Goal: Task Accomplishment & Management: Manage account settings

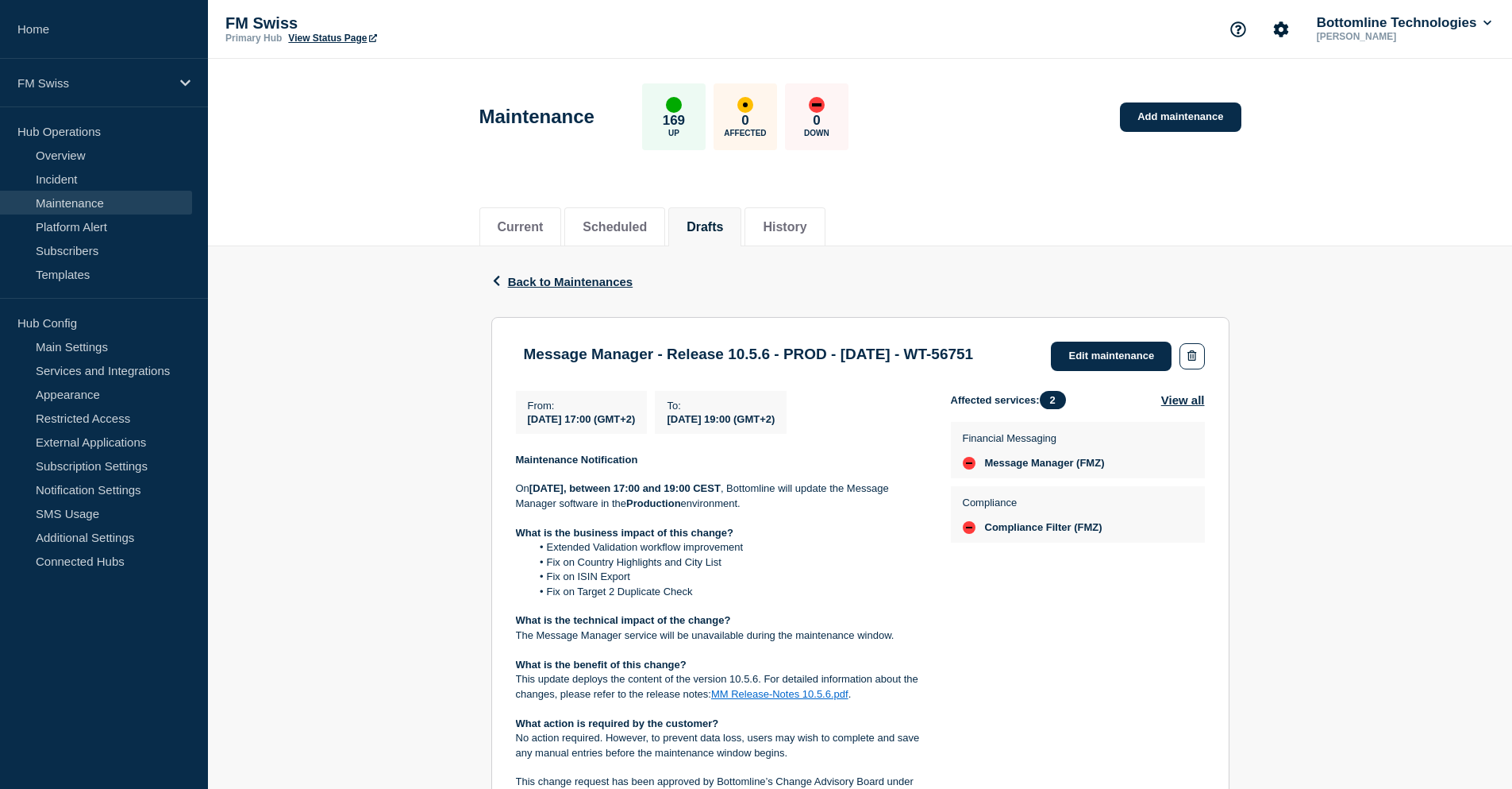
click at [1073, 194] on div "Current Scheduled Drafts History" at bounding box center [861, 218] width 762 height 54
click at [1150, 646] on div "Affected services: 2 View all Financial Messaging Message Manager (FMZ) Complia…" at bounding box center [1078, 679] width 254 height 575
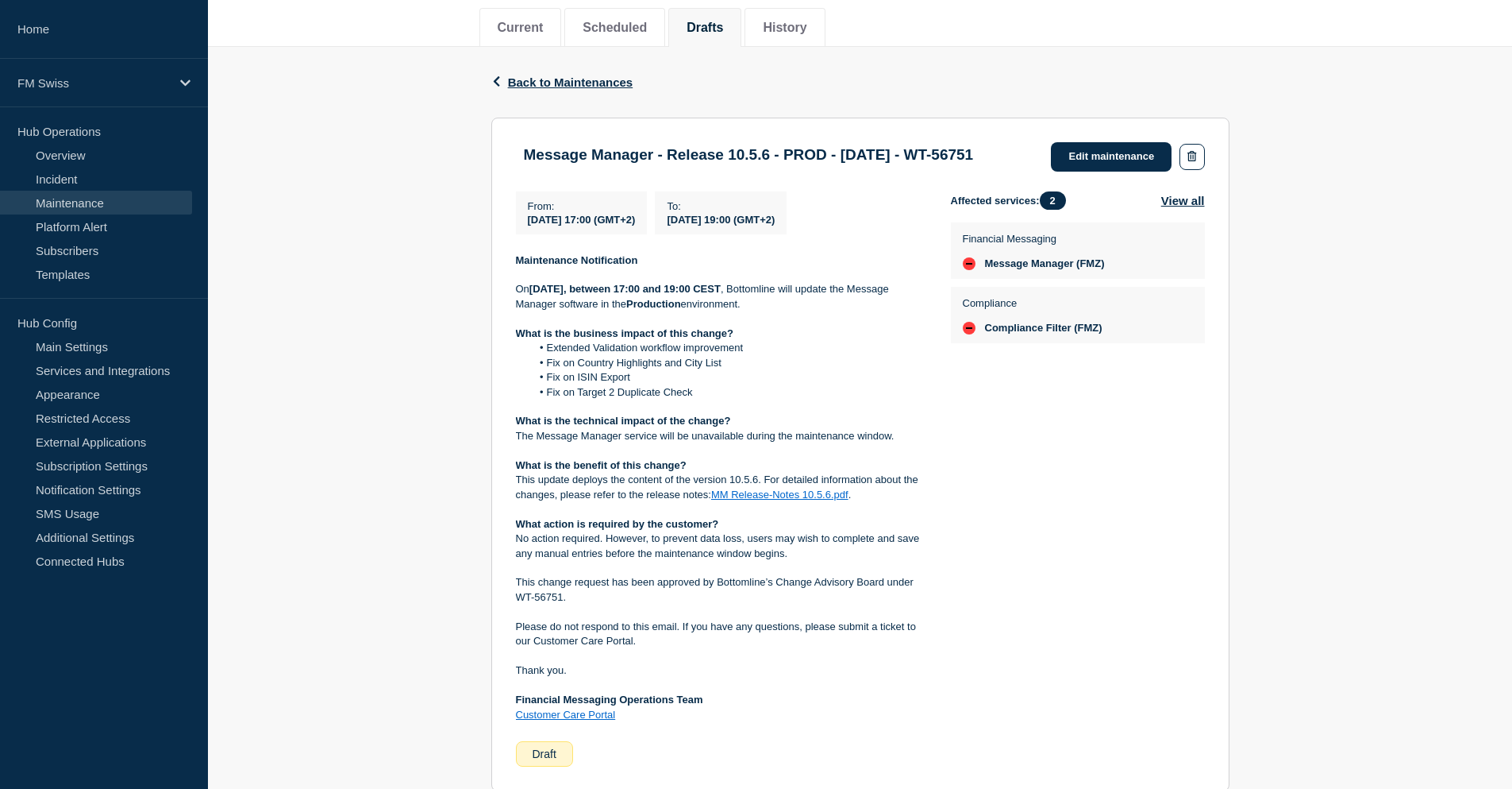
scroll to position [238, 0]
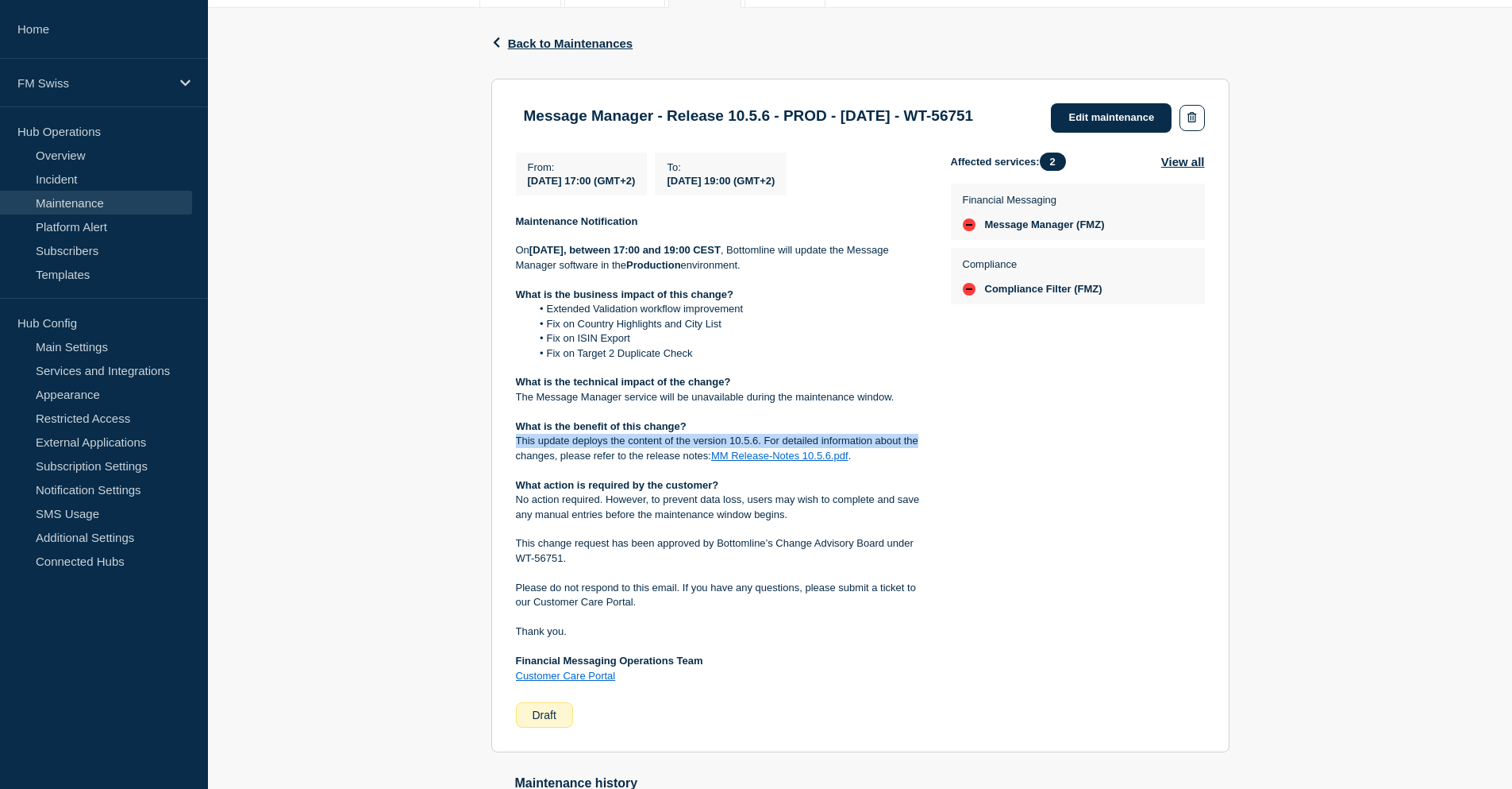
drag, startPoint x: 513, startPoint y: 462, endPoint x: 919, endPoint y: 462, distance: 406.0
click at [919, 462] on section "Message Manager - Release 10.5.6 - PROD - 16/AUG/2025 - WT-56751 Edit maintenan…" at bounding box center [860, 416] width 738 height 674
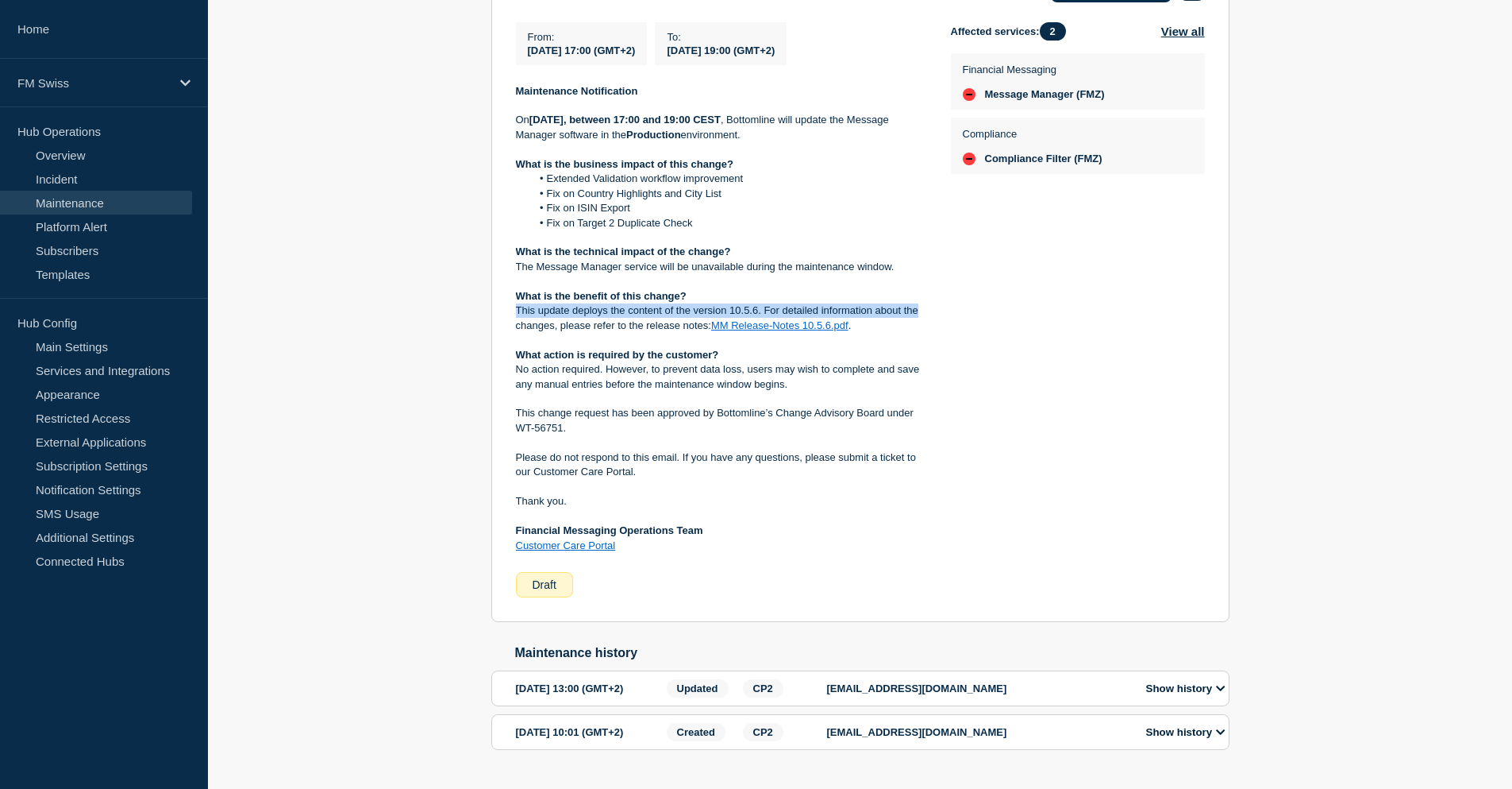
scroll to position [289, 0]
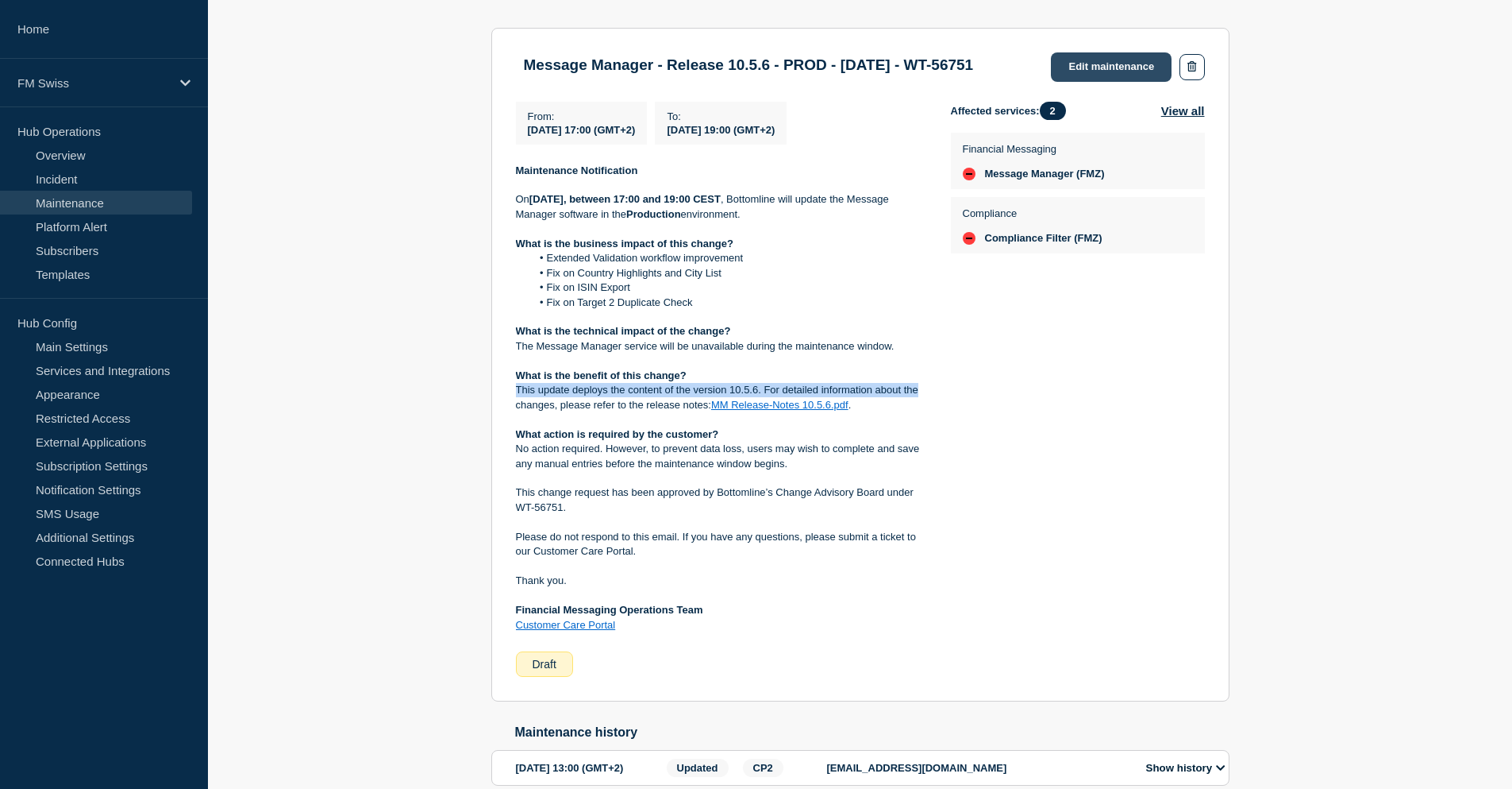
click at [1113, 59] on link "Edit maintenance" at bounding box center [1112, 66] width 121 height 29
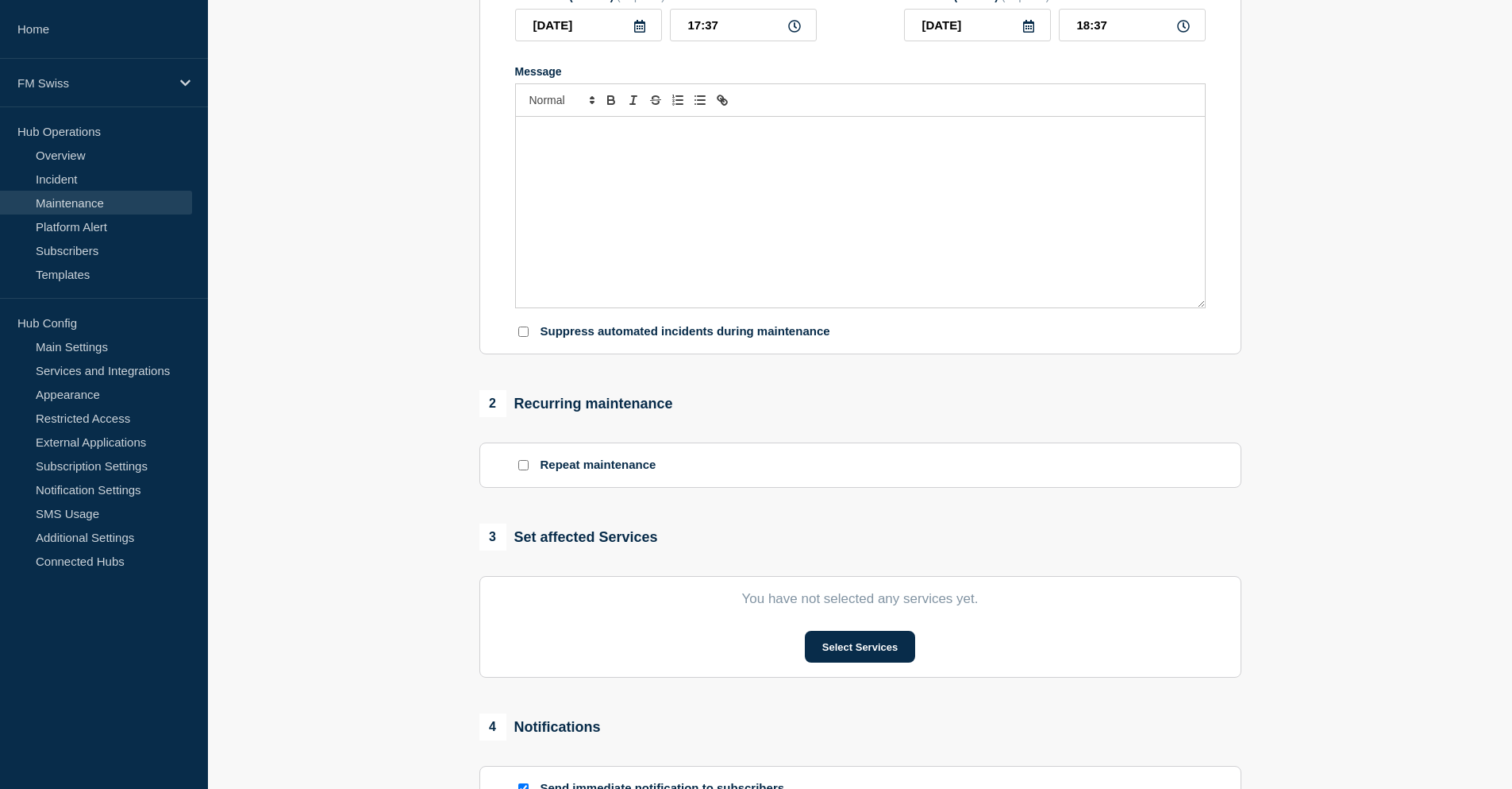
type input "Message Manager - Release 10.5.6 - PROD - 16/AUG/2025 - WT-56751"
type input "2025-08-16"
type input "17:00"
type input "2025-08-16"
type input "19:00"
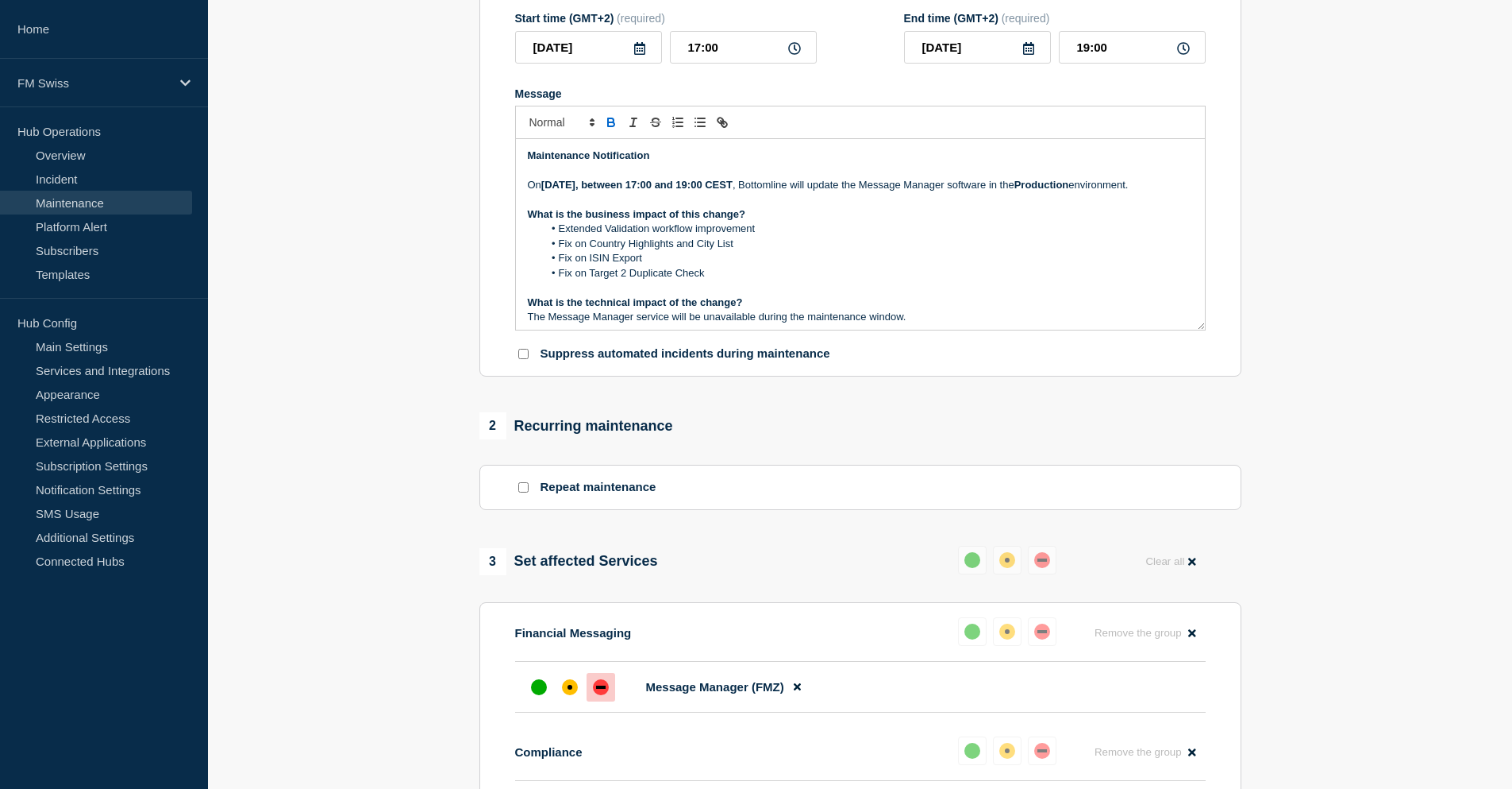
scroll to position [210, 0]
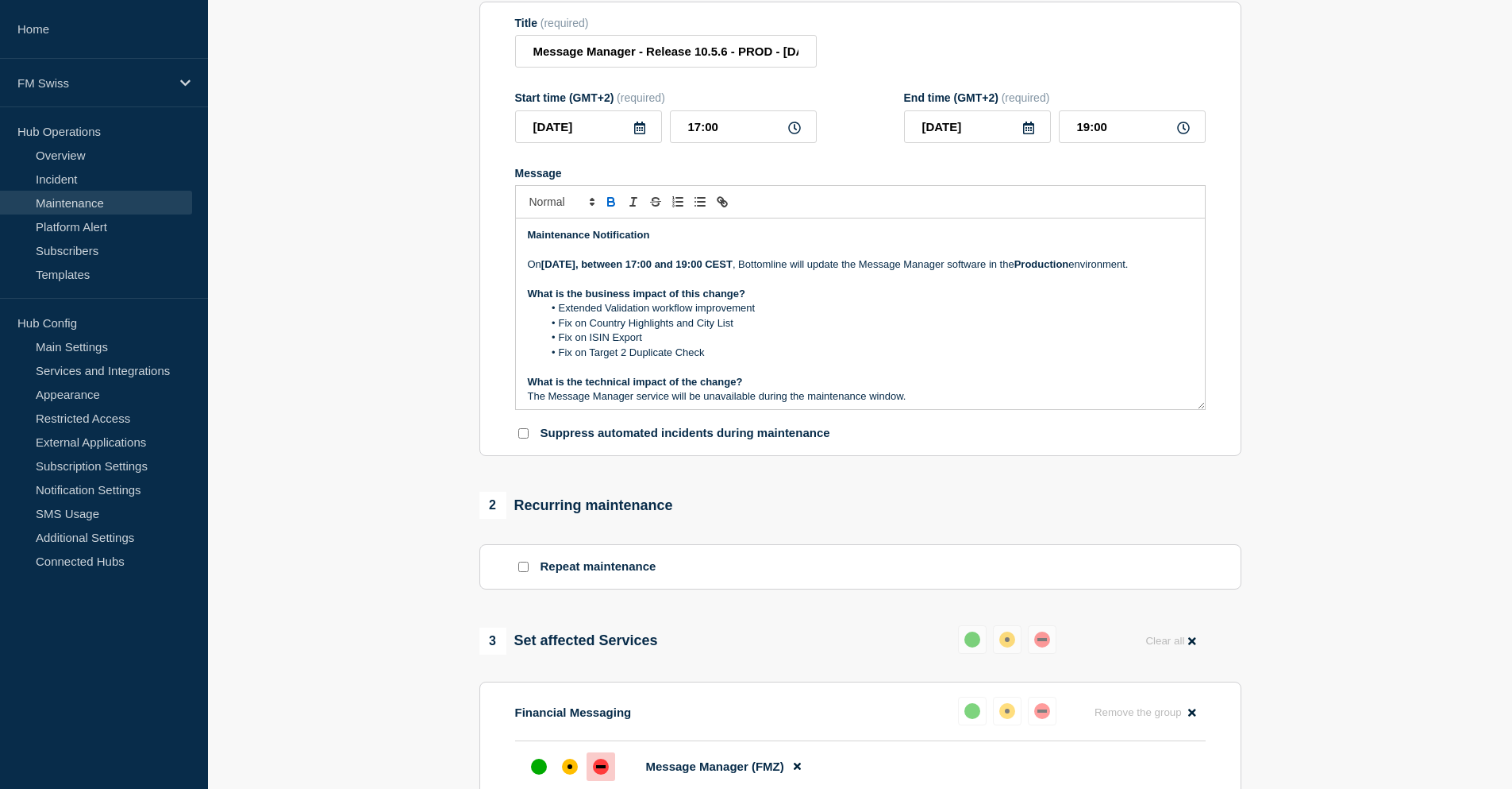
click at [326, 244] on section "1 Provide details Title (required) Message Manager - Release 10.5.6 - PROD - 16…" at bounding box center [860, 601] width 1305 height 1305
click at [692, 272] on p "On Saturday, 16 August 2025, between 17:00 and 19:00 CEST , Bottomline will upd…" at bounding box center [860, 265] width 665 height 14
drag, startPoint x: 832, startPoint y: 270, endPoint x: 1169, endPoint y: 286, distance: 337.4
click at [1169, 272] on p "On Saturday, 16 August 2025, between 17:00 and 19:00 CEST , Bottomline will upd…" at bounding box center [860, 265] width 665 height 14
click at [956, 315] on li "Extended Validation workflow improvement" at bounding box center [868, 308] width 650 height 14
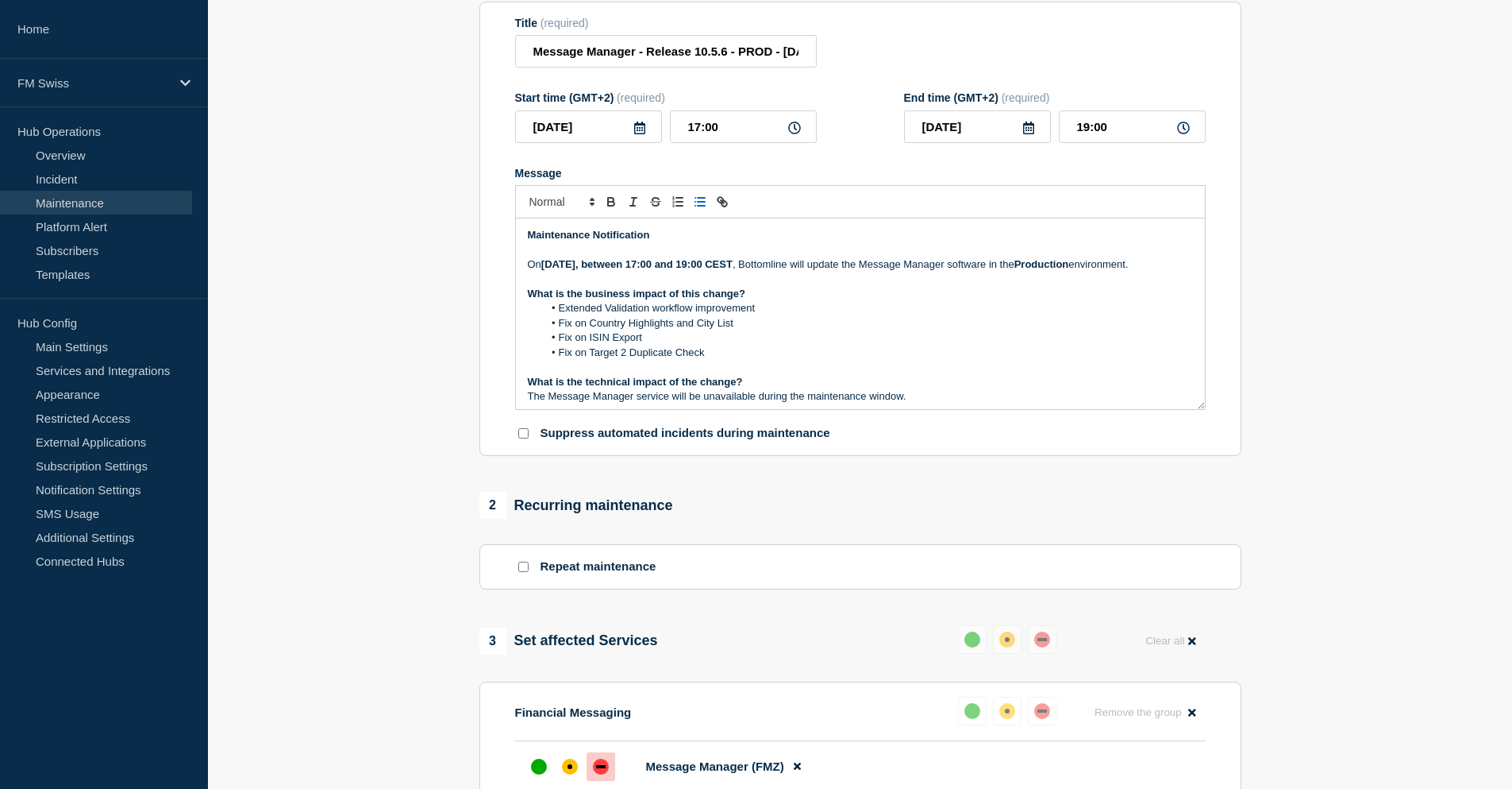
click at [755, 360] on li "Fix on Target 2 Duplicate Check" at bounding box center [868, 352] width 650 height 14
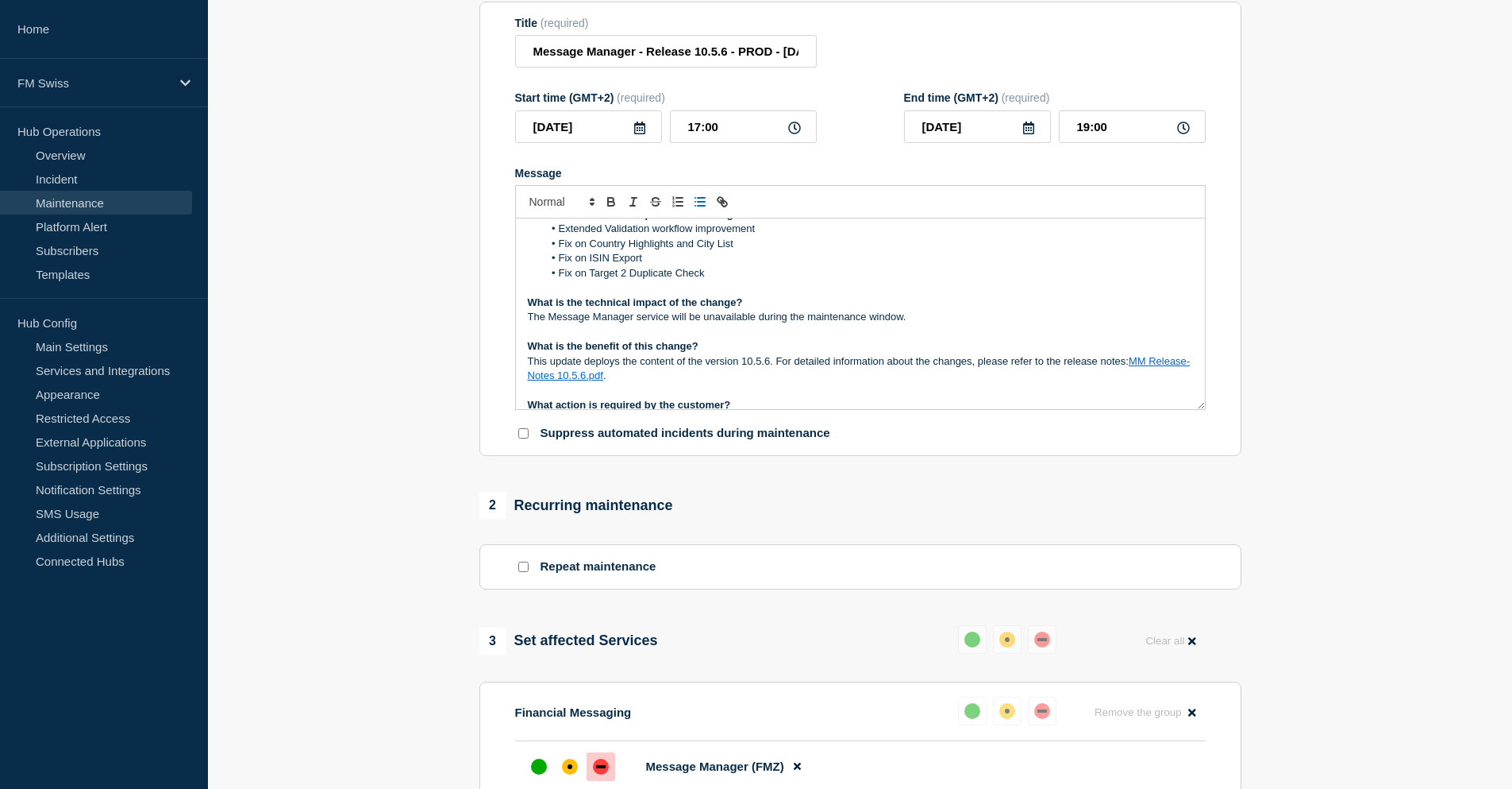
click at [917, 324] on p "The Message Manager service will be unavailable during the maintenance window." at bounding box center [860, 317] width 665 height 14
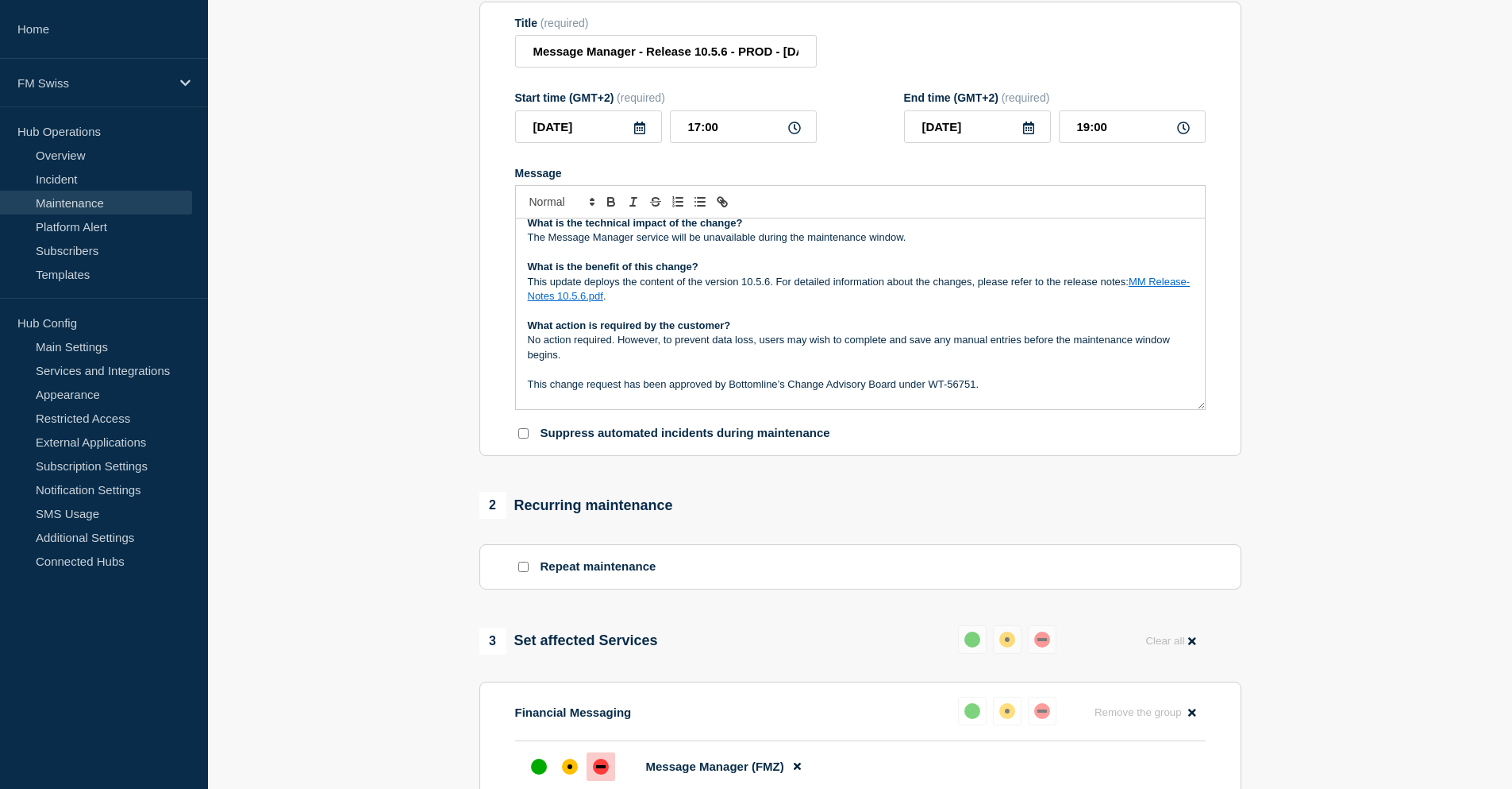
click at [612, 302] on link "MM Release-Notes 10.5.6.pdf" at bounding box center [858, 289] width 662 height 26
click at [846, 342] on link "https://bottomline.thruinc.net/Publishing/Link.aspx?LinkID=2WHMTNG49FVYA" at bounding box center [800, 339] width 109 height 20
click at [753, 304] on p "This update deploys the content of the version 10.5.6. For detailed information…" at bounding box center [860, 289] width 665 height 29
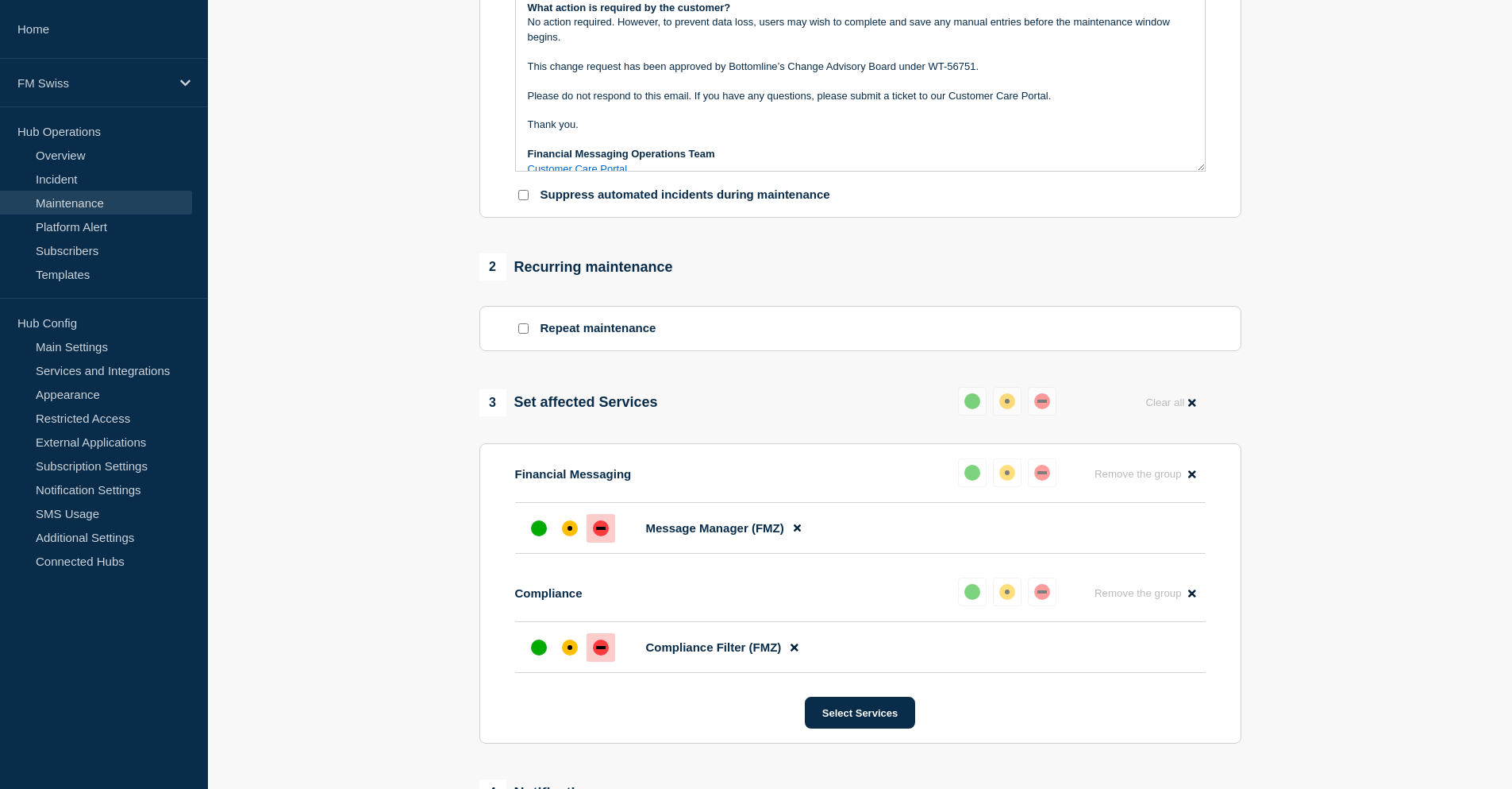
scroll to position [268, 0]
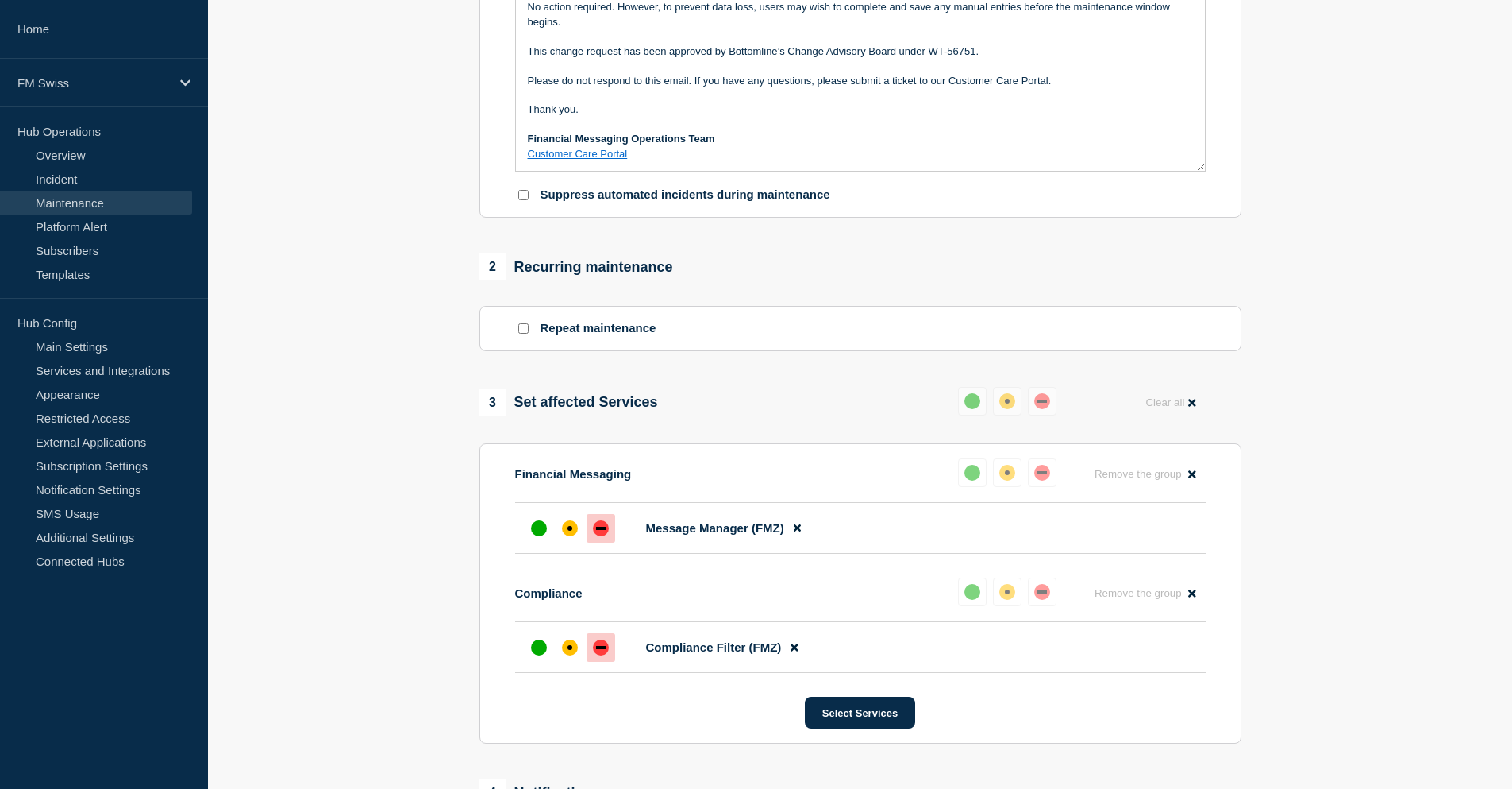
click at [615, 160] on link "Customer Care Portal" at bounding box center [577, 153] width 100 height 11
click at [722, 102] on p "Message" at bounding box center [860, 95] width 665 height 14
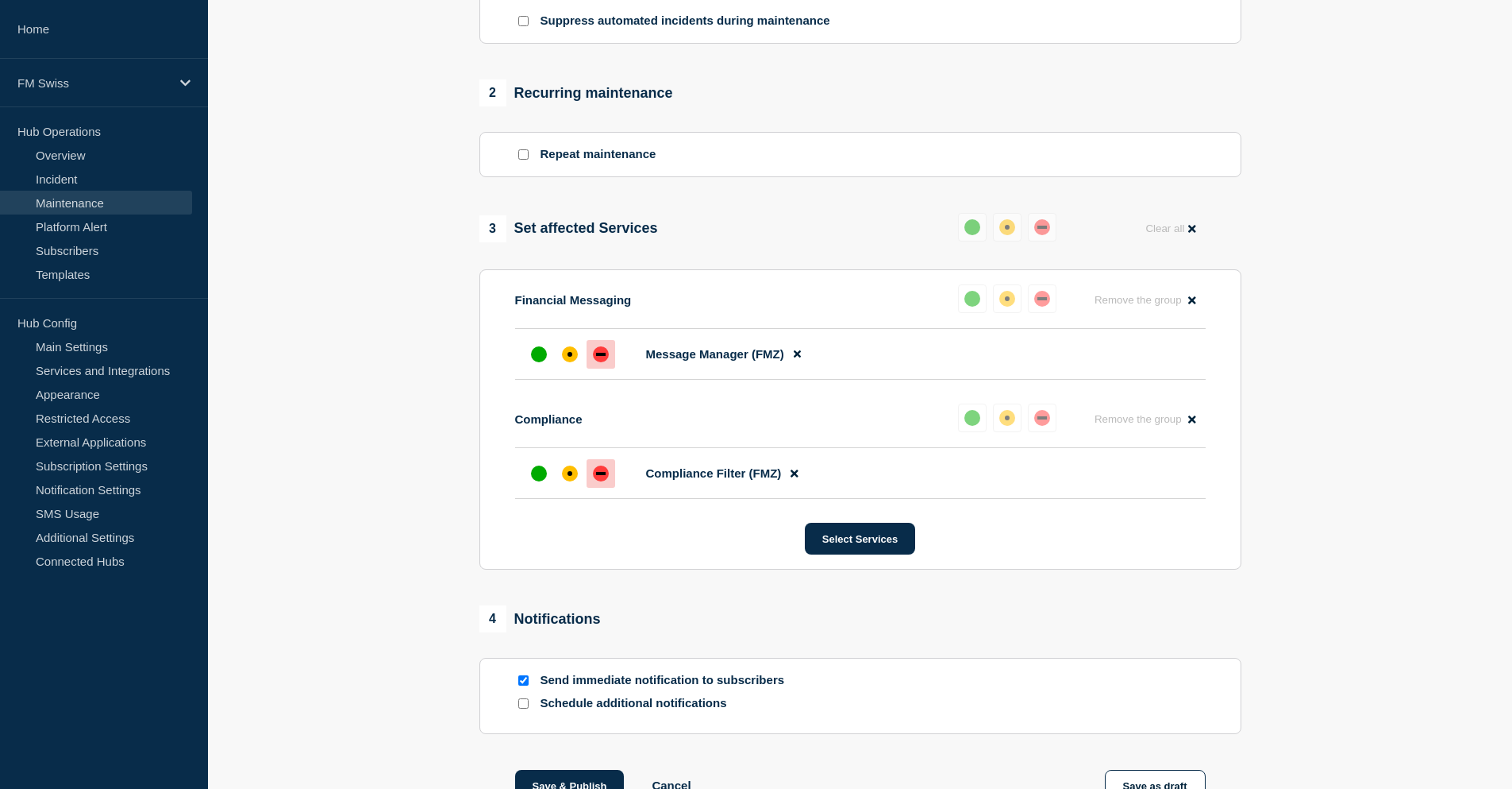
scroll to position [746, 0]
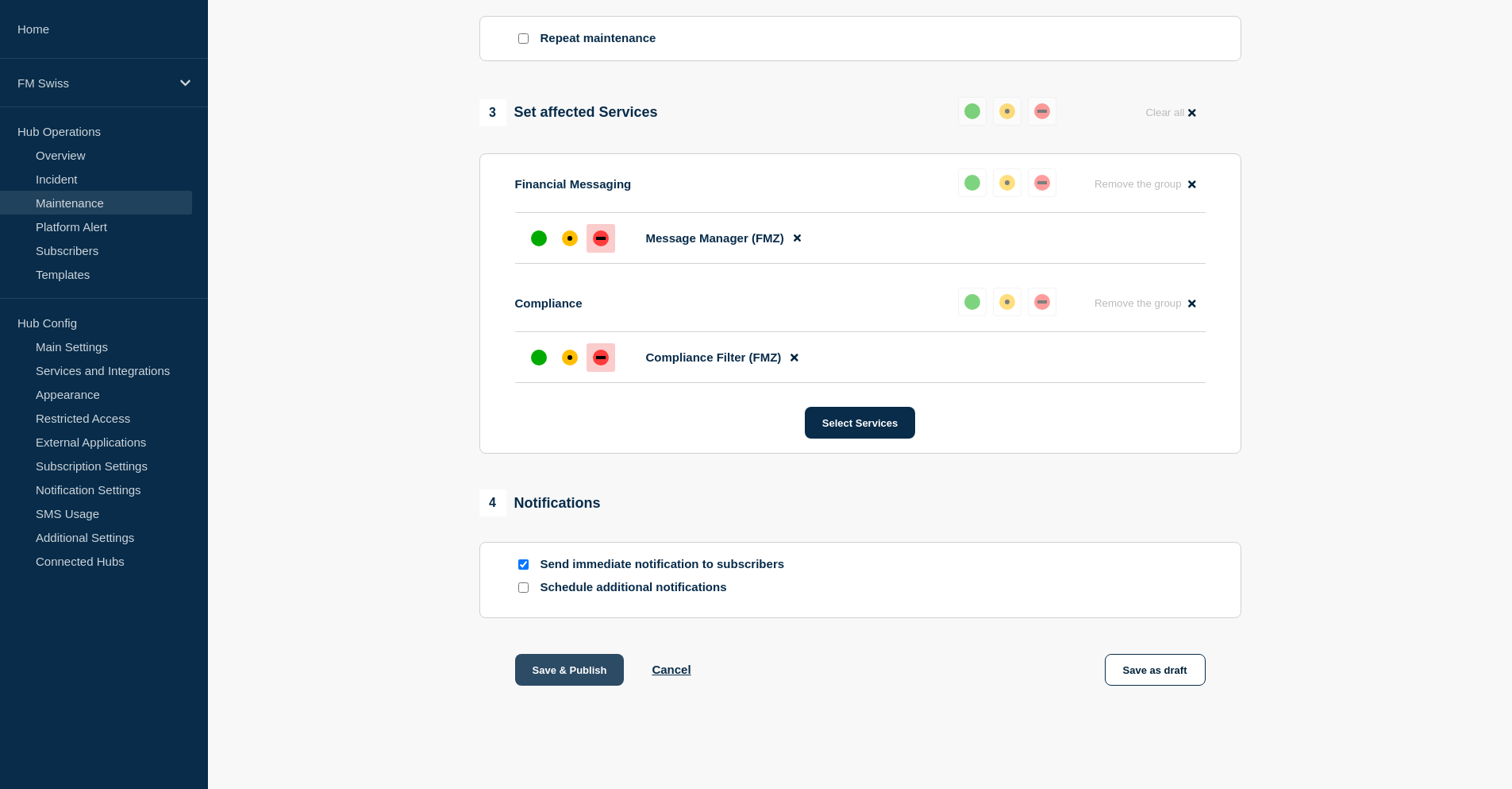
click at [564, 673] on button "Save & Publish" at bounding box center [570, 670] width 109 height 32
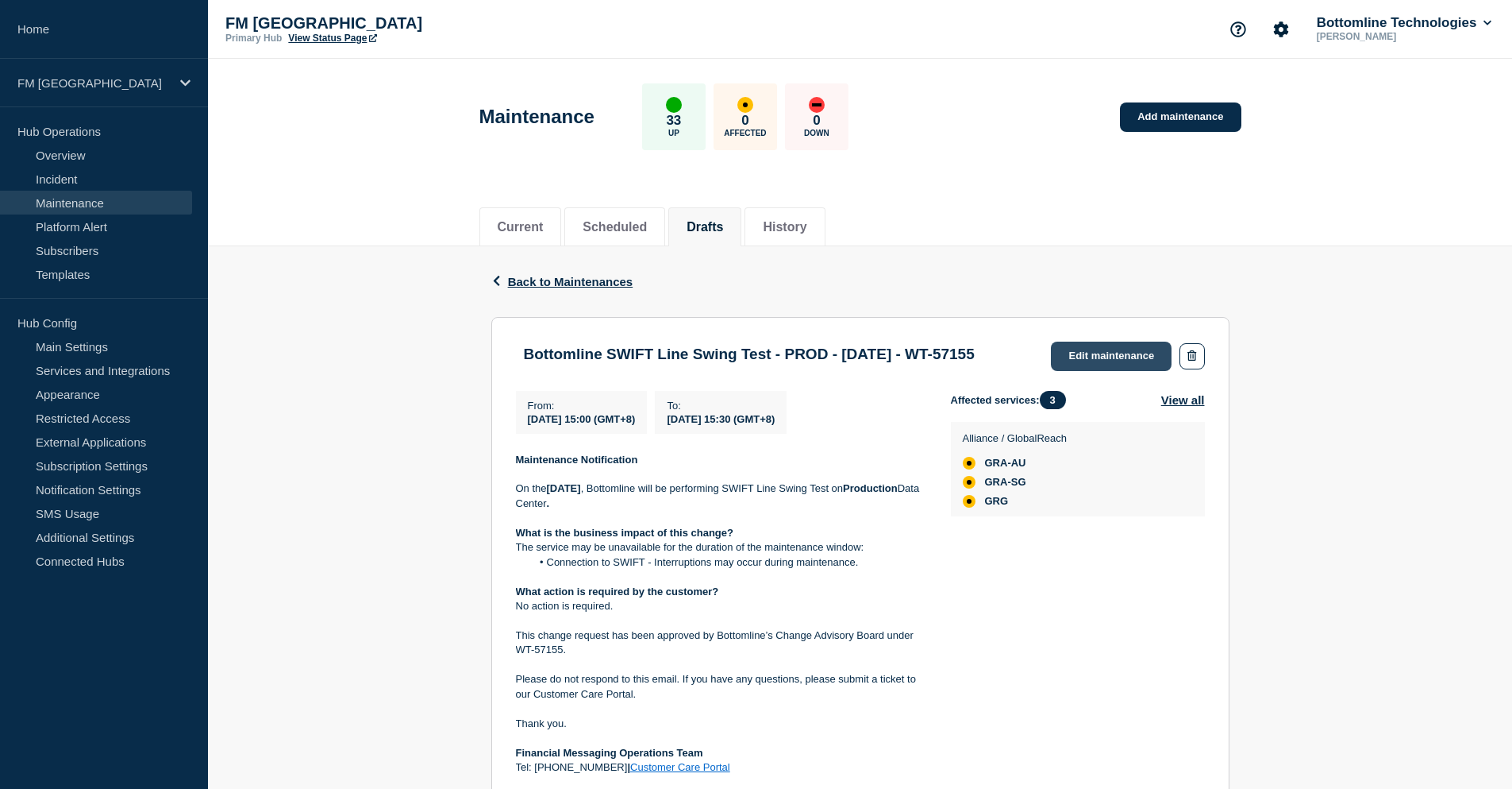
click at [1110, 350] on link "Edit maintenance" at bounding box center [1112, 356] width 121 height 29
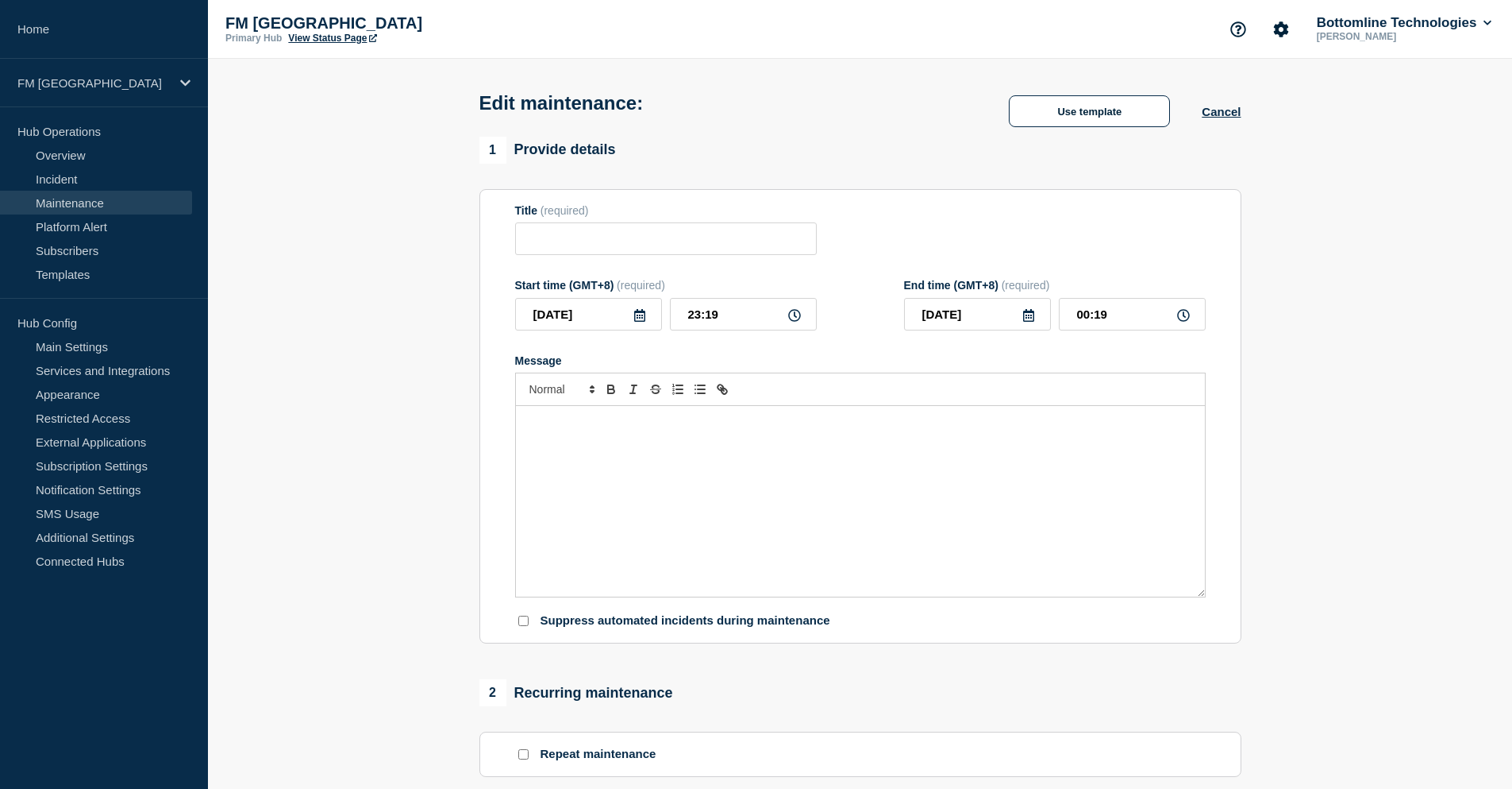
type input "Bottomline SWIFT Line Swing Test - PROD - 30/AUG/2025 - WT-57155"
type input "2025-08-30"
type input "15:00"
type input "2025-08-30"
type input "15:30"
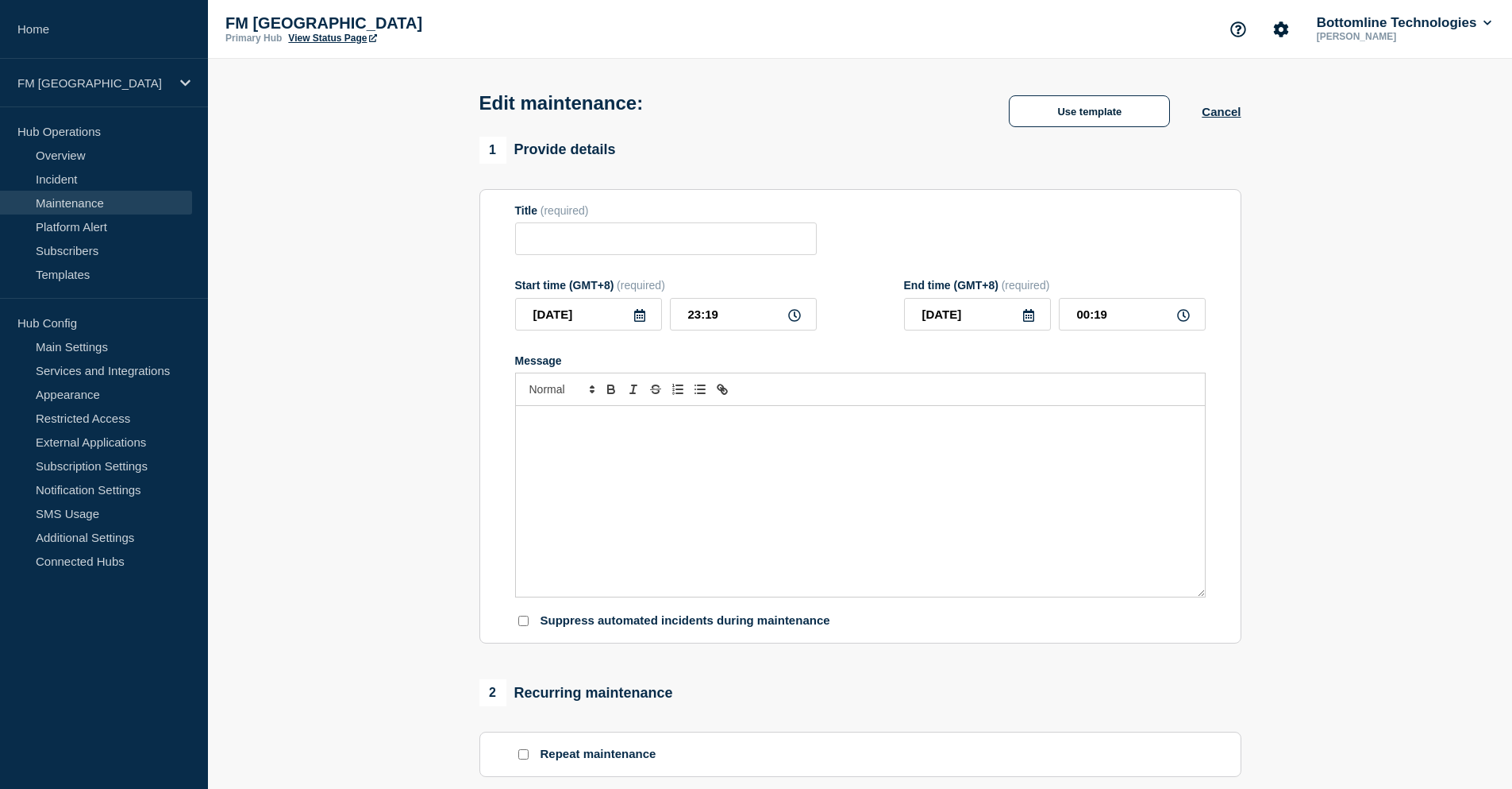
checkbox input "true"
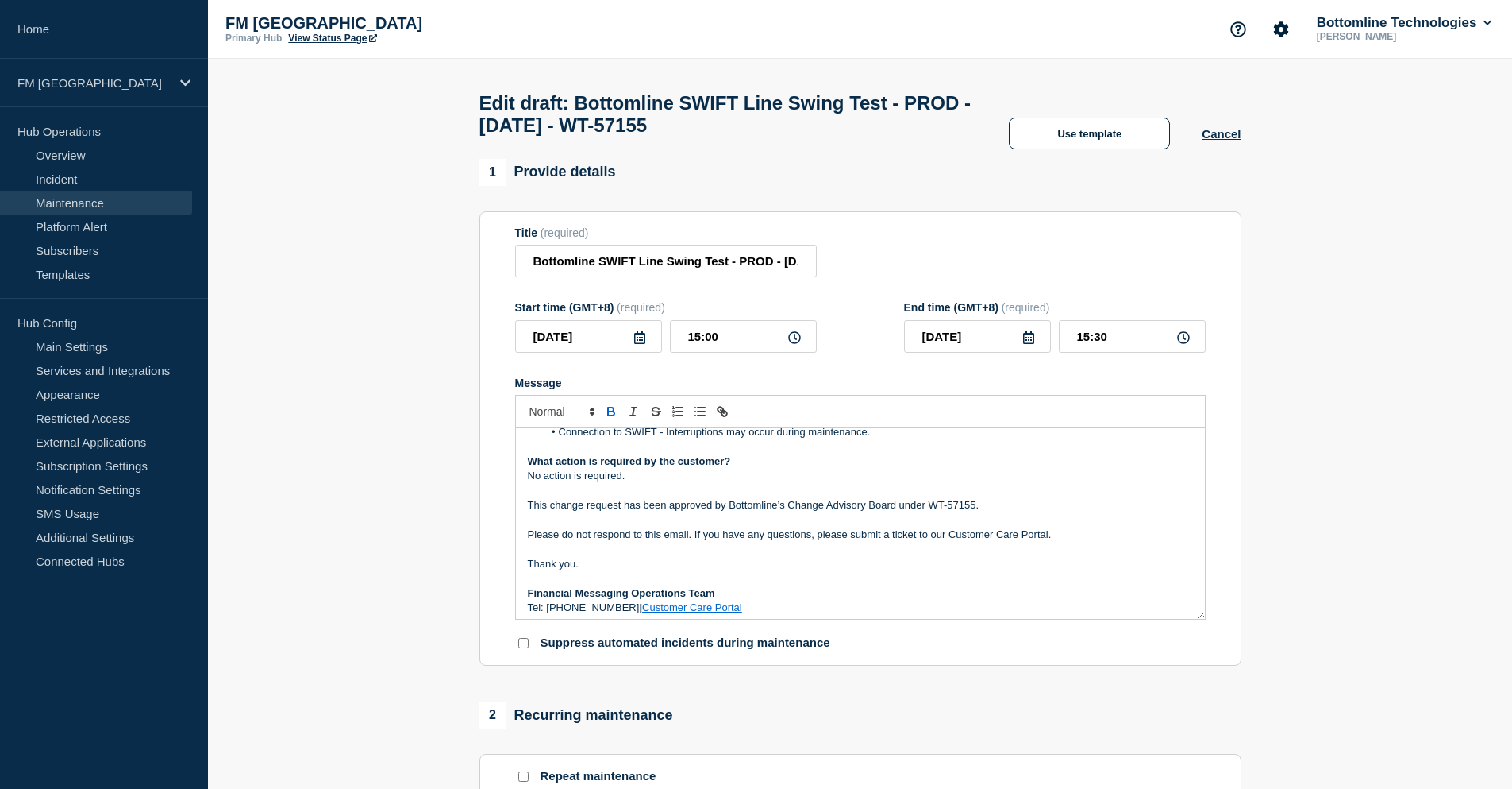
scroll to position [107, 0]
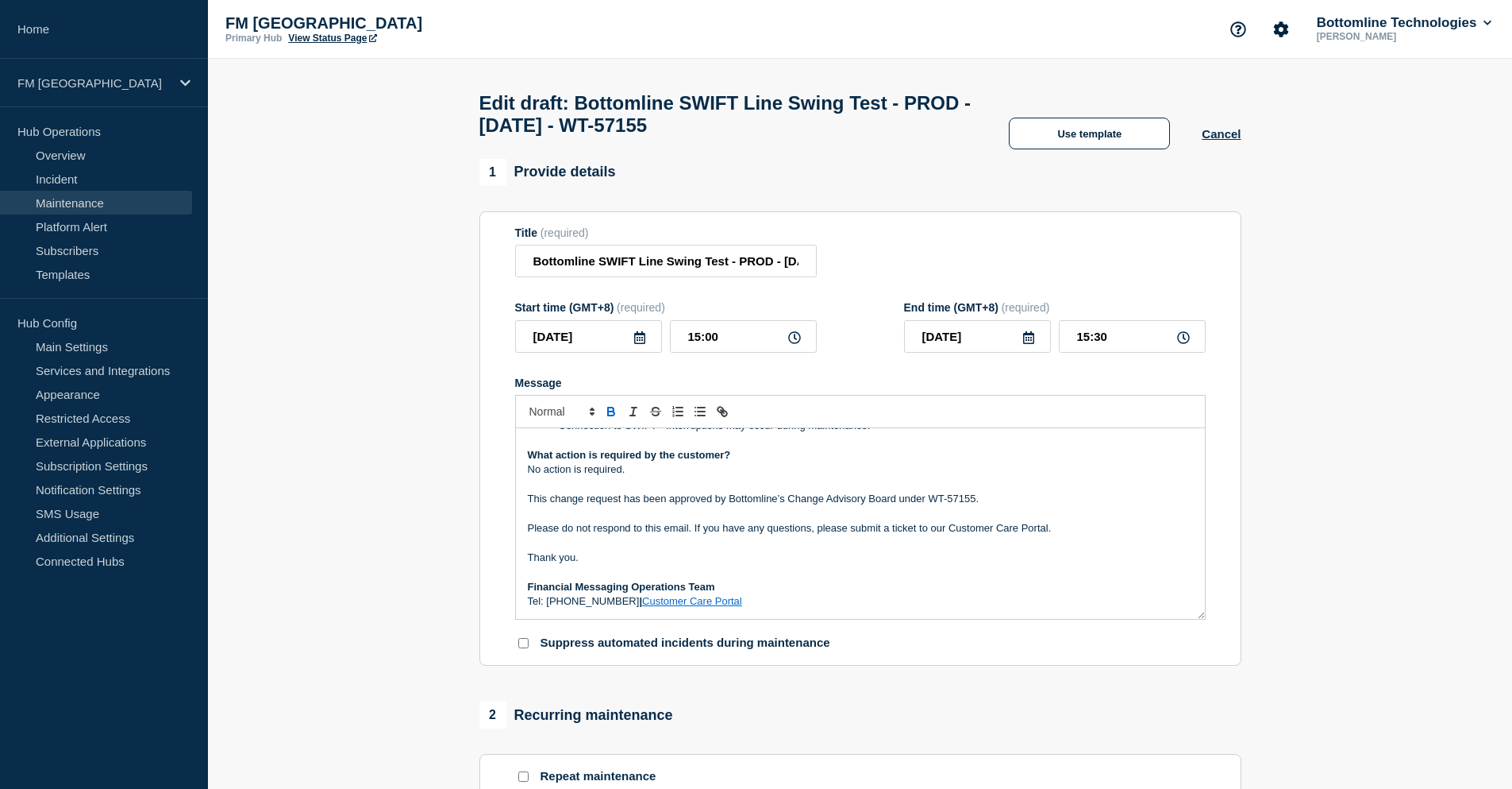
click at [724, 607] on link "Customer Care Portal" at bounding box center [692, 600] width 100 height 11
click at [693, 607] on link "Customer Care Portal" at bounding box center [692, 600] width 100 height 11
click at [705, 551] on p "Message" at bounding box center [860, 543] width 665 height 14
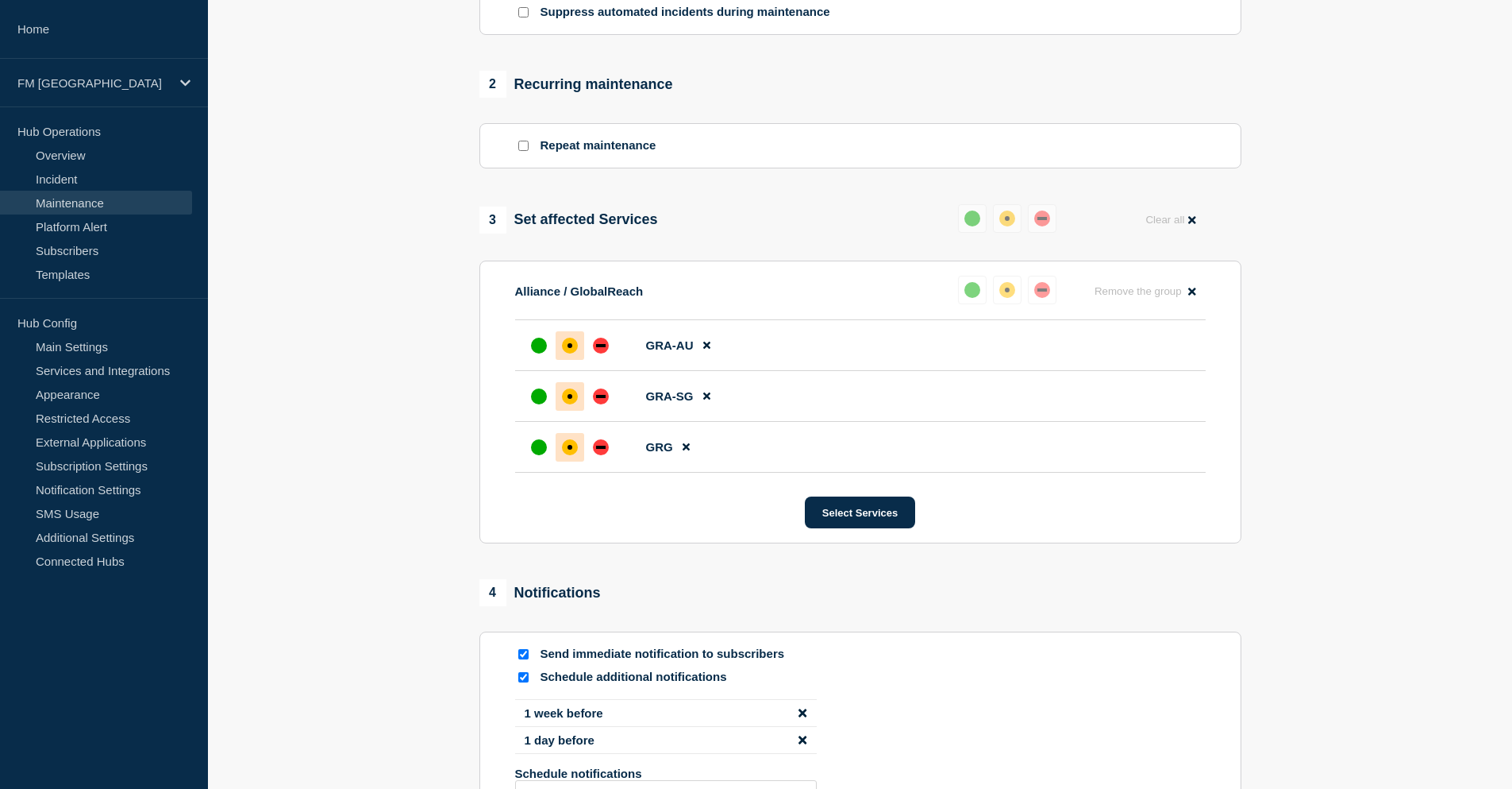
scroll to position [849, 0]
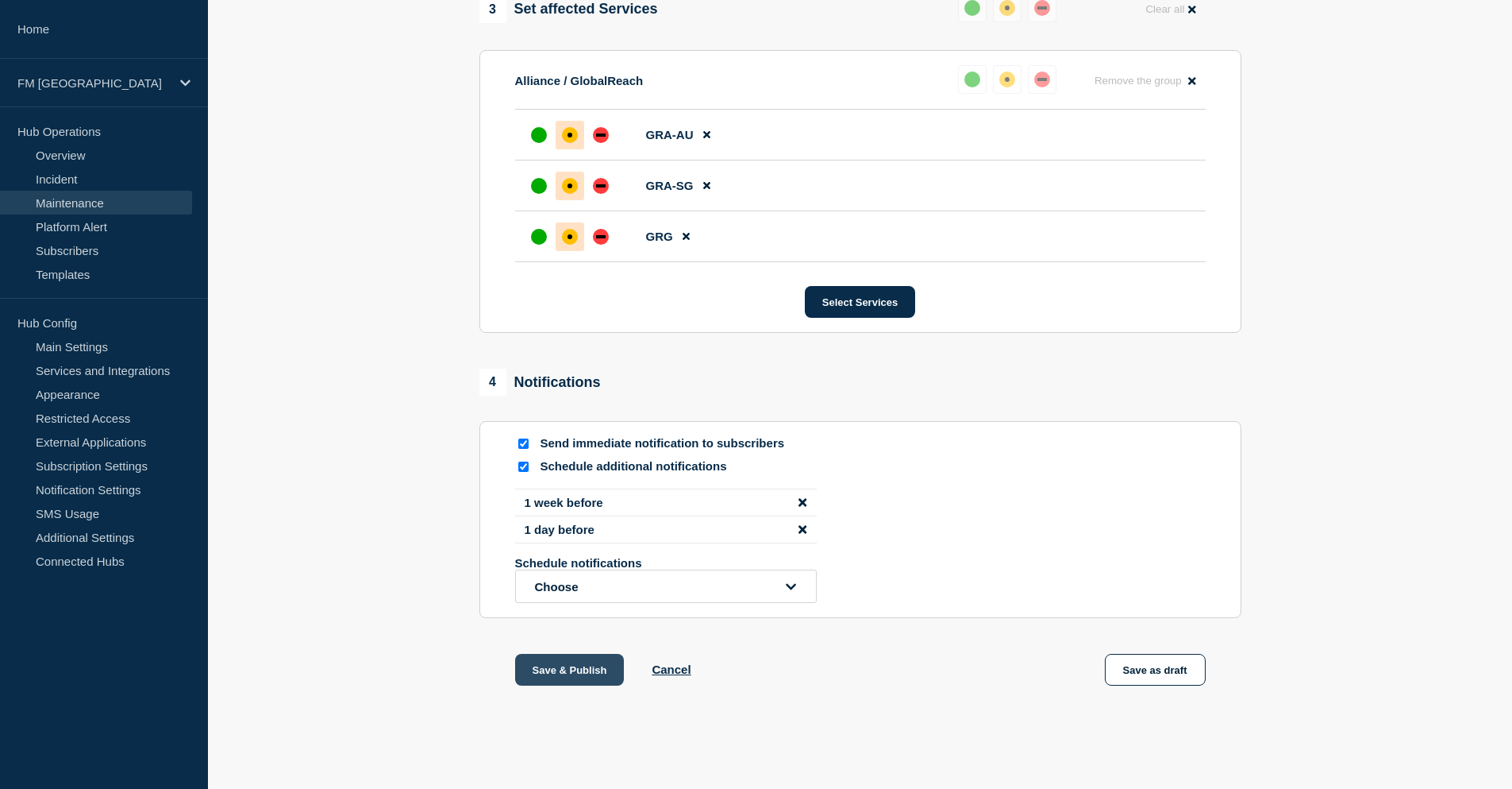
click at [573, 673] on button "Save & Publish" at bounding box center [570, 670] width 109 height 32
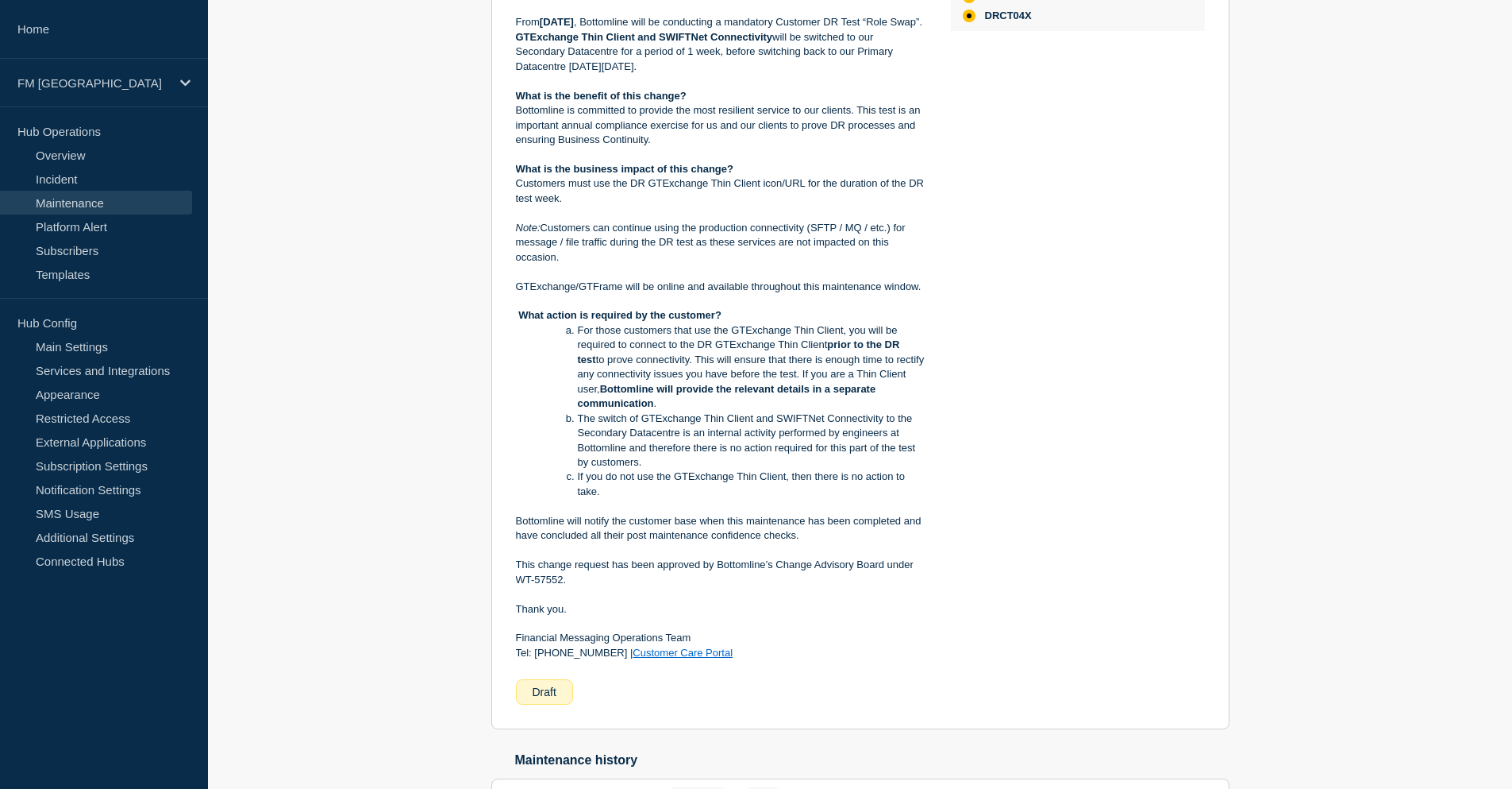
scroll to position [477, 0]
click at [962, 575] on div "Affected services: 2 View all GTExchange DRCT03X DRCT04X" at bounding box center [1078, 314] width 254 height 781
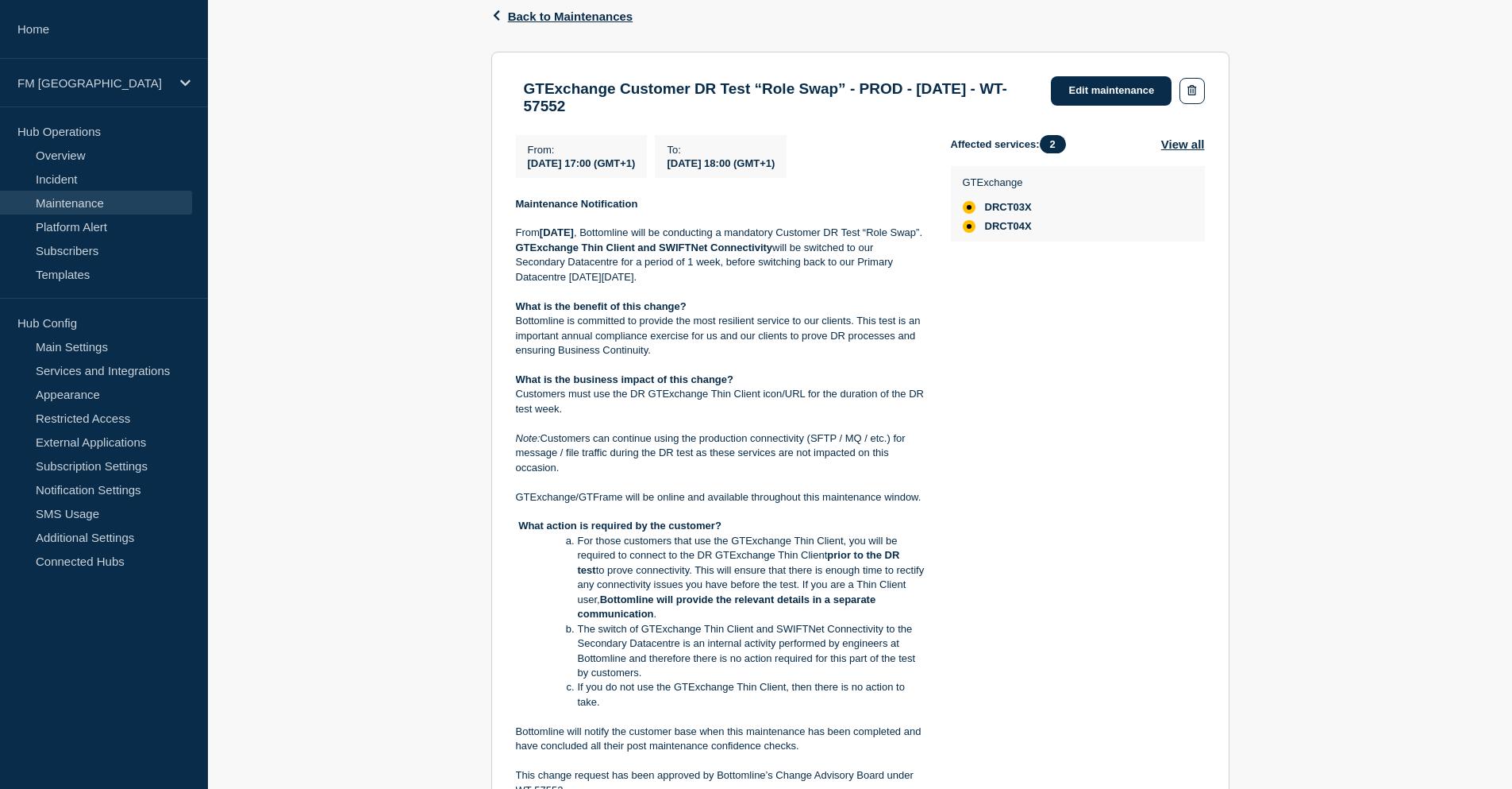
scroll to position [238, 0]
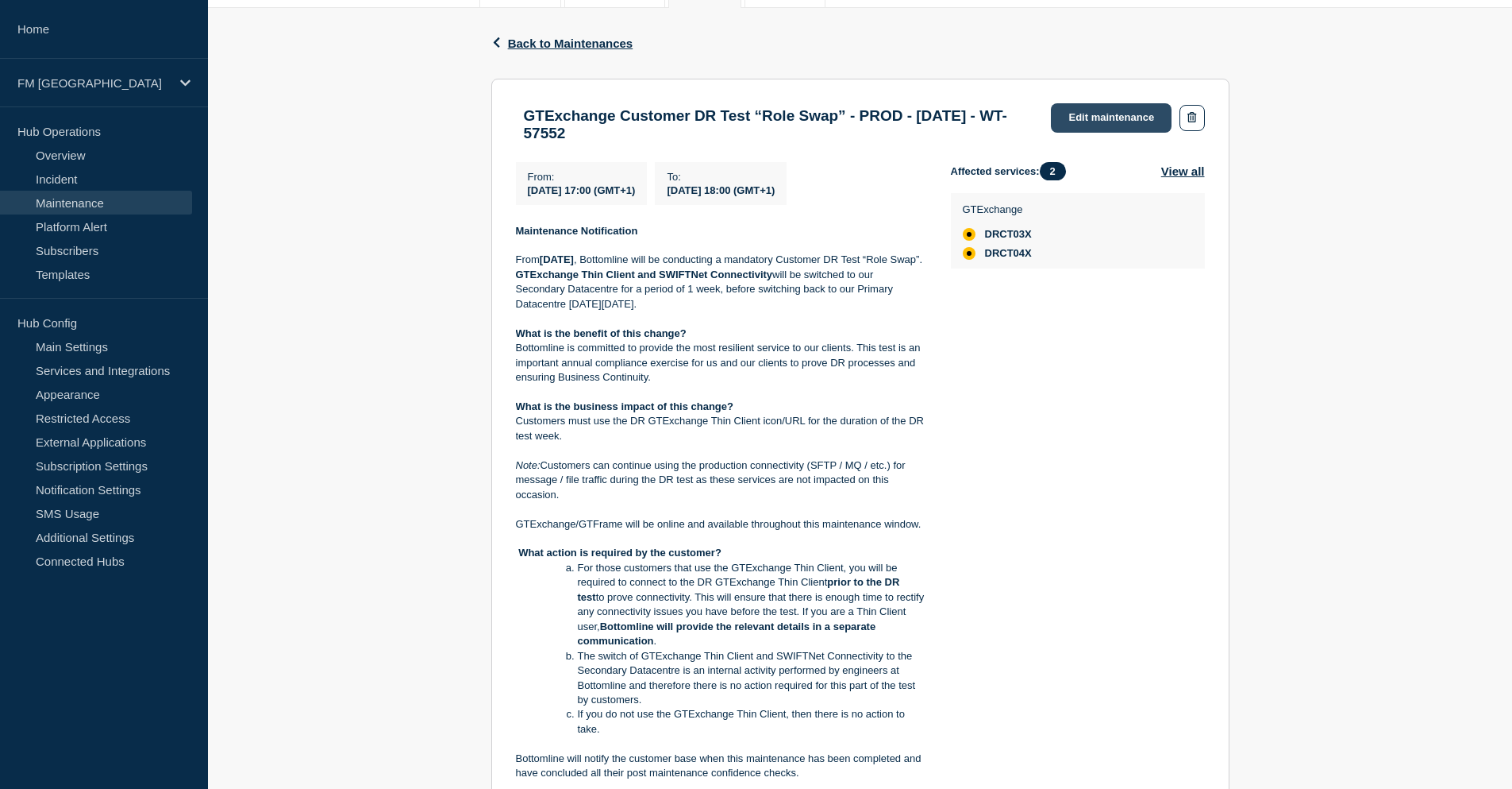
click at [1107, 108] on link "Edit maintenance" at bounding box center [1112, 117] width 121 height 29
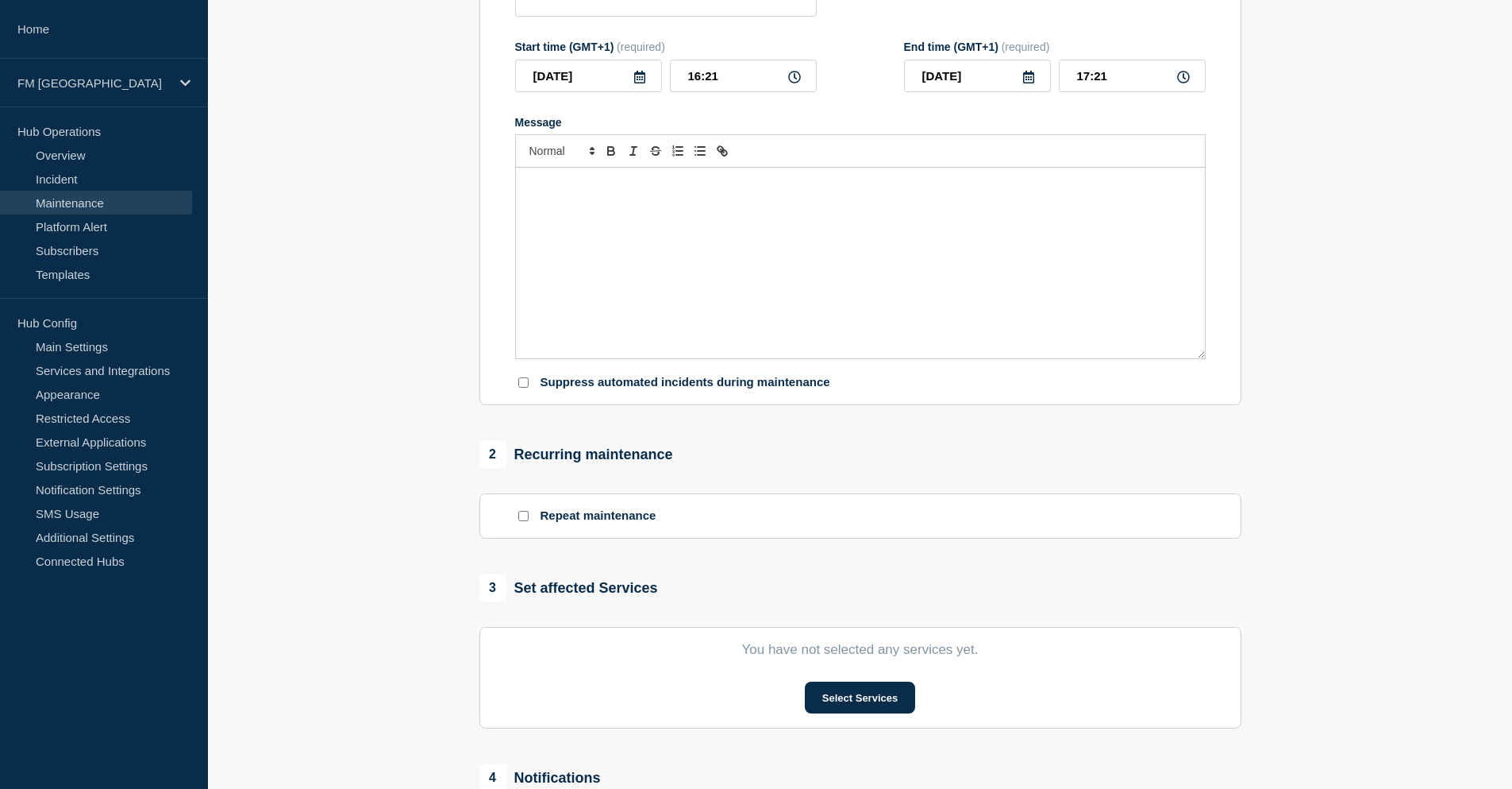
type input "GTExchange Customer DR Test “Role Swap” - PROD - [DATE] - WT-57552"
type input "[DATE]"
type input "17:00"
type input "[DATE]"
type input "18:00"
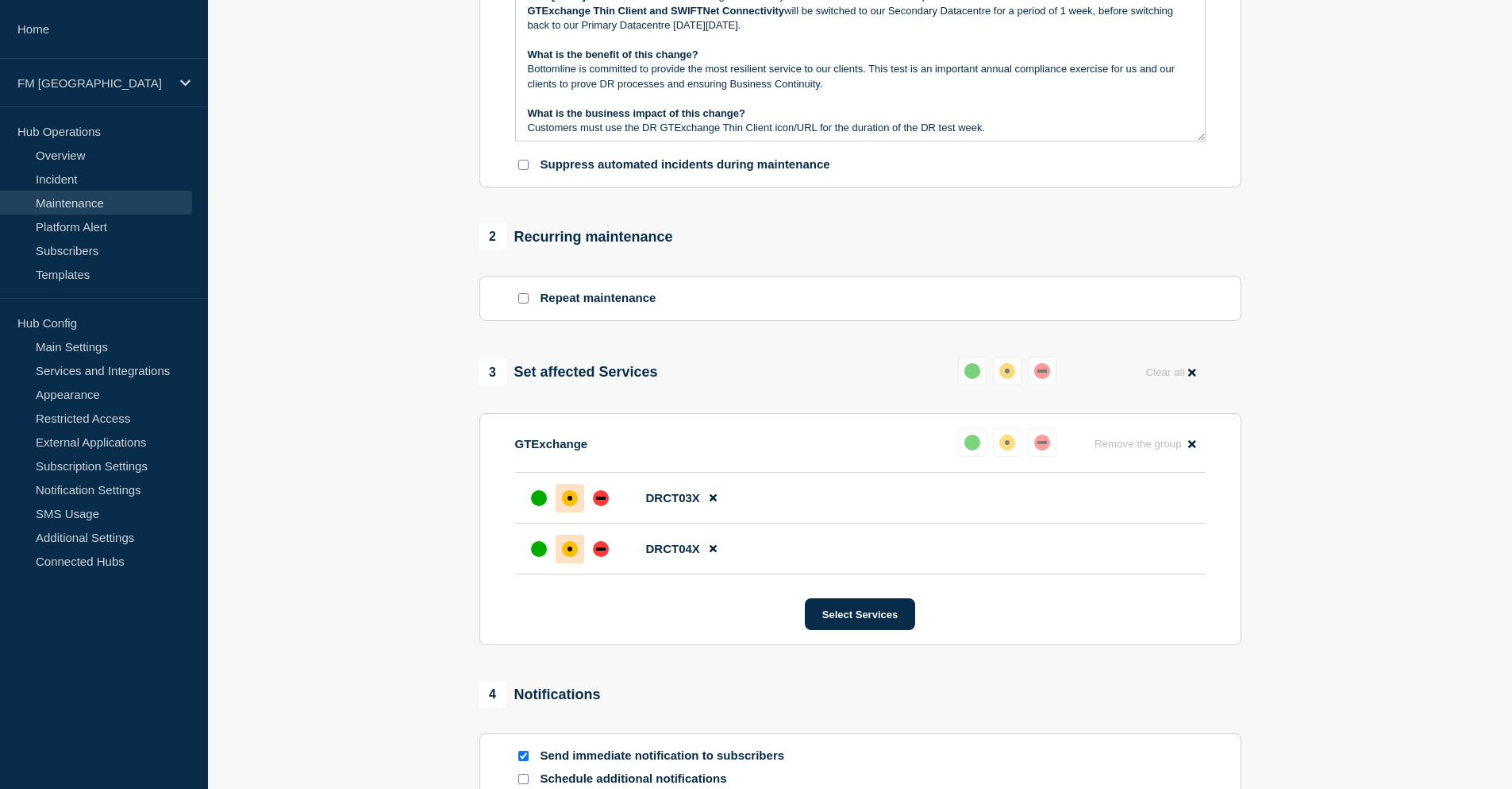
scroll to position [556, 0]
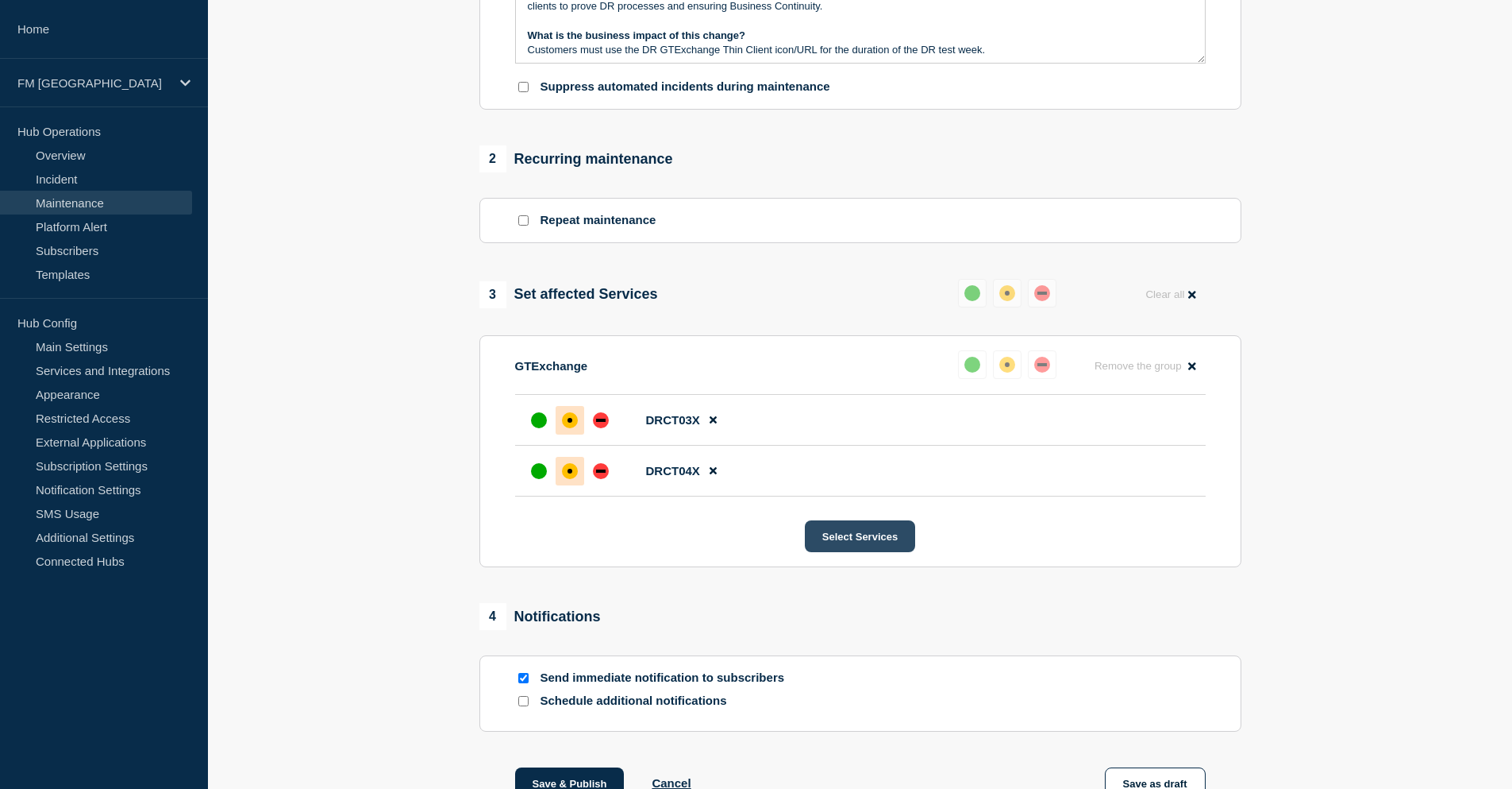
click at [858, 545] on button "Select Services" at bounding box center [860, 536] width 110 height 32
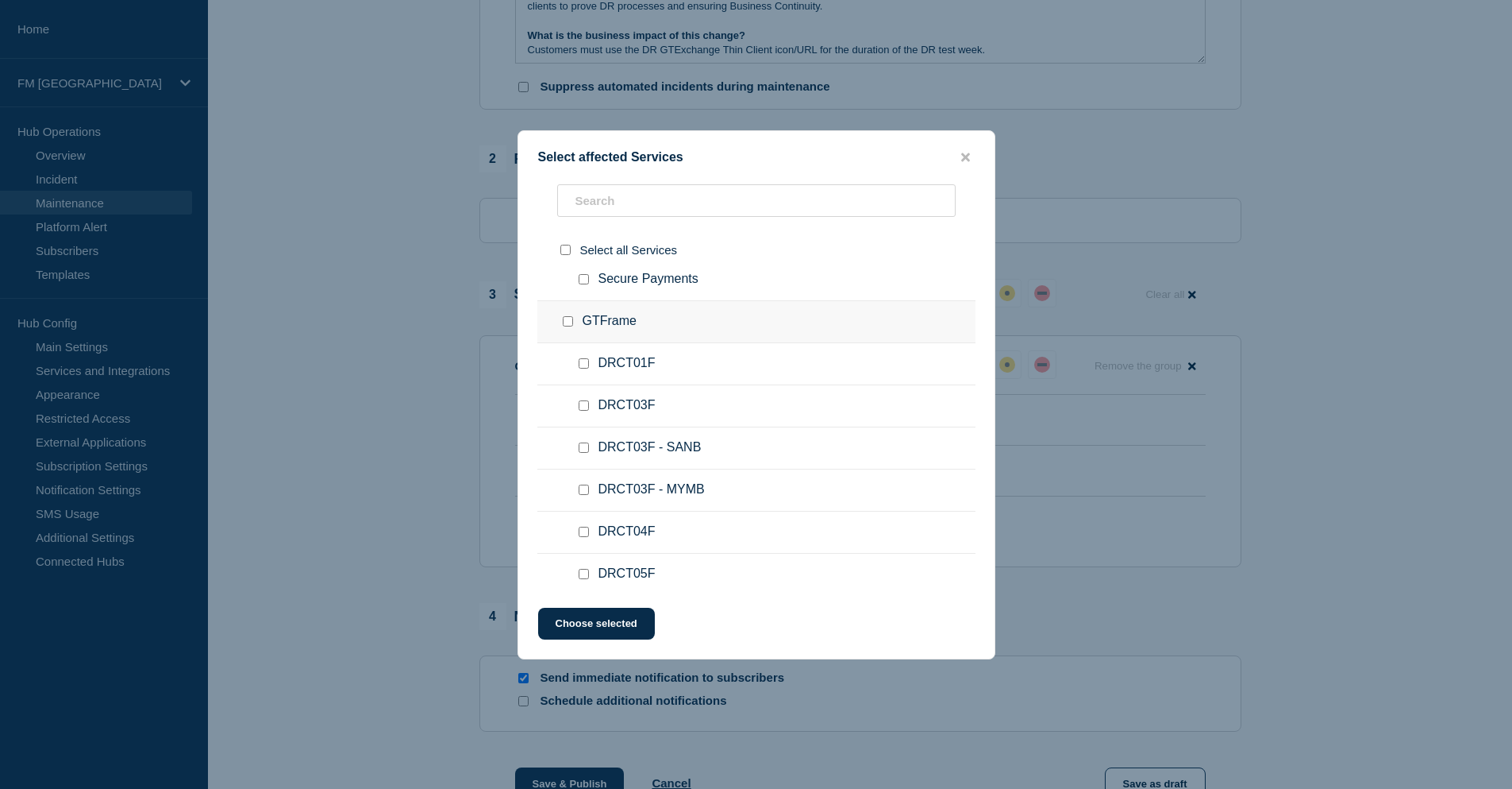
scroll to position [1986, 0]
click at [968, 154] on icon "close button" at bounding box center [966, 157] width 9 height 9
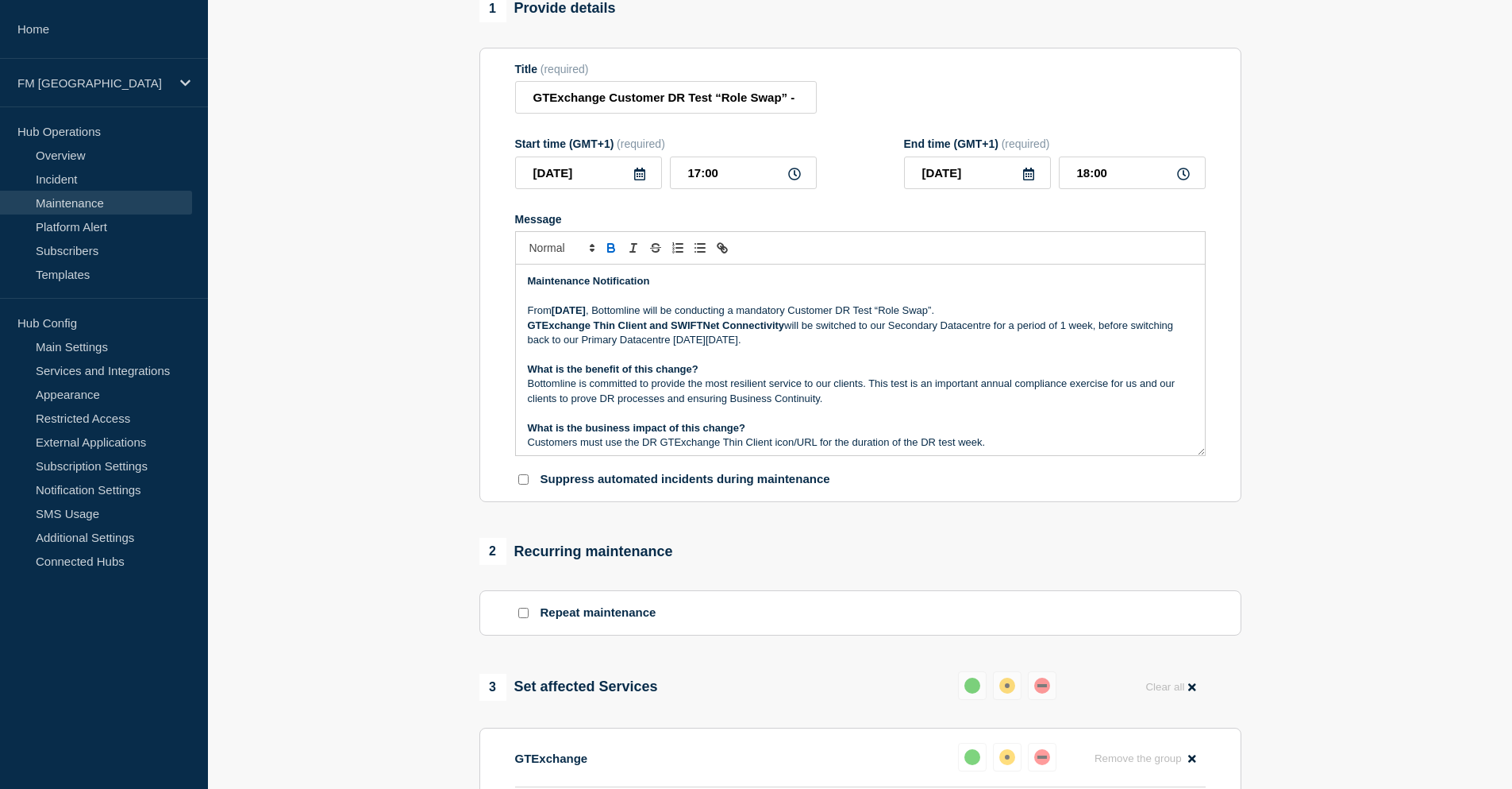
scroll to position [159, 0]
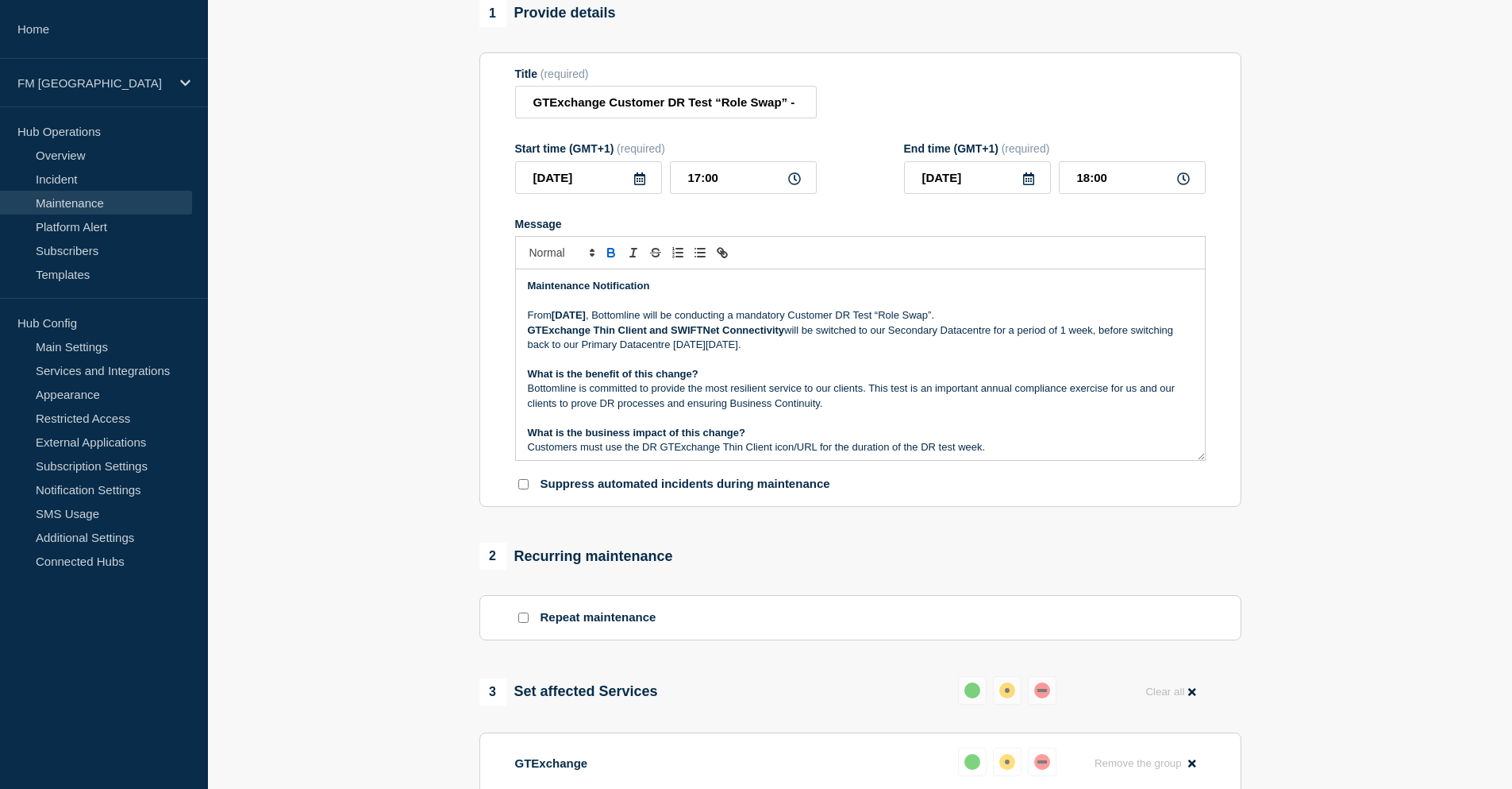
click at [857, 393] on p "Bottomline is committed to provide the most resilient service to our clients. T…" at bounding box center [860, 395] width 665 height 29
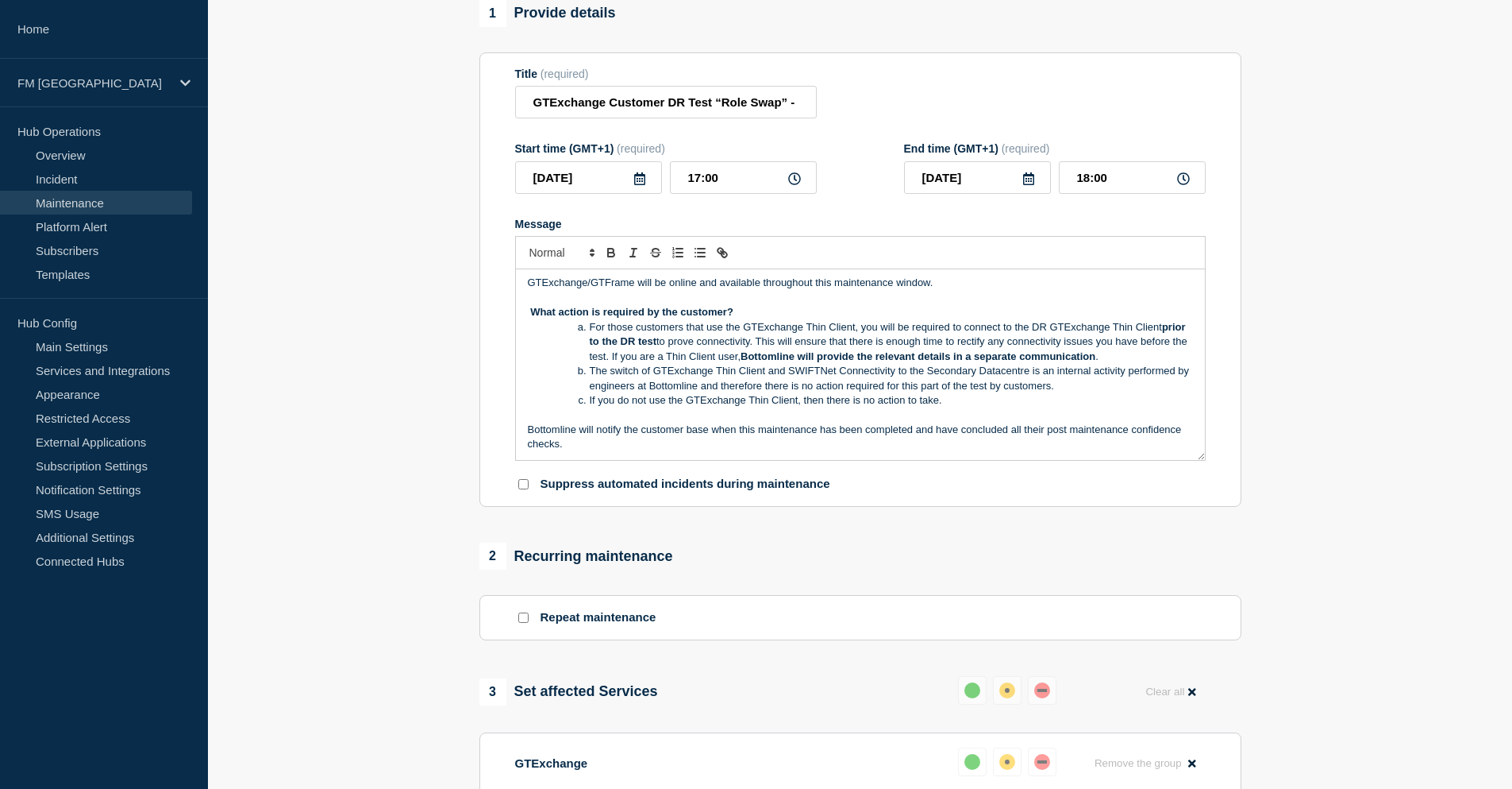
scroll to position [183, 0]
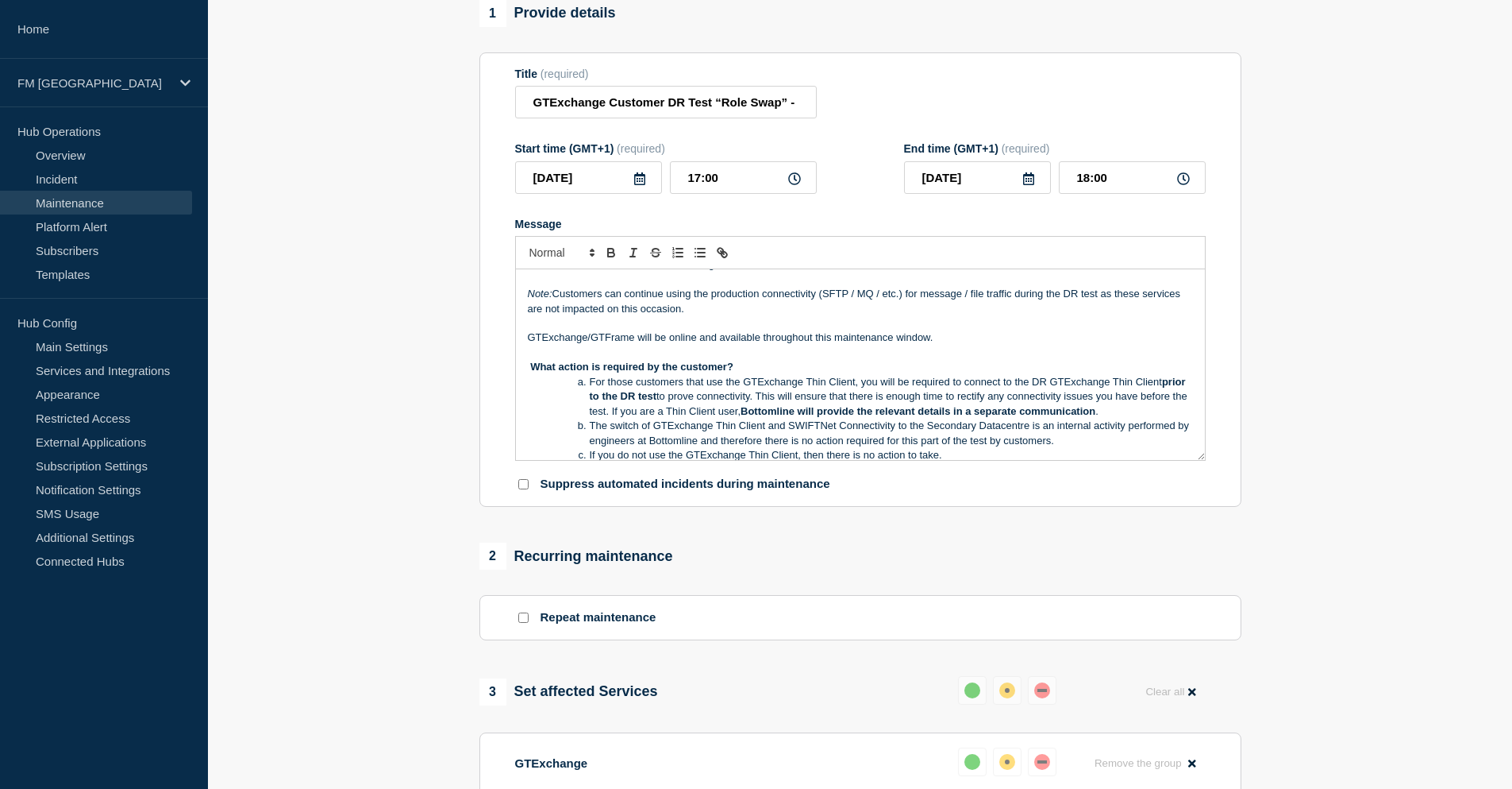
click at [591, 389] on li "For those customers that use the GTExchange Thin Client, you will be required t…" at bounding box center [868, 396] width 650 height 43
click at [591, 432] on li "The switch of GTExchange Thin Client and SWIFTNet Connectivity to the Secondary…" at bounding box center [868, 432] width 650 height 29
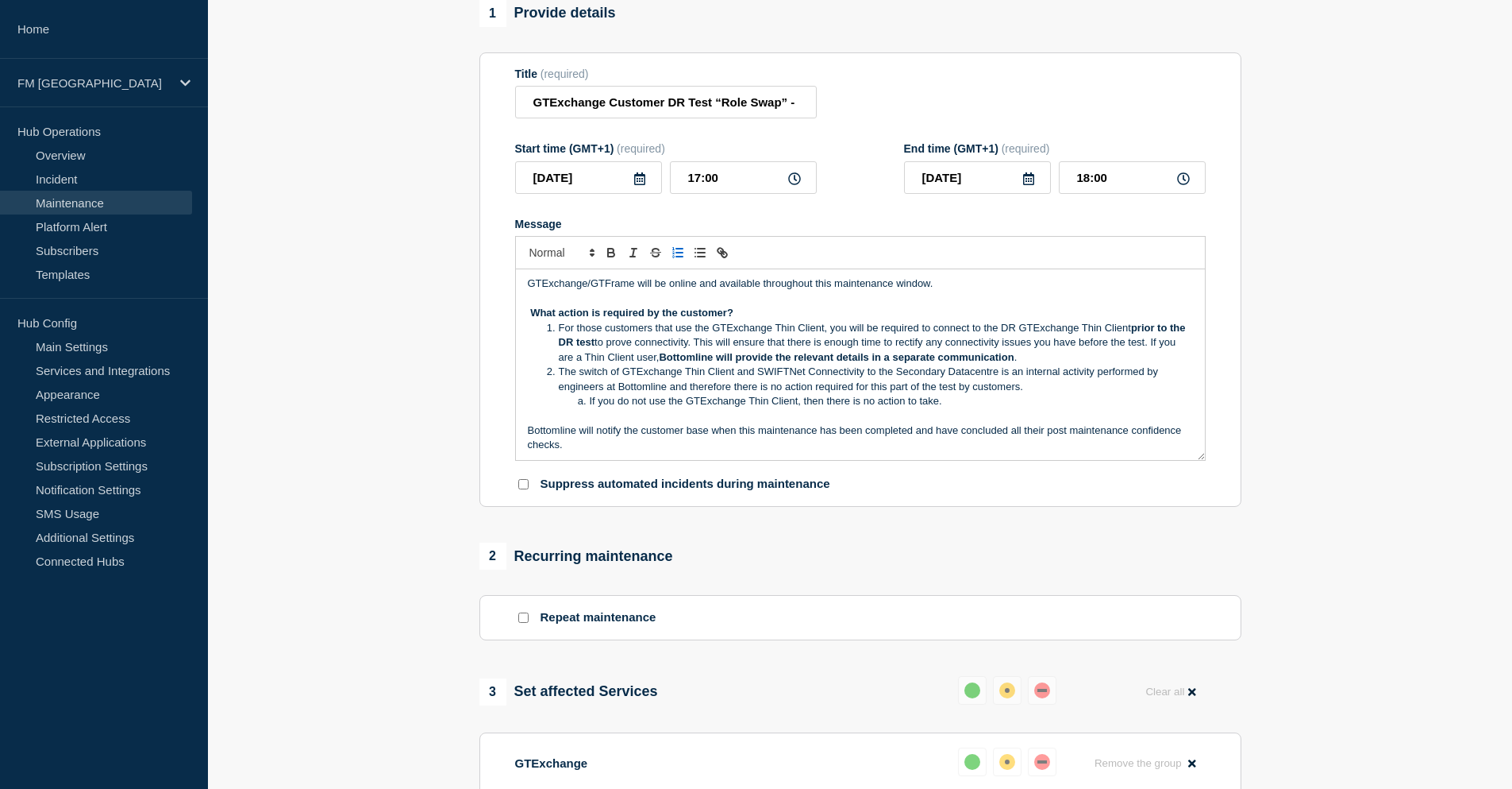
scroll to position [262, 0]
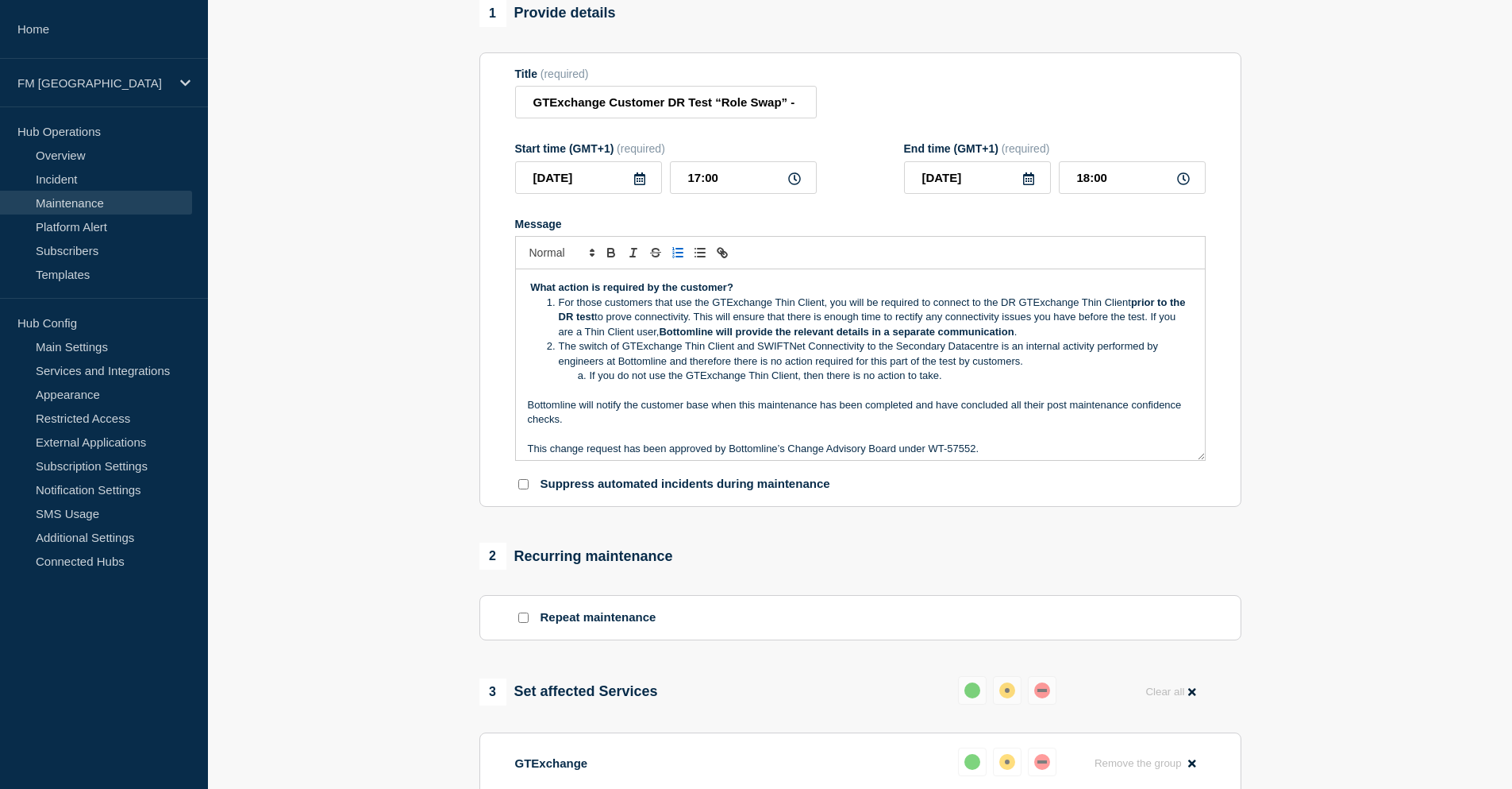
click at [588, 383] on li "If you do not use the GTExchange Thin Client, then there is no action to take." at bounding box center [868, 376] width 650 height 14
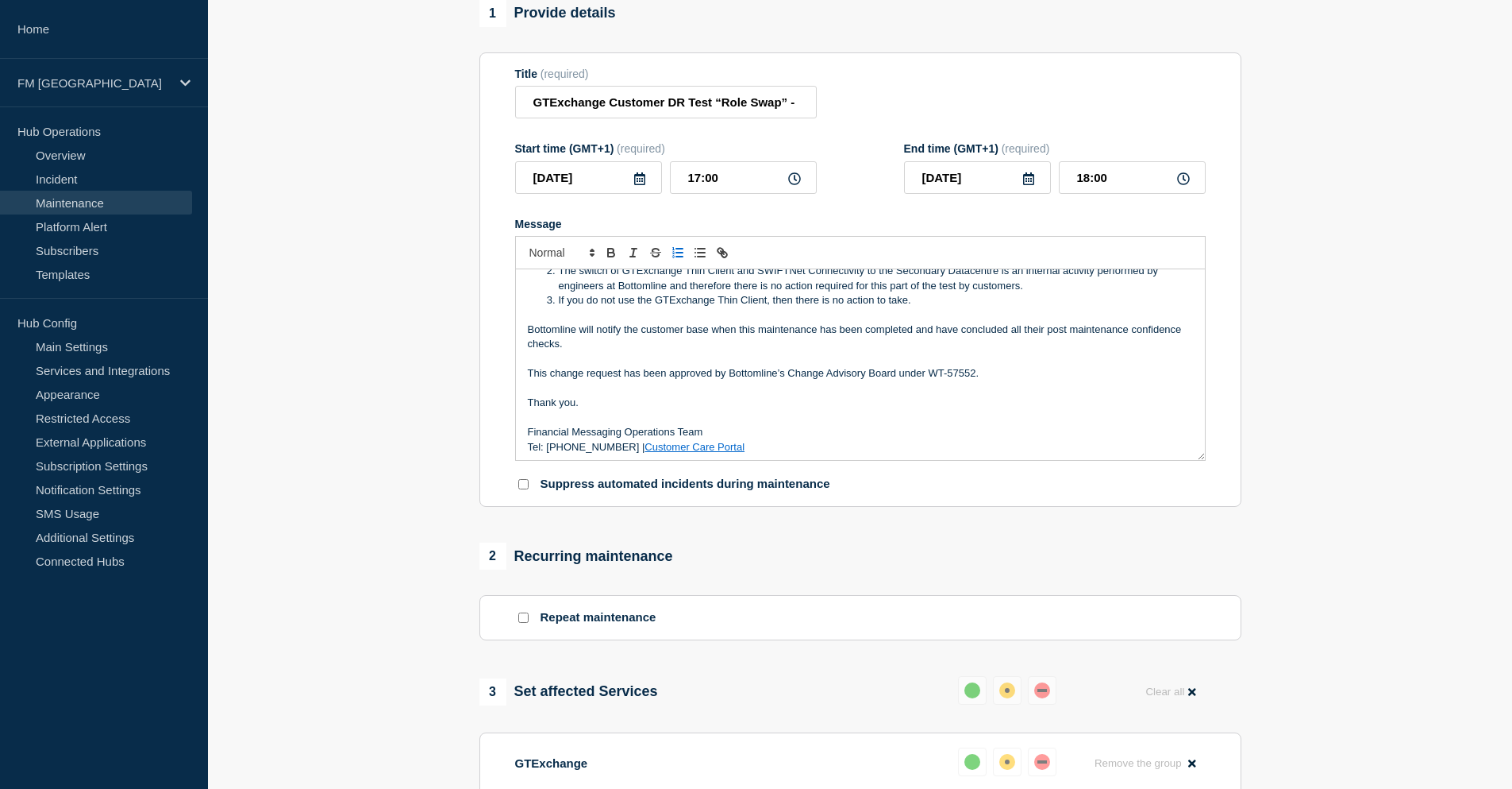
scroll to position [342, 0]
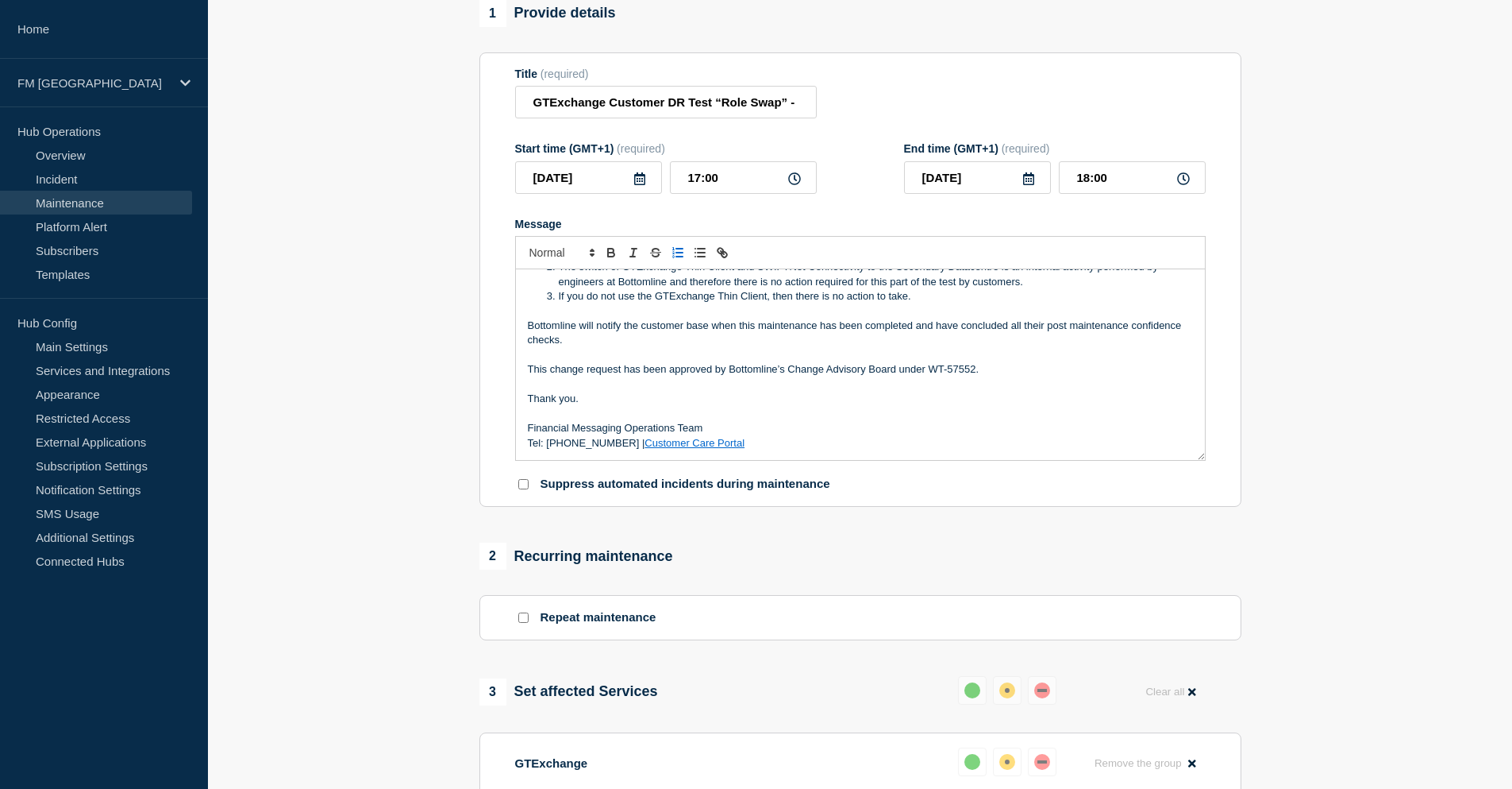
click at [683, 448] on link "Customer Care Portal" at bounding box center [694, 442] width 100 height 11
click at [759, 362] on p "Message" at bounding box center [860, 355] width 665 height 14
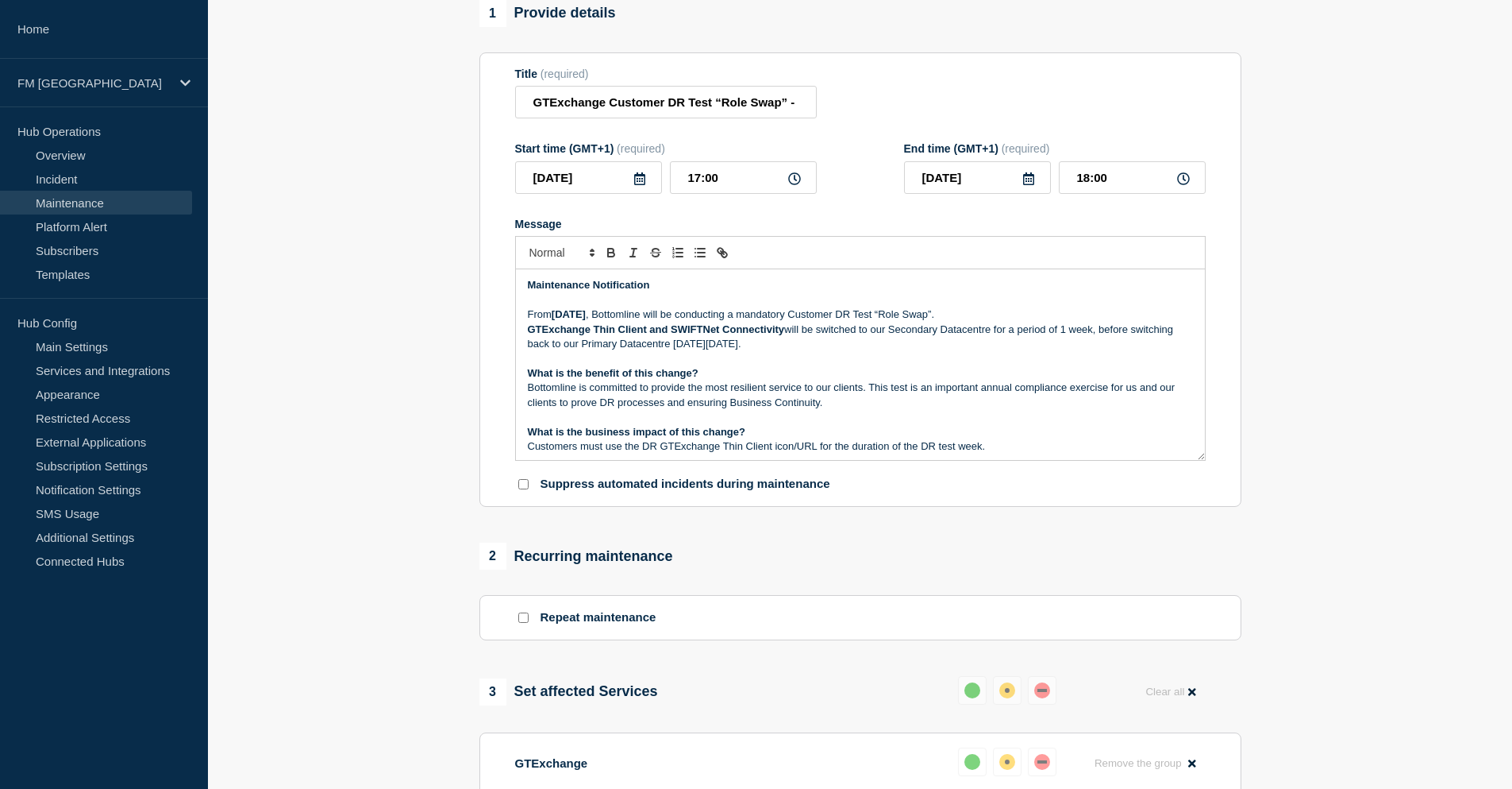
scroll to position [0, 0]
click at [822, 366] on p "Message" at bounding box center [860, 359] width 665 height 14
click at [557, 425] on p "Message" at bounding box center [860, 417] width 665 height 14
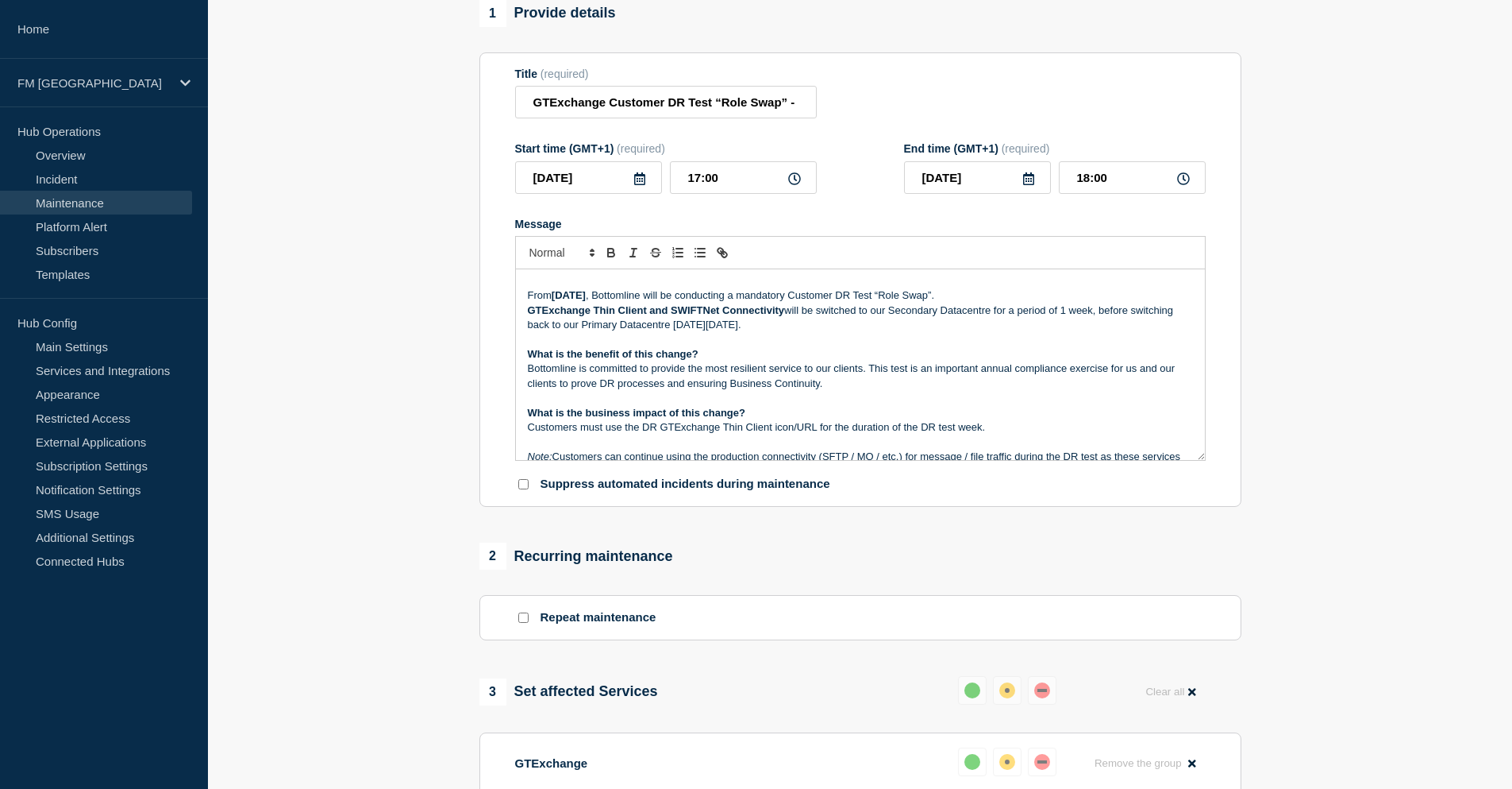
scroll to position [79, 0]
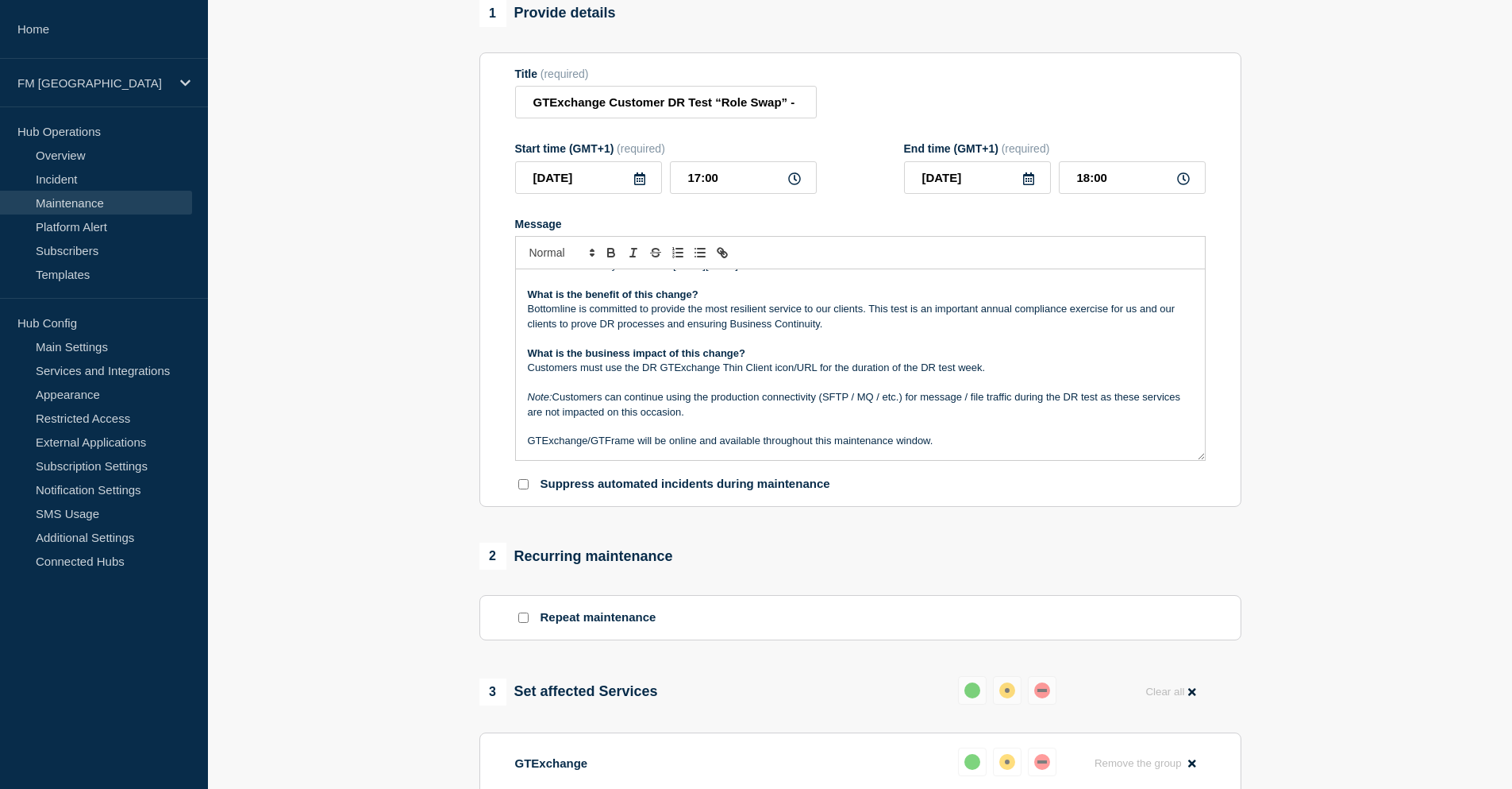
click at [583, 387] on p "Message" at bounding box center [860, 383] width 665 height 14
click at [810, 375] on p "Customers must use the DR GTExchange Thin Client icon/URL for the duration of t…" at bounding box center [860, 368] width 665 height 14
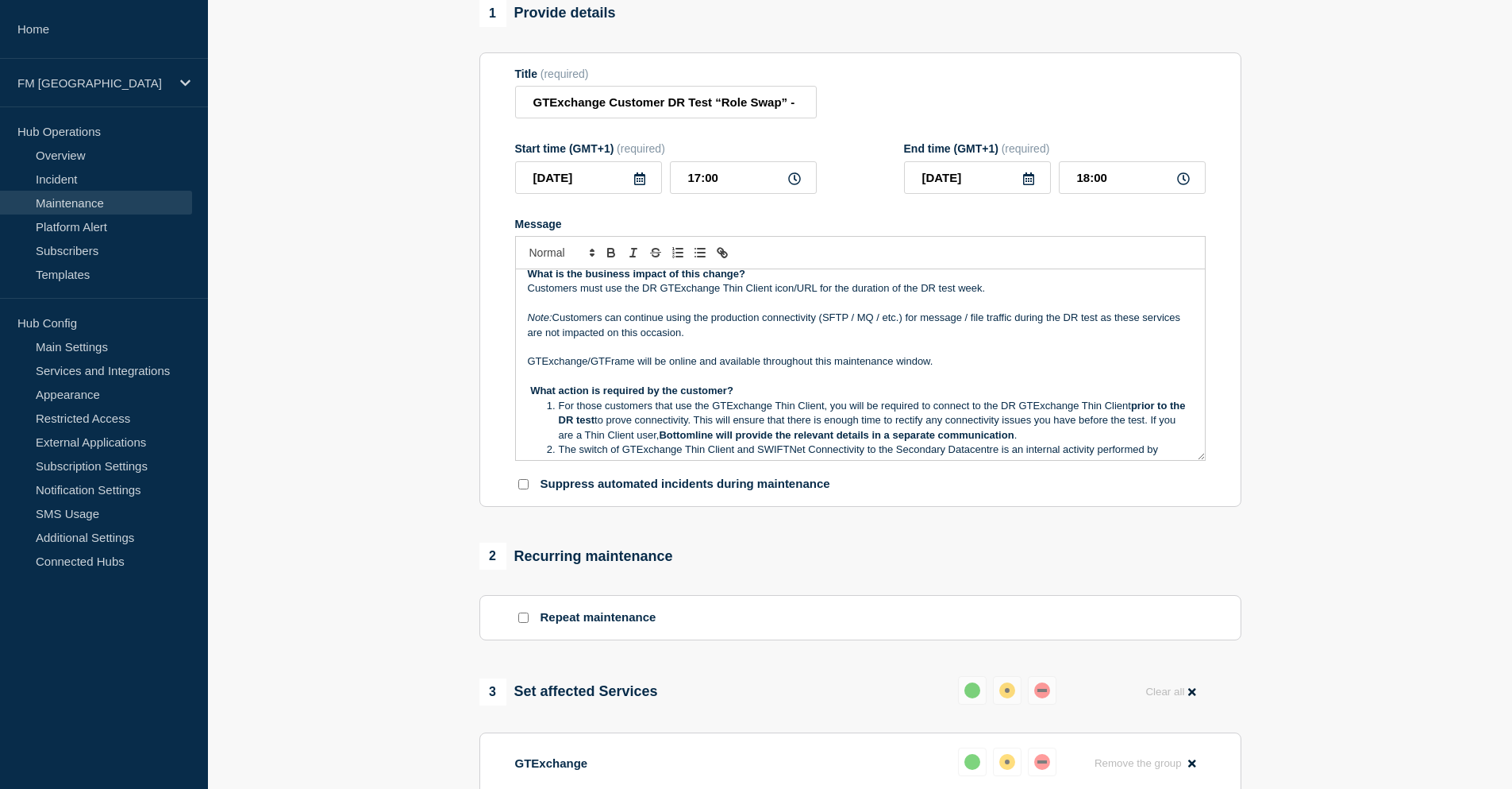
click at [945, 367] on p "GTExchange/GTFrame will be online and available throughout this maintenance win…" at bounding box center [860, 361] width 665 height 14
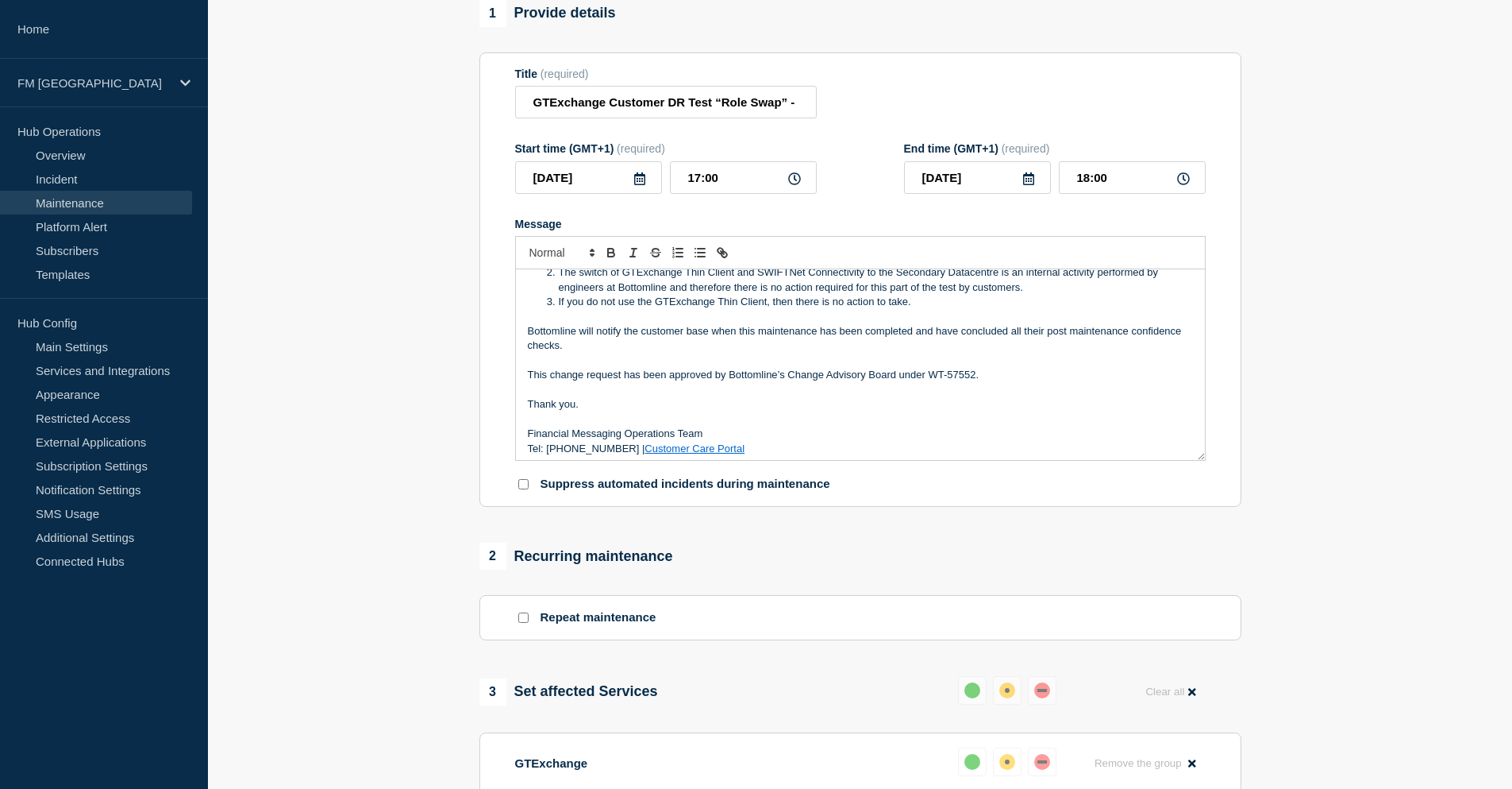
scroll to position [342, 0]
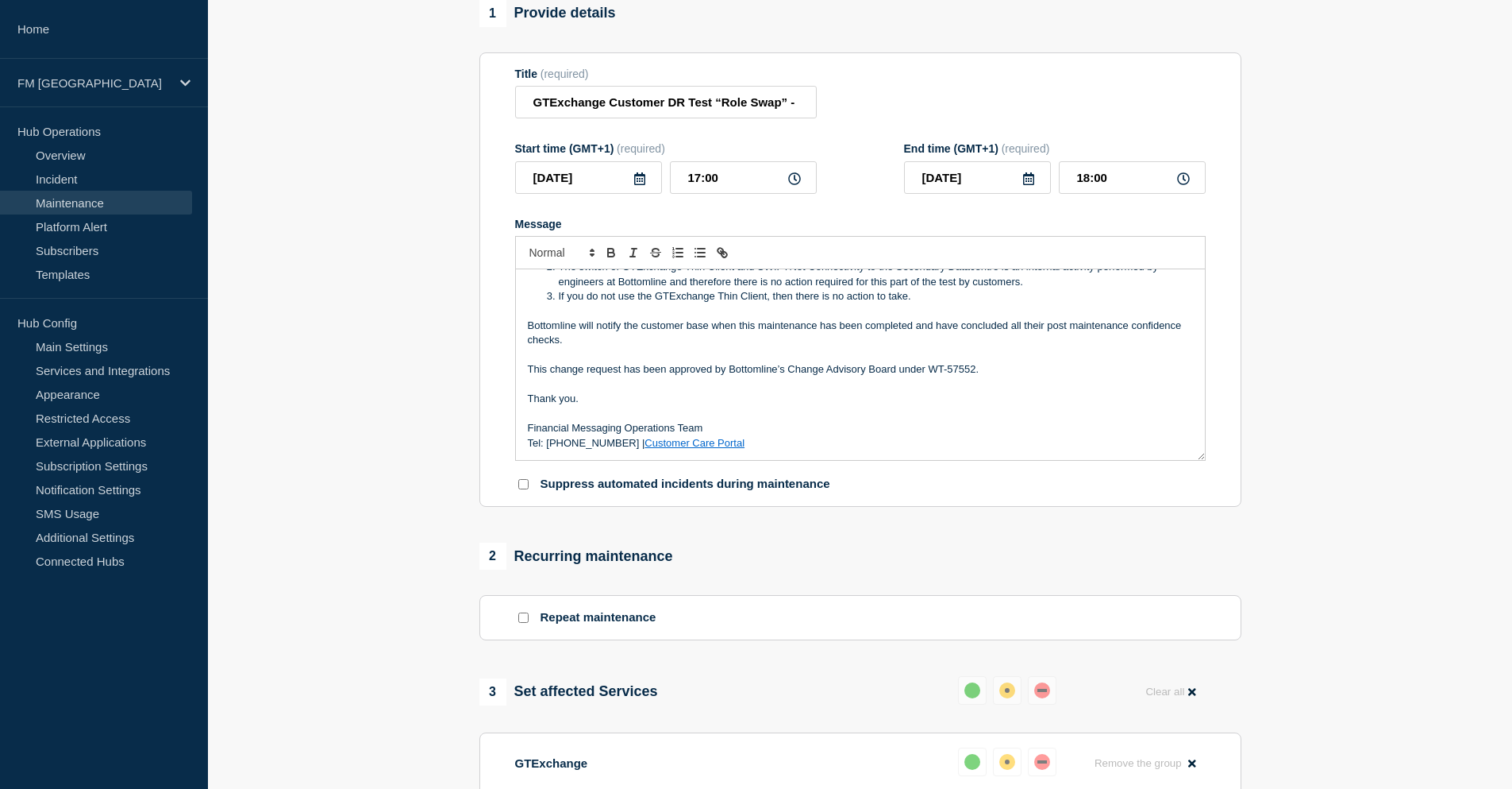
click at [1025, 374] on p "This change request has been approved by Bottomline’s Change Advisory Board und…" at bounding box center [860, 369] width 665 height 14
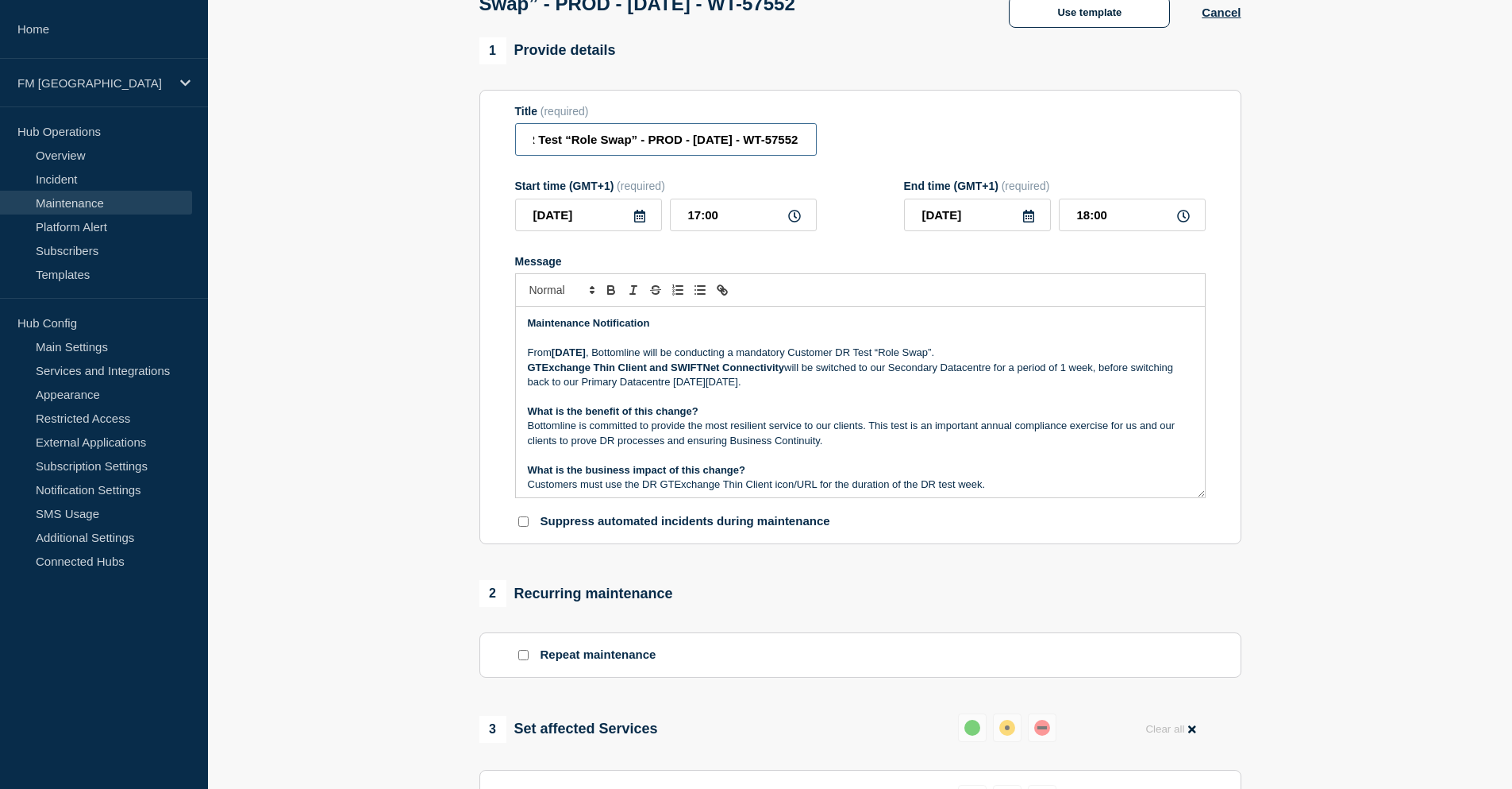
scroll to position [0, 181]
drag, startPoint x: 769, startPoint y: 145, endPoint x: 799, endPoint y: 149, distance: 30.3
click at [799, 149] on input "GTExchange Customer DR Test “Role Swap” - PROD - 20/SEP/2025 - WT-57552" at bounding box center [666, 139] width 302 height 33
click at [861, 418] on p "What is the benefit of this change?" at bounding box center [860, 411] width 665 height 14
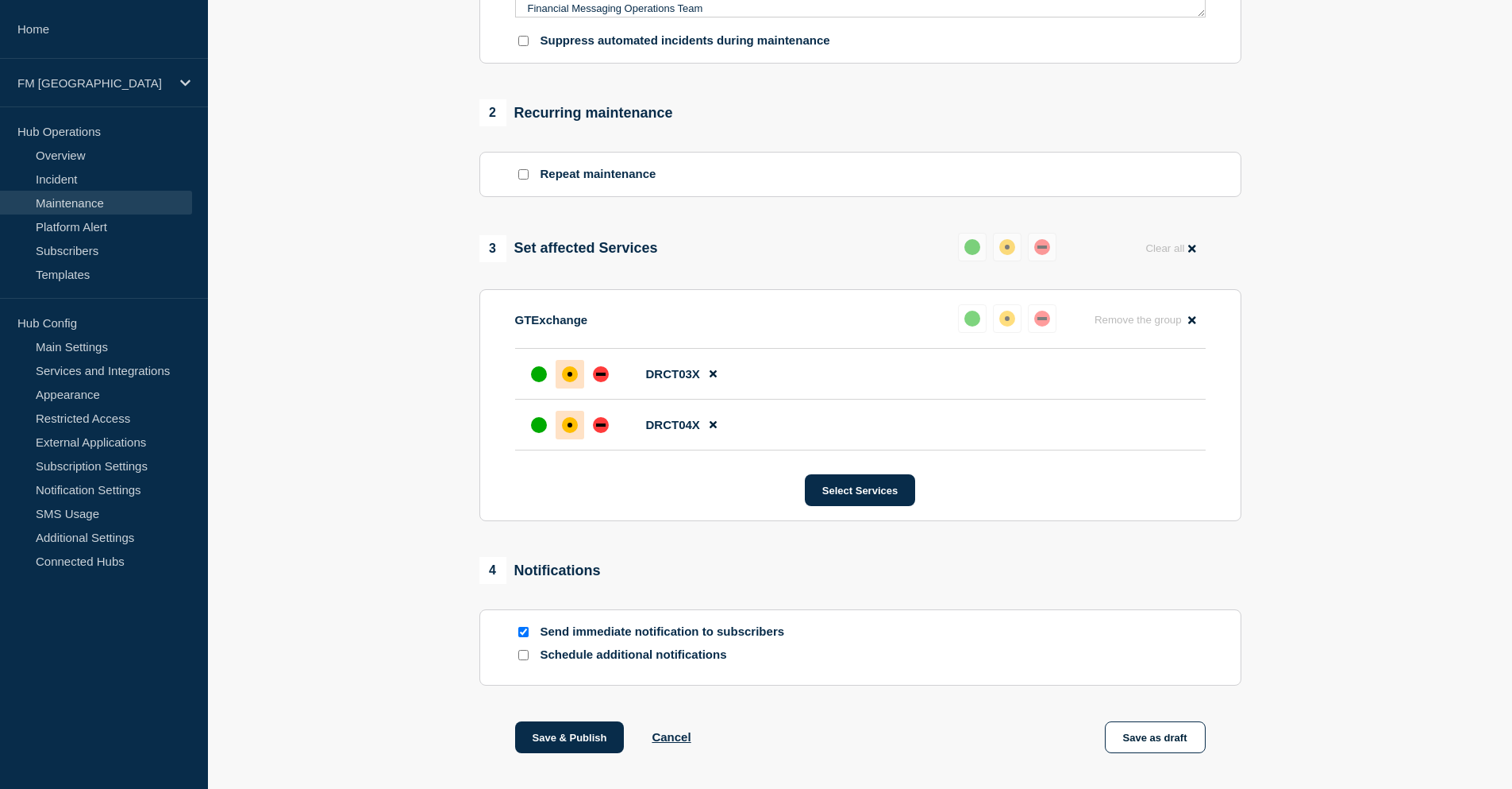
scroll to position [678, 0]
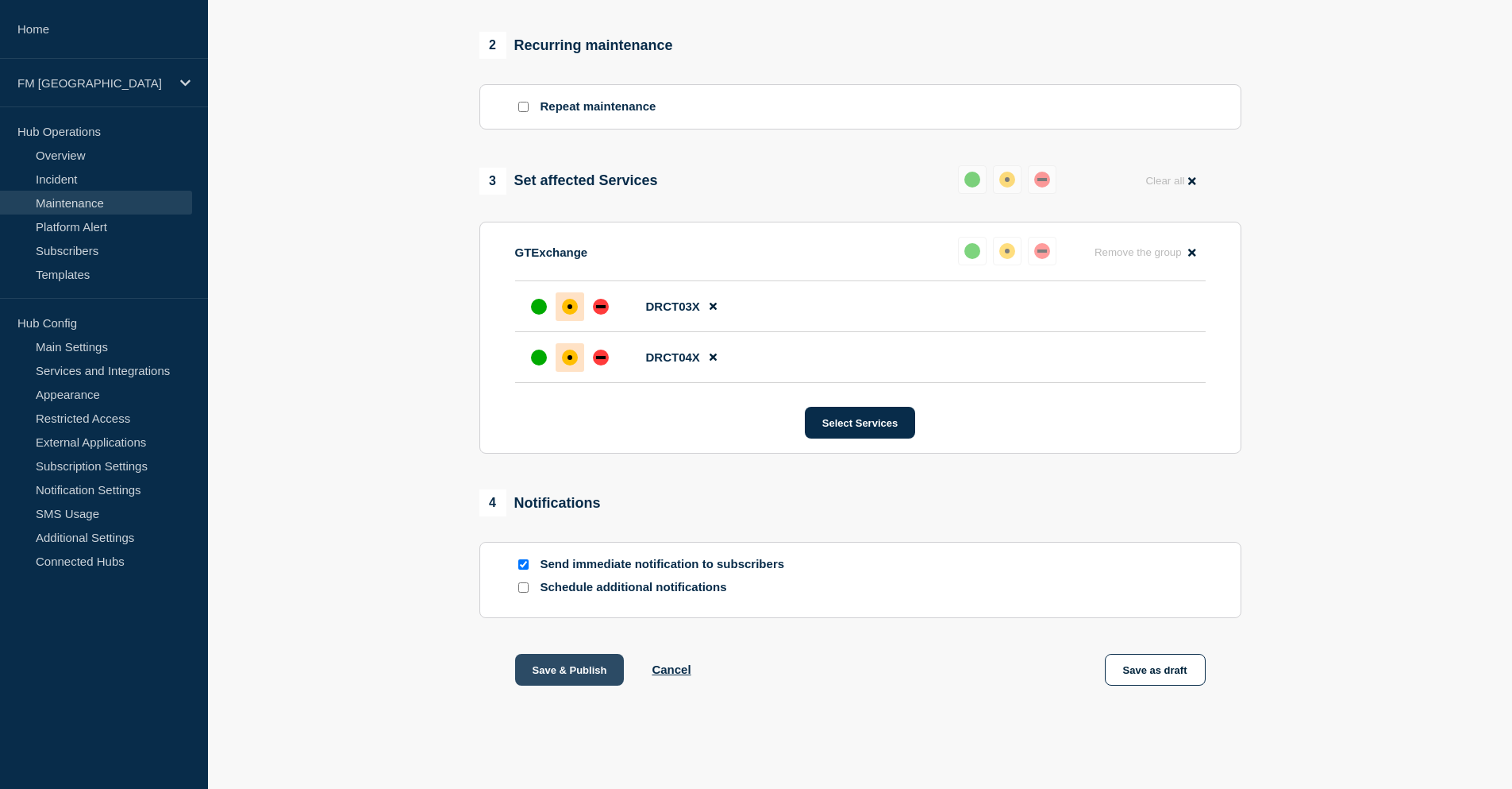
click at [589, 671] on button "Save & Publish" at bounding box center [570, 670] width 109 height 32
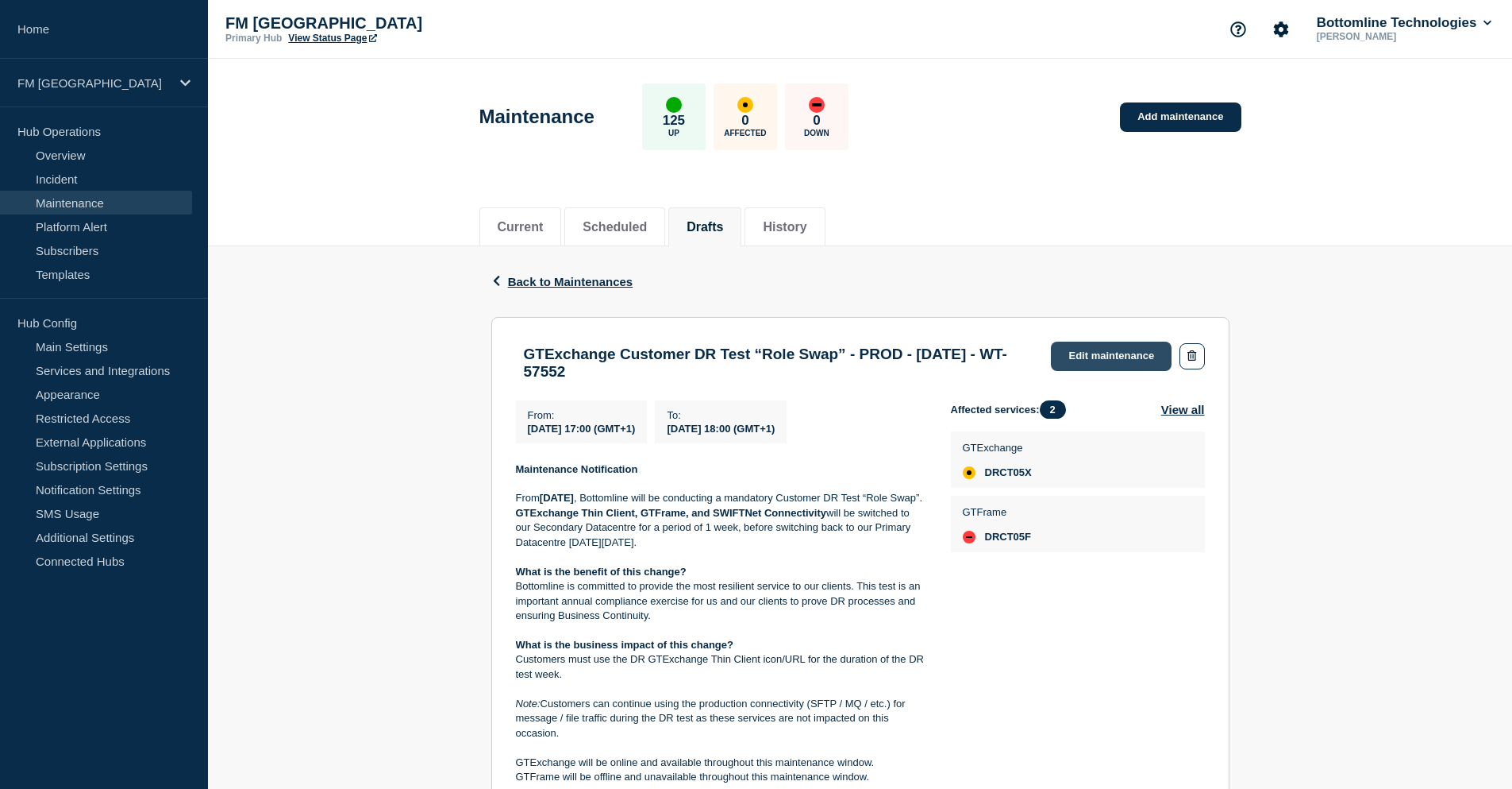
click at [1096, 355] on link "Edit maintenance" at bounding box center [1112, 356] width 121 height 29
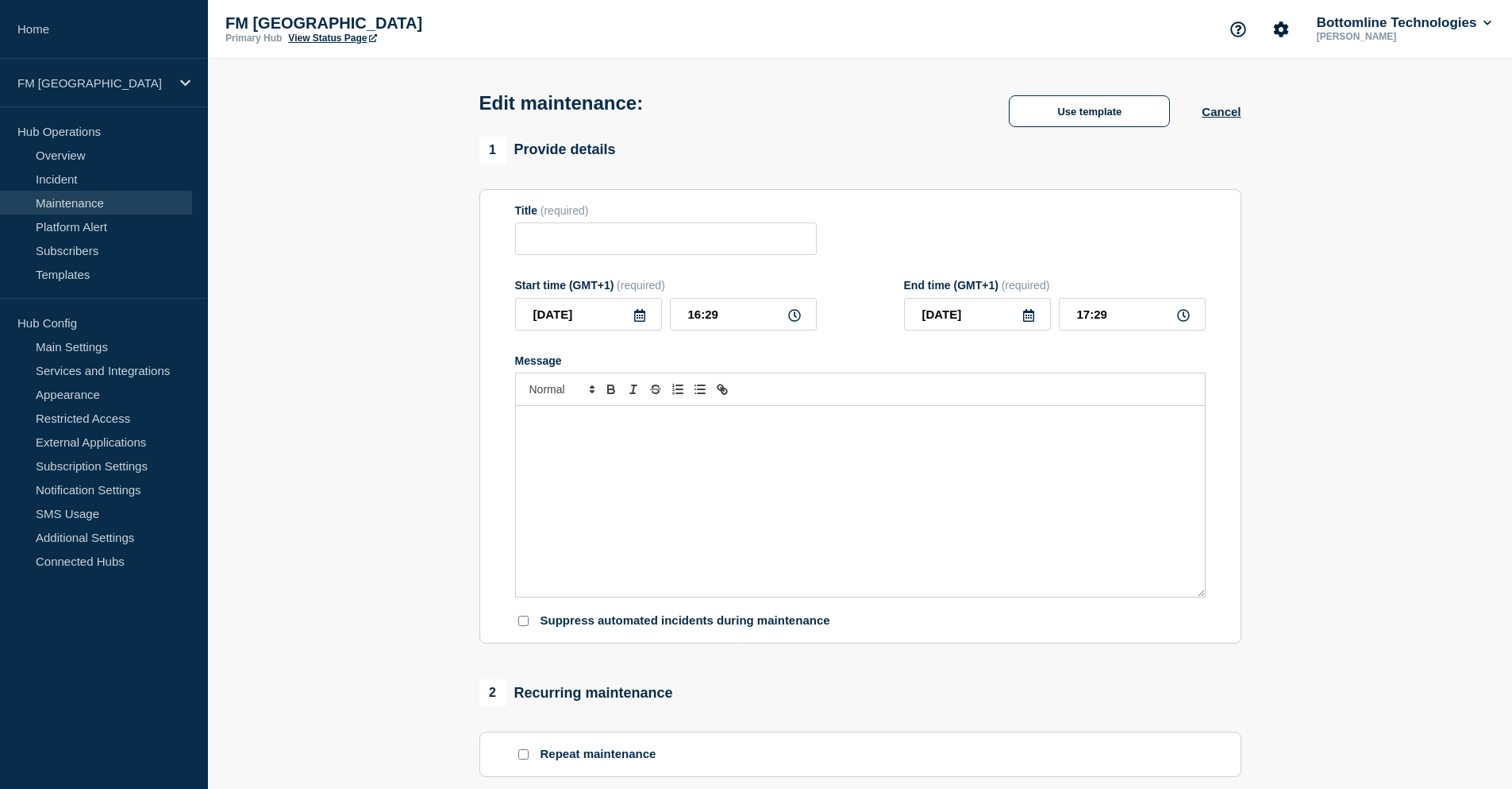
type input "GTExchange Customer DR Test “Role Swap” - PROD - [DATE] - WT-57552"
type input "[DATE]"
type input "17:00"
type input "[DATE]"
type input "18:00"
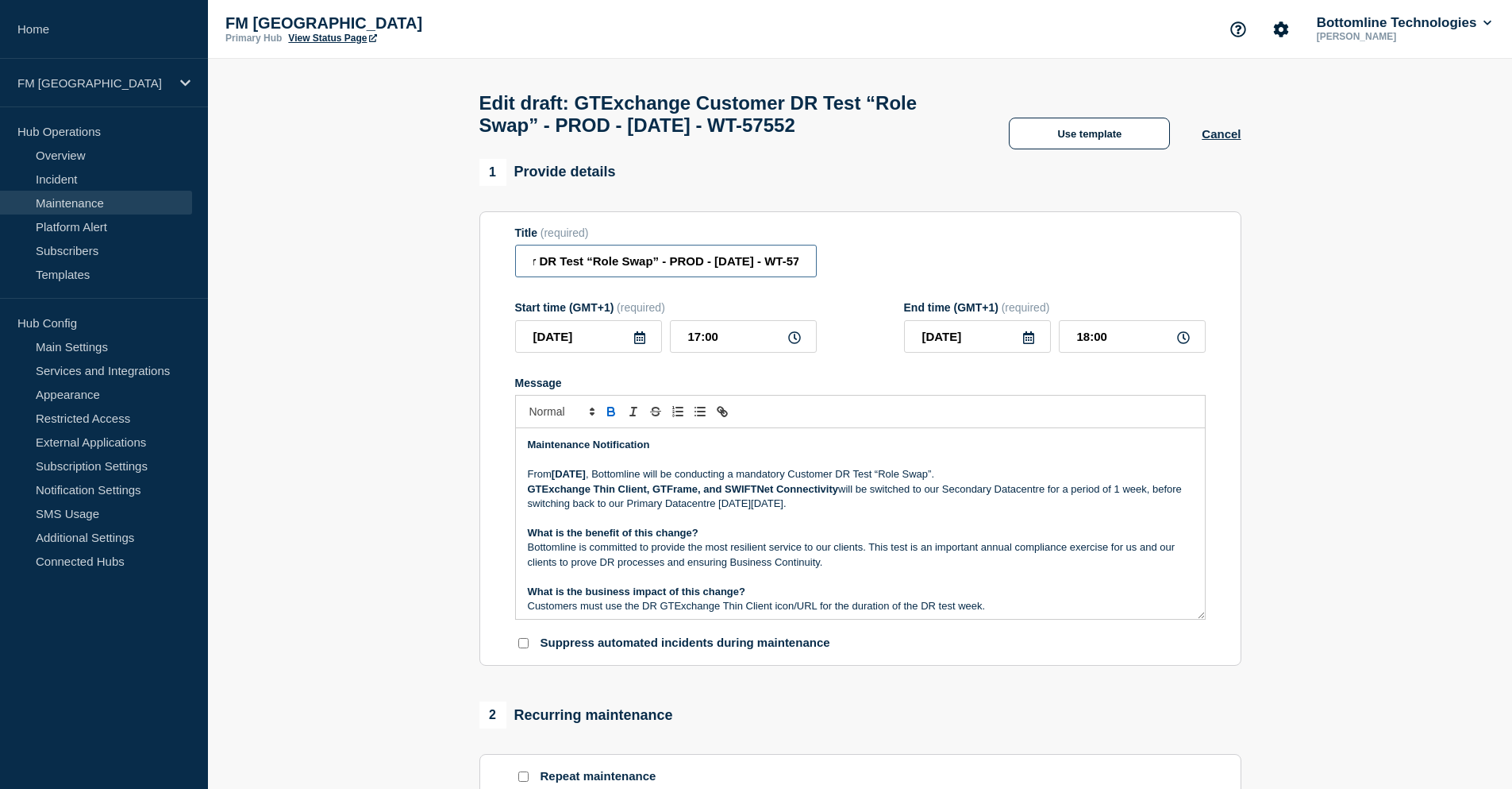
scroll to position [0, 181]
drag, startPoint x: 662, startPoint y: 266, endPoint x: 806, endPoint y: 266, distance: 144.0
click at [806, 266] on input "GTExchange Customer DR Test “Role Swap” - PROD - [DATE] - WT-57552" at bounding box center [666, 260] width 302 height 33
click at [871, 495] on p "GTExchange Thin Client, GTFrame, and SWIFTNet Connectivity will be switched to …" at bounding box center [860, 496] width 665 height 29
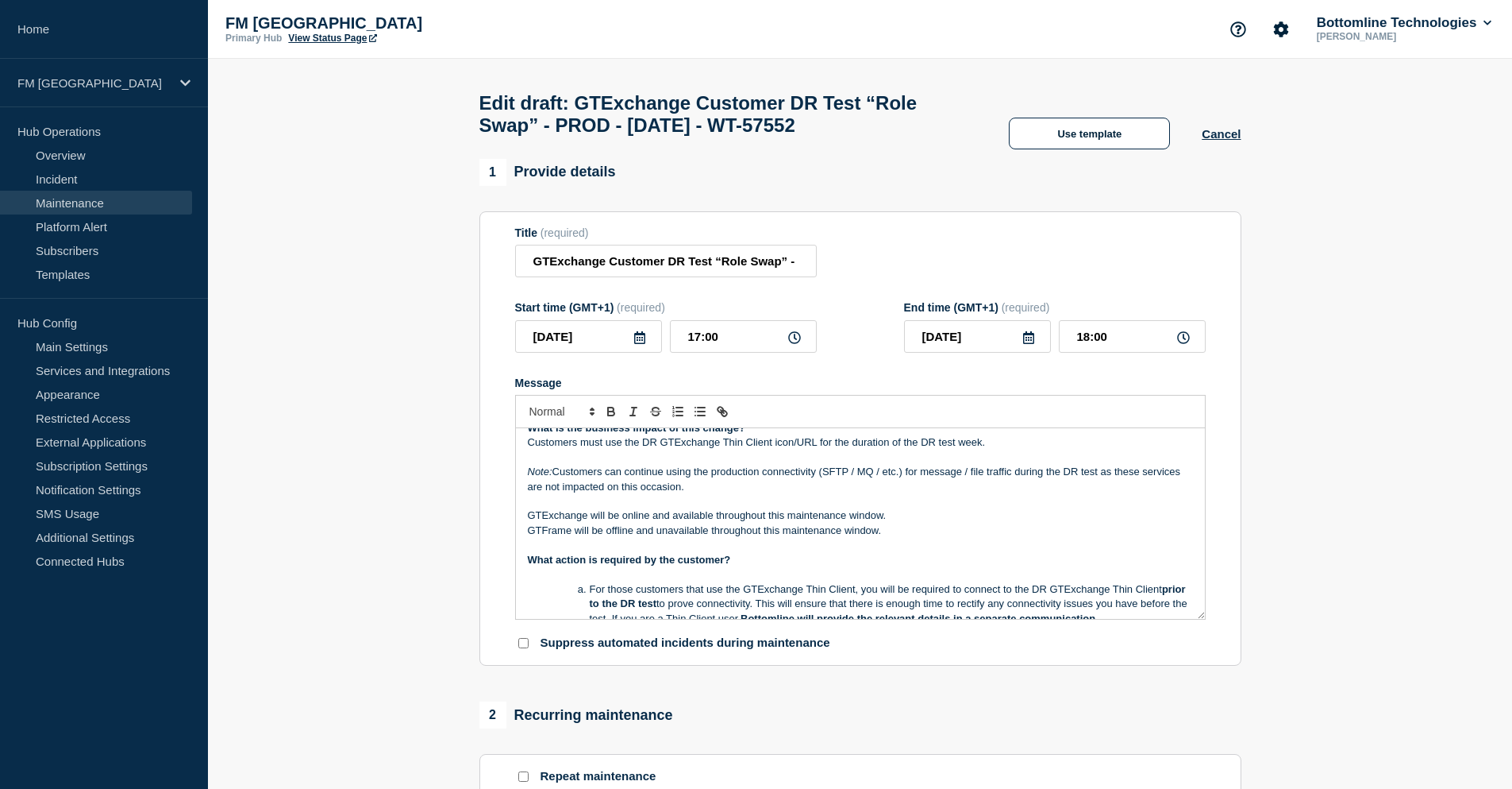
scroll to position [238, 0]
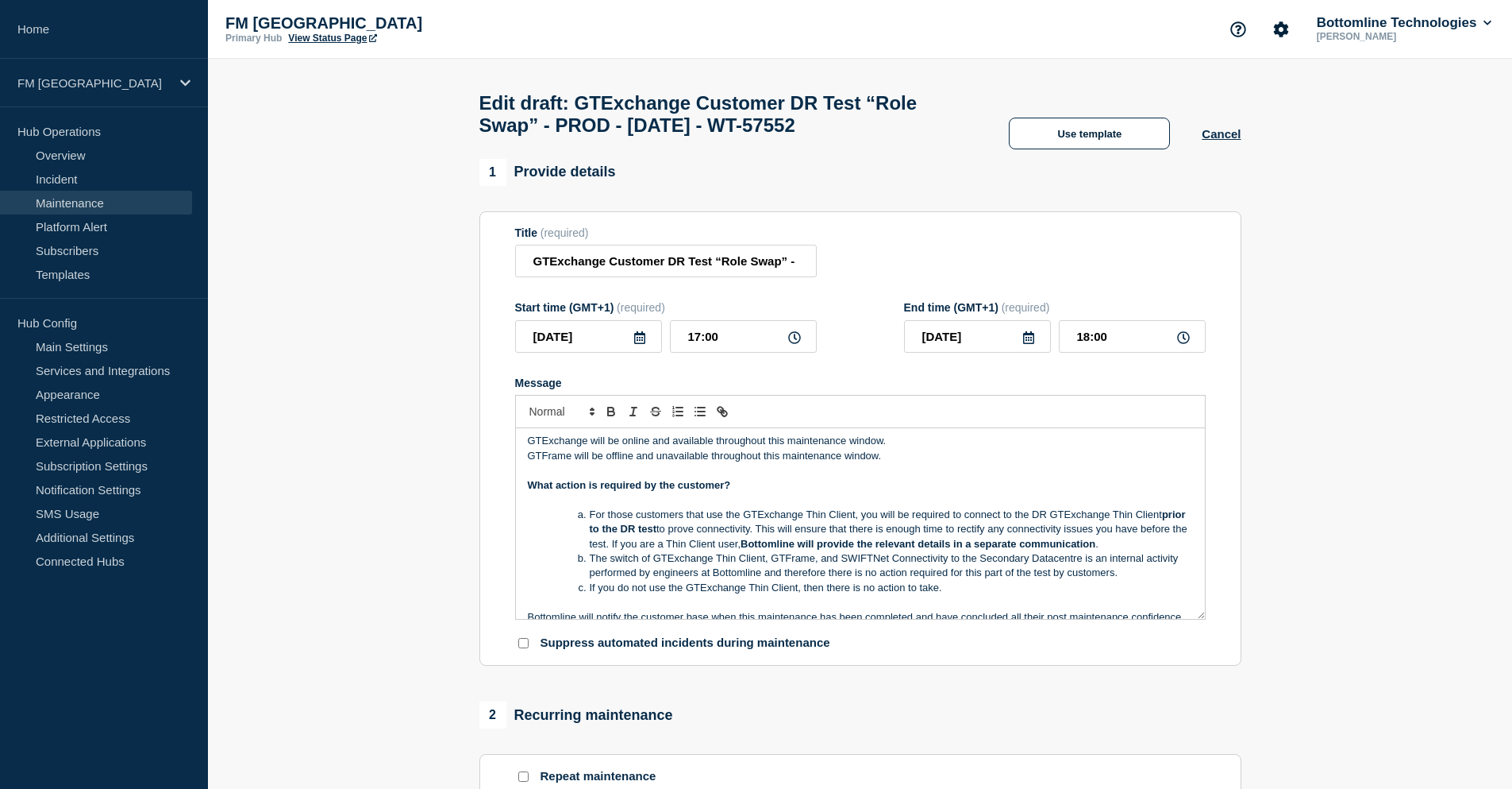
click at [594, 506] on p "Message" at bounding box center [860, 500] width 665 height 14
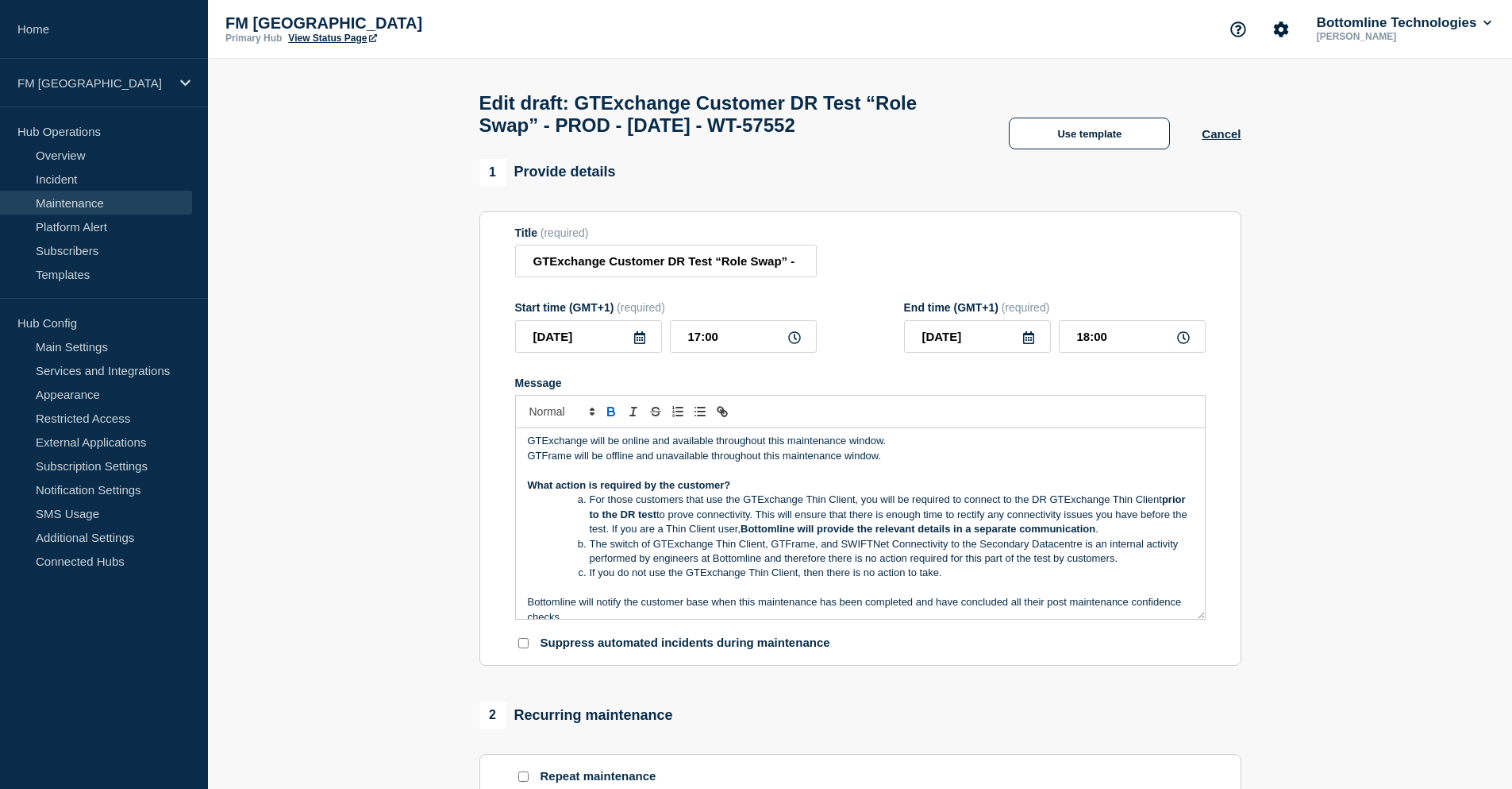
click at [589, 506] on li "For those customers that use the GTExchange Thin Client, you will be required t…" at bounding box center [868, 514] width 650 height 43
click at [589, 552] on li "The switch of GTExchange Thin Client, GTFrame, and SWIFTNet Connectivity to the…" at bounding box center [868, 551] width 650 height 29
click at [591, 579] on li "If you do not use the GTExchange Thin Client, then there is no action to take." at bounding box center [868, 573] width 650 height 14
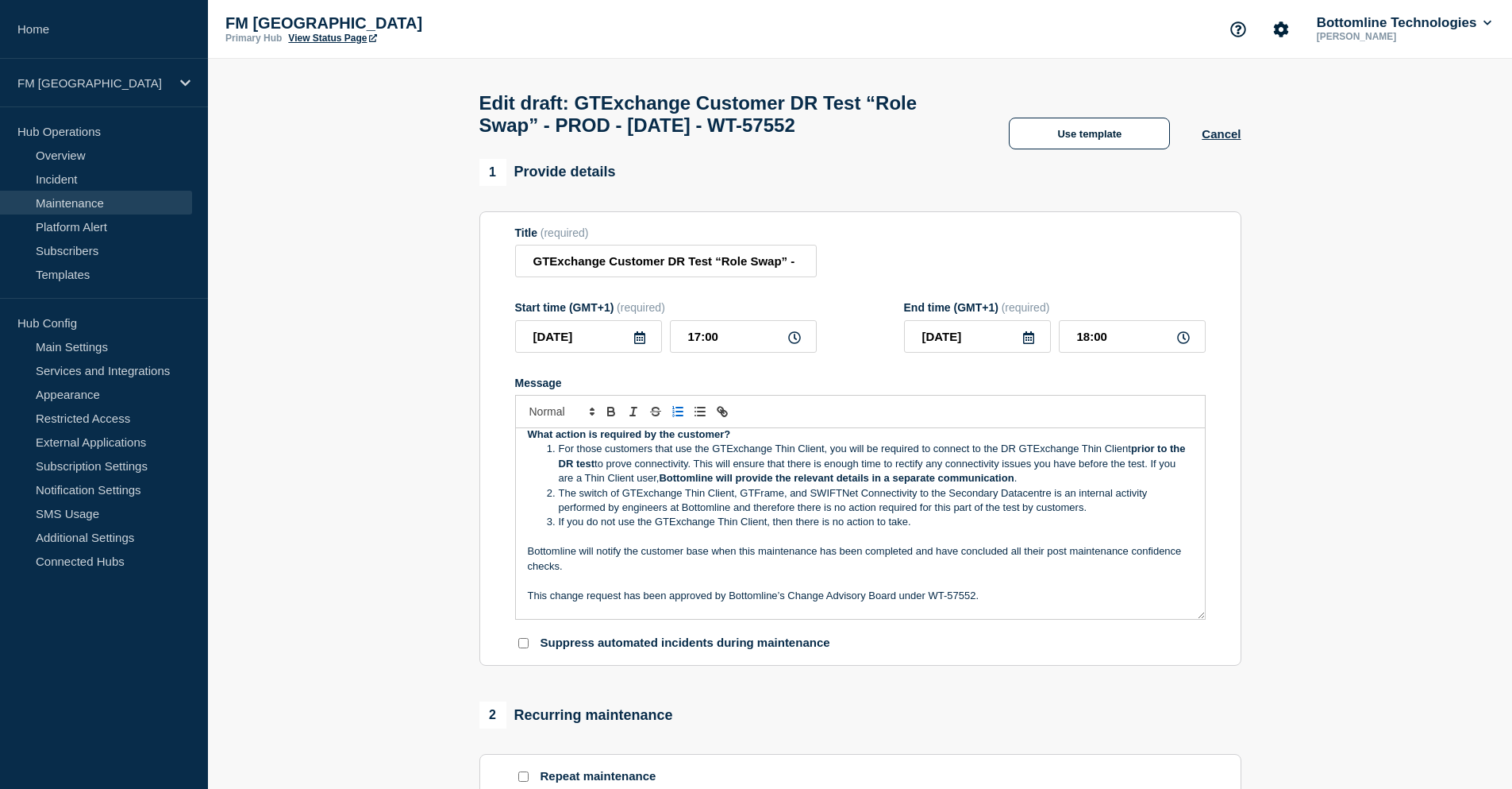
scroll to position [318, 0]
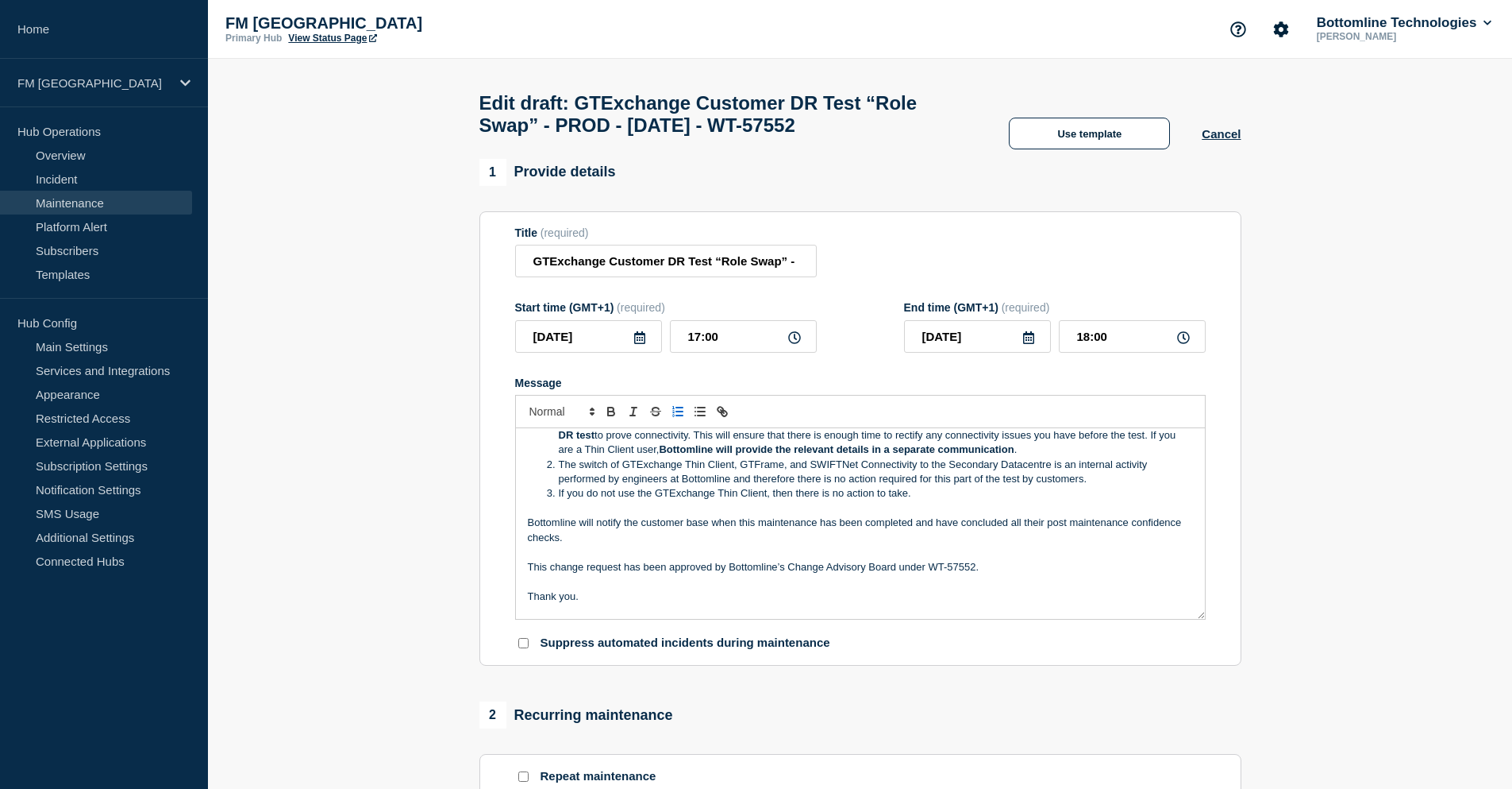
click at [996, 575] on p "This change request has been approved by Bottomline’s Change Advisory Board und…" at bounding box center [860, 567] width 665 height 14
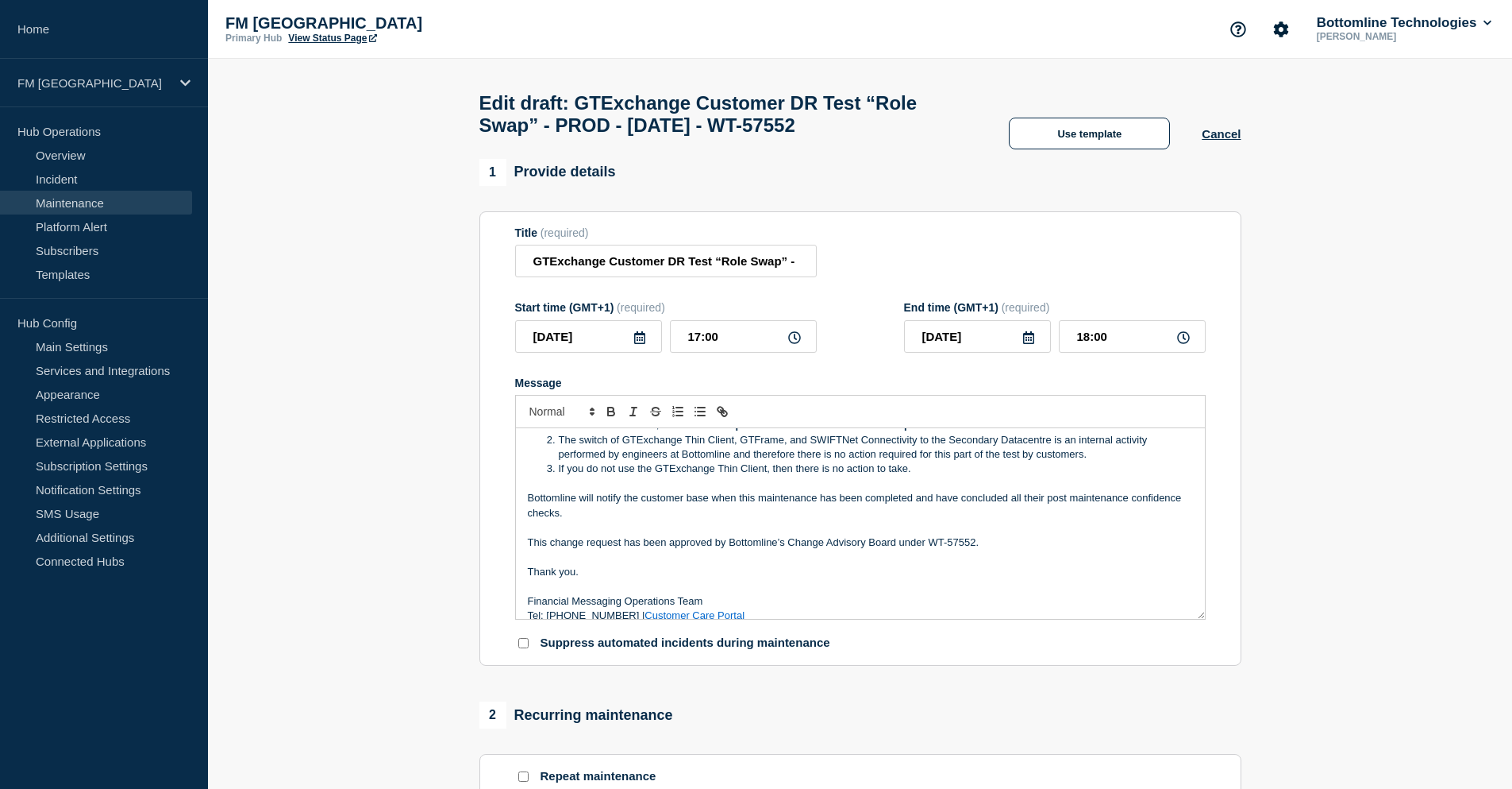
scroll to position [356, 0]
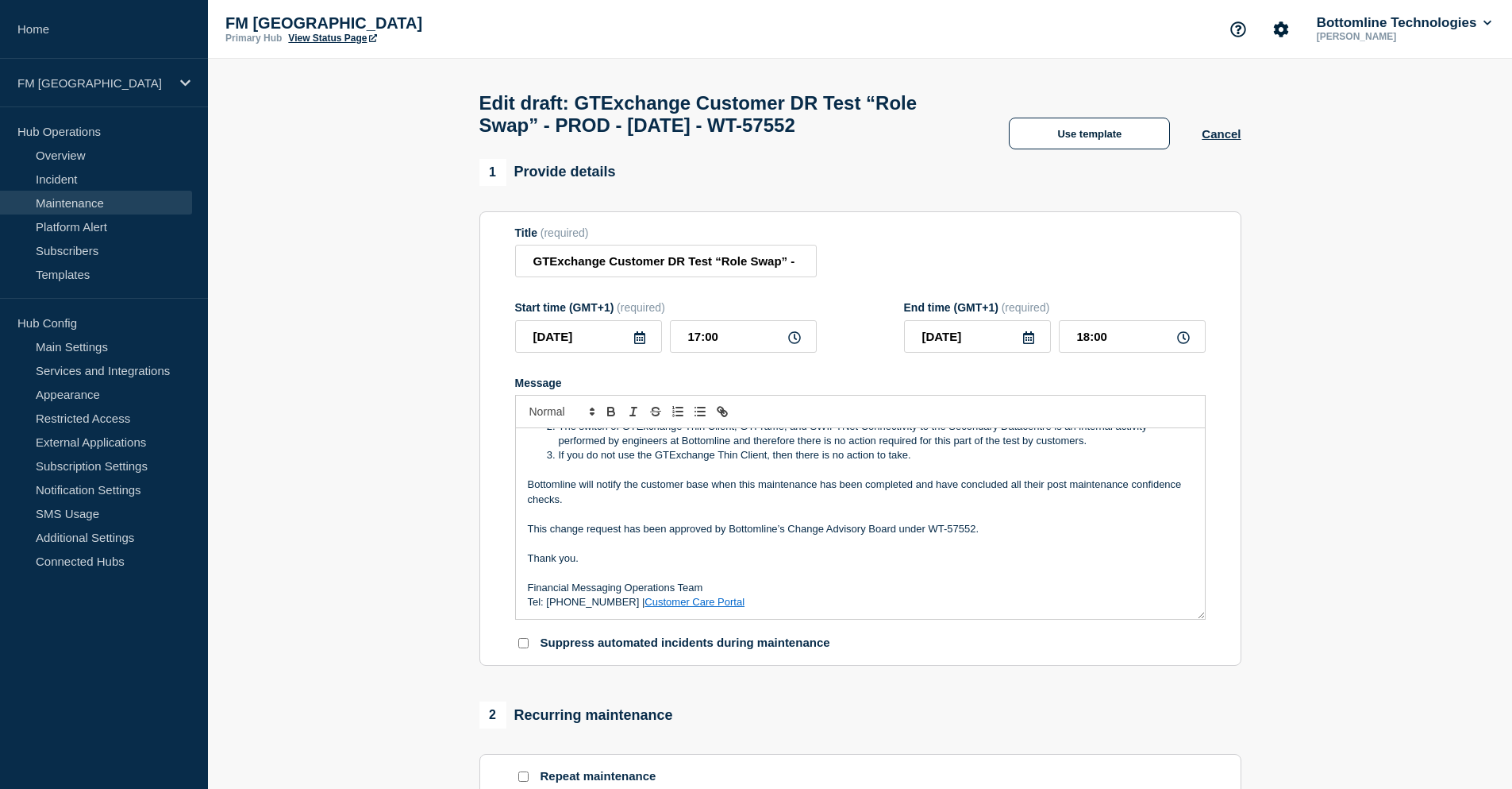
click at [714, 607] on link "Customer Care Portal" at bounding box center [694, 601] width 100 height 11
click at [837, 551] on p "Message" at bounding box center [860, 543] width 665 height 14
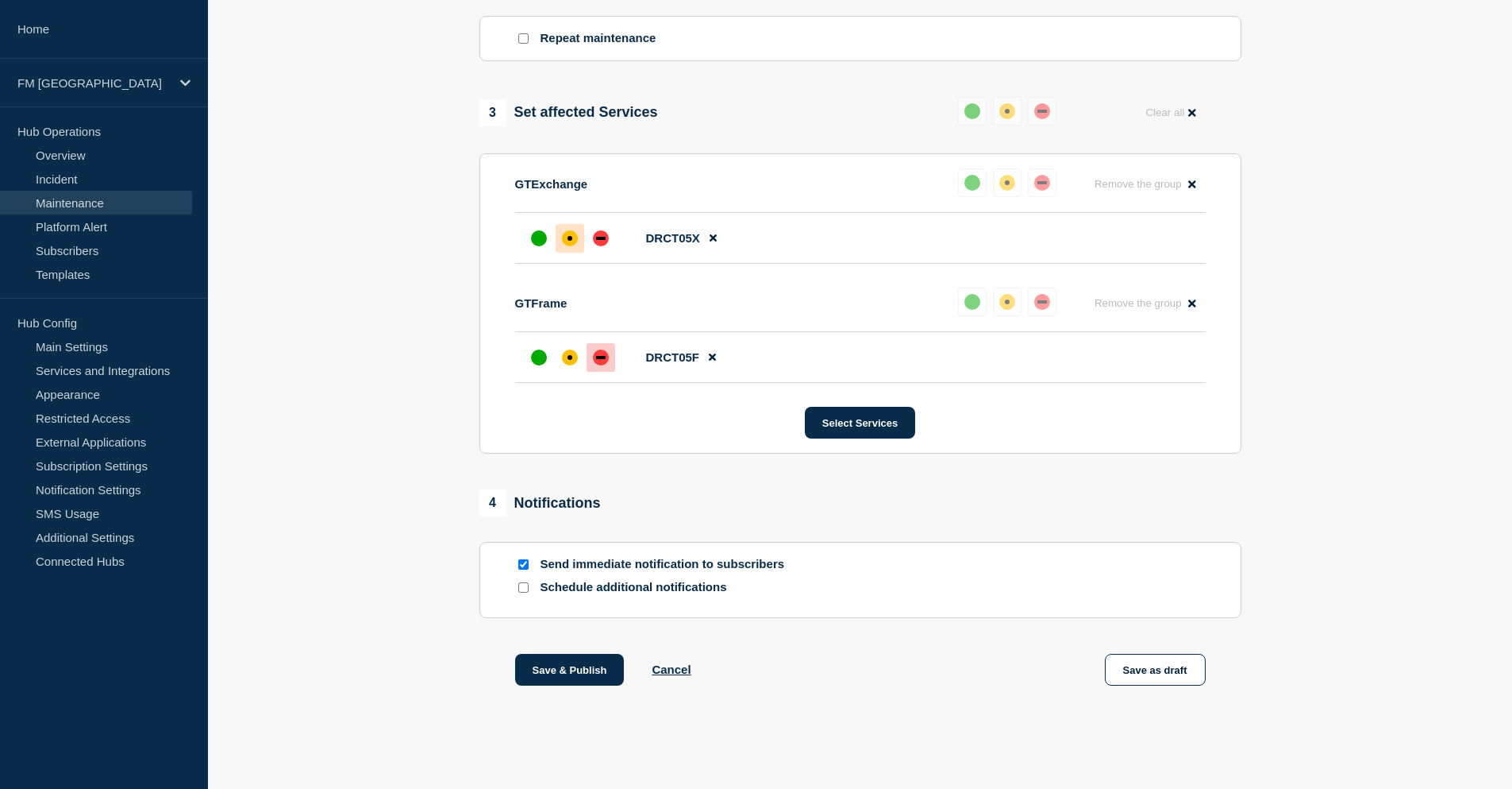
scroll to position [746, 0]
click at [553, 670] on button "Save & Publish" at bounding box center [570, 670] width 109 height 32
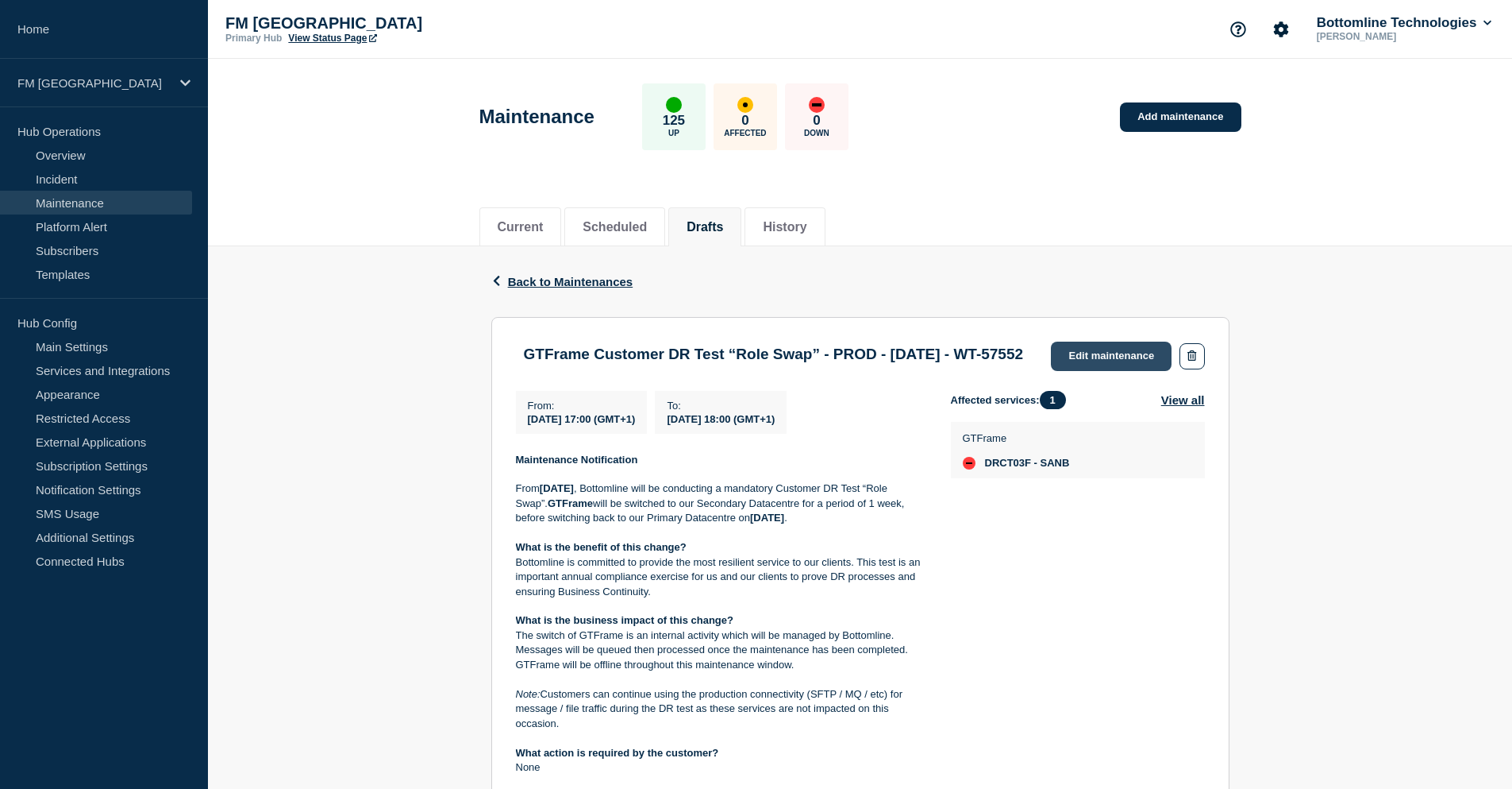
click at [1098, 355] on link "Edit maintenance" at bounding box center [1112, 356] width 121 height 29
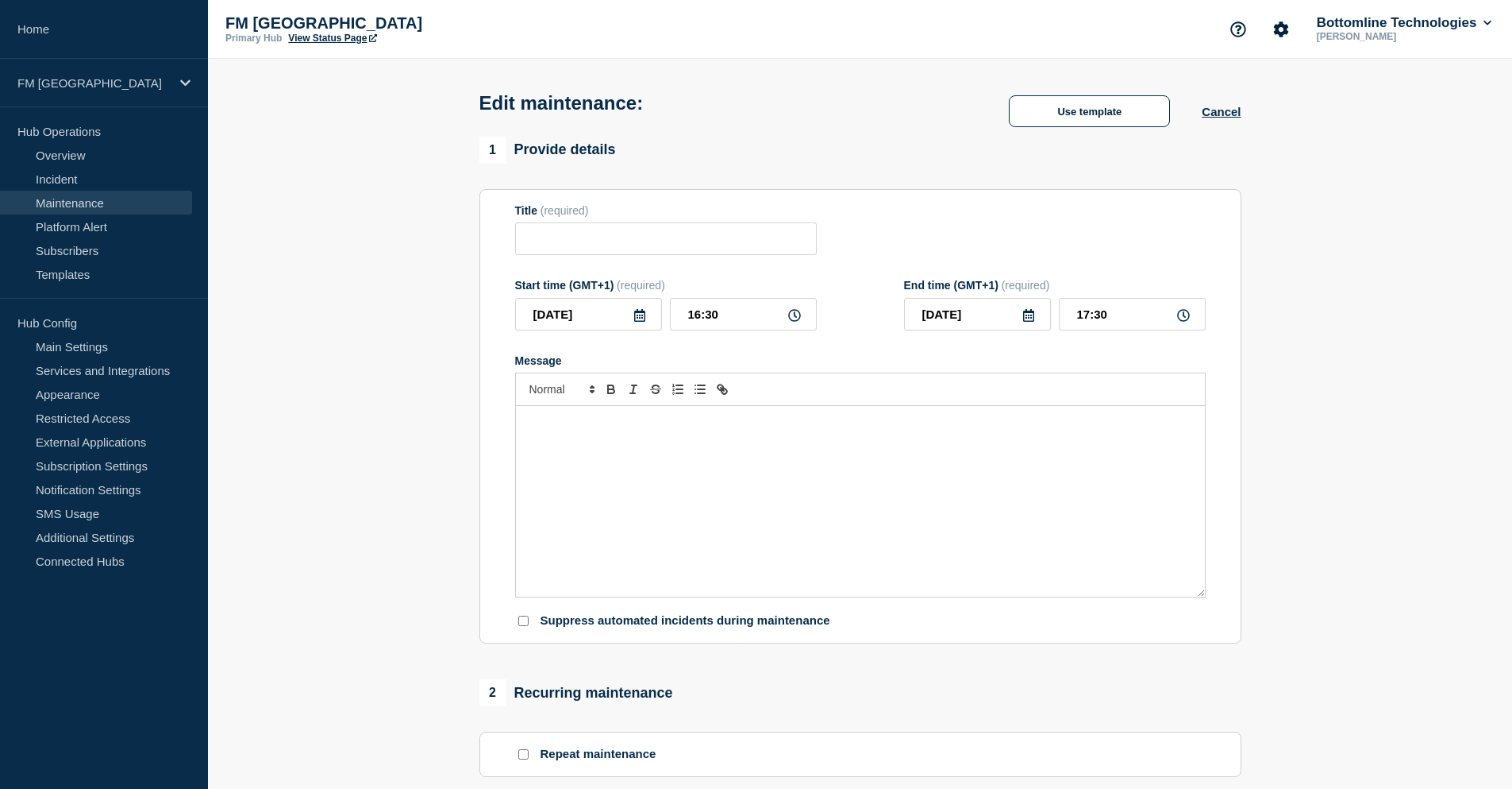
type input "GTFrame Customer DR Test “Role Swap” - PROD - [DATE] - WT-57552"
type input "[DATE]"
type input "17:00"
type input "[DATE]"
type input "18:00"
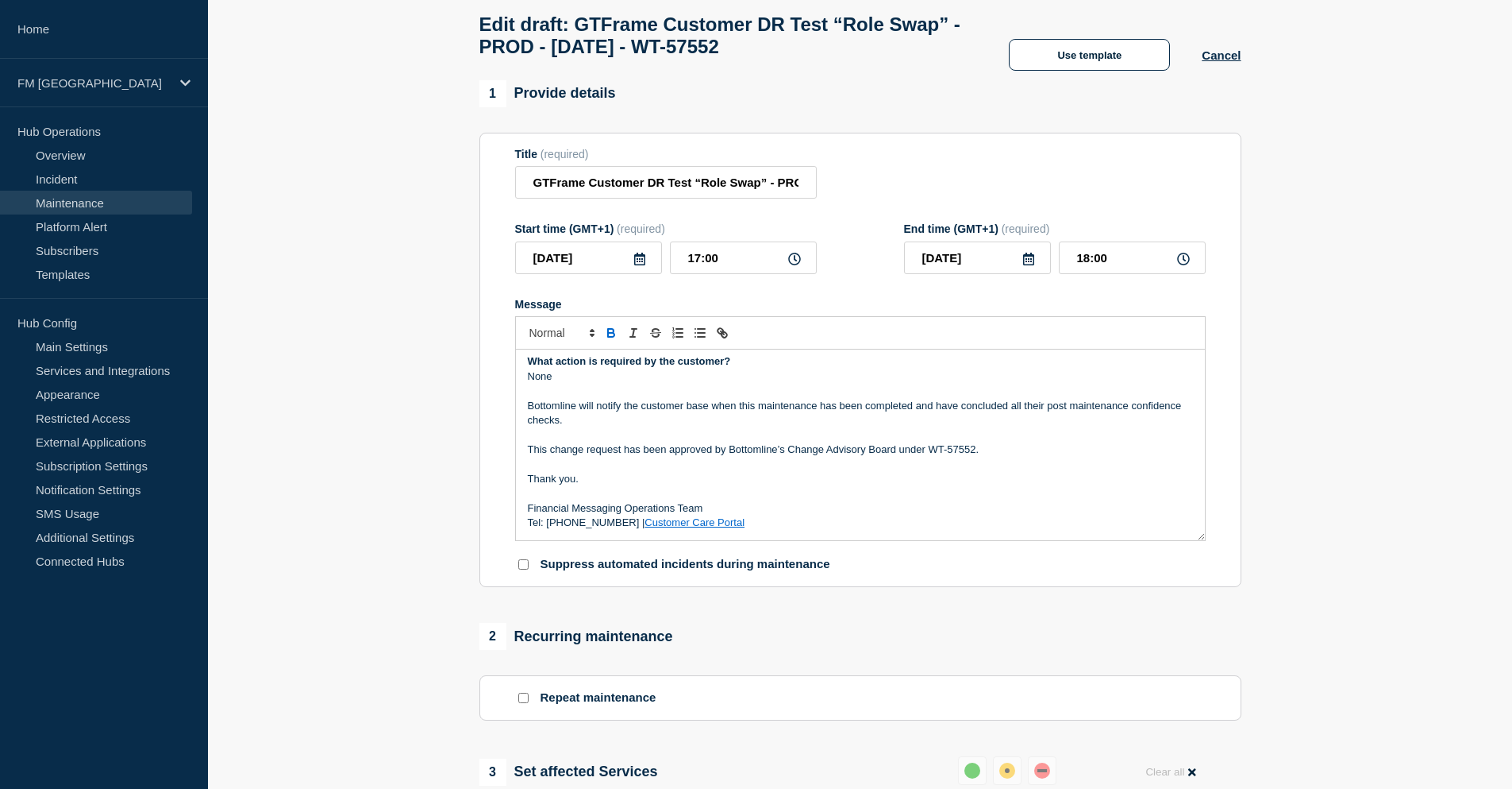
scroll to position [79, 0]
click at [692, 526] on link "Customer Care Portal" at bounding box center [694, 521] width 100 height 11
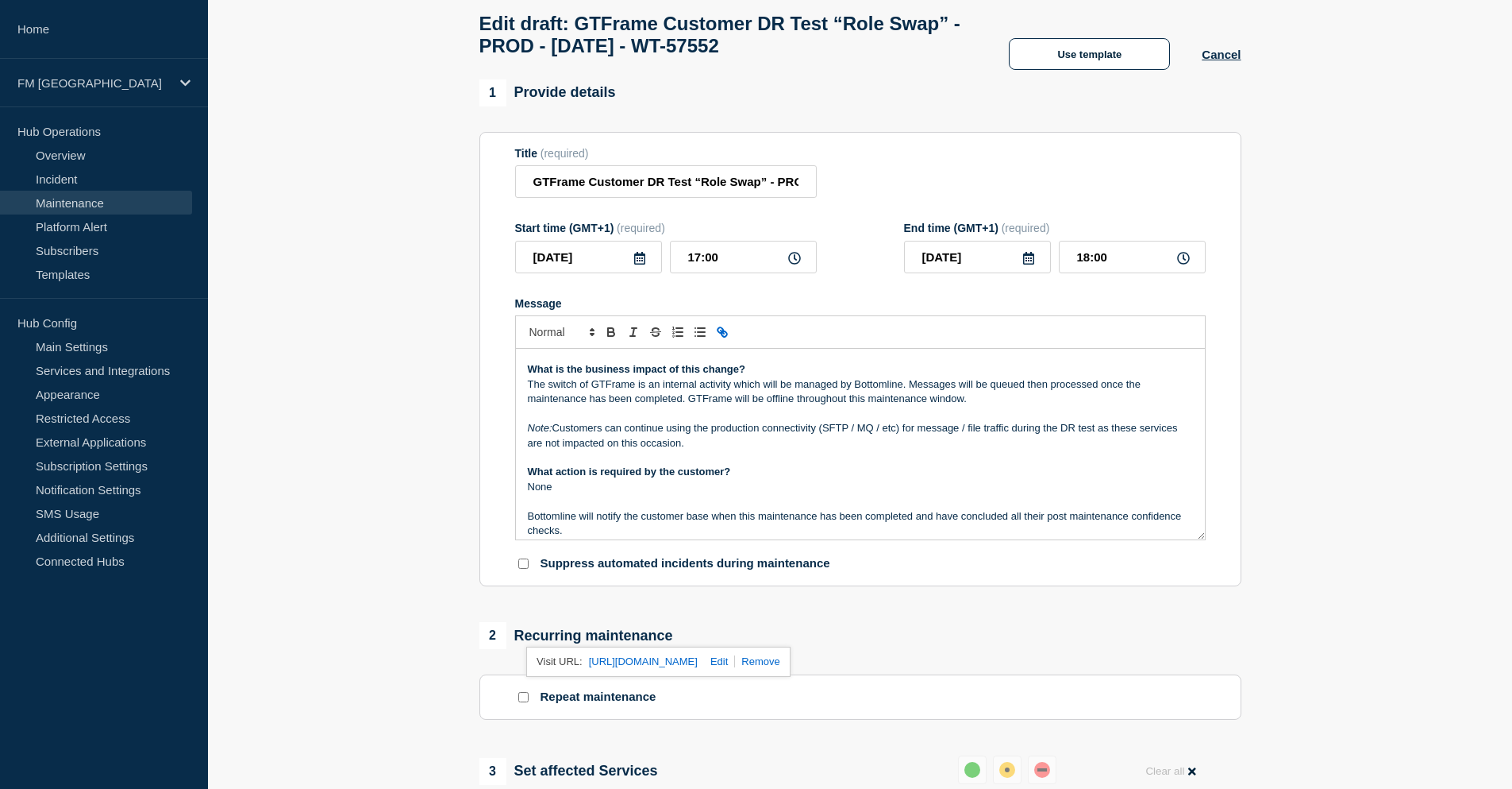
scroll to position [239, 0]
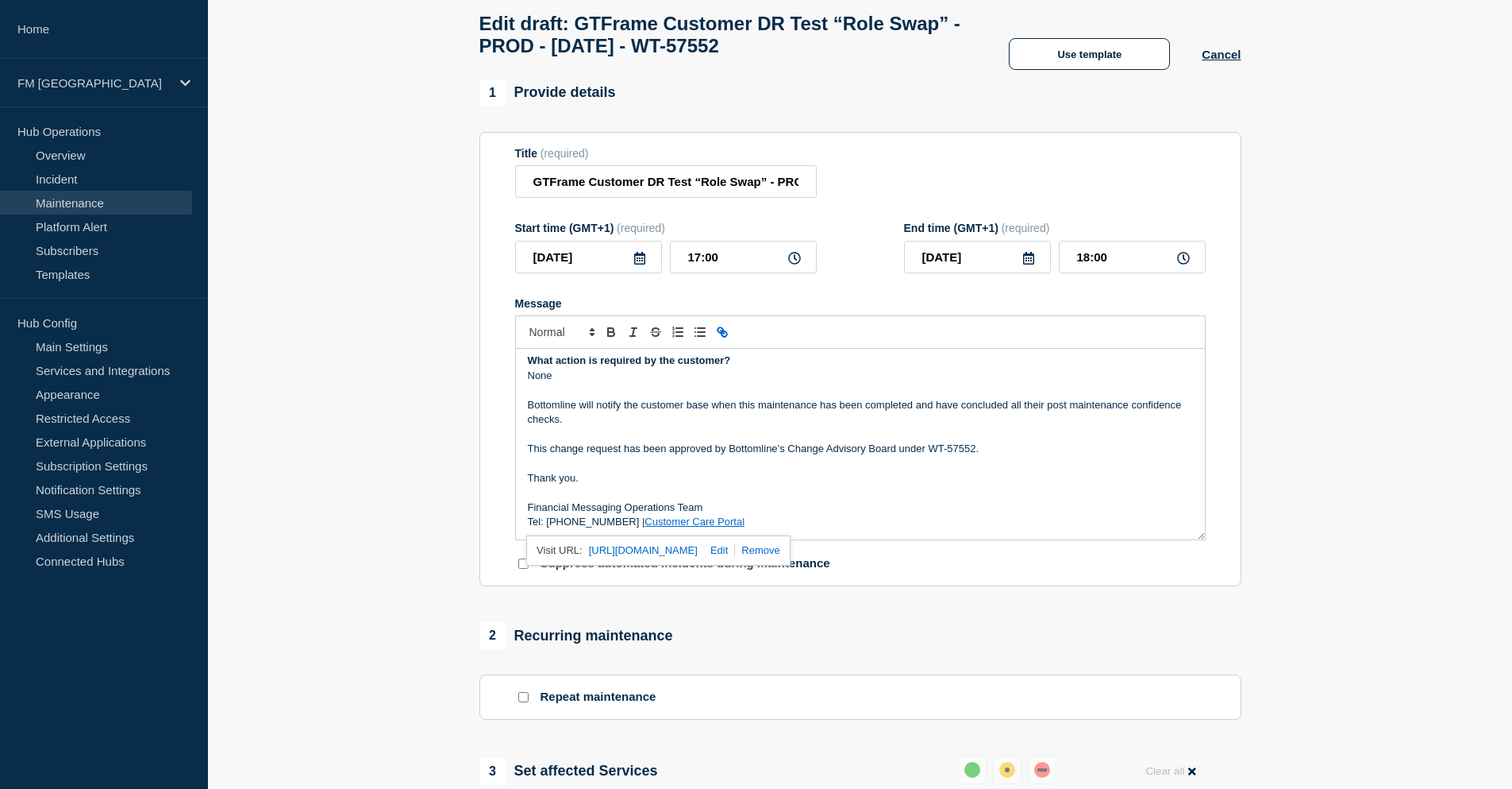
click at [1389, 560] on section "1 Provide details Title (required) GTFrame Customer DR Test “Role Swap” - PROD …" at bounding box center [860, 673] width 1305 height 1186
click at [685, 526] on link "Customer Care Portal" at bounding box center [694, 521] width 100 height 11
click at [699, 485] on p "Thank you." at bounding box center [860, 478] width 665 height 14
click at [988, 451] on p "This change request has been approved by Bottomline’s Change Advisory Board und…" at bounding box center [860, 448] width 665 height 14
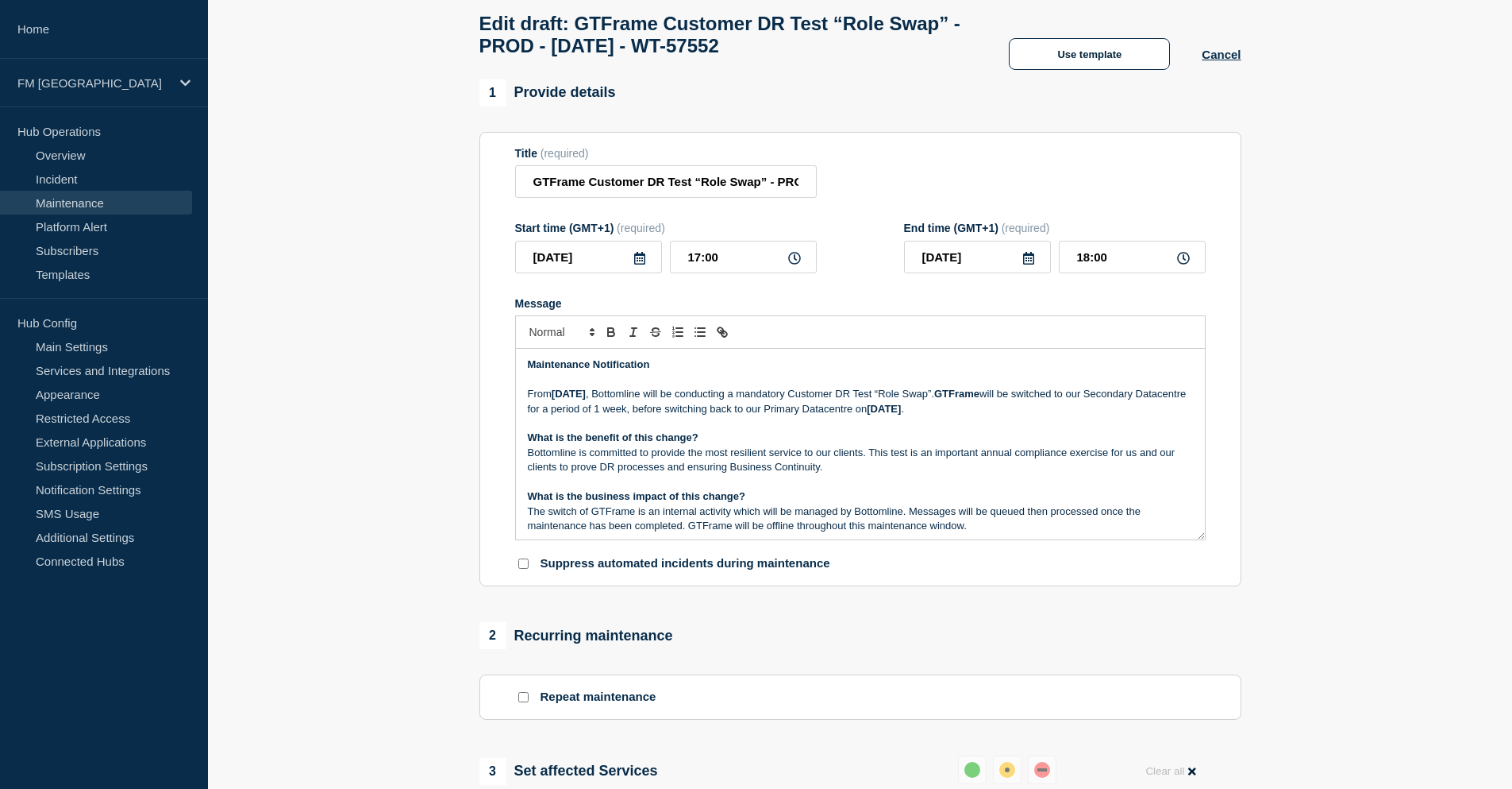
scroll to position [0, 0]
click at [788, 443] on p "What is the benefit of this change?" at bounding box center [860, 439] width 665 height 14
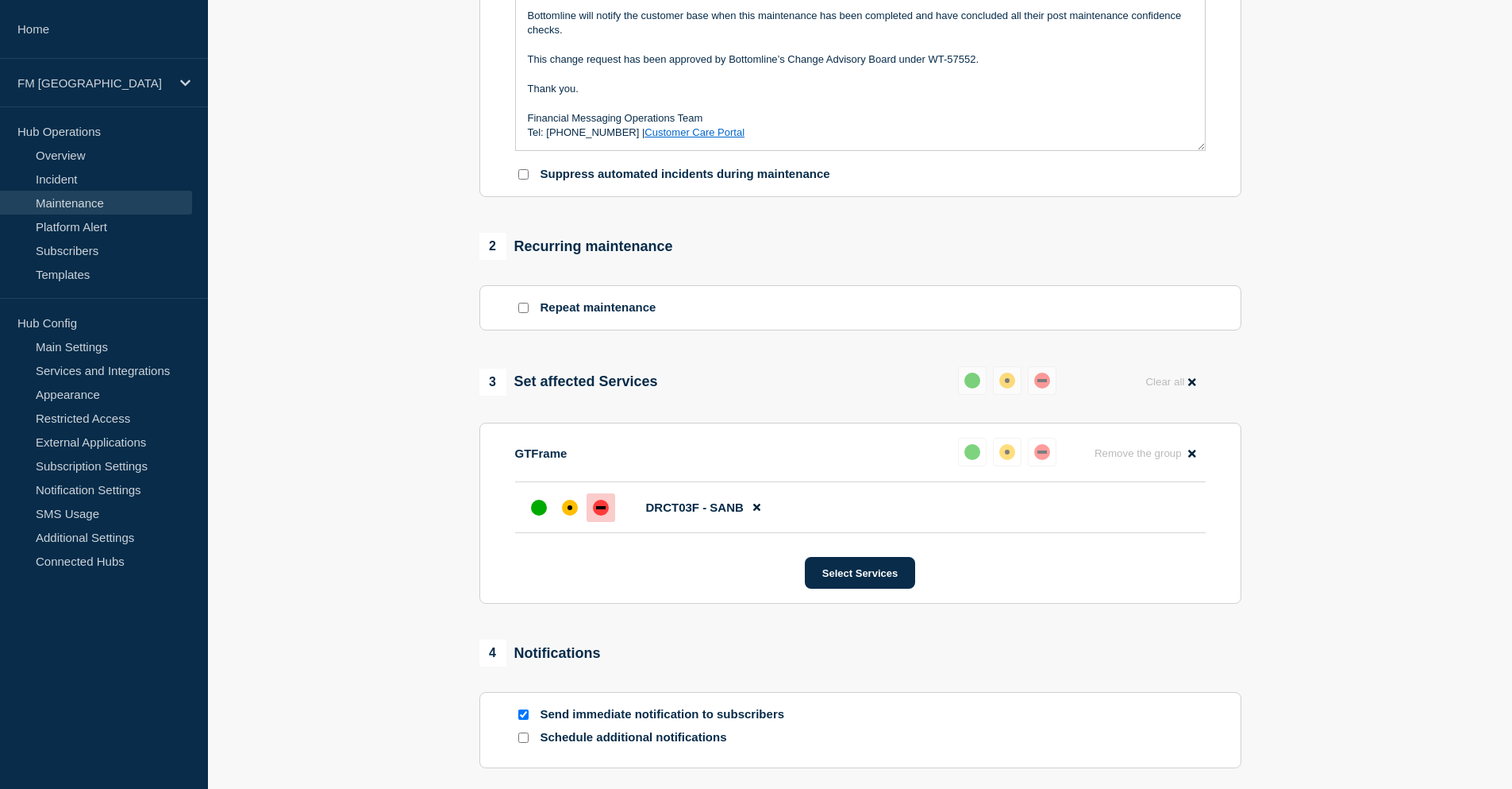
scroll to position [627, 0]
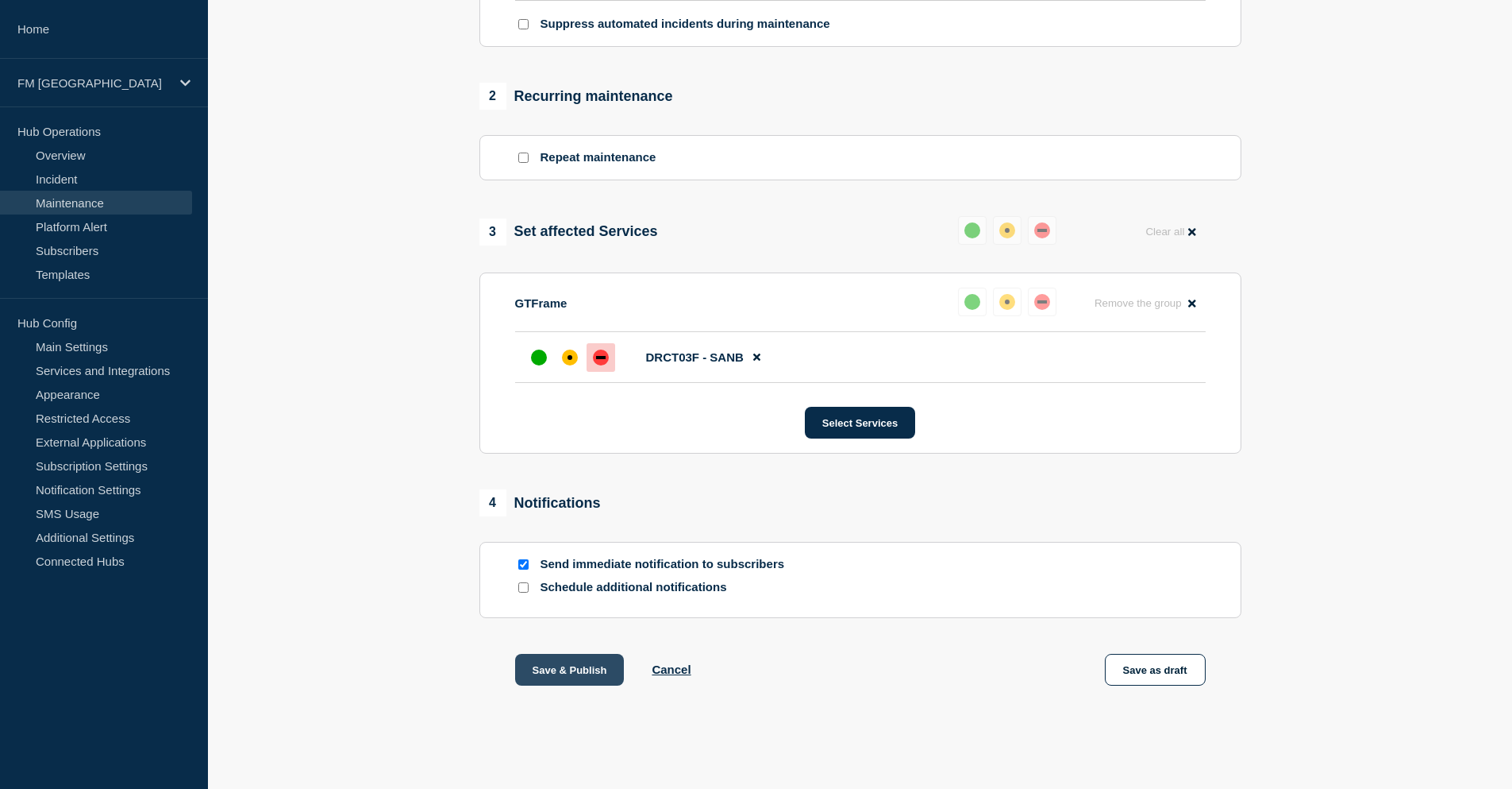
click at [598, 670] on button "Save & Publish" at bounding box center [570, 670] width 109 height 32
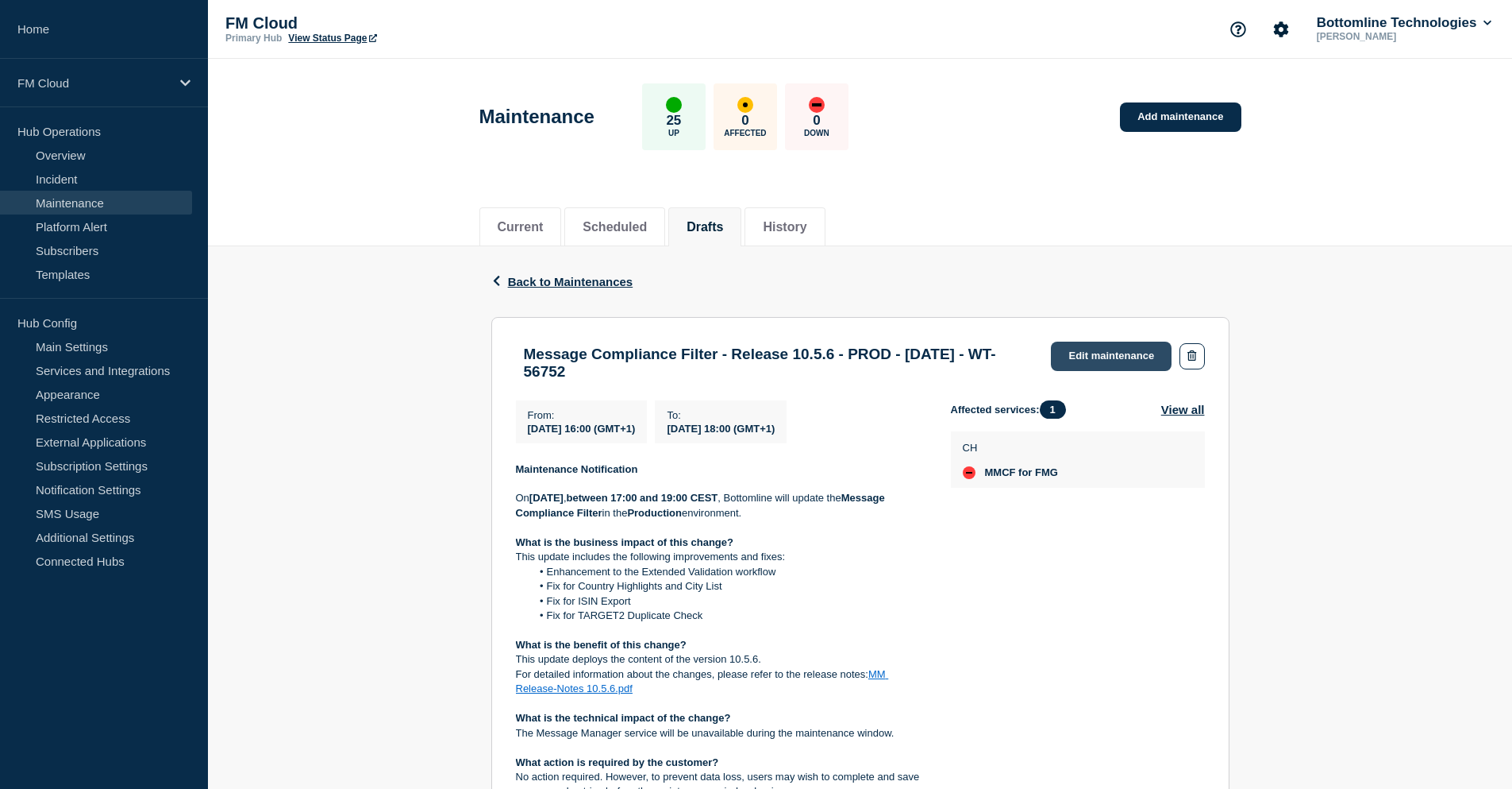
click at [1123, 357] on link "Edit maintenance" at bounding box center [1112, 356] width 121 height 29
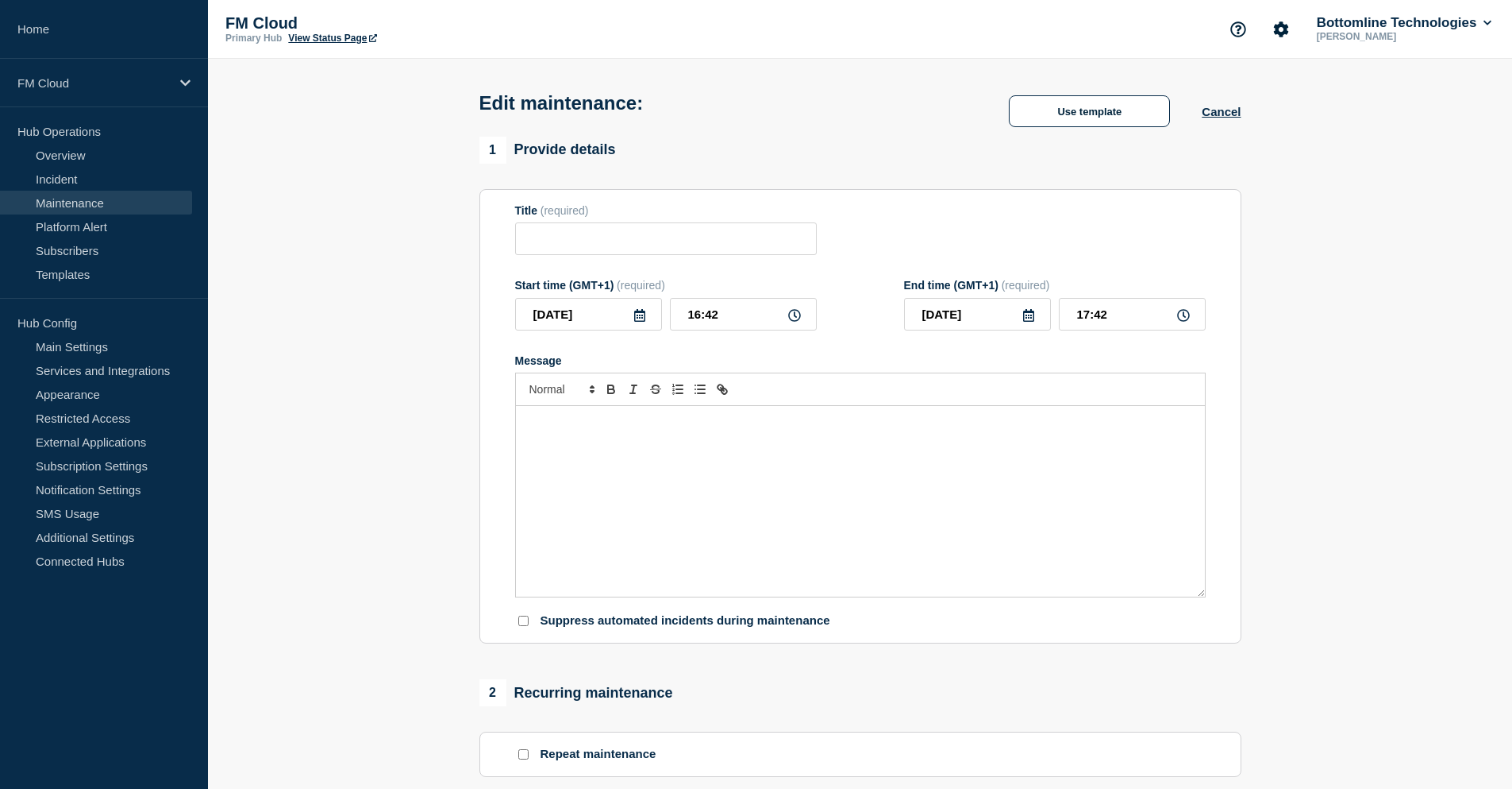
type input "Message Compliance Filter - Release 10.5.6 - PROD - 16/AUG/2025 - WT-56752"
type input "2025-08-16"
type input "16:00"
type input "2025-08-16"
type input "18:00"
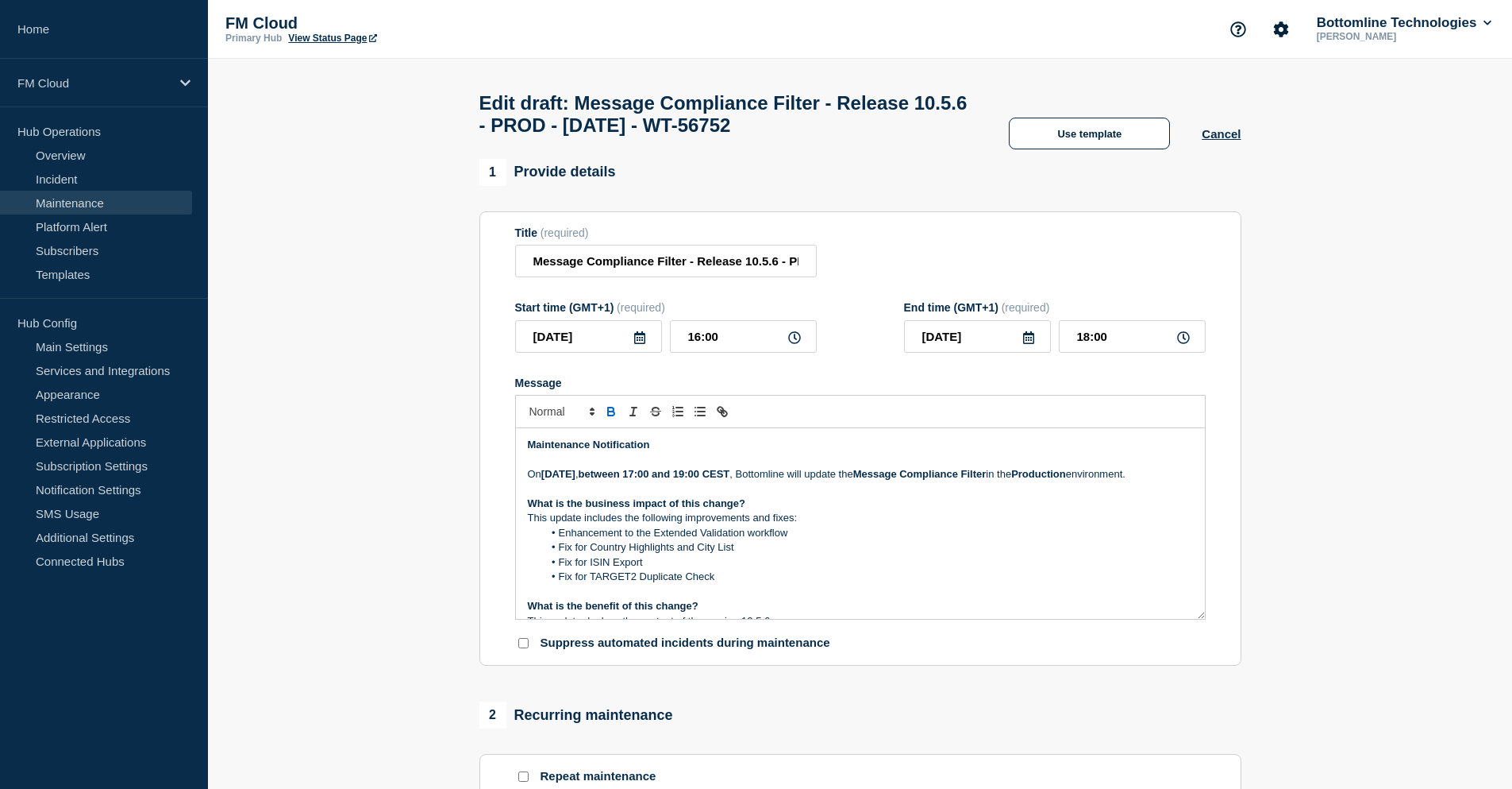
click at [716, 480] on strong "between 17:00 and 19:00 CEST" at bounding box center [655, 473] width 152 height 11
drag, startPoint x: 765, startPoint y: 267, endPoint x: 805, endPoint y: 269, distance: 40.0
click at [805, 269] on input "Message Compliance Filter - Release 10.5.6 - PROD - 16/AUG/2025 - WT-56752" at bounding box center [666, 260] width 302 height 33
click at [887, 540] on li "Enhancement to the Extended Validation workflow" at bounding box center [868, 533] width 650 height 14
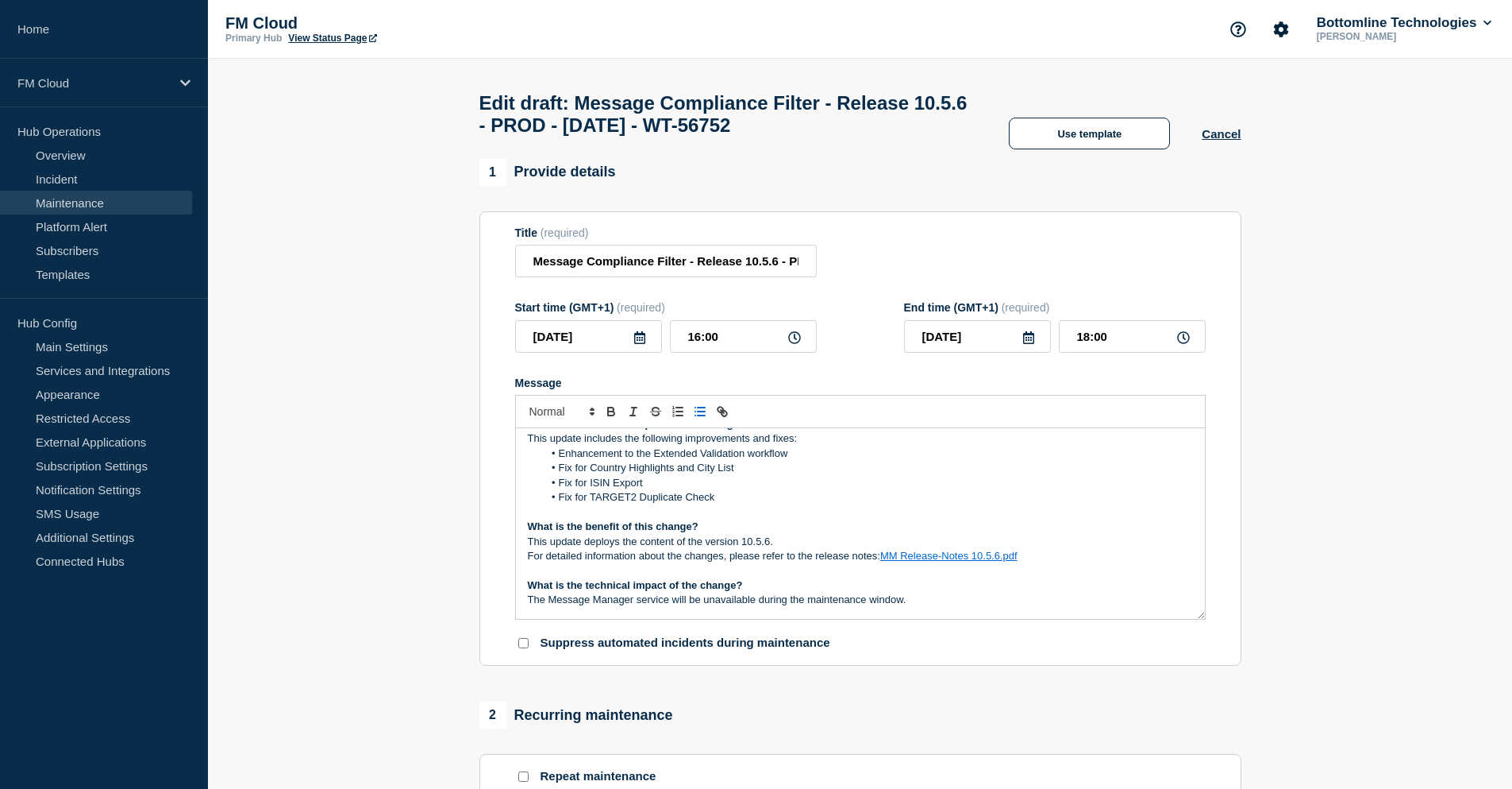
scroll to position [159, 0]
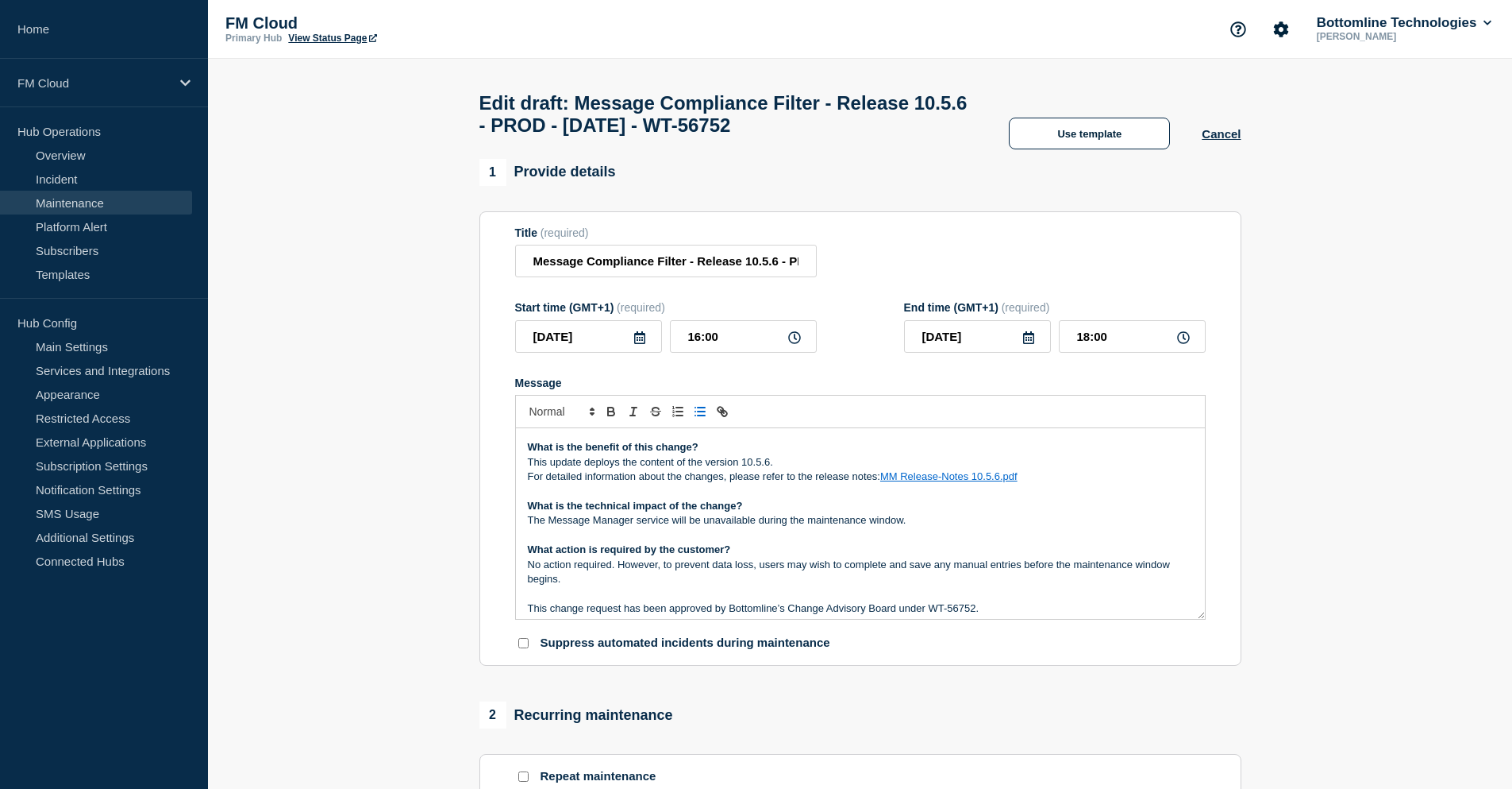
click at [948, 482] on link "MM Release-Notes 10.5.6.pdf" at bounding box center [949, 476] width 138 height 11
click at [928, 530] on link "https://bottomline.thruinc.net/Publishing/Link.aspx?LinkID=2WHMTNG49FVYA" at bounding box center [912, 520] width 109 height 20
click at [849, 470] on p "This update deploys the content of the version 10.5.6." at bounding box center [860, 462] width 665 height 14
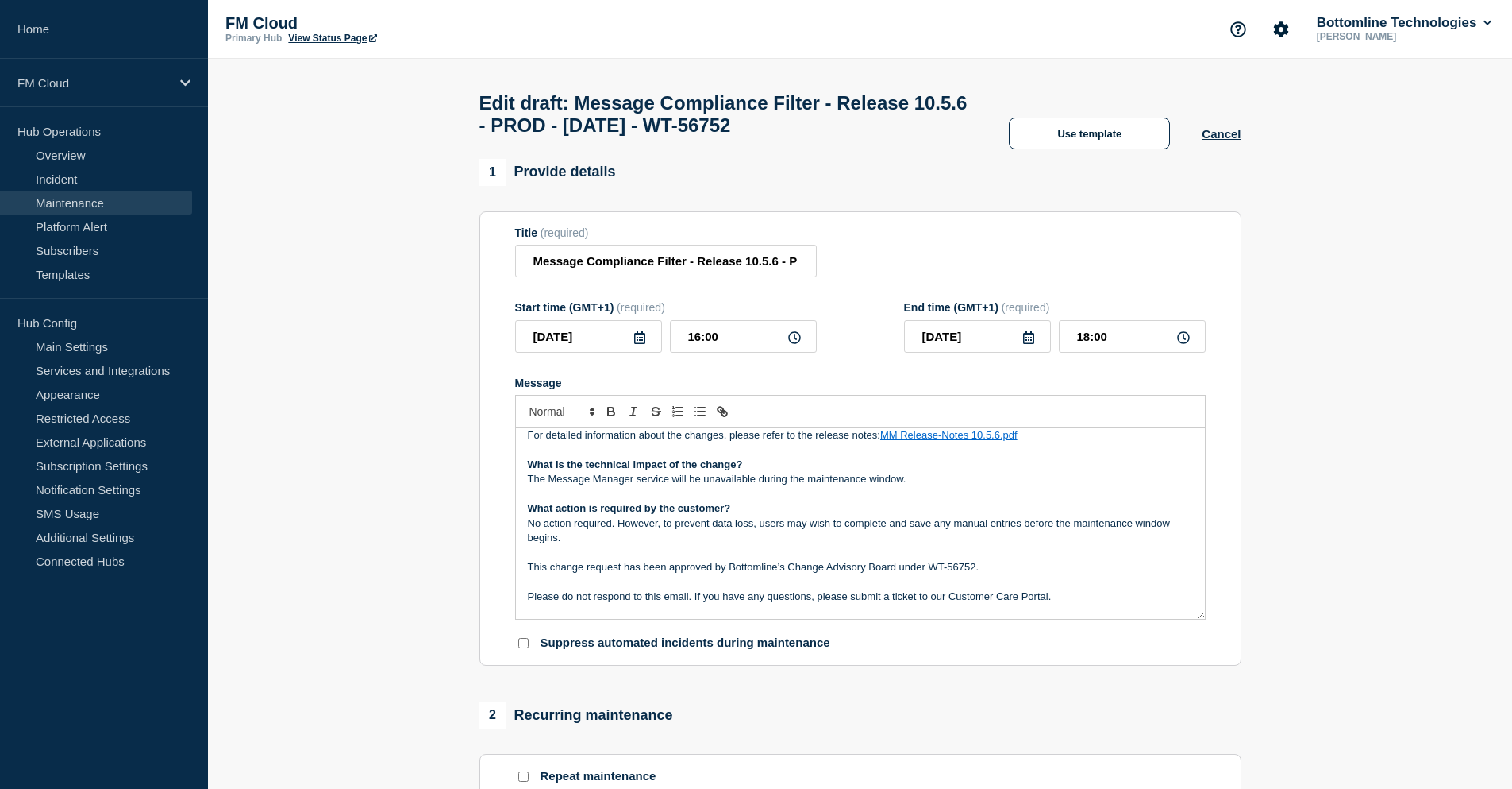
scroll to position [238, 0]
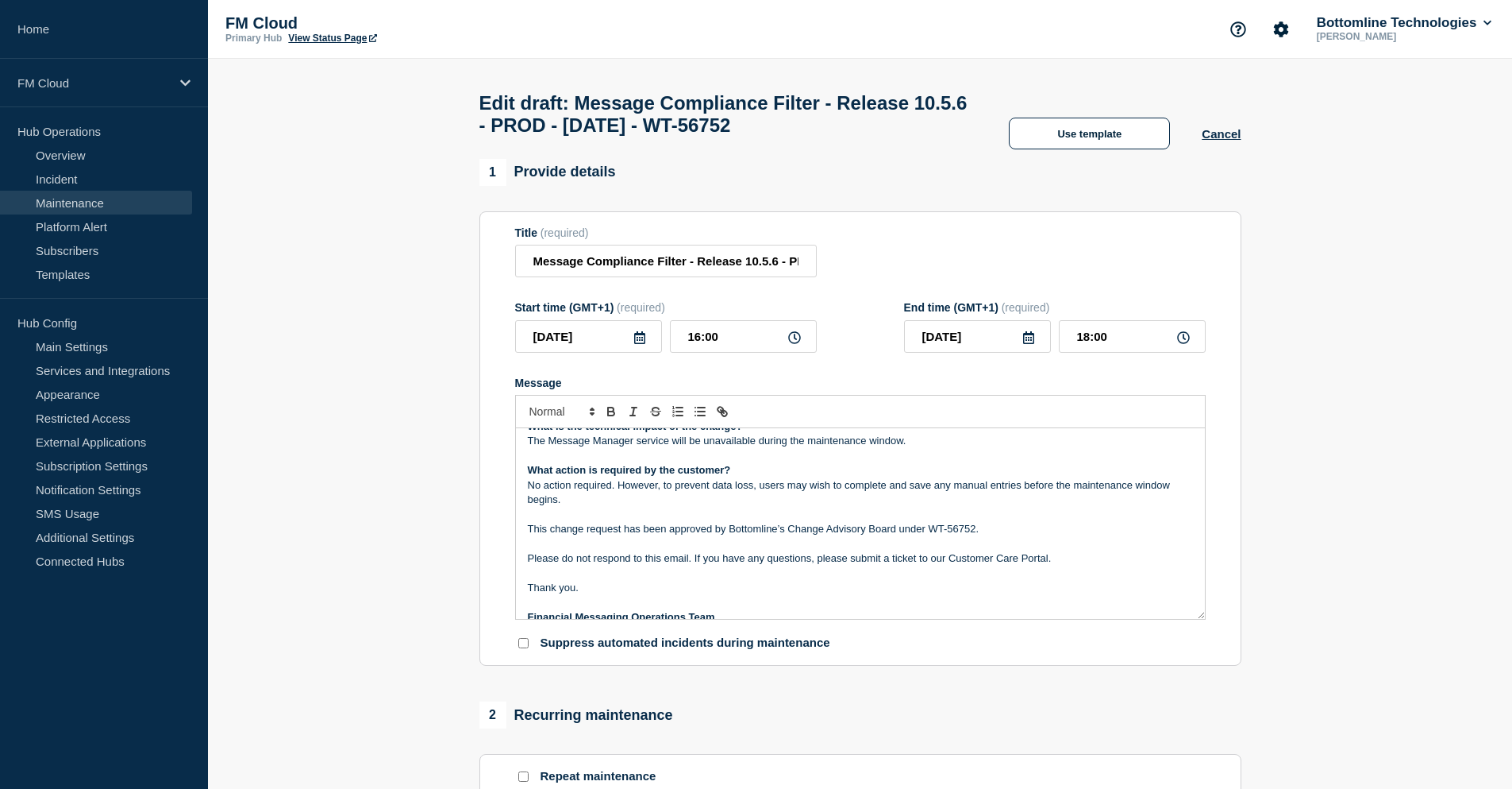
click at [984, 536] on p "This change request has been approved by Bottomline’s Change Advisory Board und…" at bounding box center [860, 529] width 665 height 14
click at [802, 552] on p "Message" at bounding box center [860, 544] width 665 height 14
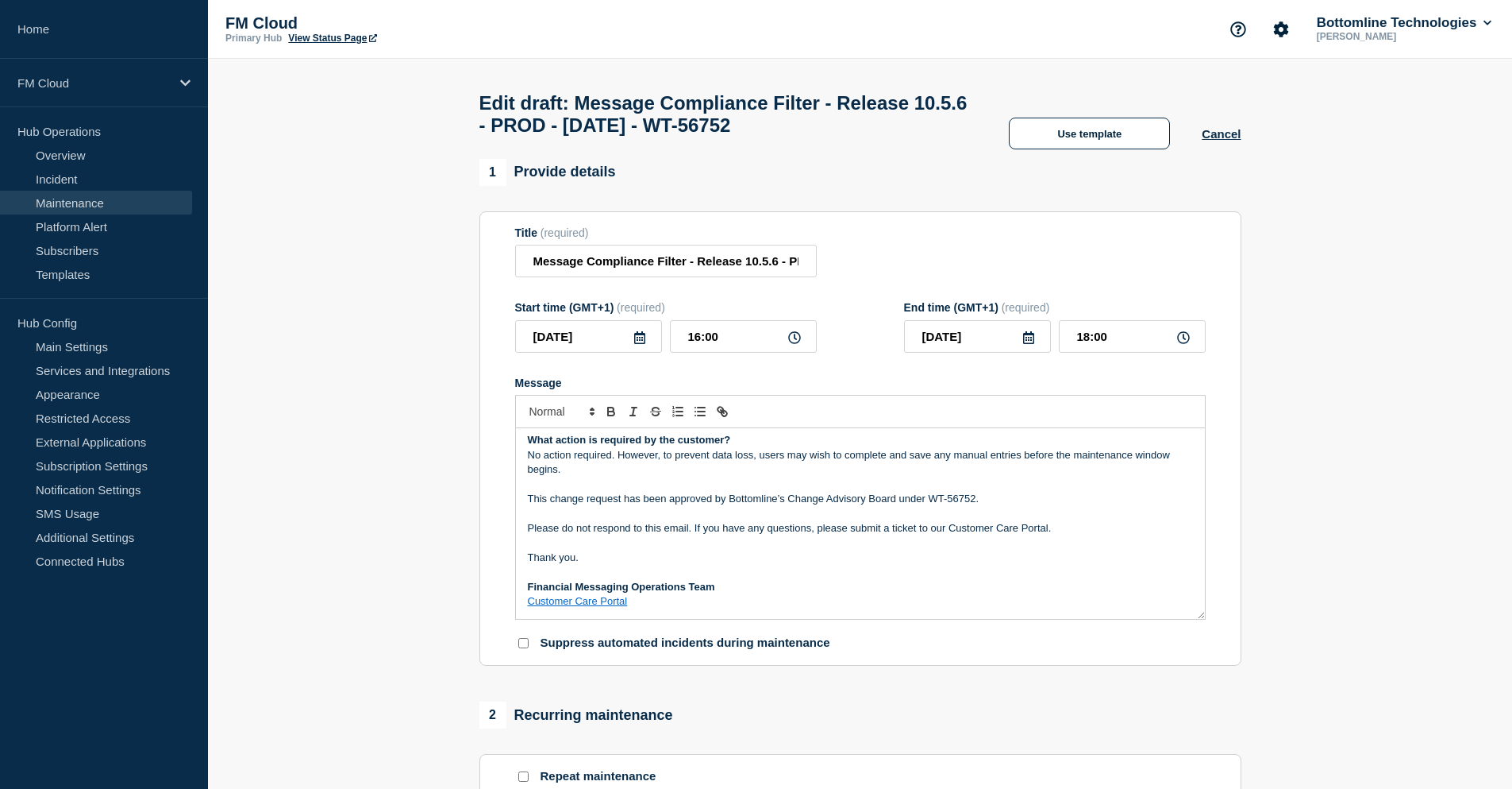
scroll to position [282, 0]
click at [600, 607] on link "Customer Care Portal" at bounding box center [577, 600] width 100 height 11
click at [610, 536] on p "Please do not respond to this email. If you have any questions, please submit a…" at bounding box center [860, 528] width 665 height 14
click at [1002, 492] on p "Message" at bounding box center [860, 485] width 665 height 14
click at [988, 506] on p "This change request has been approved by Bottomline’s Change Advisory Board und…" at bounding box center [860, 499] width 665 height 14
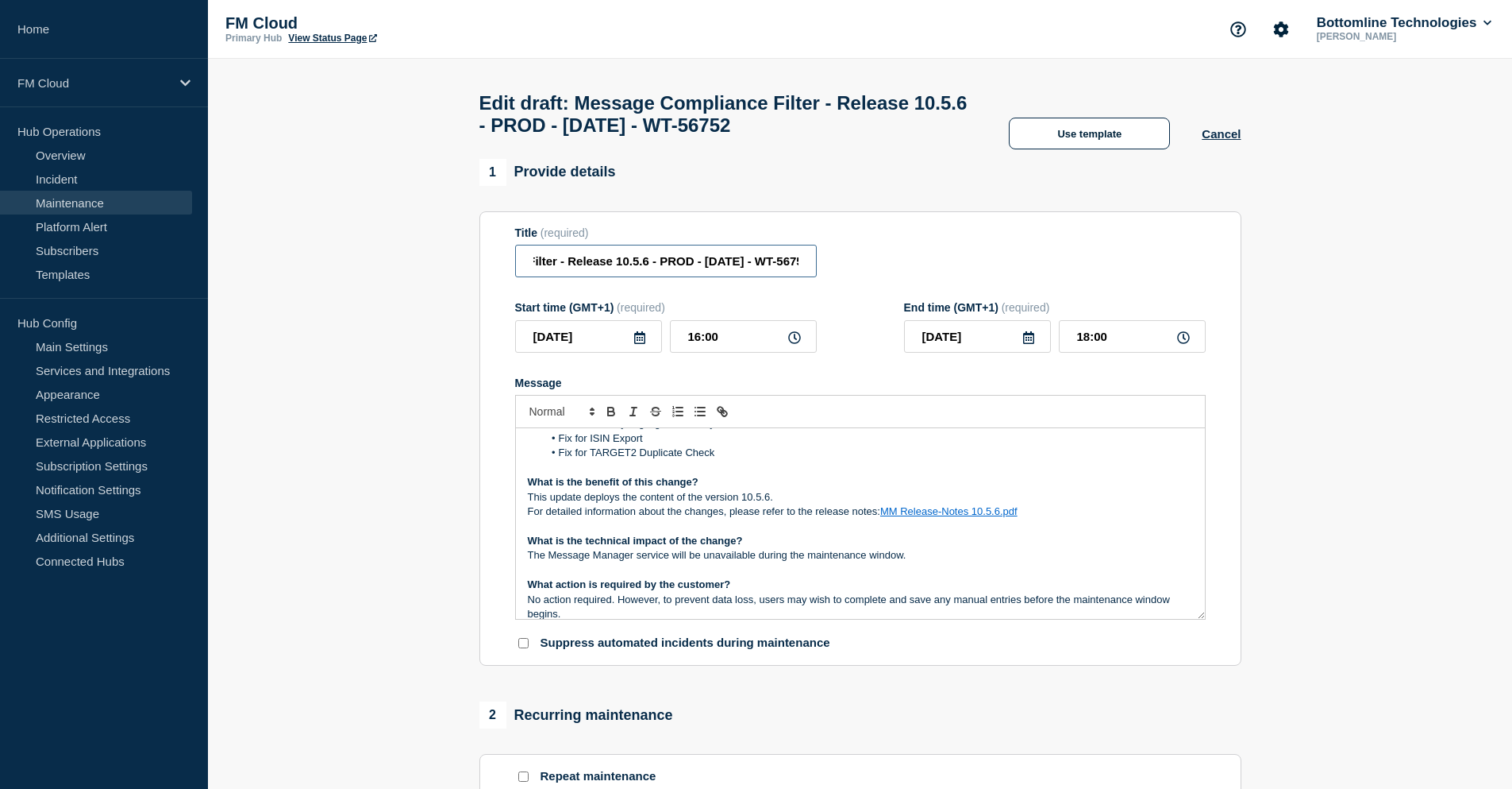
scroll to position [0, 175]
drag, startPoint x: 752, startPoint y: 270, endPoint x: 792, endPoint y: 273, distance: 40.1
click at [792, 273] on input "Message Compliance Filter - Release 10.5.6 - PROD - 16/AUG/2025 - WT-56752" at bounding box center [666, 260] width 302 height 33
click at [797, 266] on input "Message Compliance Filter - Release 10.5.6 - PROD - 16/AUG/2025 - WT-56752" at bounding box center [666, 260] width 302 height 33
drag, startPoint x: 662, startPoint y: 264, endPoint x: 730, endPoint y: 268, distance: 68.1
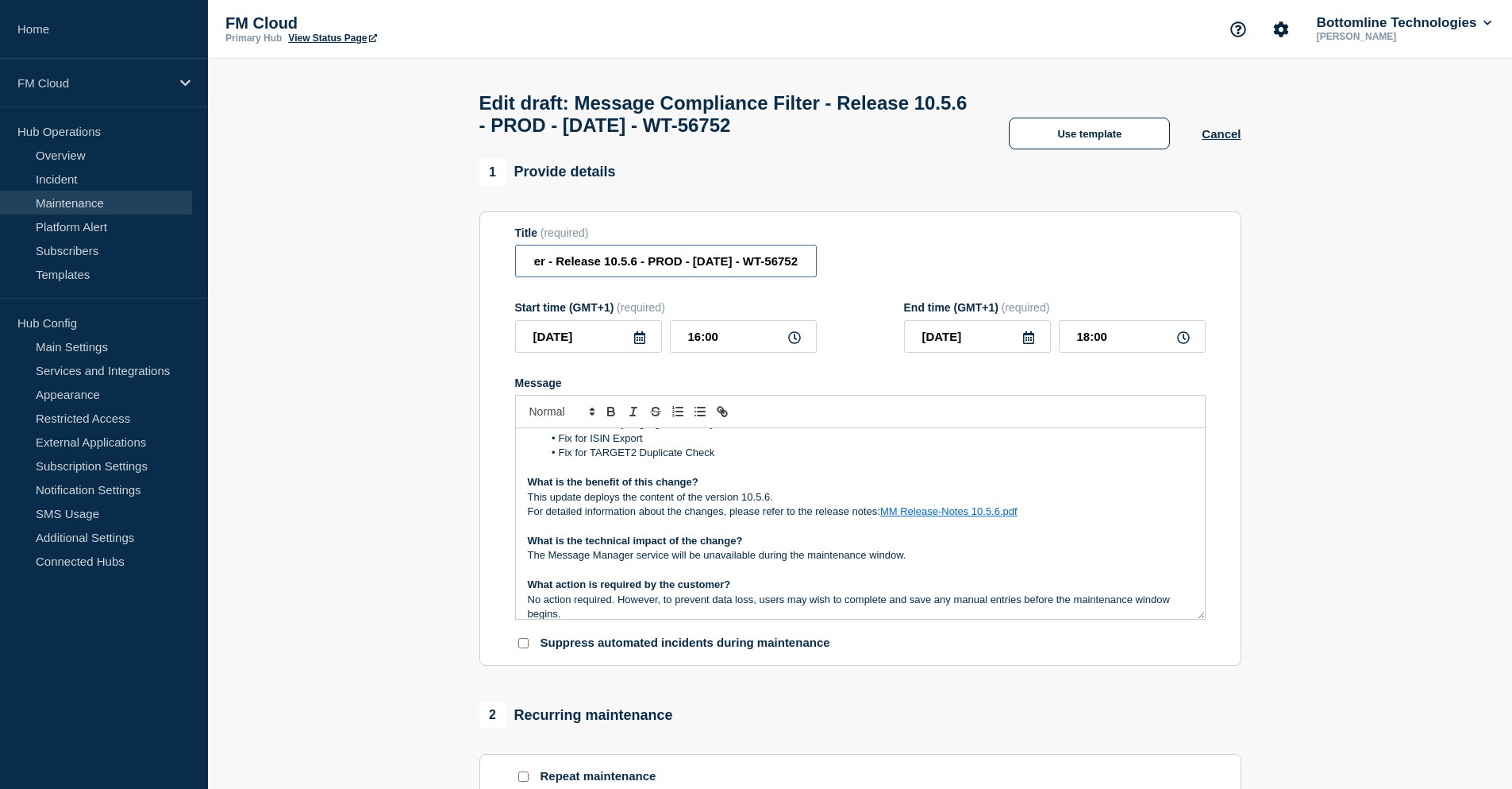
click at [730, 268] on input "Message Compliance Filter - Release 10.5.6 - PROD - 16/AUG/2025 - WT-56752" at bounding box center [666, 260] width 302 height 33
click at [734, 504] on p "This update deploys the content of the version 10.5.6." at bounding box center [860, 497] width 665 height 14
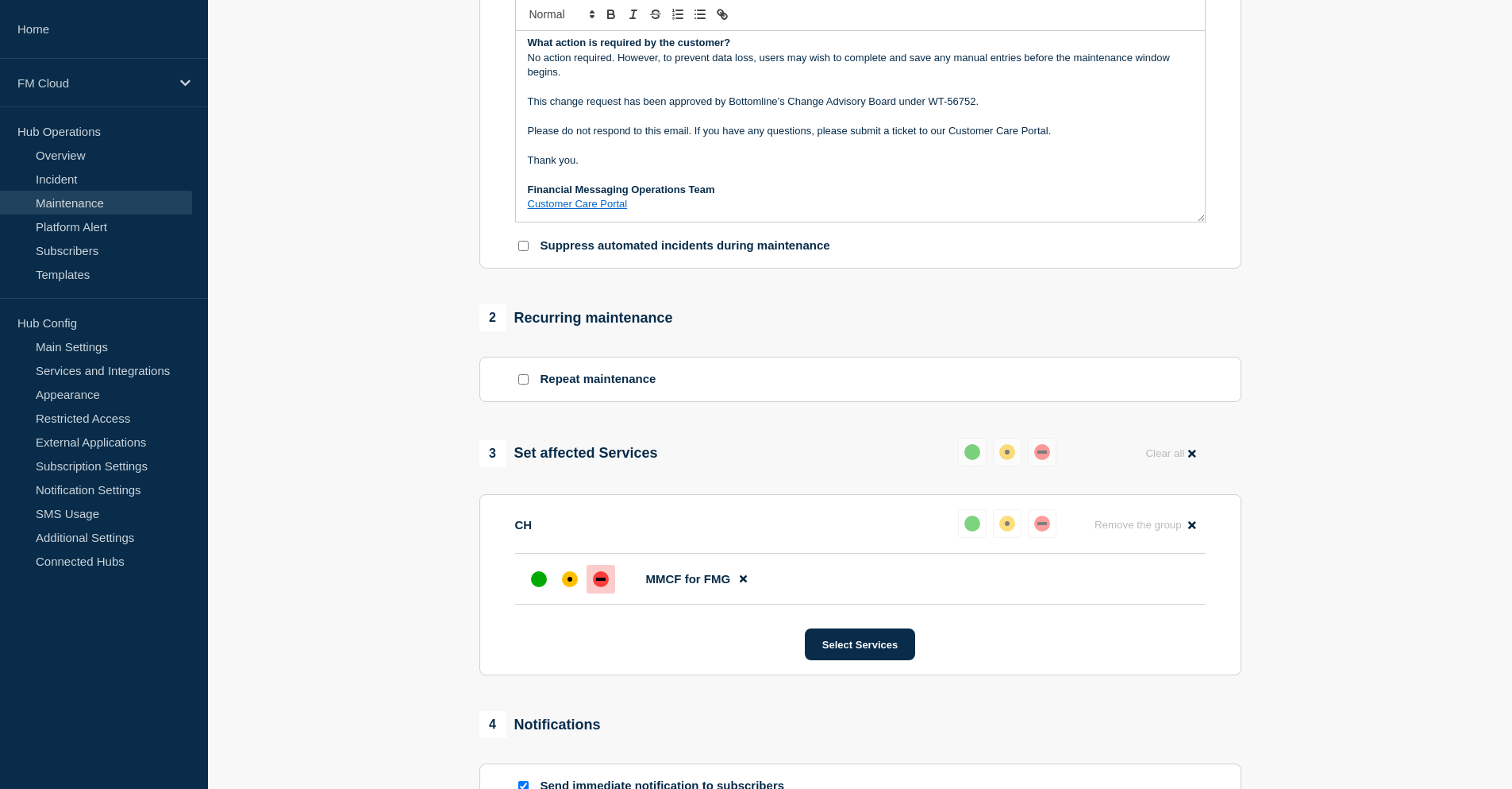
scroll to position [627, 0]
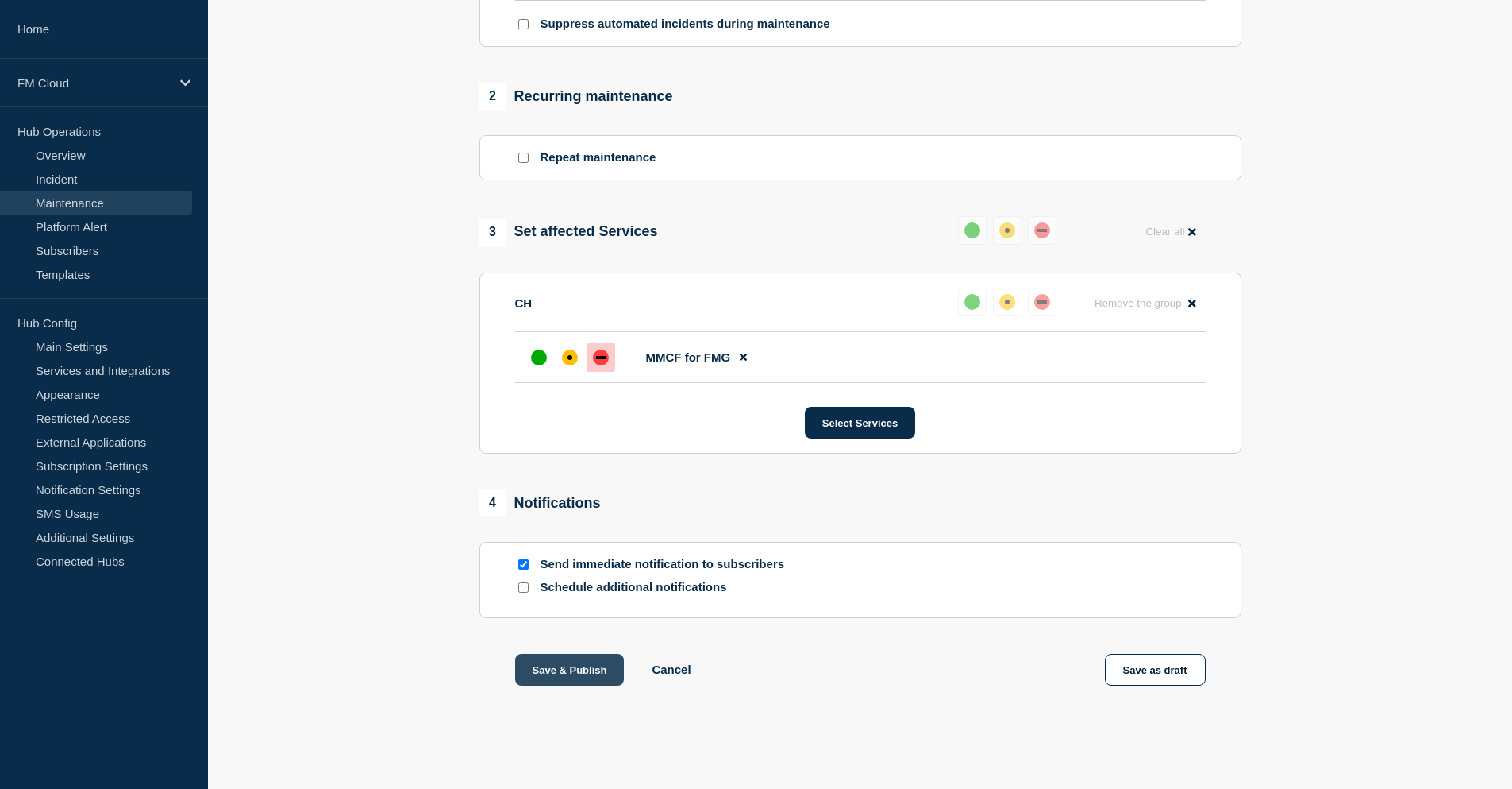
click at [593, 672] on button "Save & Publish" at bounding box center [570, 670] width 109 height 32
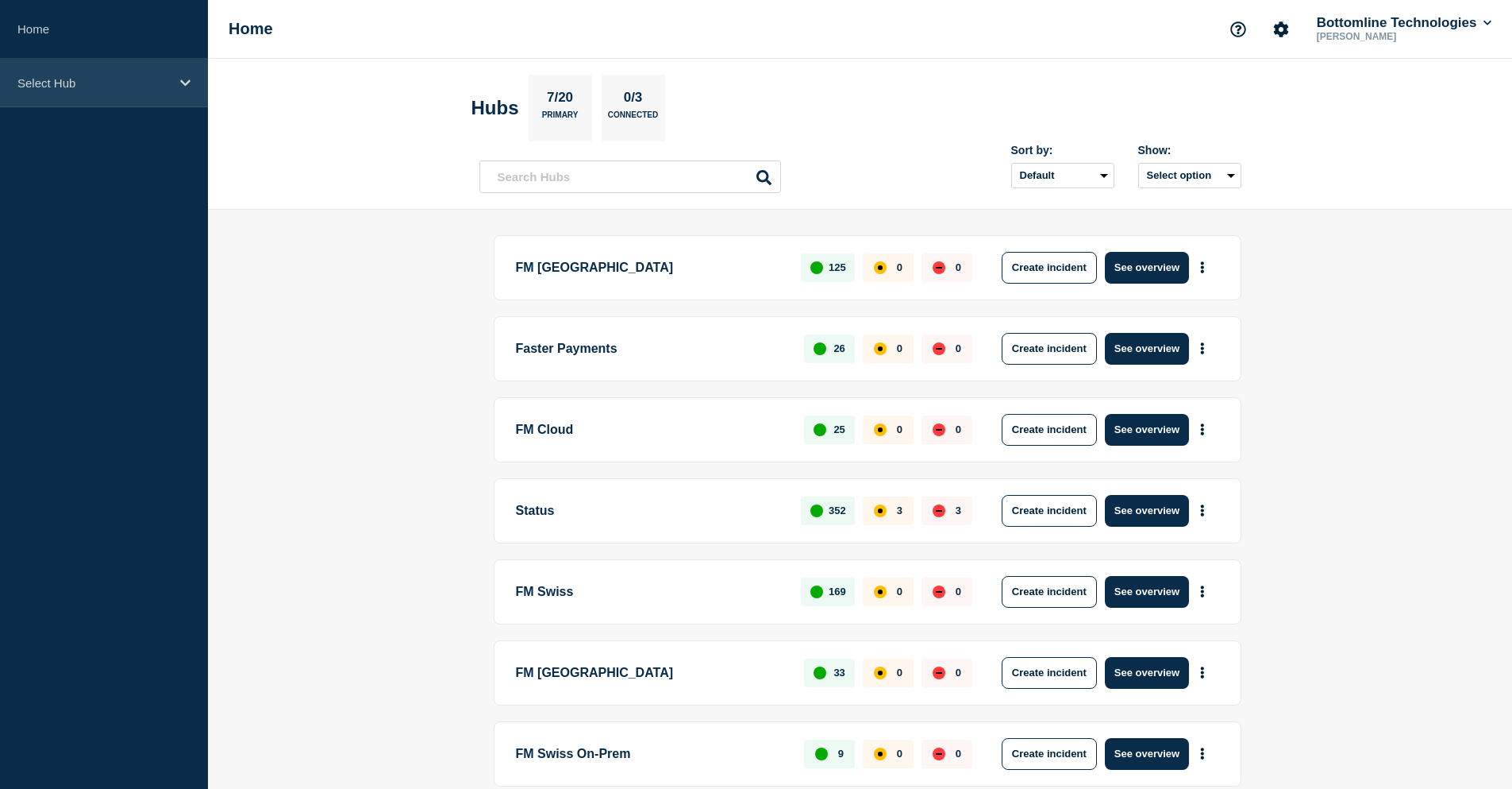
click at [89, 86] on p "Select Hub" at bounding box center [94, 82] width 153 height 13
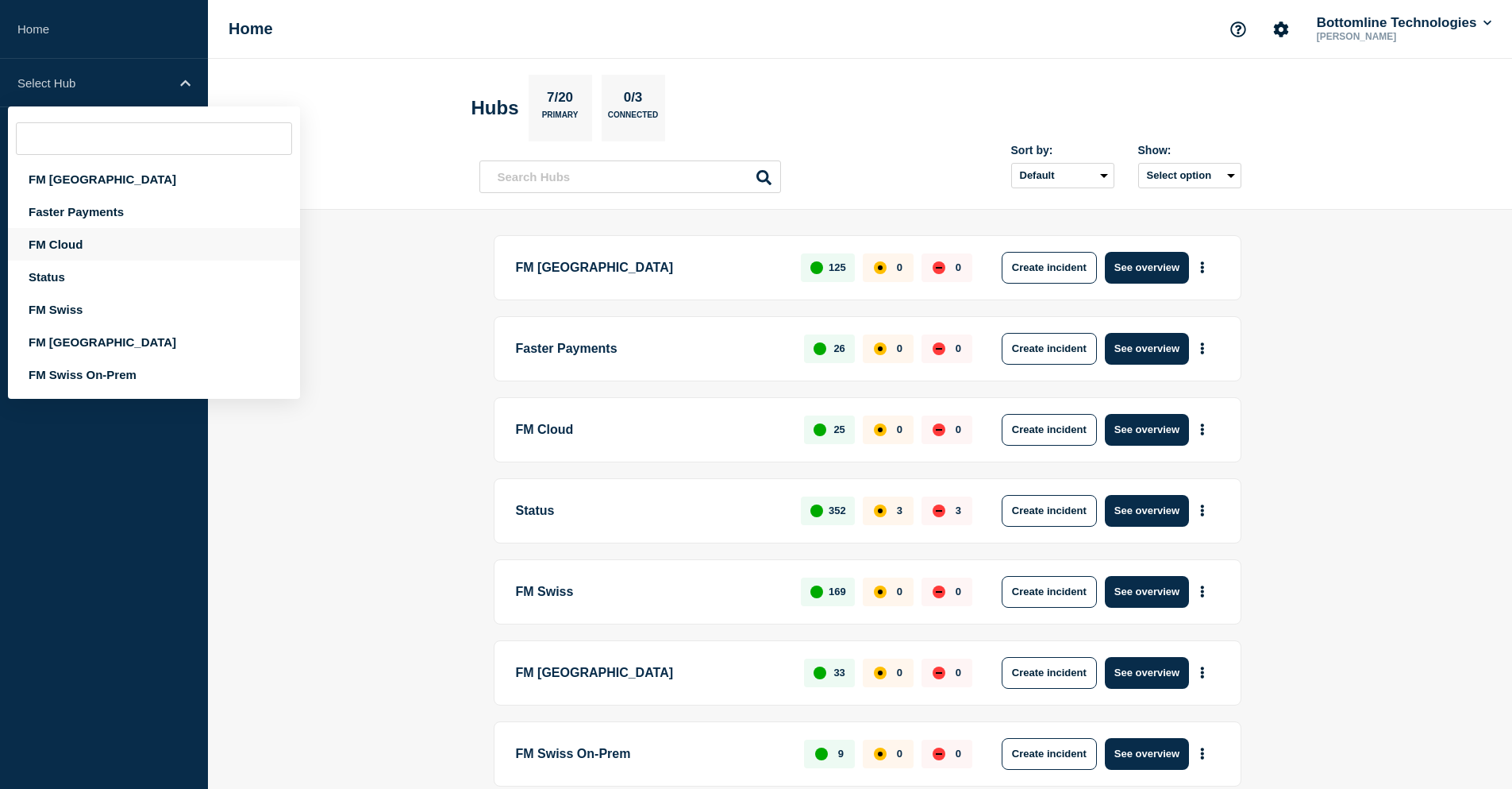
drag, startPoint x: 70, startPoint y: 244, endPoint x: 115, endPoint y: 234, distance: 46.1
click at [70, 244] on div "FM Cloud" at bounding box center [153, 244] width 292 height 33
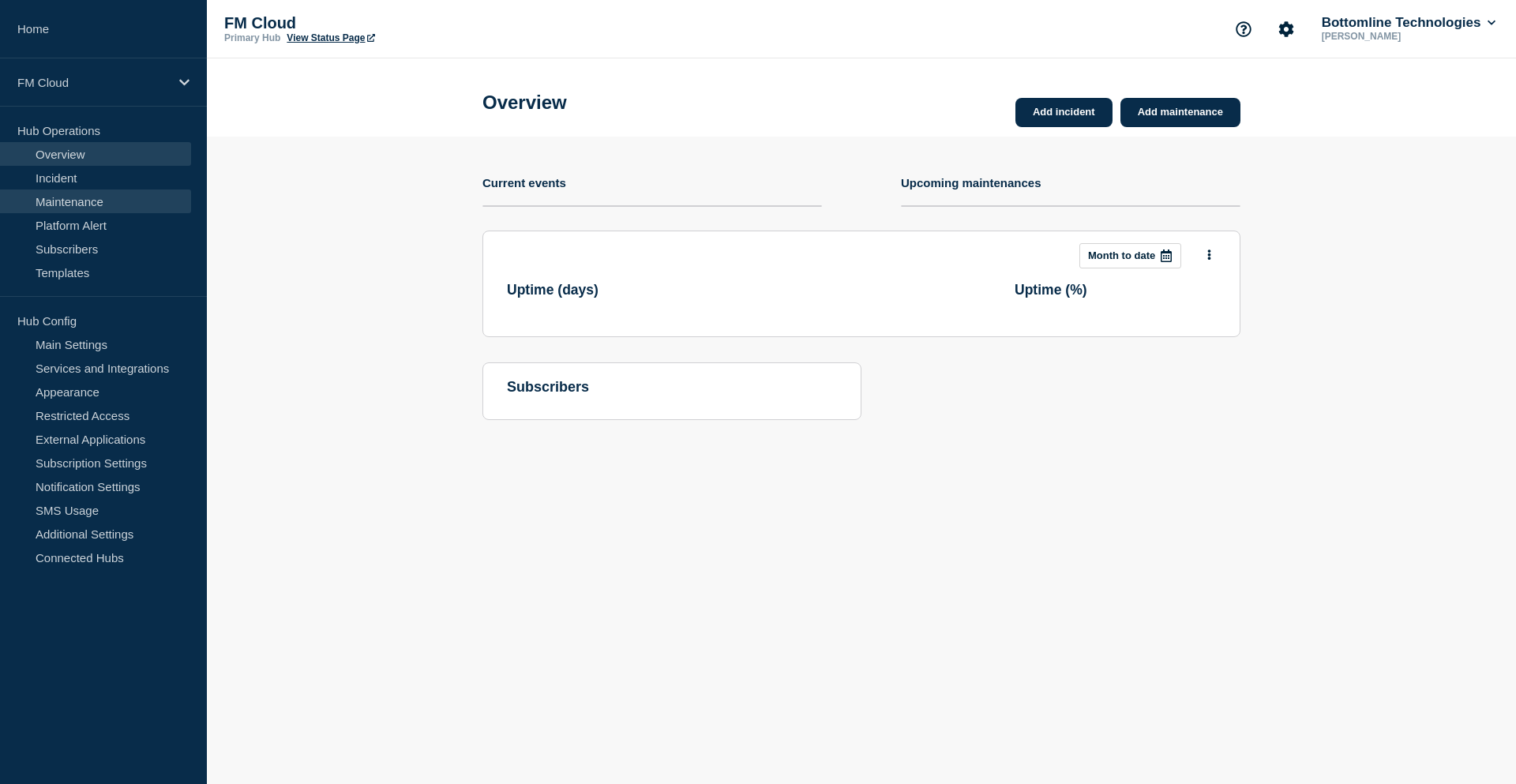
click at [92, 195] on link "Maintenance" at bounding box center [96, 201] width 191 height 24
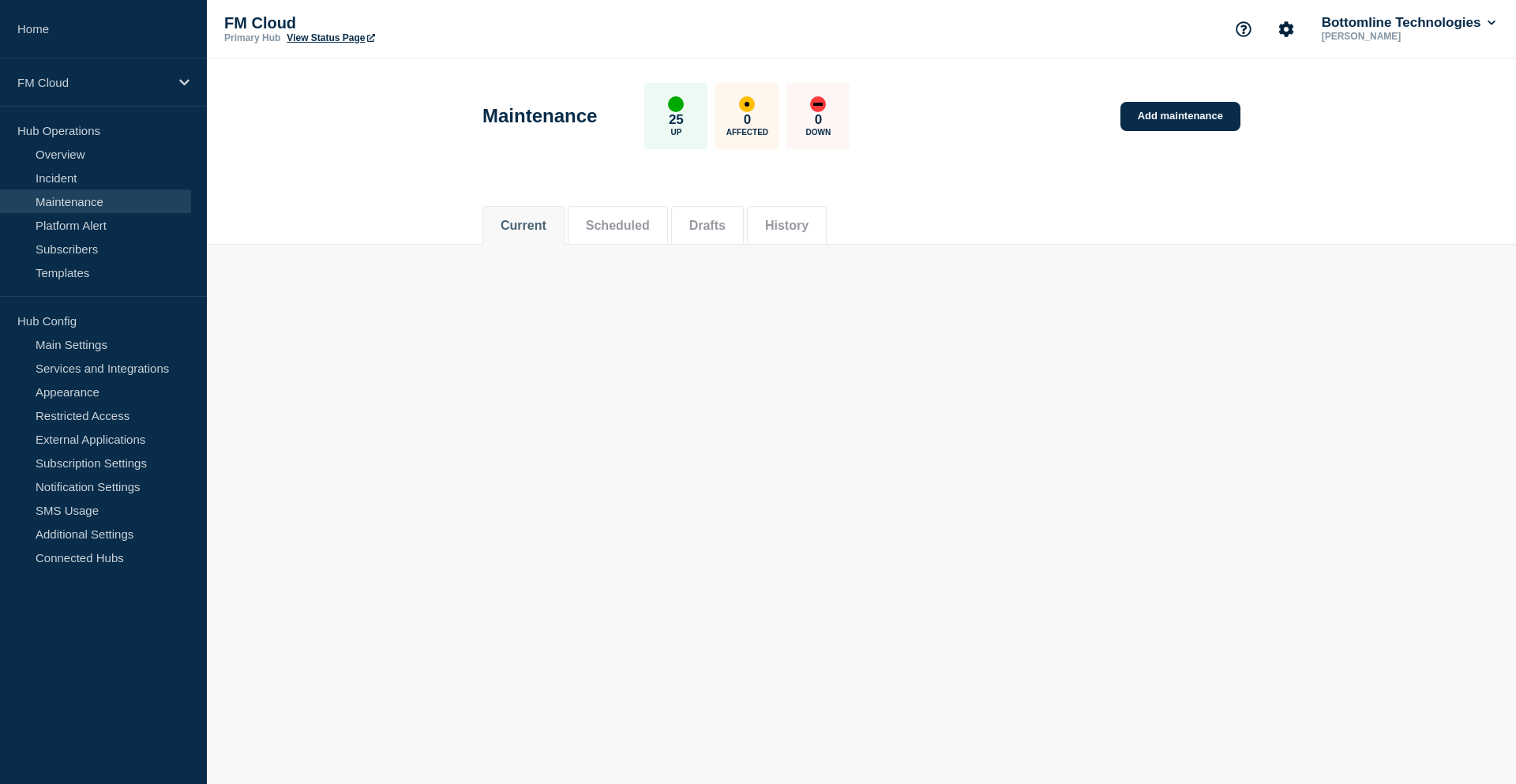
click at [730, 201] on div "Current Scheduled Drafts History" at bounding box center [862, 217] width 758 height 53
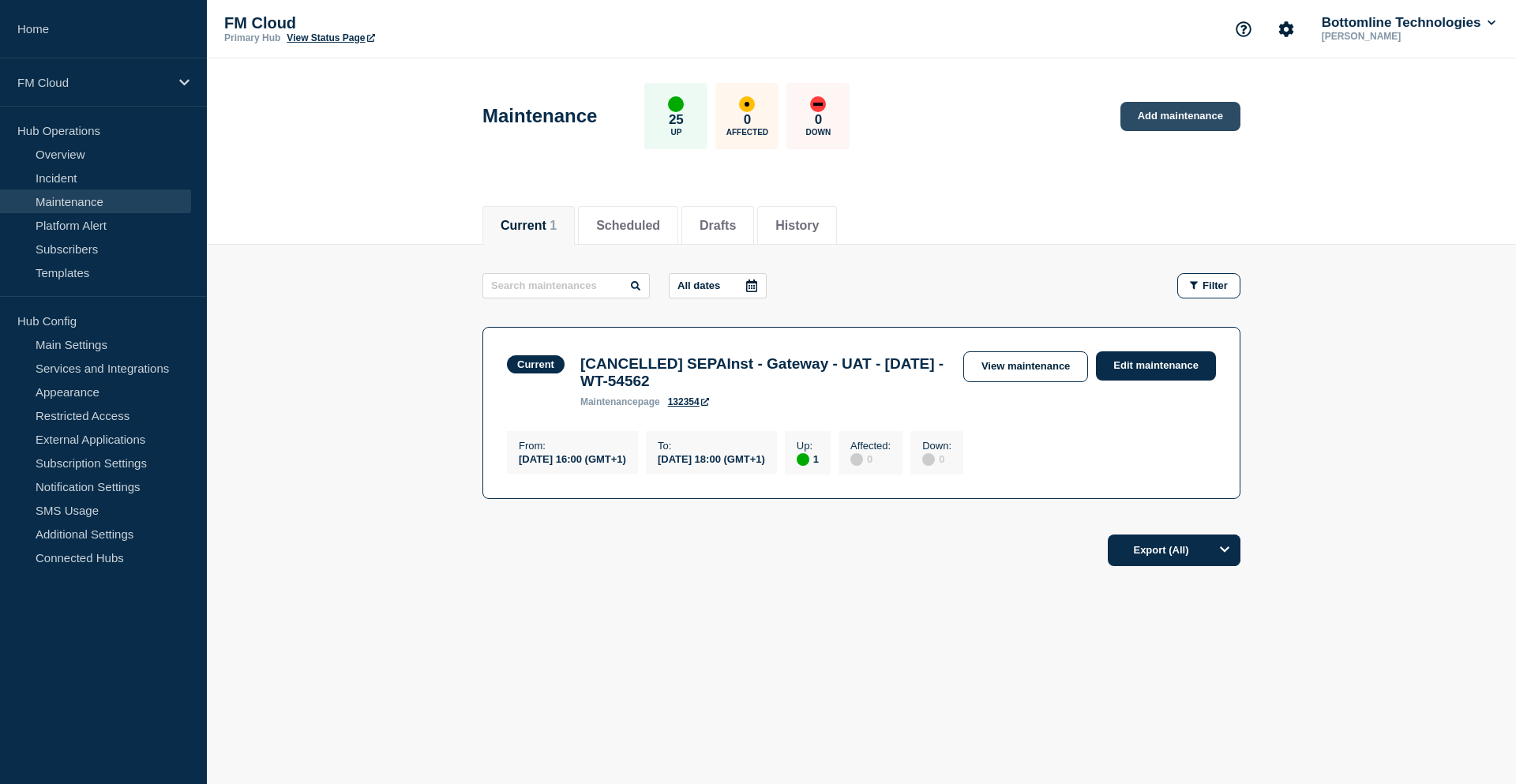
click at [1190, 118] on link "Add maintenance" at bounding box center [1180, 116] width 120 height 29
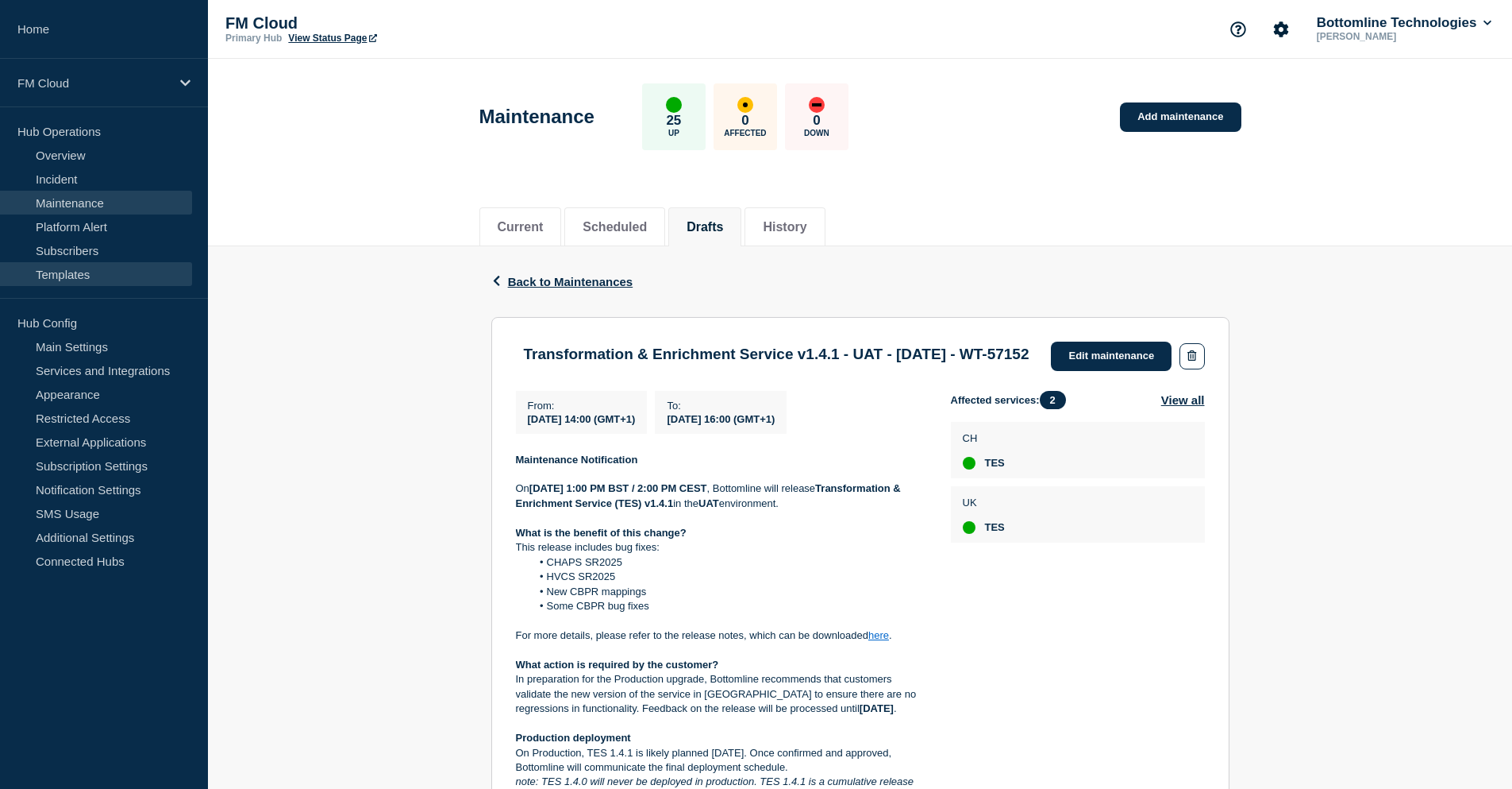
click at [60, 273] on link "Templates" at bounding box center [96, 274] width 192 height 24
click at [1113, 353] on link "Edit maintenance" at bounding box center [1112, 356] width 121 height 29
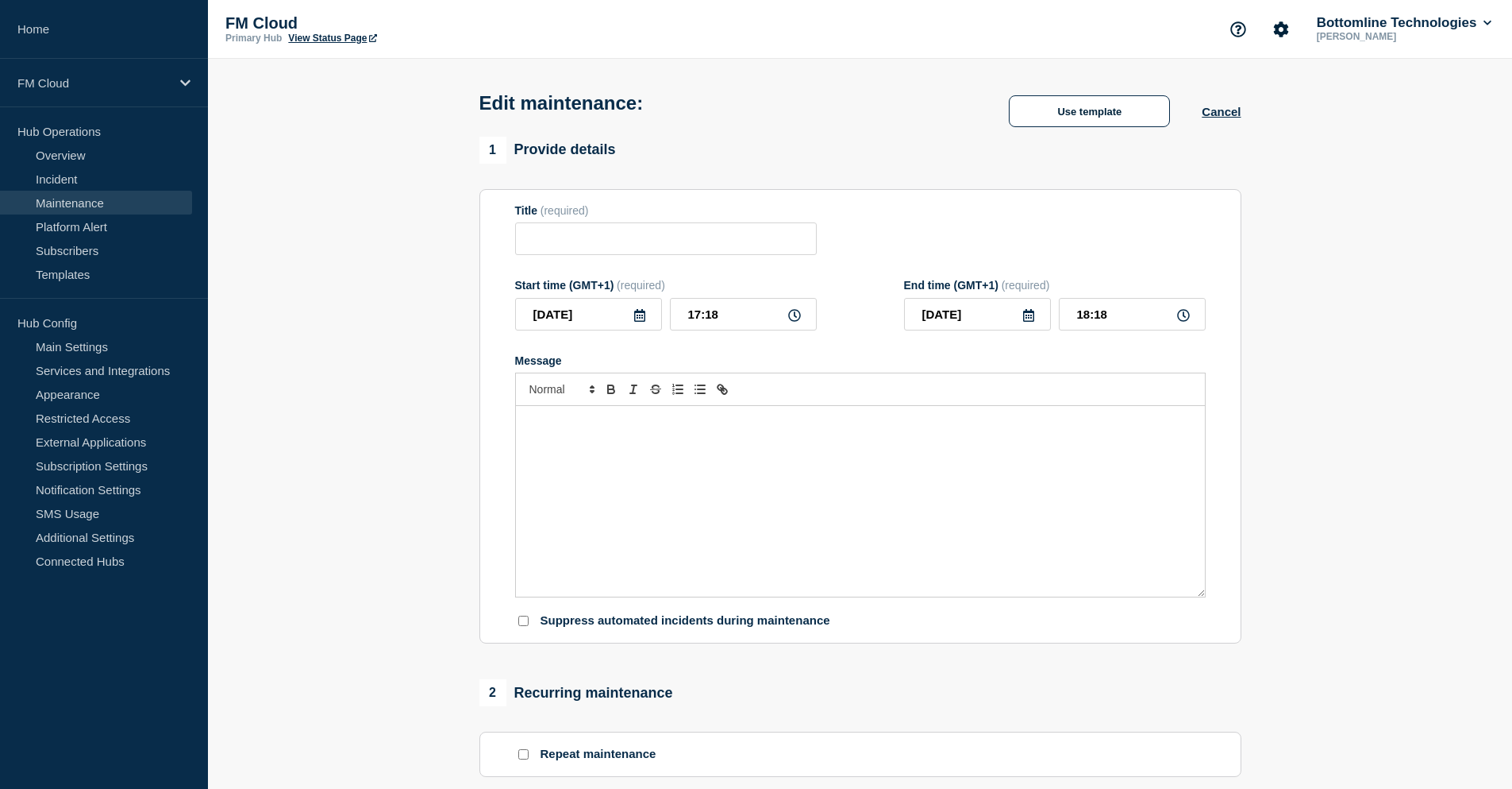
type input "Transformation & Enrichment Service v1.4.1 - UAT - [DATE] - WT-57152"
type input "2025-08-19"
type input "14:00"
type input "2025-08-19"
type input "16:00"
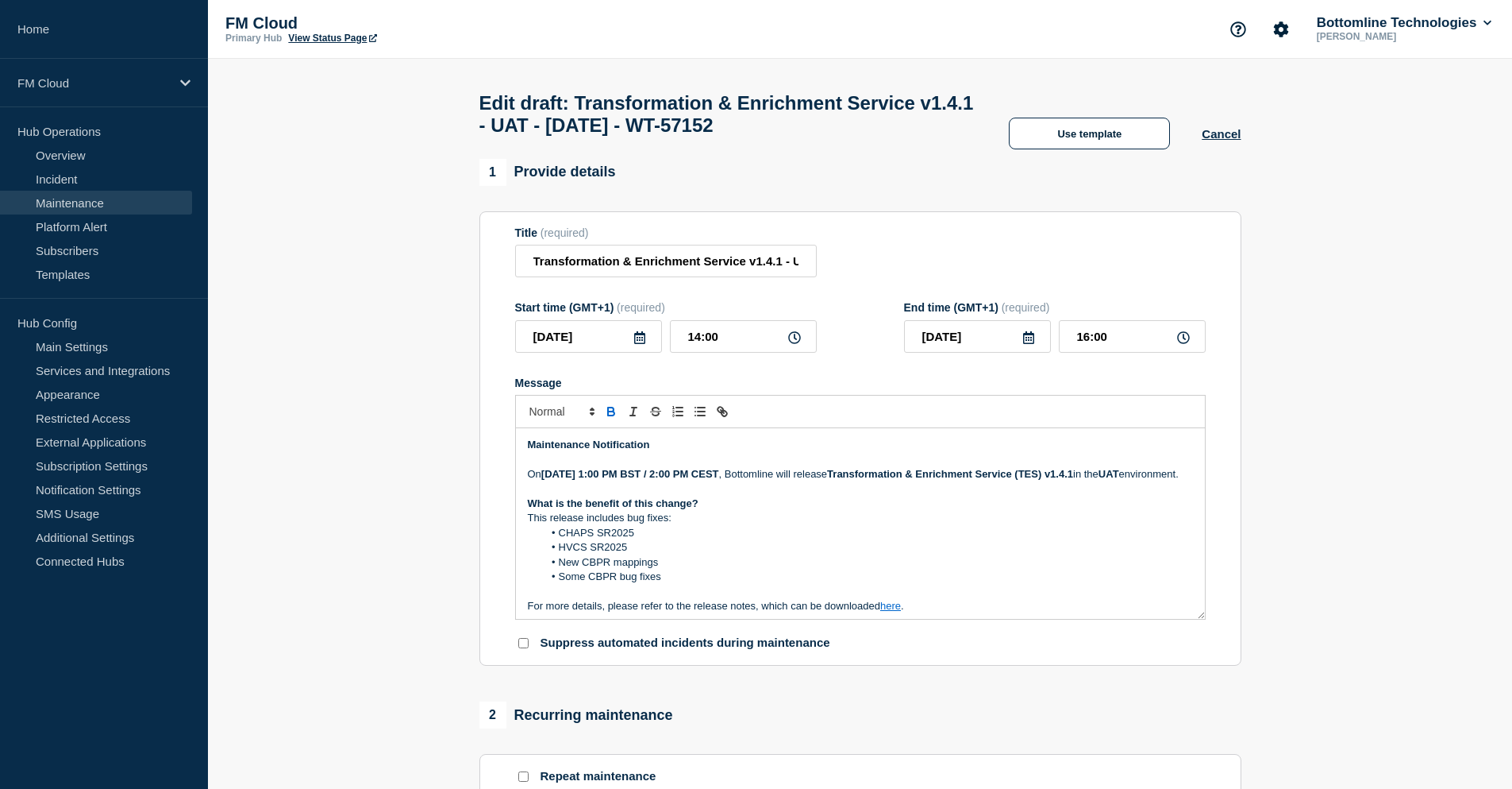
click at [662, 480] on strong "[DATE] 1:00 PM BST / 2:00 PM CEST" at bounding box center [631, 473] width 178 height 11
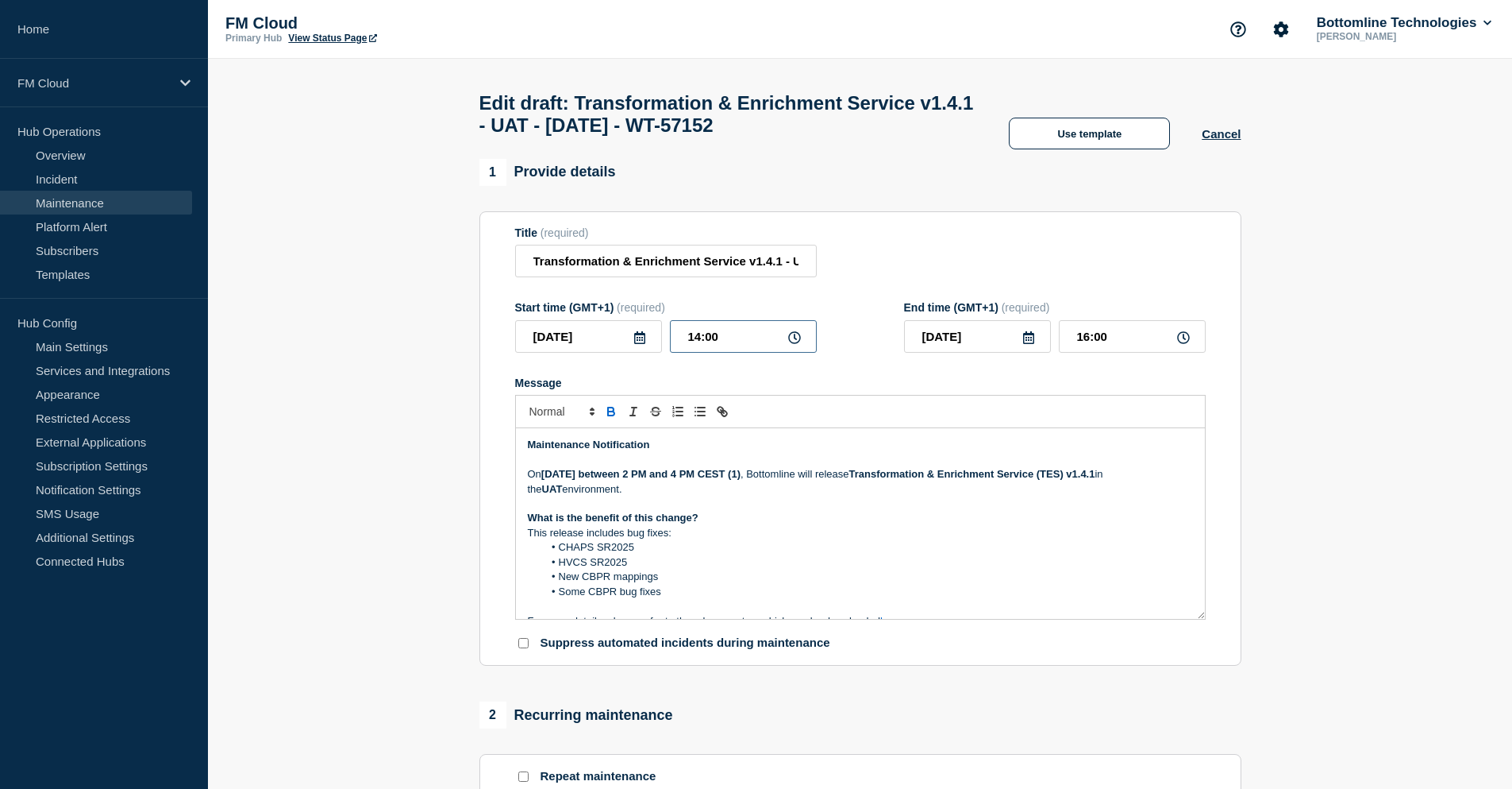
click at [700, 345] on input "14:00" at bounding box center [744, 336] width 146 height 33
type input "11:00"
type input "13:00"
click at [865, 540] on p "This release includes bug fixes:" at bounding box center [860, 533] width 665 height 14
click at [741, 480] on strong "Tuesday 19th Aug 2025 between 2 PM and 4 PM CEST (1)" at bounding box center [641, 473] width 199 height 11
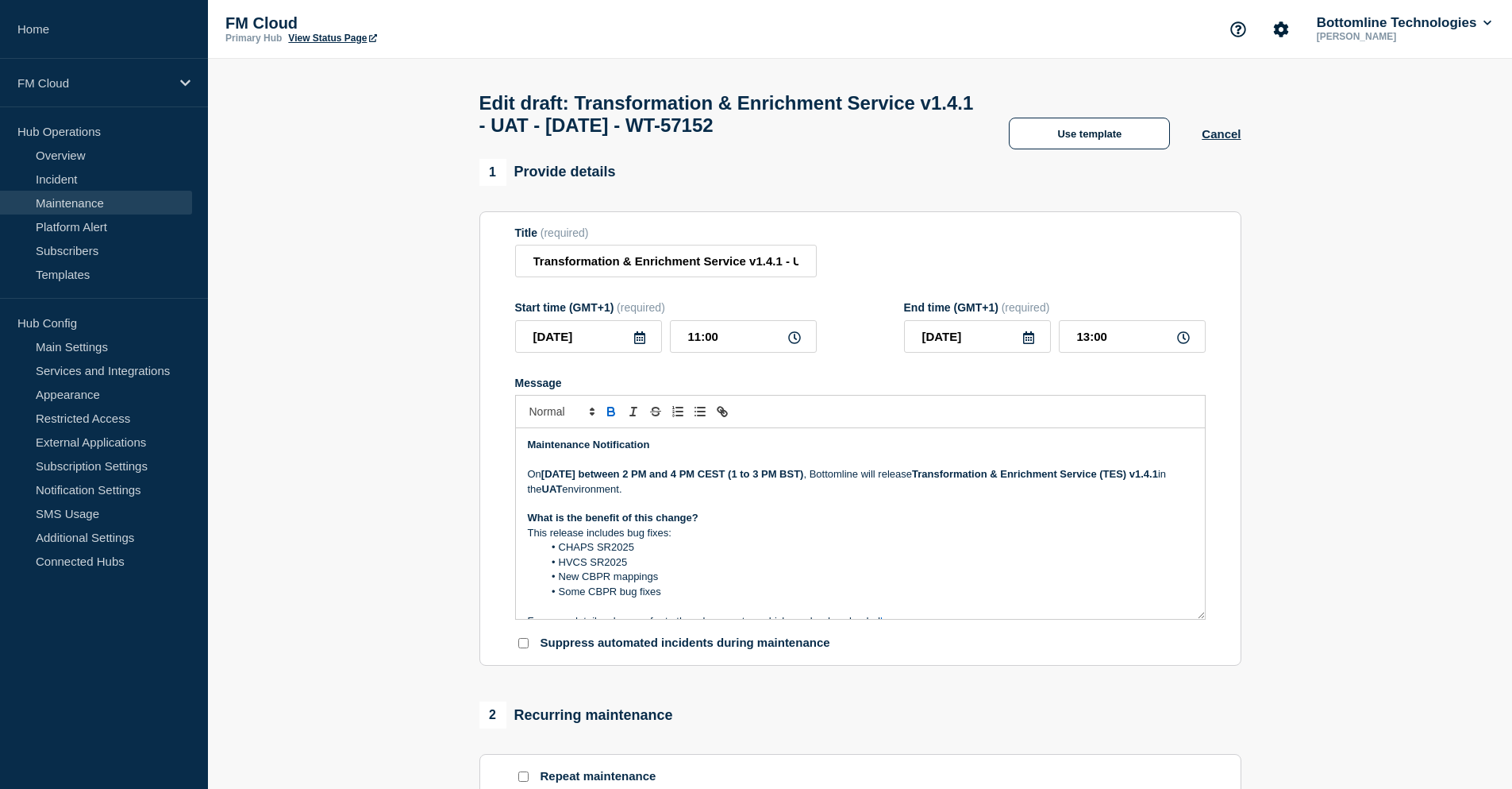
click at [766, 496] on p "On Tuesday 19th Aug 2025 between 2 PM and 4 PM CEST (1 to 3 PM BST) , Bottomlin…" at bounding box center [860, 481] width 665 height 29
click at [678, 540] on p "This release includes bug fixes:" at bounding box center [860, 533] width 665 height 14
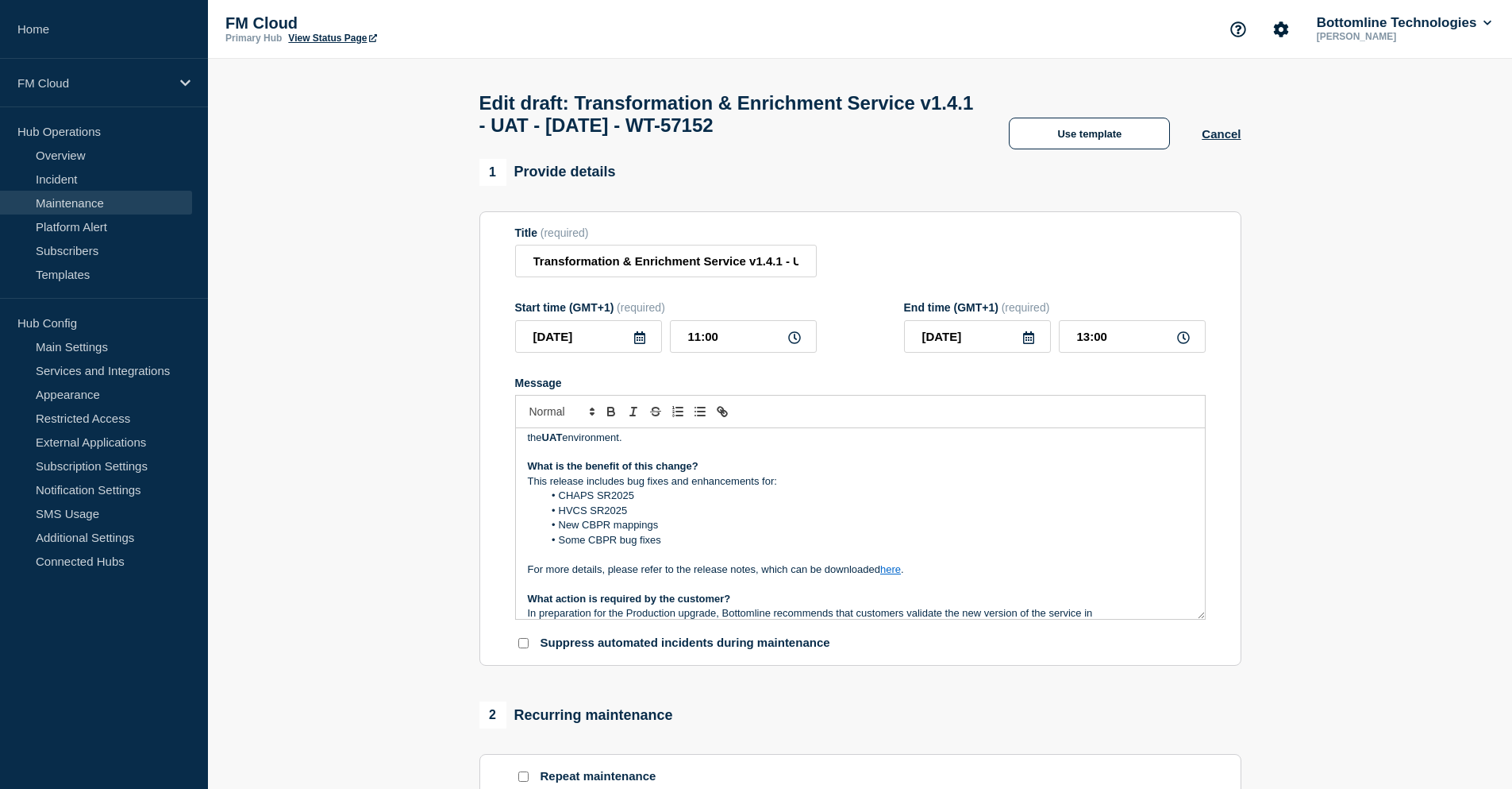
scroll to position [79, 0]
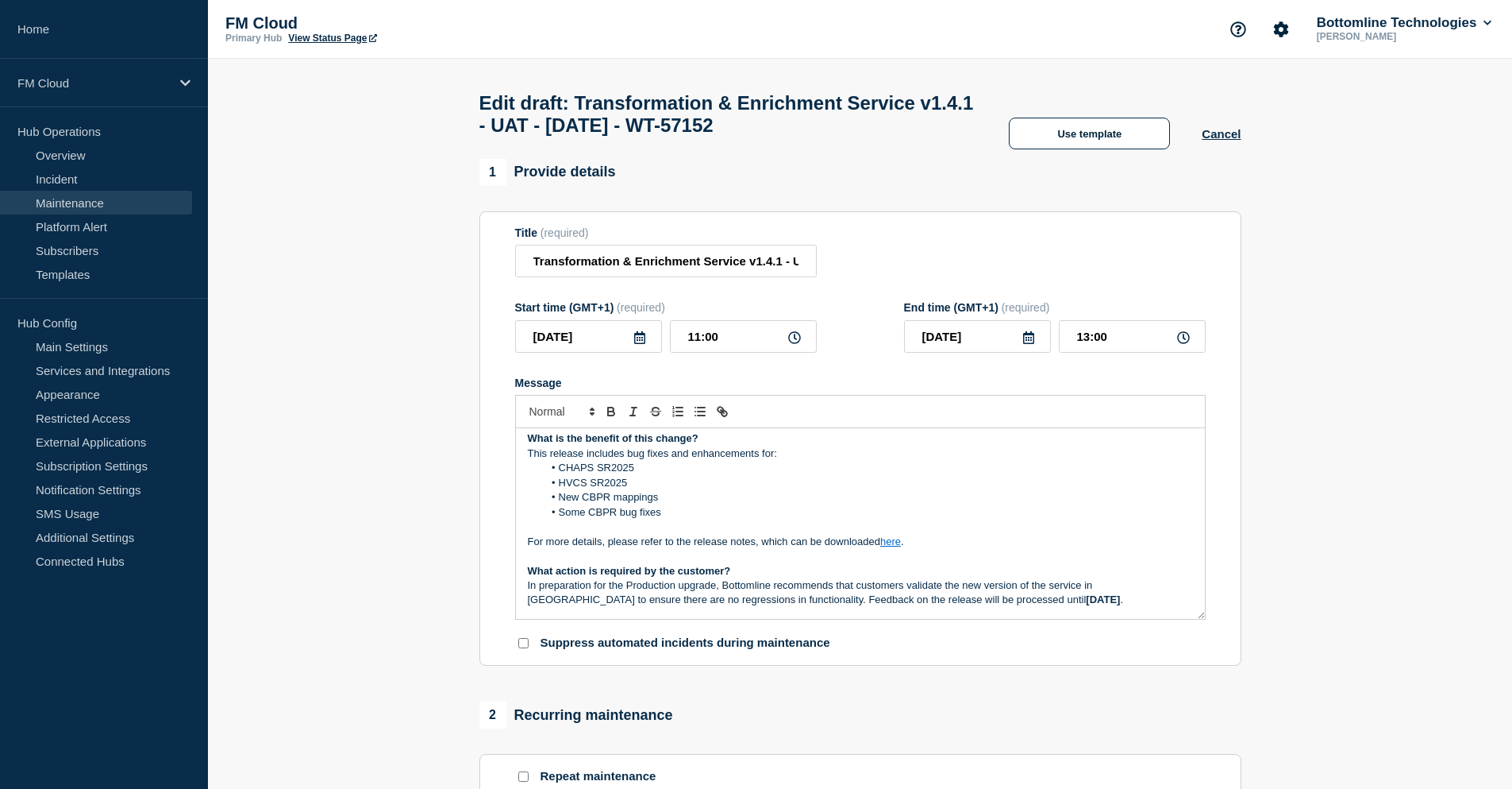
click at [950, 549] on p "For more details, please refer to the release notes, which can be downloaded he…" at bounding box center [860, 542] width 665 height 14
click at [894, 547] on link "here" at bounding box center [890, 541] width 20 height 11
click at [887, 575] on link "https://bottomline.thruinc.net/Publishing/Link.aspx?LinkID=0DDT1VVL2U7BL" at bounding box center [854, 569] width 109 height 20
click at [826, 483] on li "HVCS SR2025" at bounding box center [868, 483] width 650 height 14
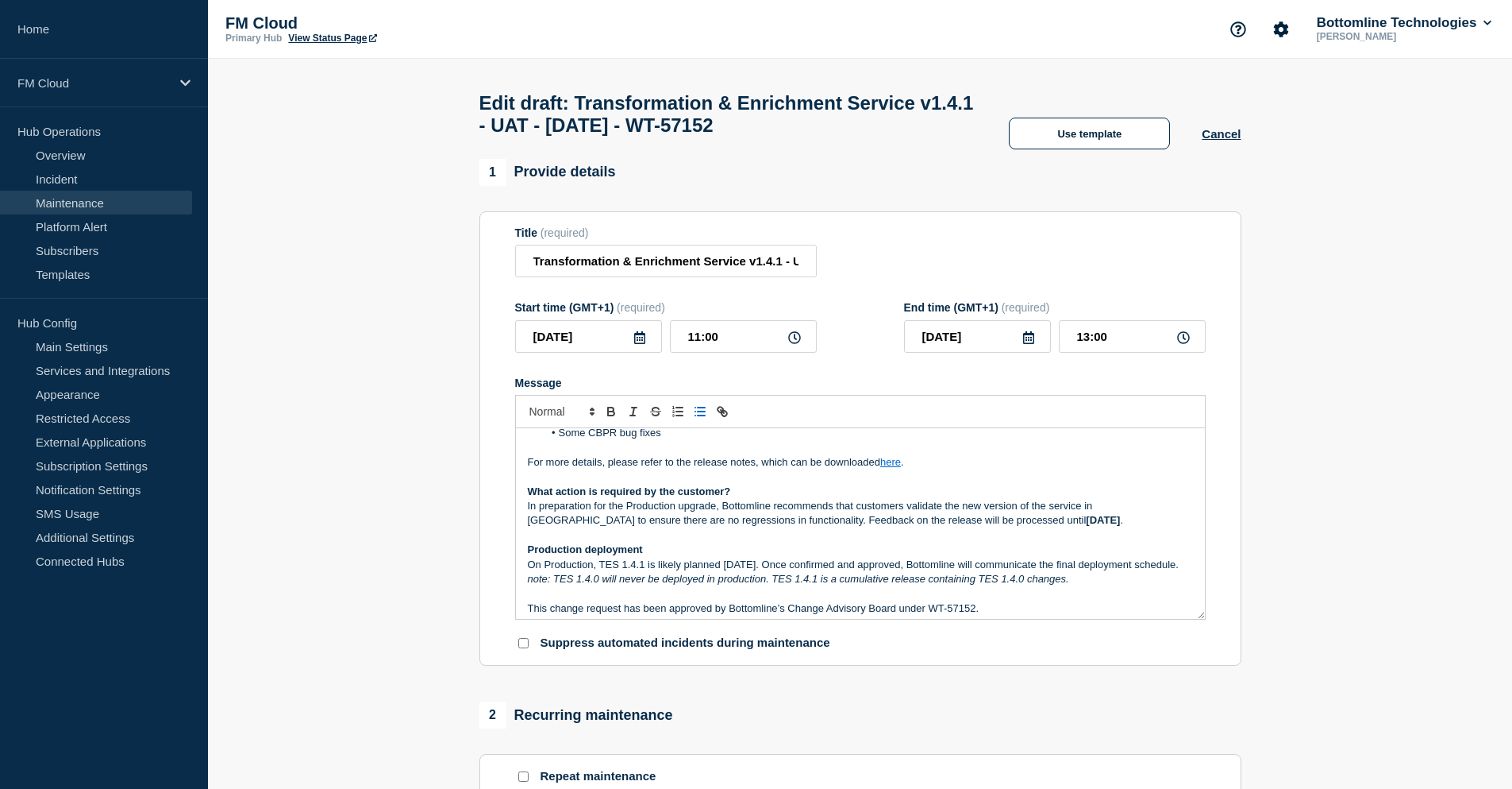
click at [761, 499] on p "What action is required by the customer?" at bounding box center [860, 492] width 665 height 14
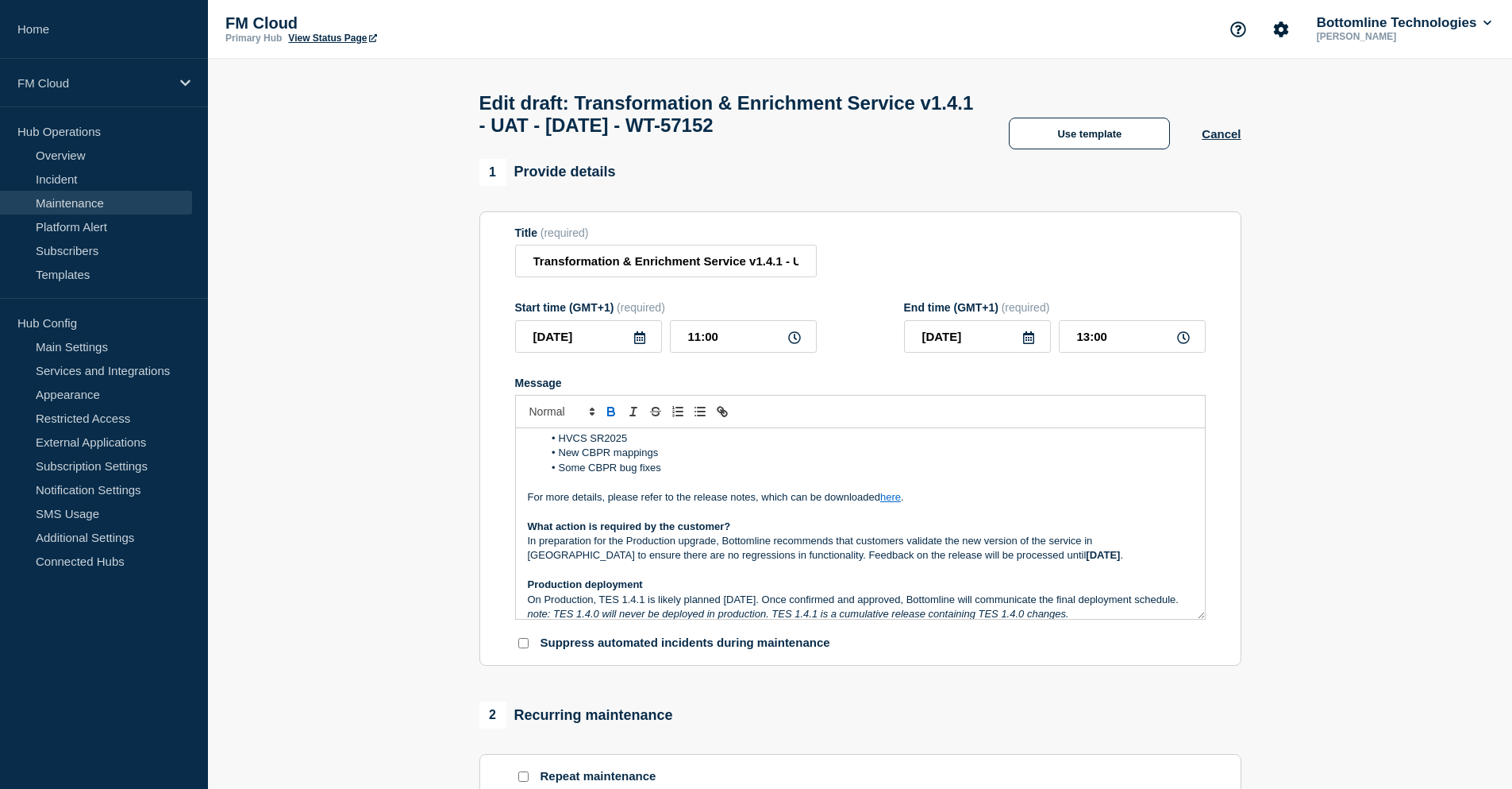
scroll to position [44, 0]
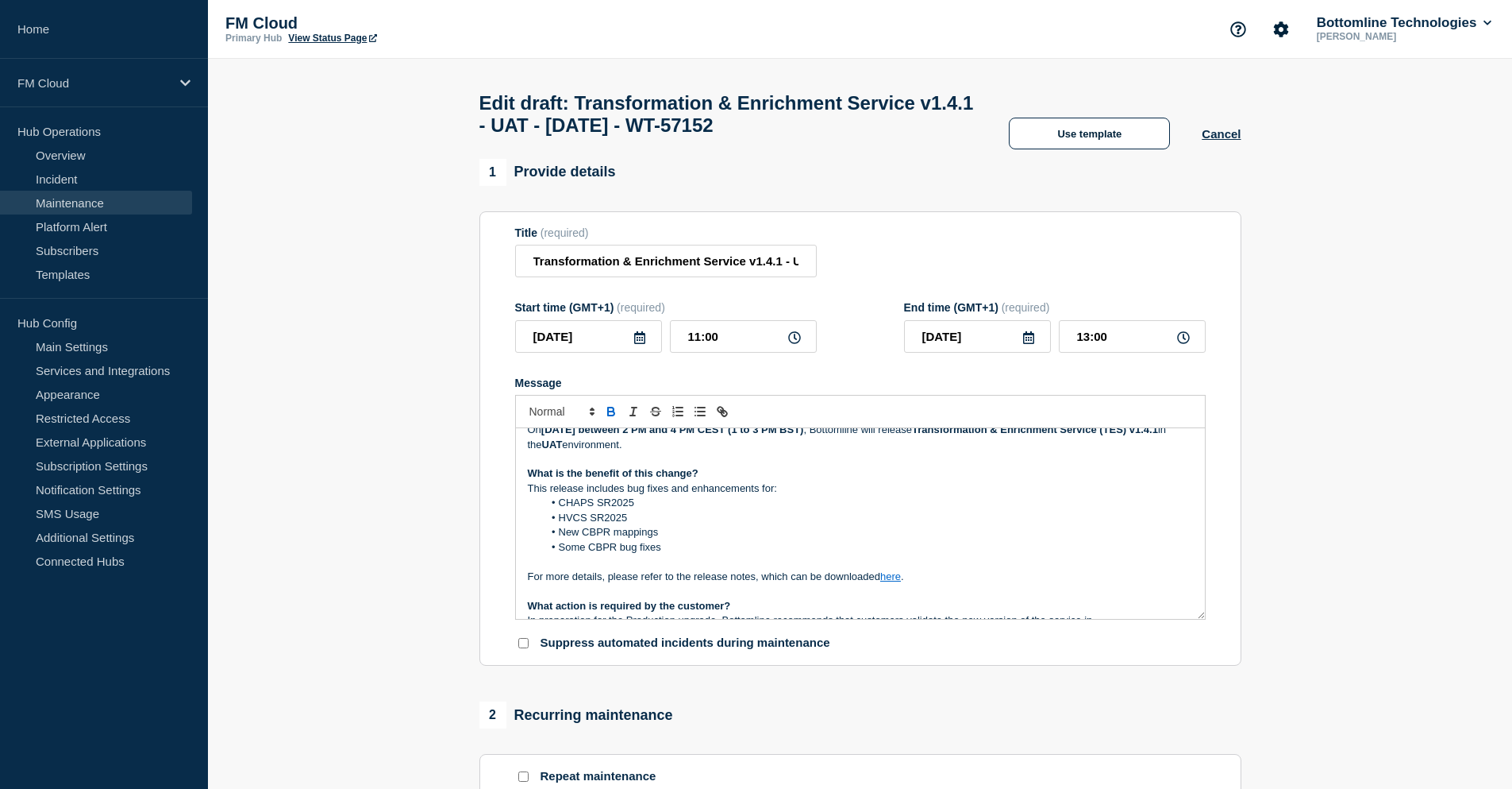
click at [945, 583] on p "For more details, please refer to the release notes, which can be downloaded he…" at bounding box center [860, 576] width 665 height 14
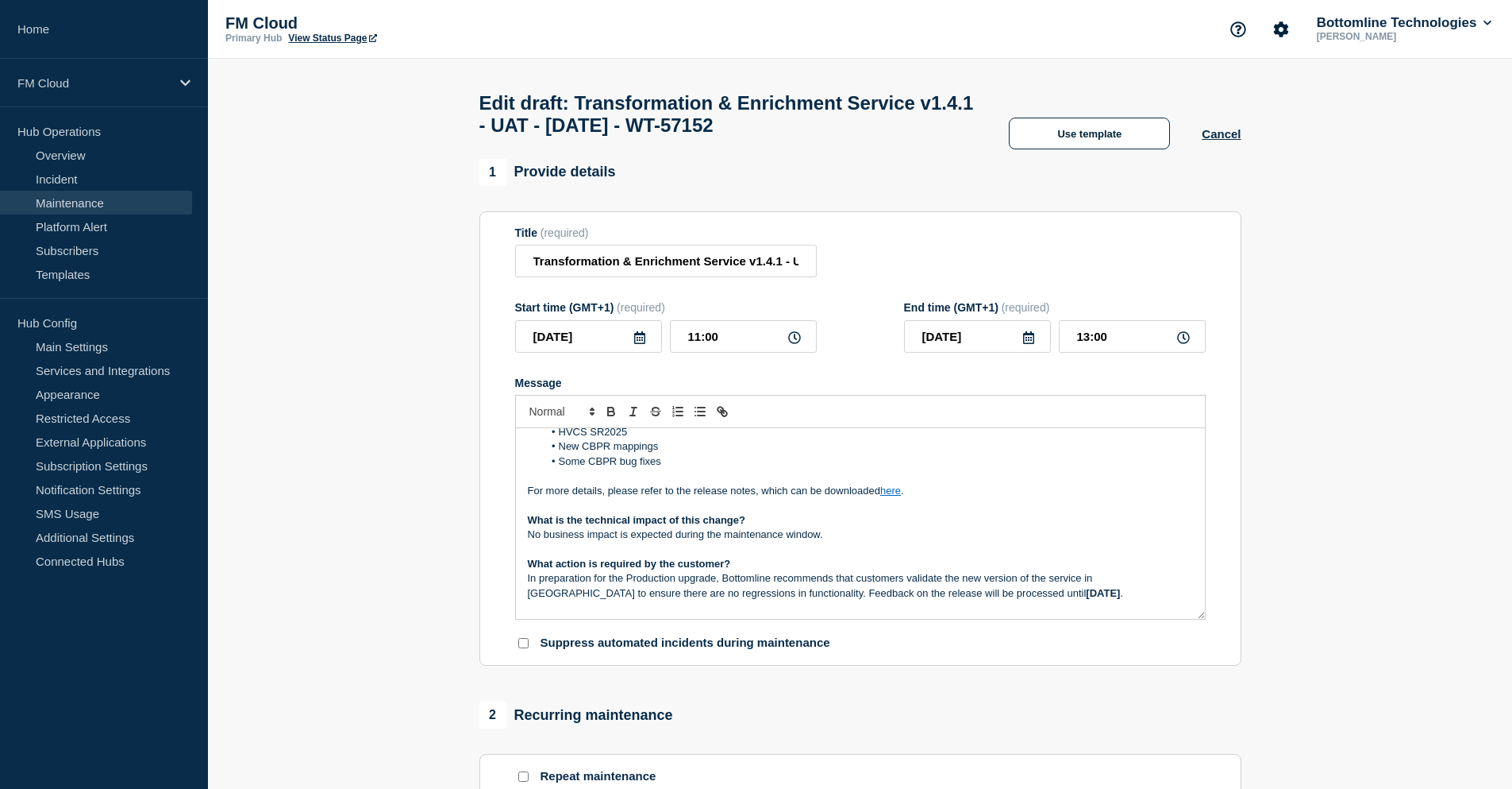
scroll to position [131, 0]
click at [847, 541] on p "No business impact is expected during the maintenance window." at bounding box center [860, 534] width 665 height 14
click at [557, 541] on p "No business impact is expected during the maintenance window." at bounding box center [860, 534] width 665 height 14
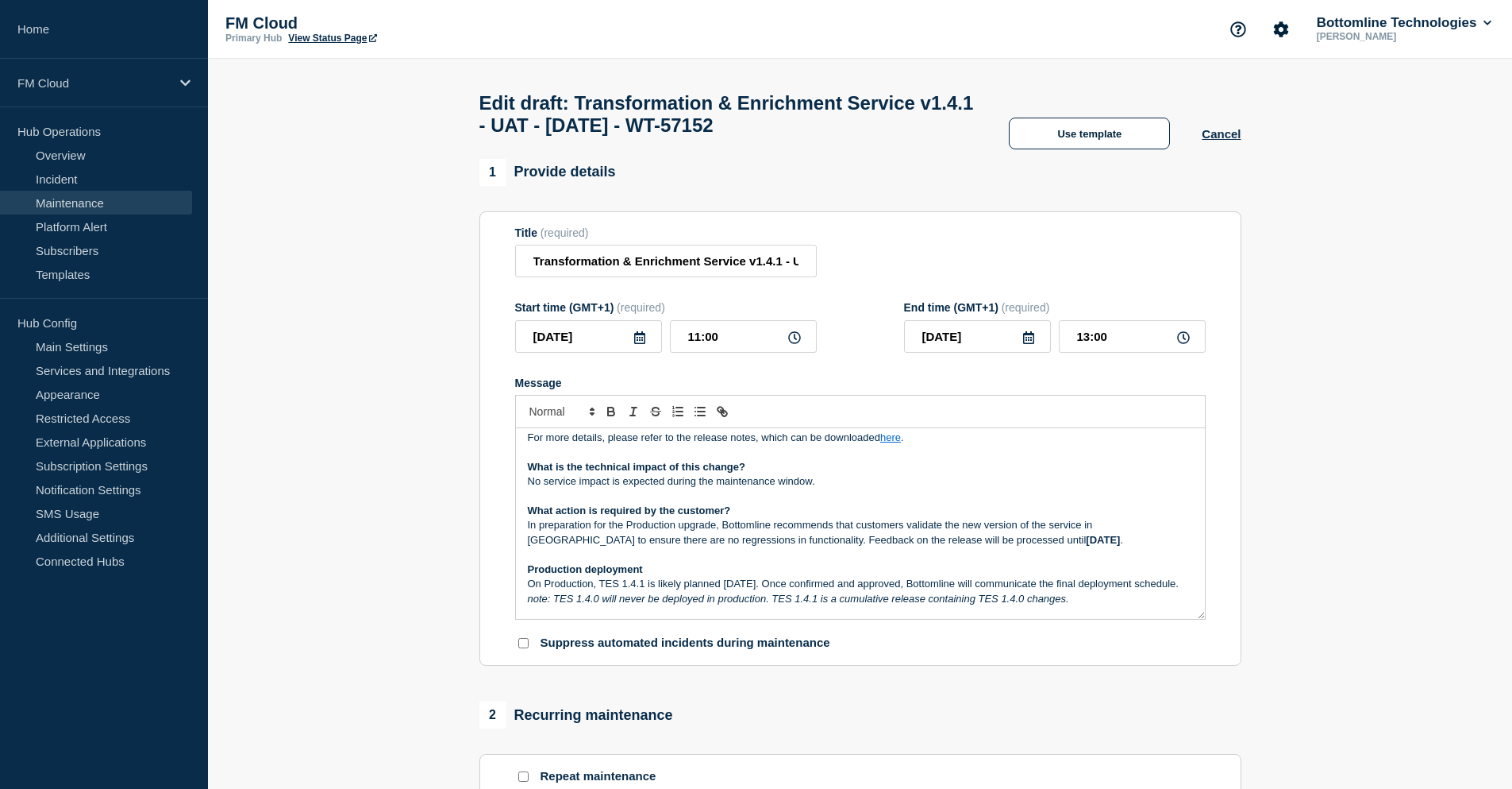
scroll to position [210, 0]
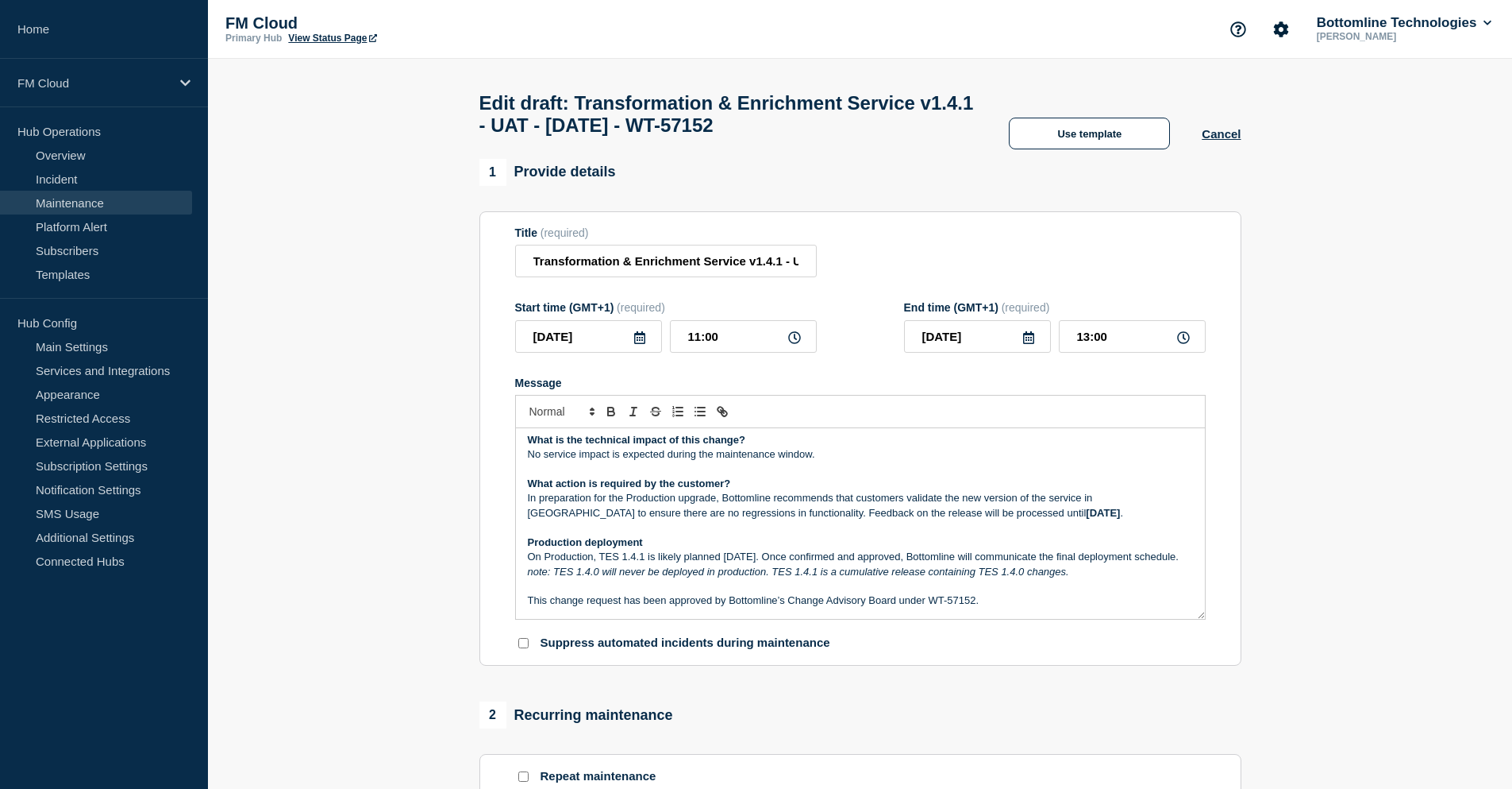
click at [834, 462] on p "No service impact is expected during the maintenance window." at bounding box center [860, 455] width 665 height 14
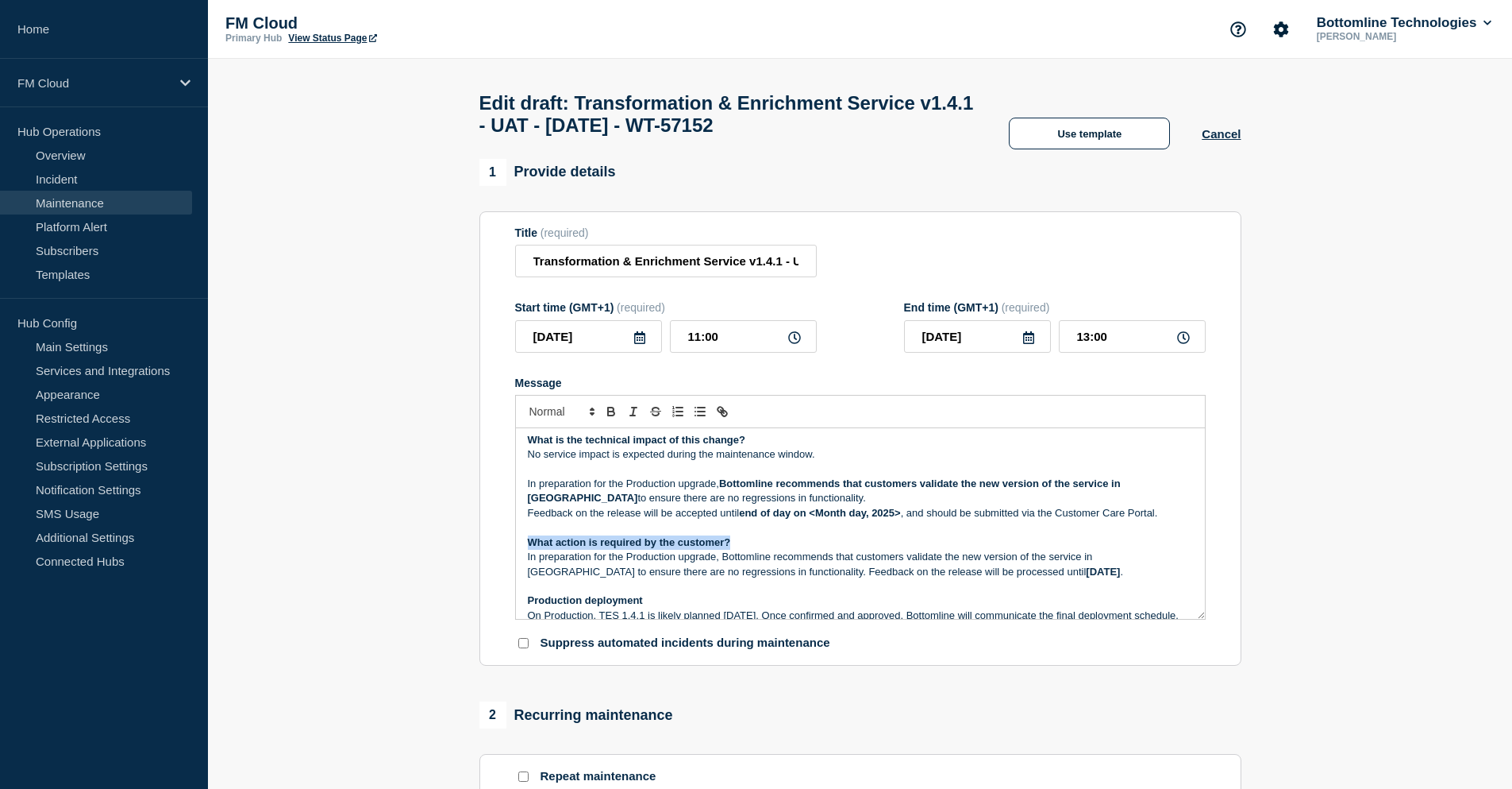
drag, startPoint x: 738, startPoint y: 549, endPoint x: 526, endPoint y: 545, distance: 212.0
click at [526, 545] on div "Maintenance Notification On Tuesday 19th Aug 2025 between 2 PM and 4 PM CEST (1…" at bounding box center [860, 523] width 689 height 191
copy strong "What action is required by the customer?"
click at [550, 475] on p "Message" at bounding box center [860, 469] width 665 height 14
click at [828, 456] on p "No service impact is expected during the maintenance window." at bounding box center [860, 455] width 665 height 14
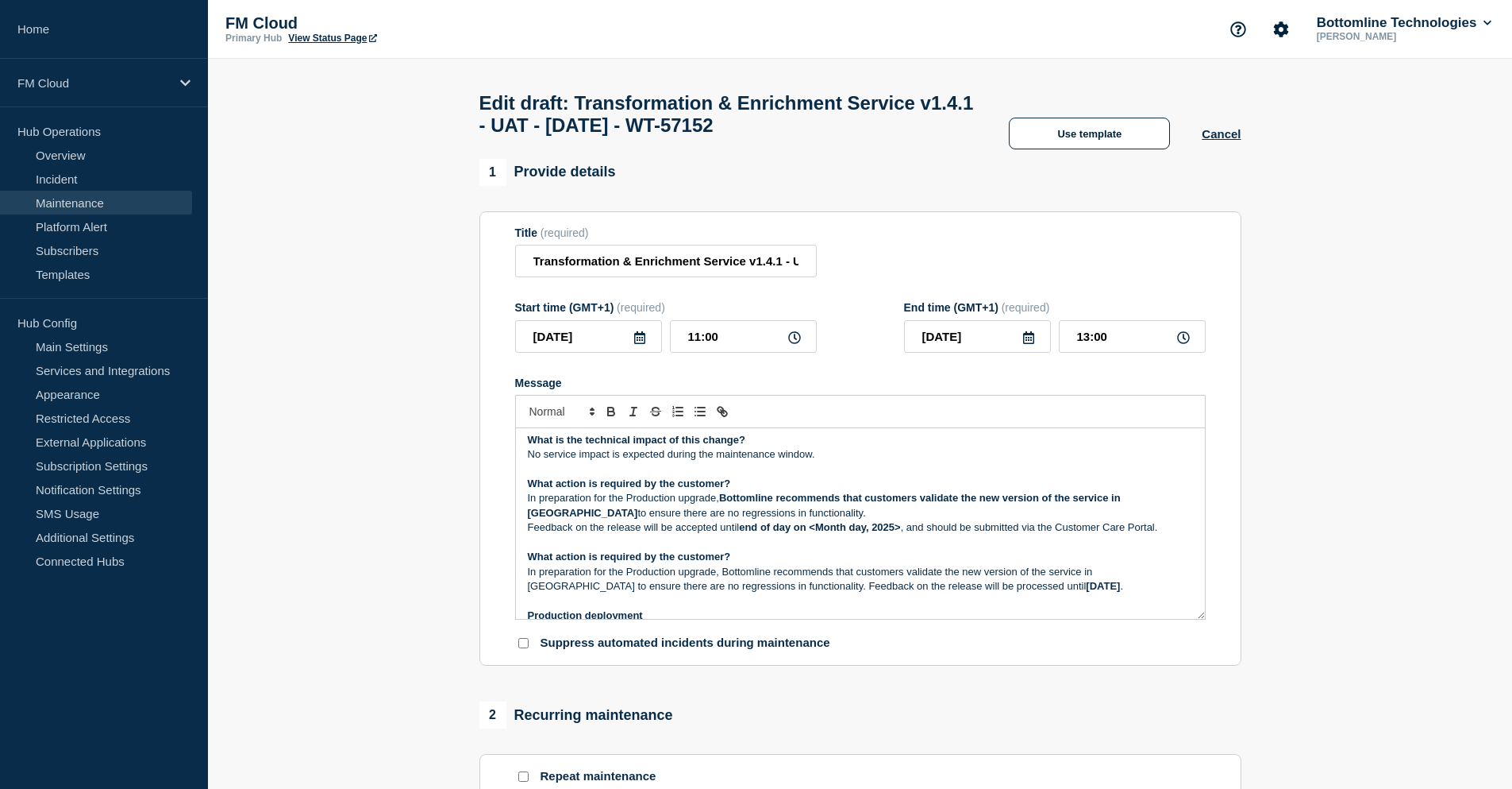
click at [772, 520] on p "In preparation for the Production upgrade, Bottomline recommends that customers…" at bounding box center [860, 505] width 665 height 29
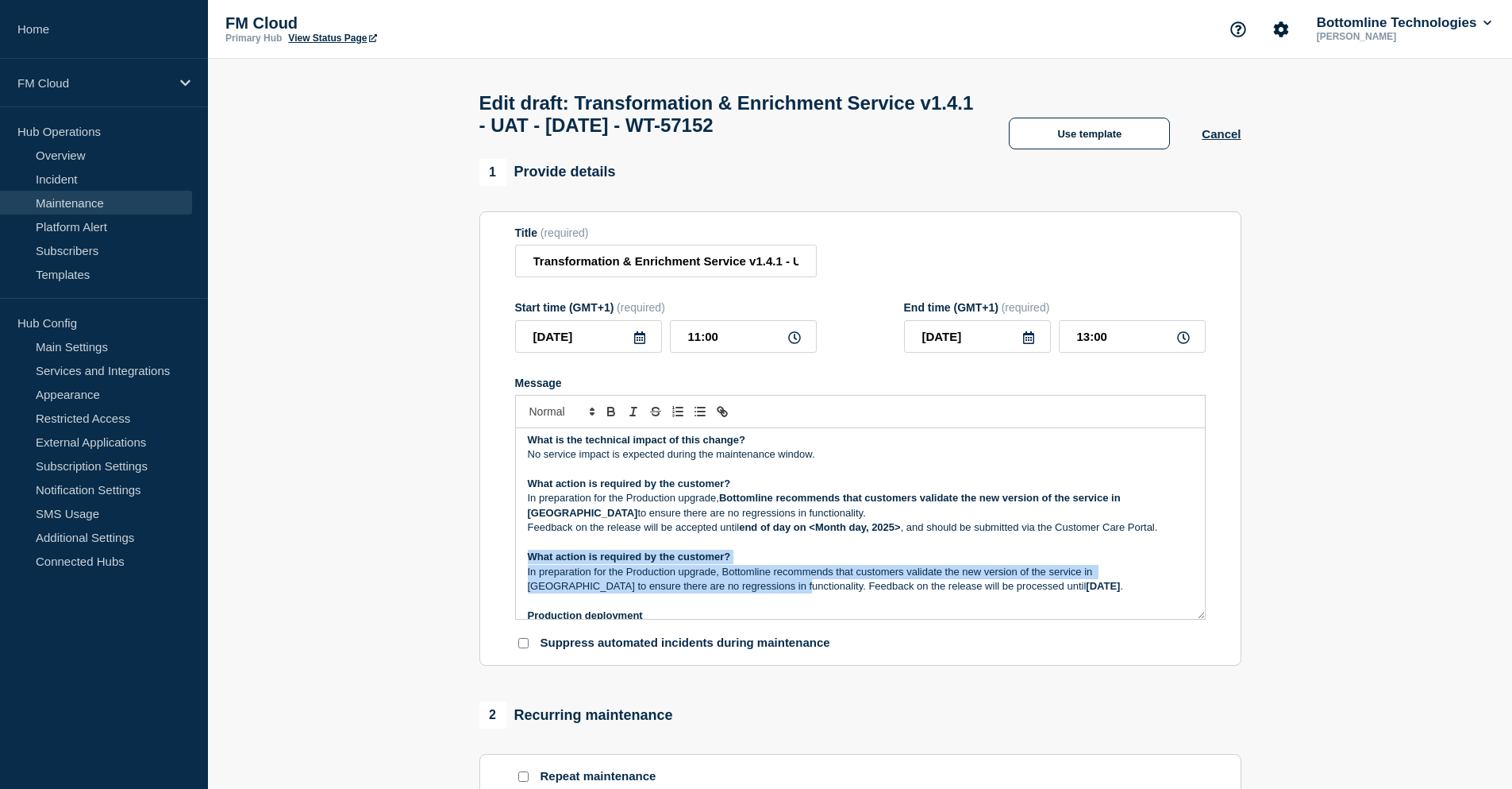
drag, startPoint x: 527, startPoint y: 562, endPoint x: 713, endPoint y: 592, distance: 188.4
click at [713, 592] on div "Maintenance Notification On Tuesday 19th Aug 2025 between 2 PM and 4 PM CEST (1…" at bounding box center [860, 523] width 689 height 191
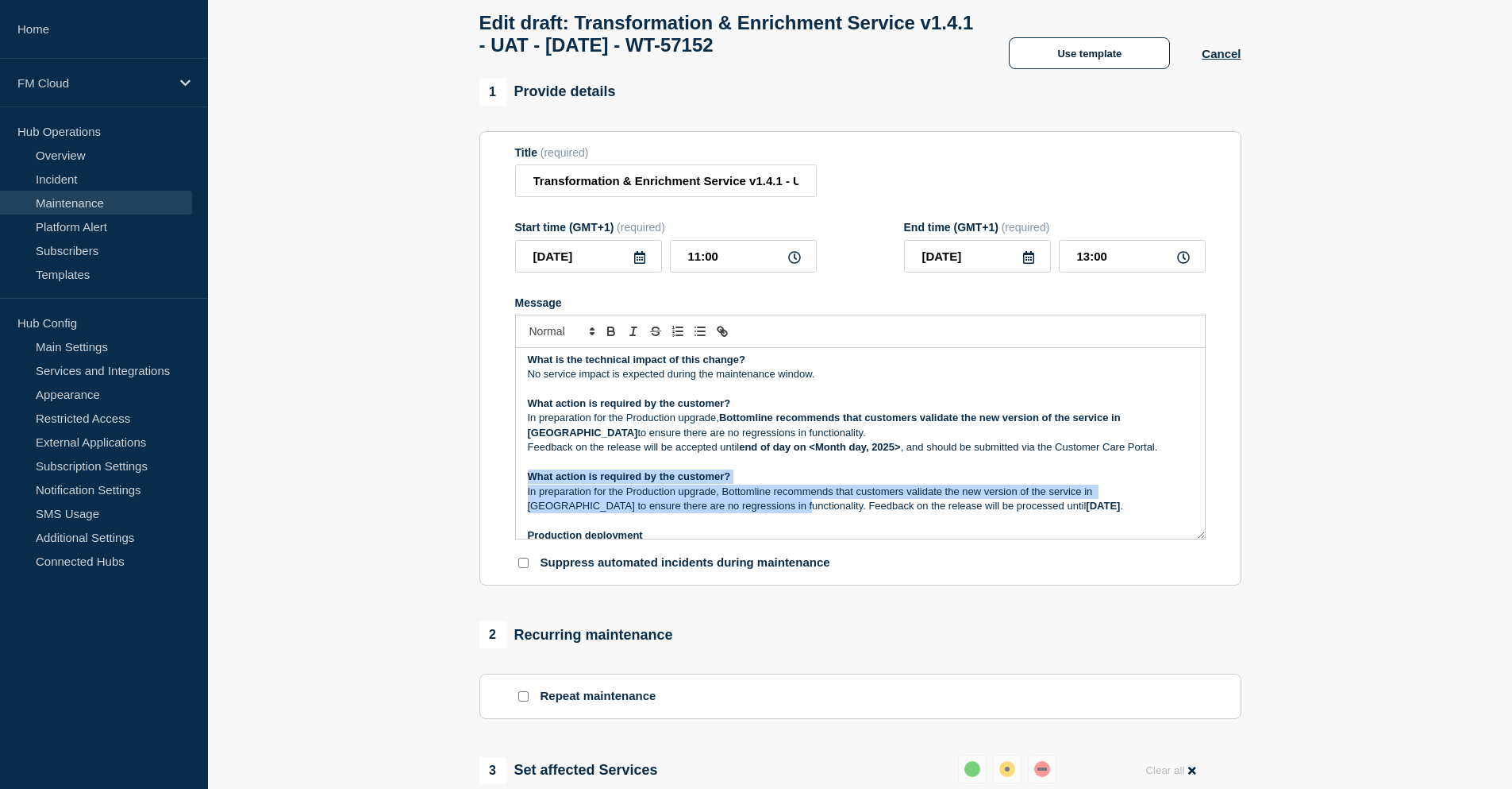
scroll to position [79, 0]
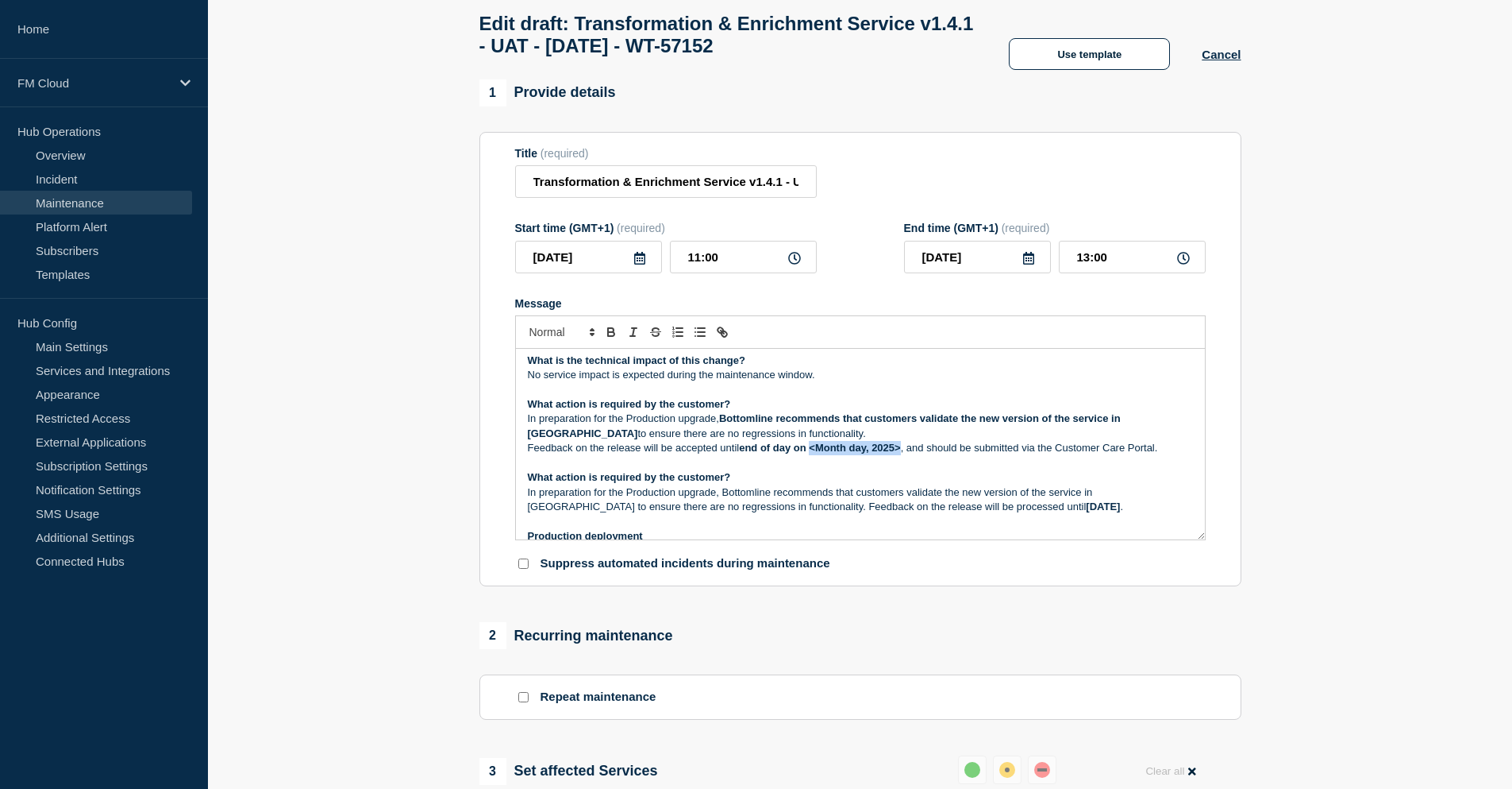
drag, startPoint x: 813, startPoint y: 455, endPoint x: 902, endPoint y: 455, distance: 89.0
click at [901, 454] on strong "end of day on <Month day, 2025>" at bounding box center [820, 447] width 161 height 11
click at [1097, 455] on p "Feedback on the release will be accepted until end of day on August 27, 2025 , …" at bounding box center [860, 447] width 665 height 14
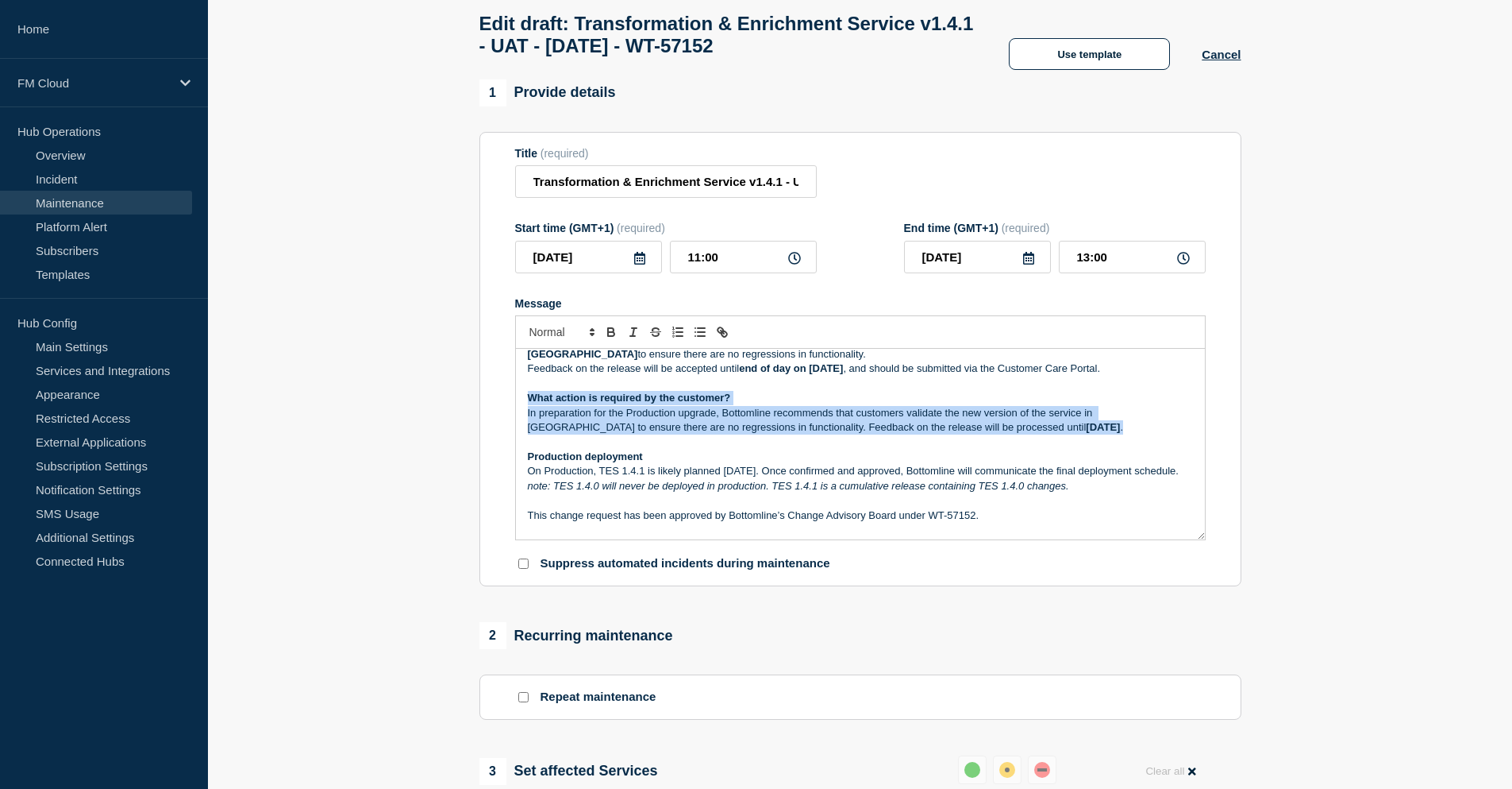
drag, startPoint x: 1030, startPoint y: 432, endPoint x: 527, endPoint y: 400, distance: 504.0
click at [527, 400] on div "Maintenance Notification On Tuesday 19th Aug 2025 between 2 PM and 4 PM CEST (1…" at bounding box center [860, 444] width 689 height 191
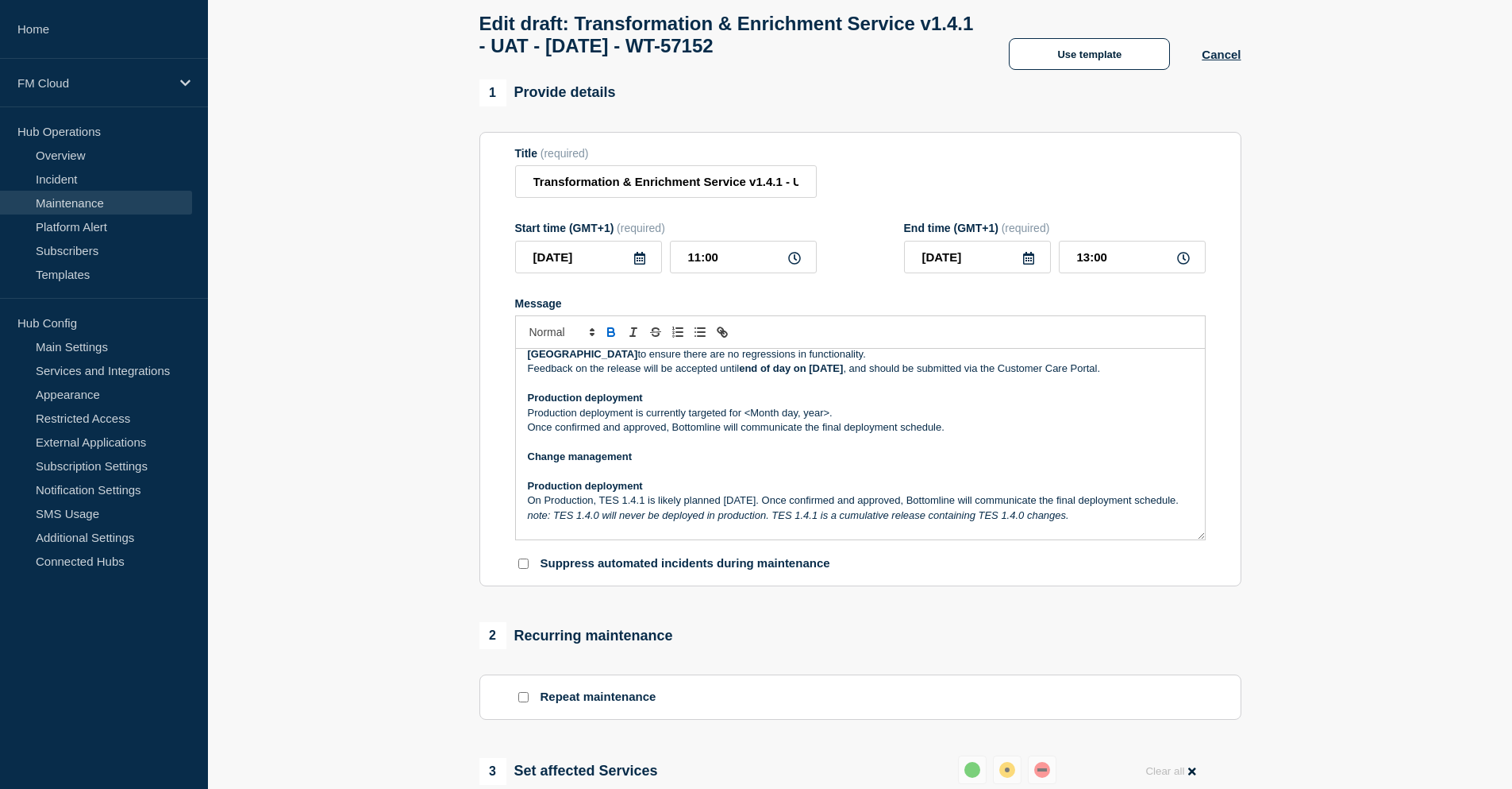
click at [747, 419] on p "Production deployment is currently targeted for <Month day, year>." at bounding box center [860, 413] width 665 height 14
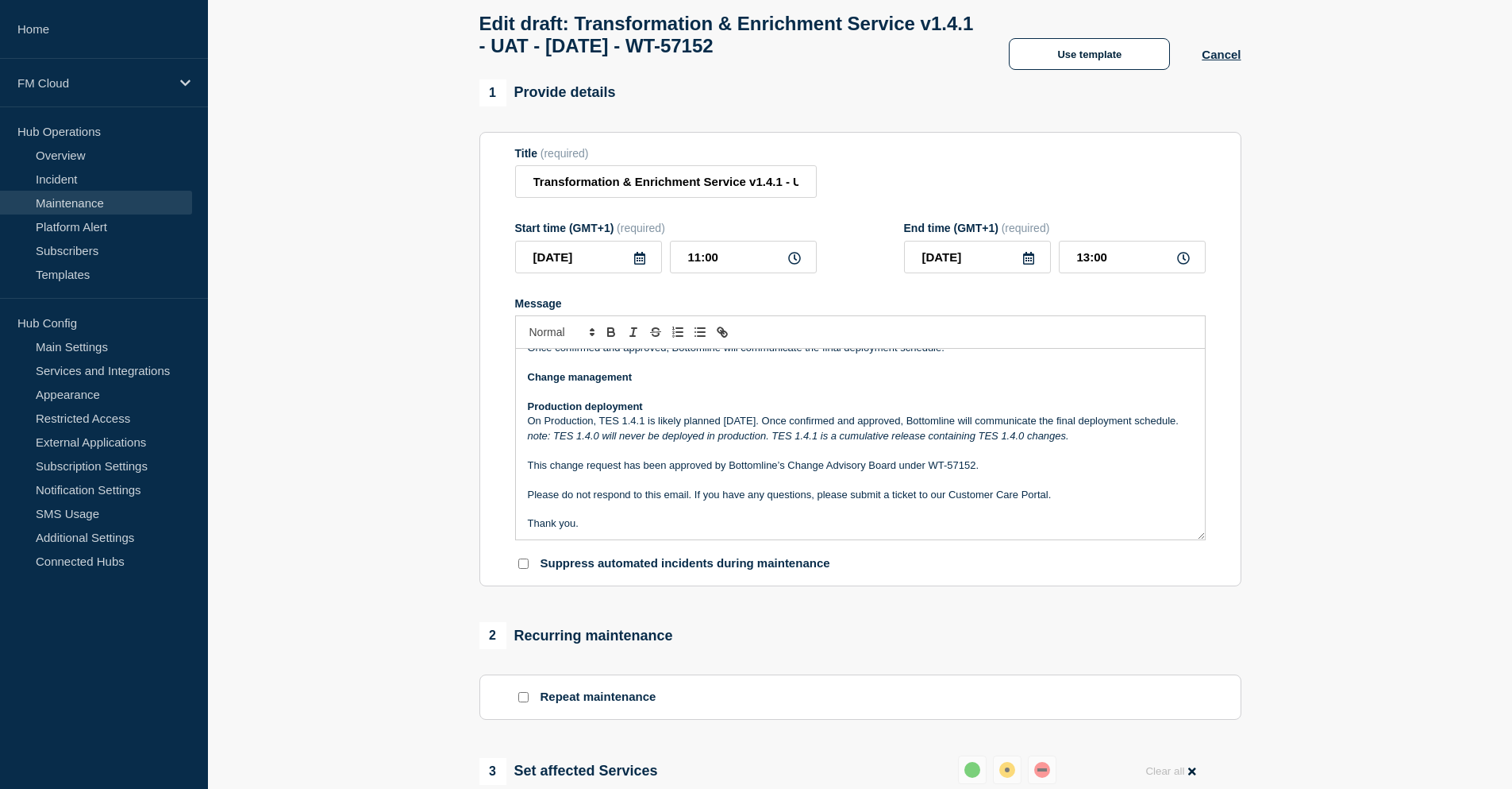
drag, startPoint x: 607, startPoint y: 440, endPoint x: 520, endPoint y: 420, distance: 89.3
click at [520, 420] on div "Maintenance Notification On Tuesday 19th Aug 2025 between 2 PM and 4 PM CEST (1…" at bounding box center [860, 444] width 689 height 191
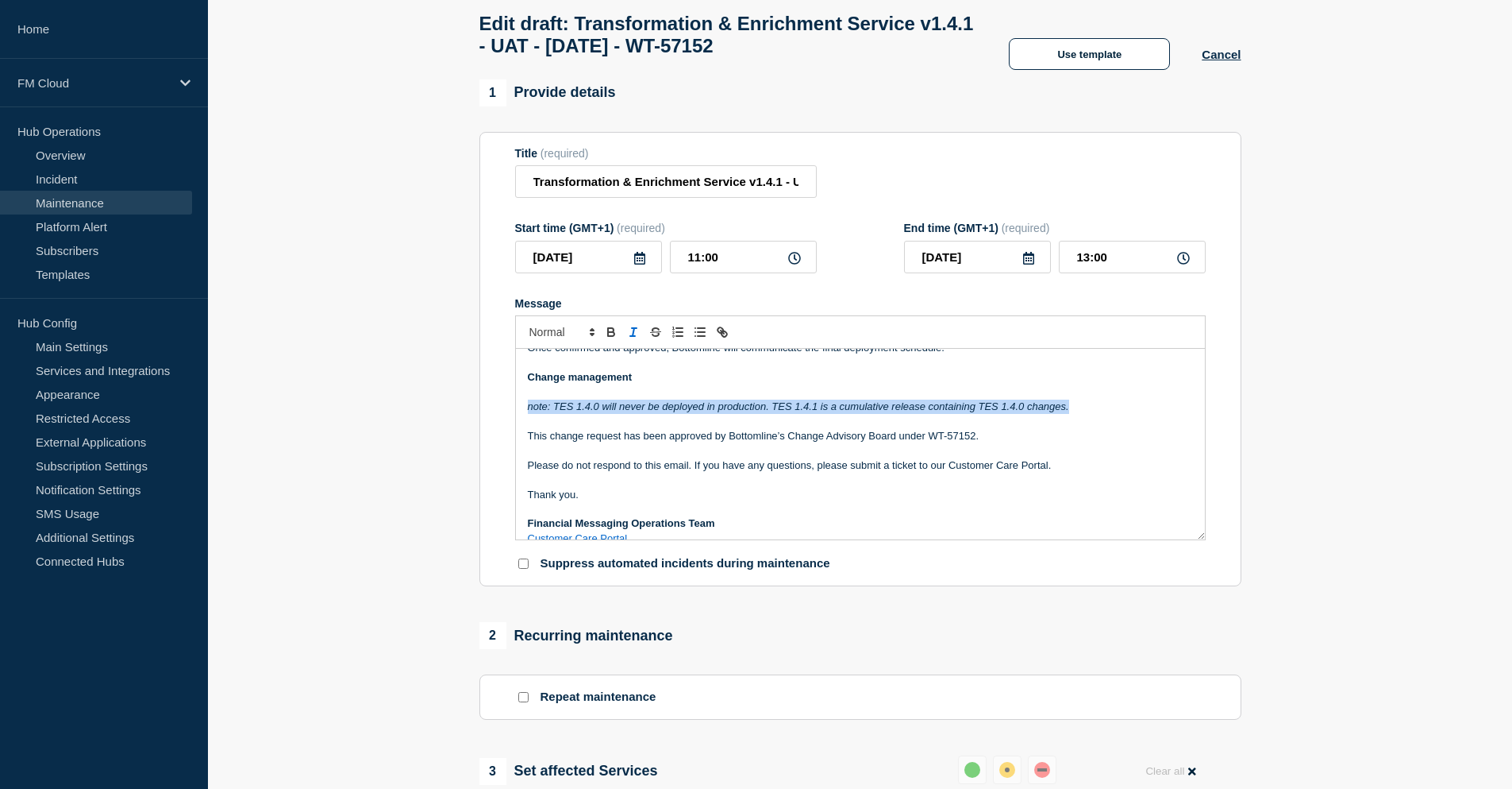
drag, startPoint x: 525, startPoint y: 417, endPoint x: 1071, endPoint y: 414, distance: 546.0
click at [1071, 414] on div "Maintenance Notification On Tuesday 19th Aug 2025 between 2 PM and 4 PM CEST (1…" at bounding box center [860, 444] width 689 height 191
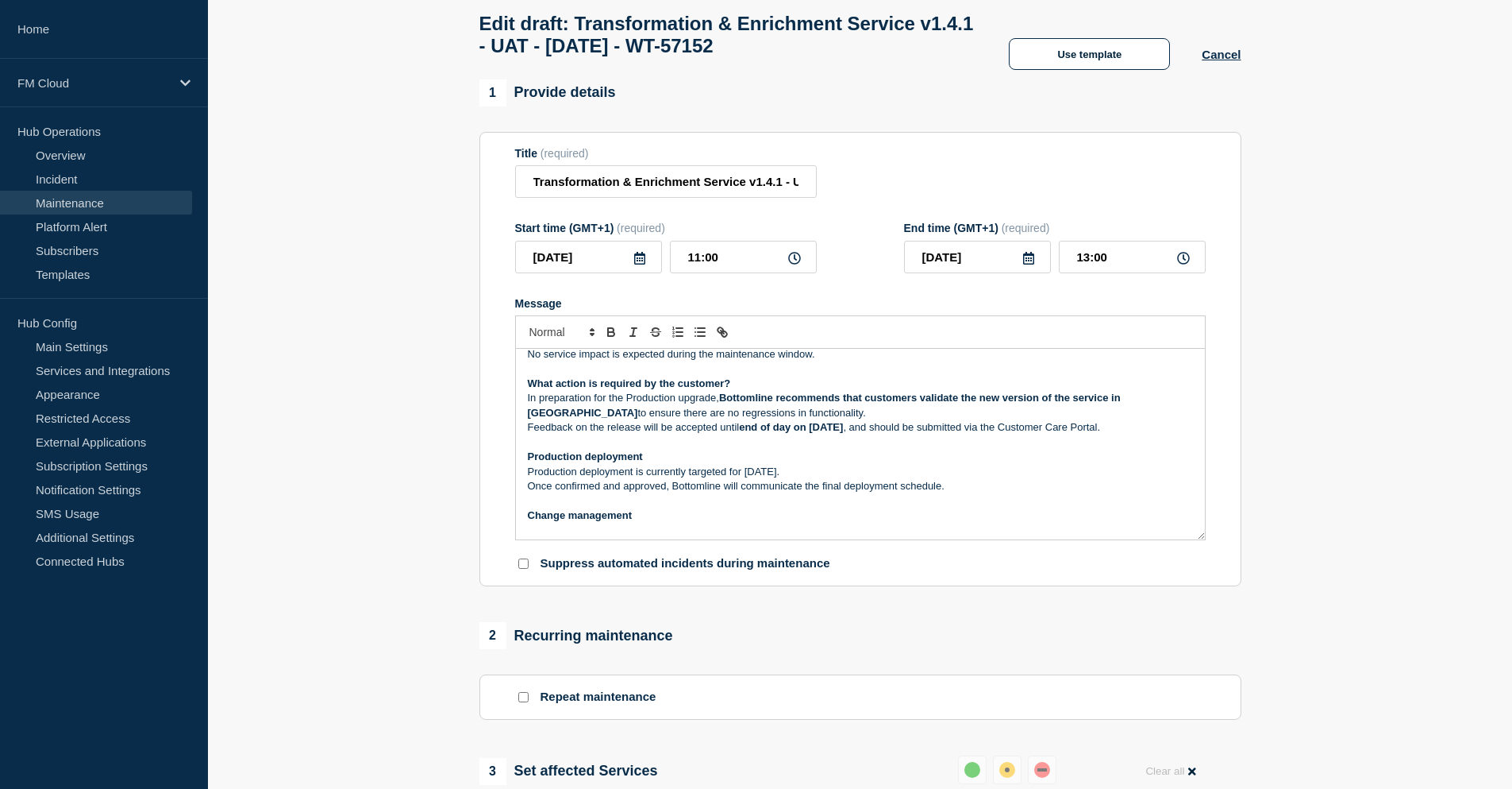
scroll to position [210, 0]
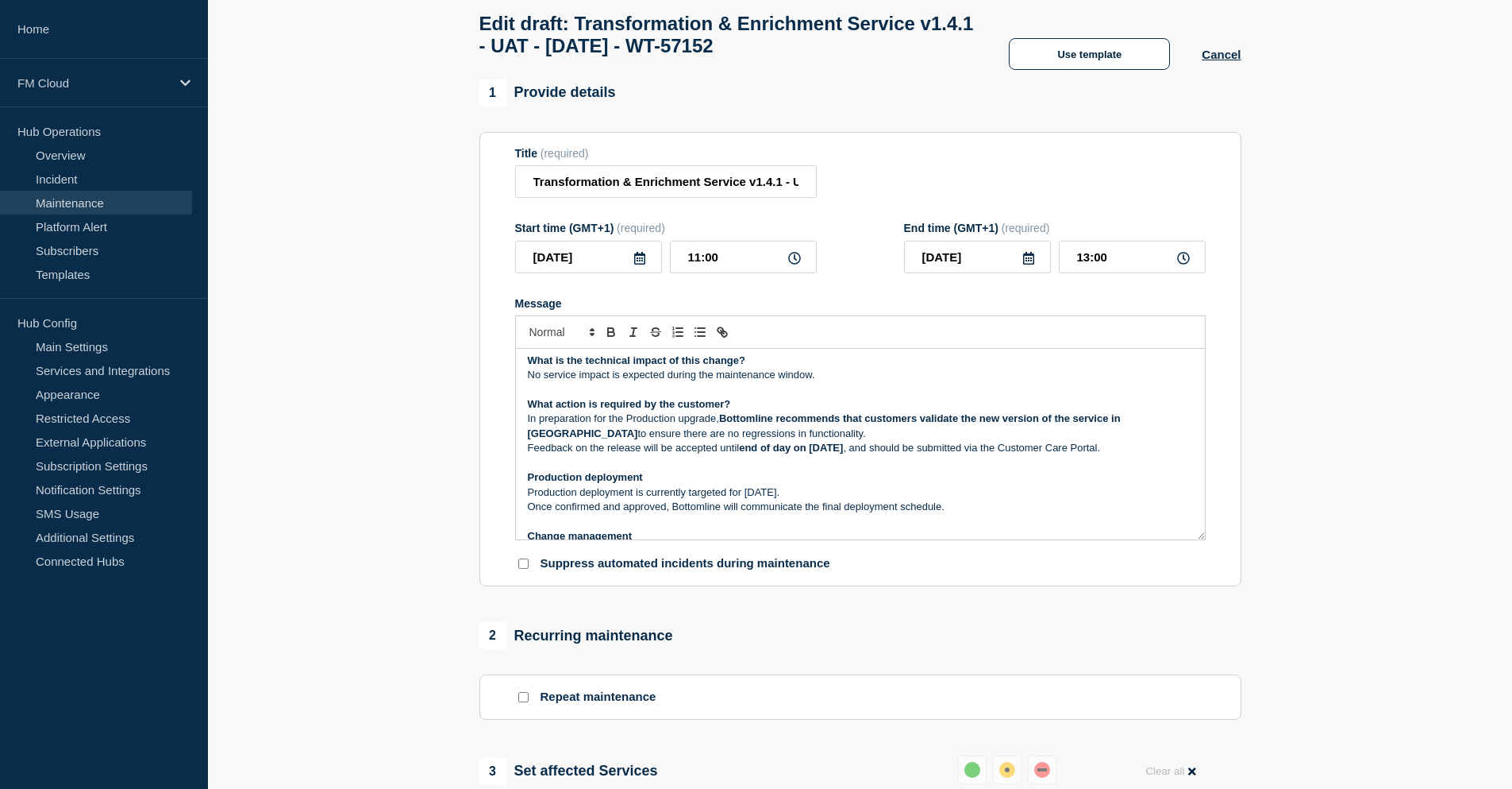
click at [966, 507] on p "Once confirmed and approved, Bottomline will communicate the final deployment s…" at bounding box center [860, 507] width 665 height 14
click at [532, 527] on em "note: TES 1.4.0 will never be deployed in production. TES 1.4.1 is a cumulative…" at bounding box center [798, 520] width 542 height 11
click at [635, 527] on em "Note: TES 1.4.0 will never be deployed in production. TES 1.4.1 is a cumulative…" at bounding box center [799, 520] width 543 height 11
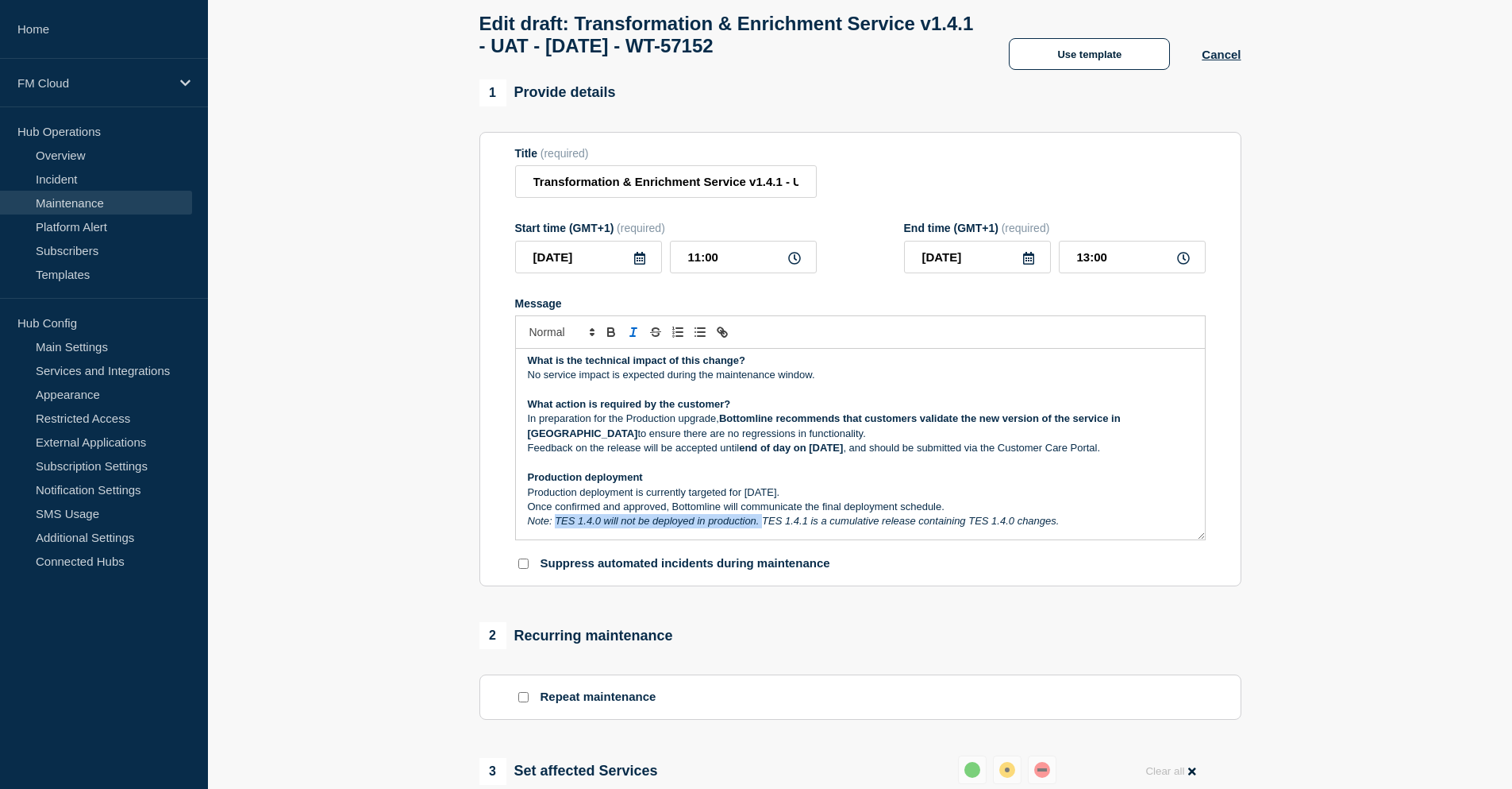
drag, startPoint x: 765, startPoint y: 529, endPoint x: 555, endPoint y: 530, distance: 210.0
click at [555, 527] on em "Note: TES 1.4.0 will not be deployed in production. TES 1.4.1 is a cumulative r…" at bounding box center [793, 520] width 532 height 11
click at [712, 527] on em "Note: TES 1.4.1 is a cumulative release containing TES 1.4.0 changes." at bounding box center [690, 520] width 325 height 11
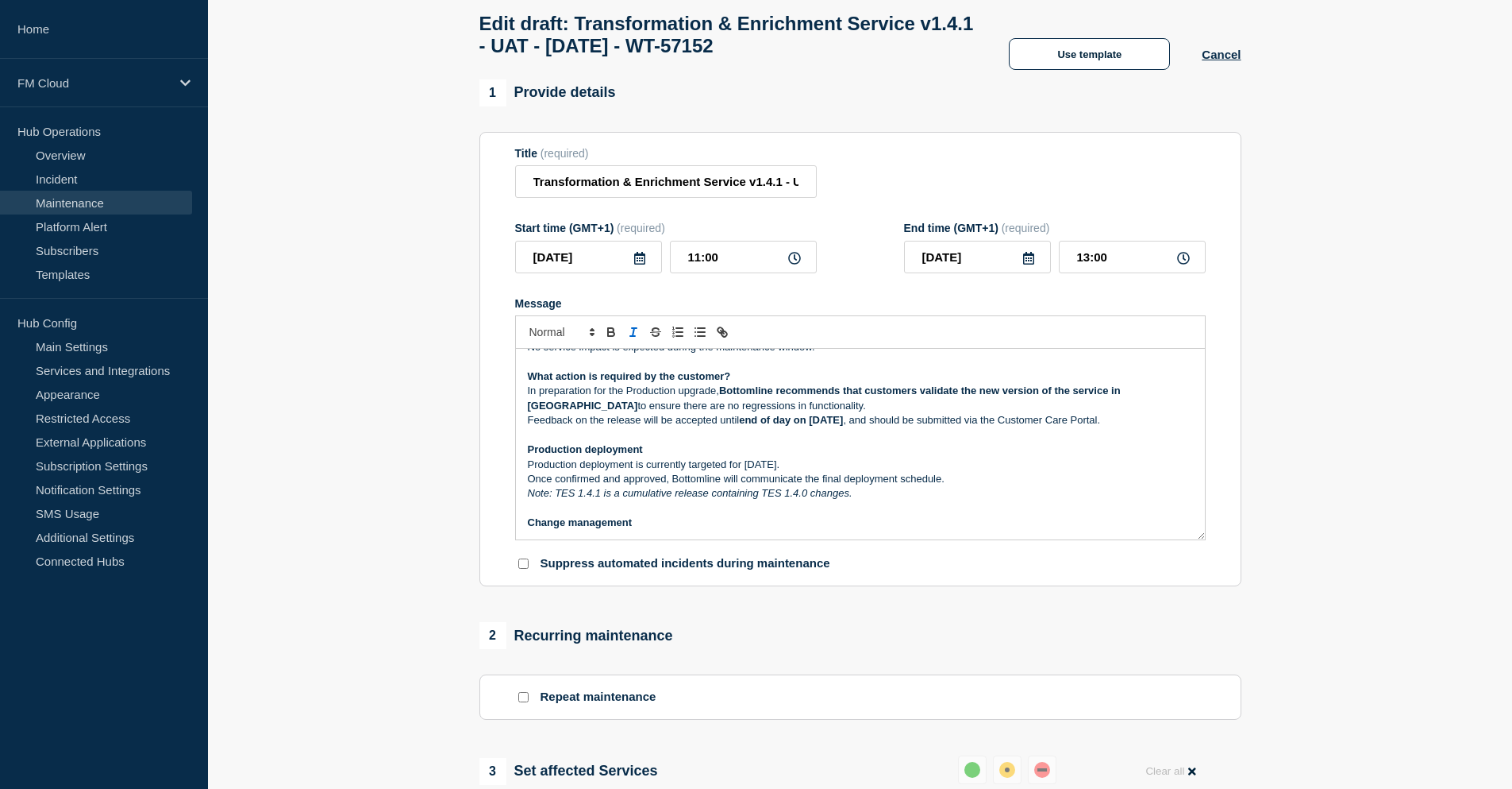
scroll to position [318, 0]
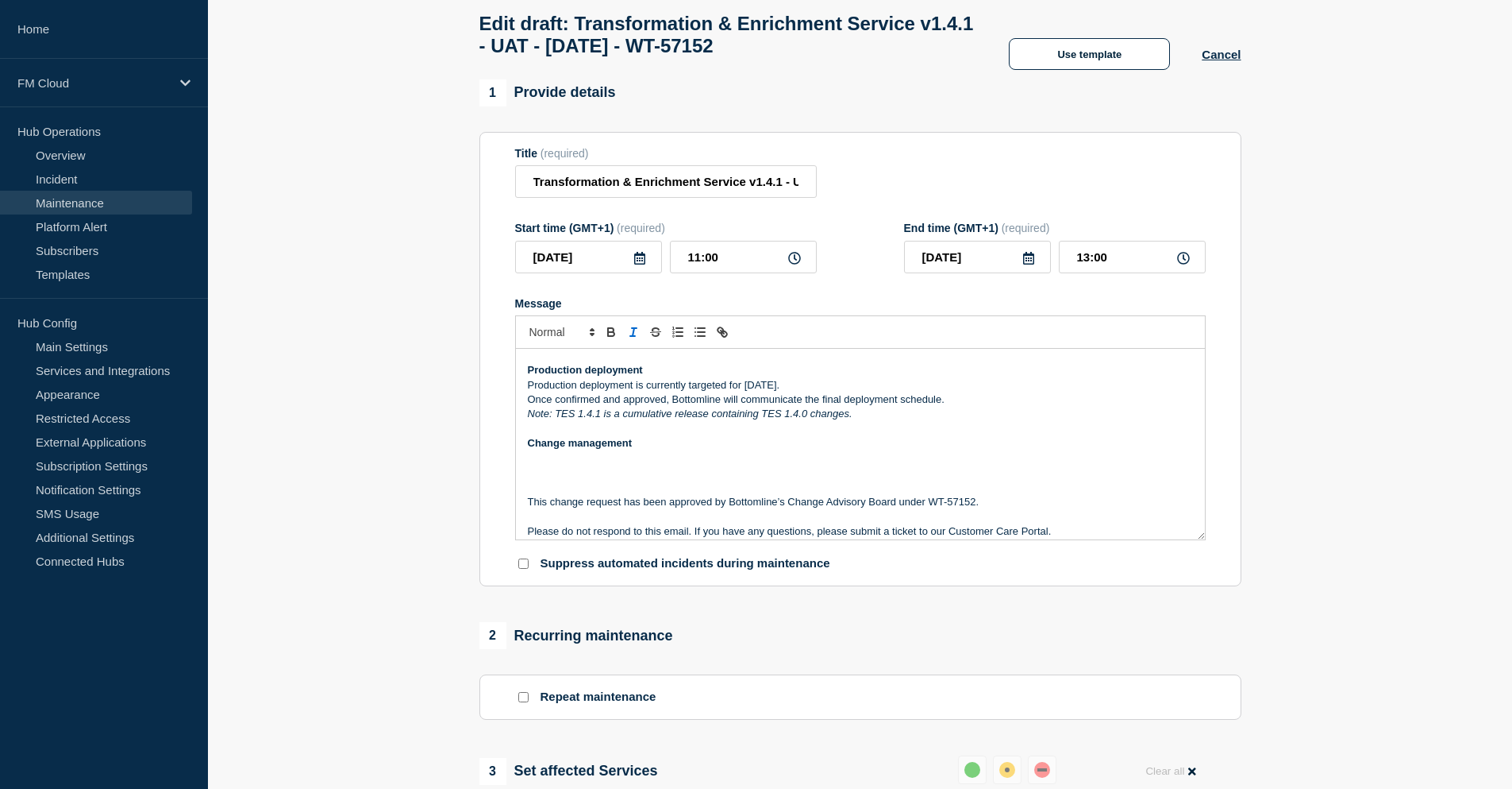
click at [527, 506] on div "Maintenance Notification On Tuesday 19th Aug 2025 between 2 PM and 4 PM CEST (1…" at bounding box center [860, 444] width 689 height 191
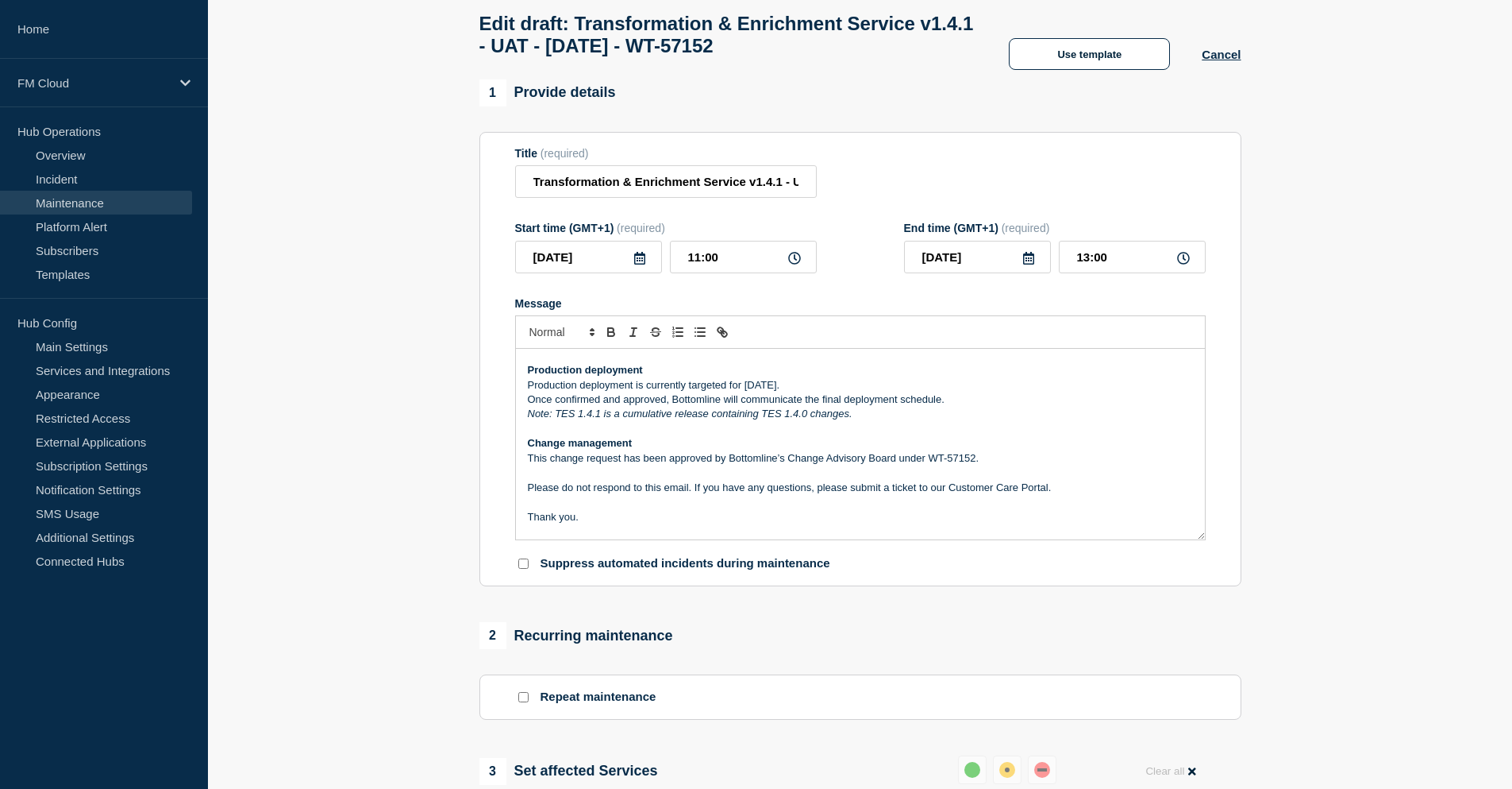
click at [1004, 465] on p "This change request has been approved by Bottomline’s Change Advisory Board und…" at bounding box center [860, 458] width 665 height 14
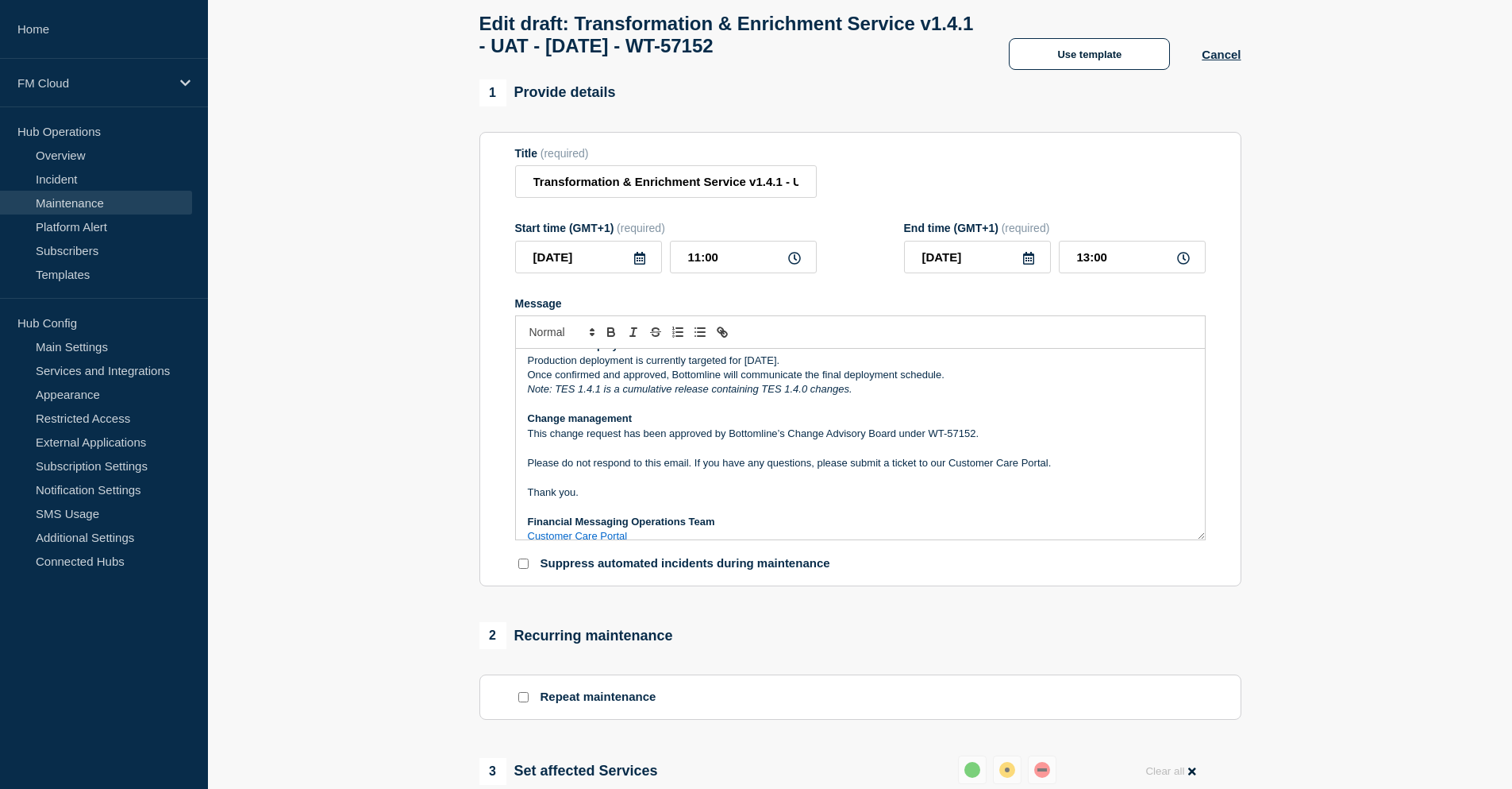
scroll to position [356, 0]
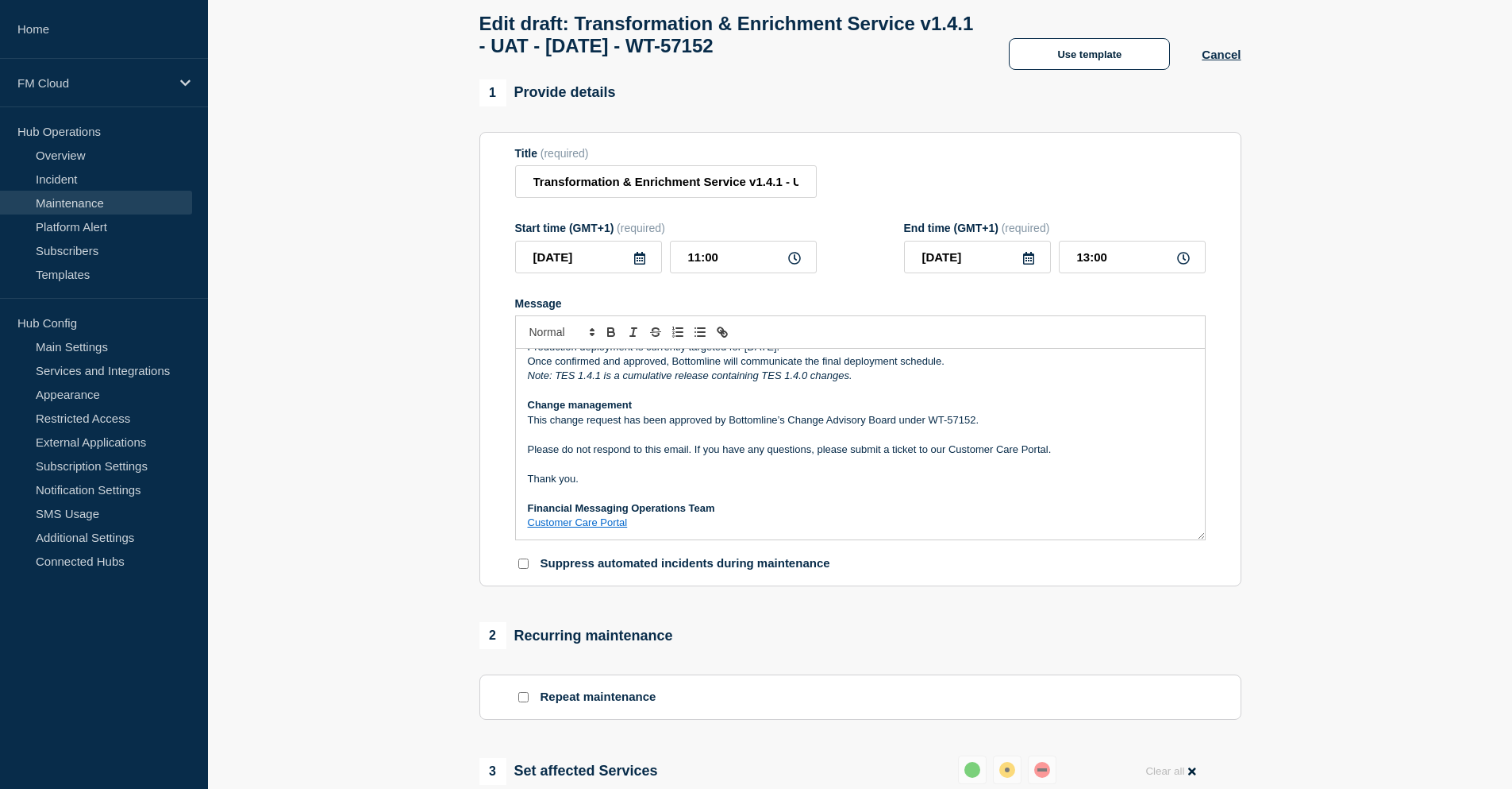
click at [609, 528] on link "Customer Care Portal" at bounding box center [577, 522] width 100 height 11
click at [623, 471] on p "Message" at bounding box center [860, 463] width 665 height 14
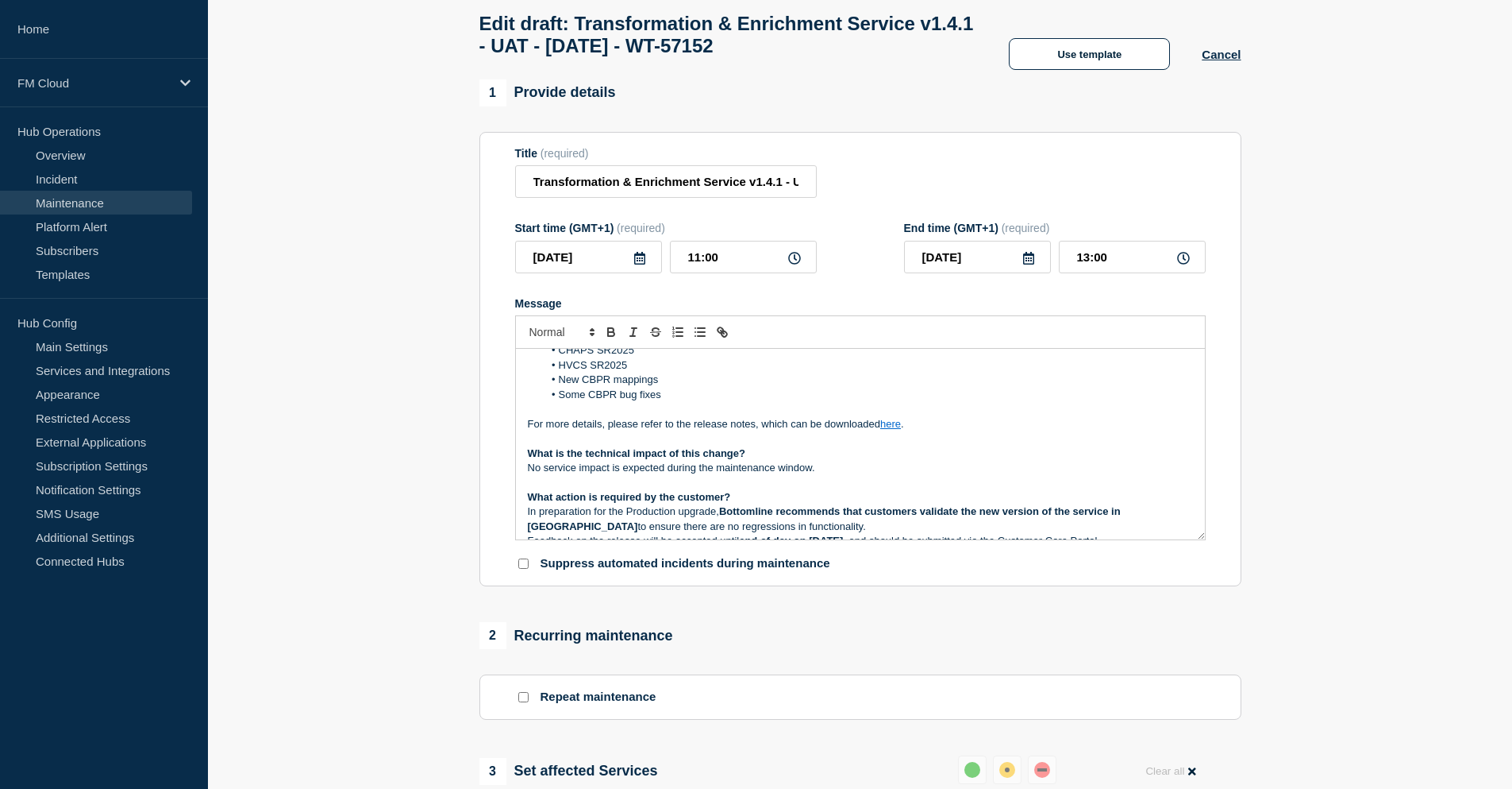
scroll to position [38, 0]
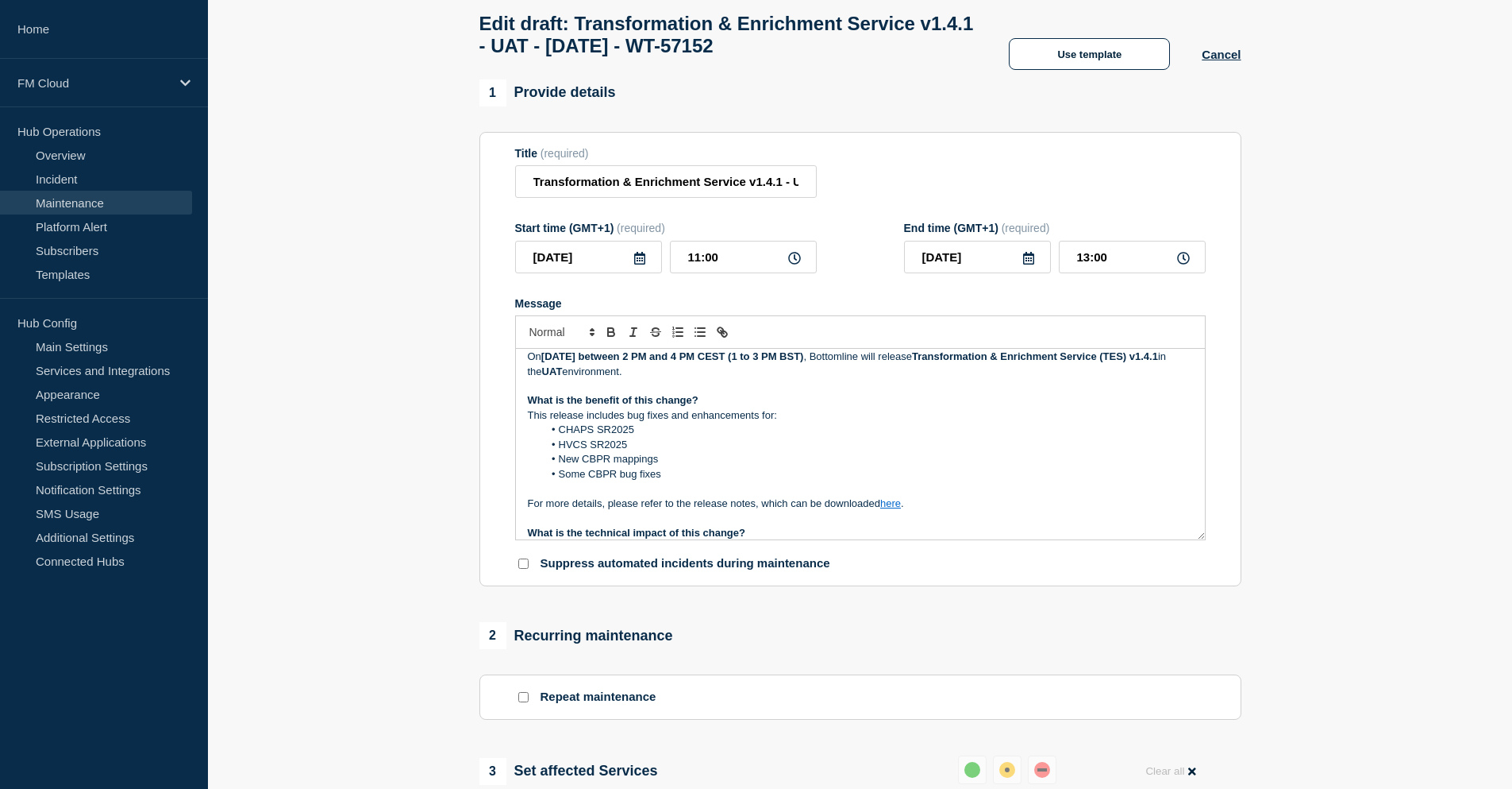
click at [591, 481] on li "Some CBPR bug fixes" at bounding box center [868, 474] width 650 height 14
click at [662, 481] on li "CBPR bug fixes" at bounding box center [868, 474] width 650 height 14
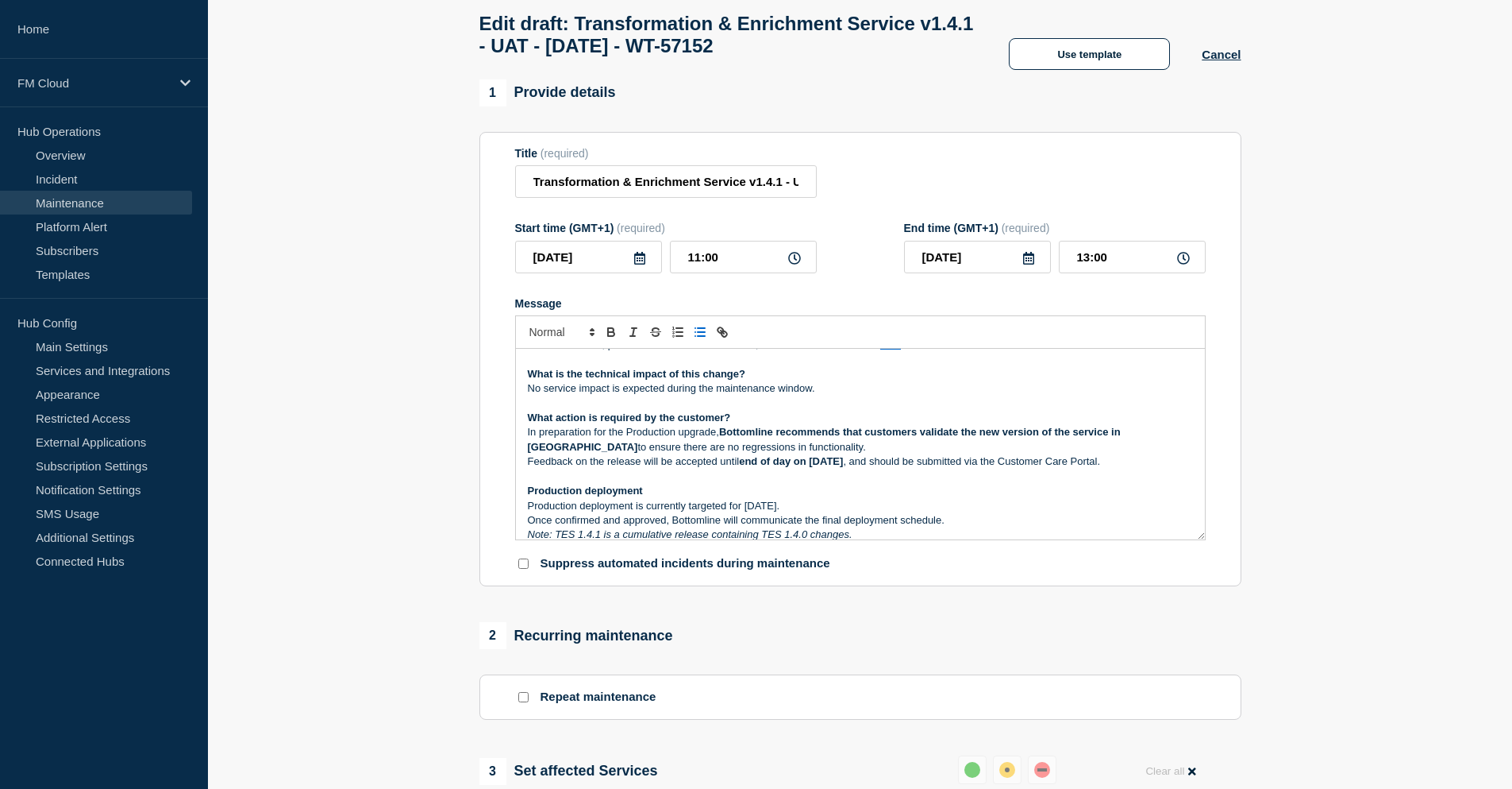
scroll to position [276, 0]
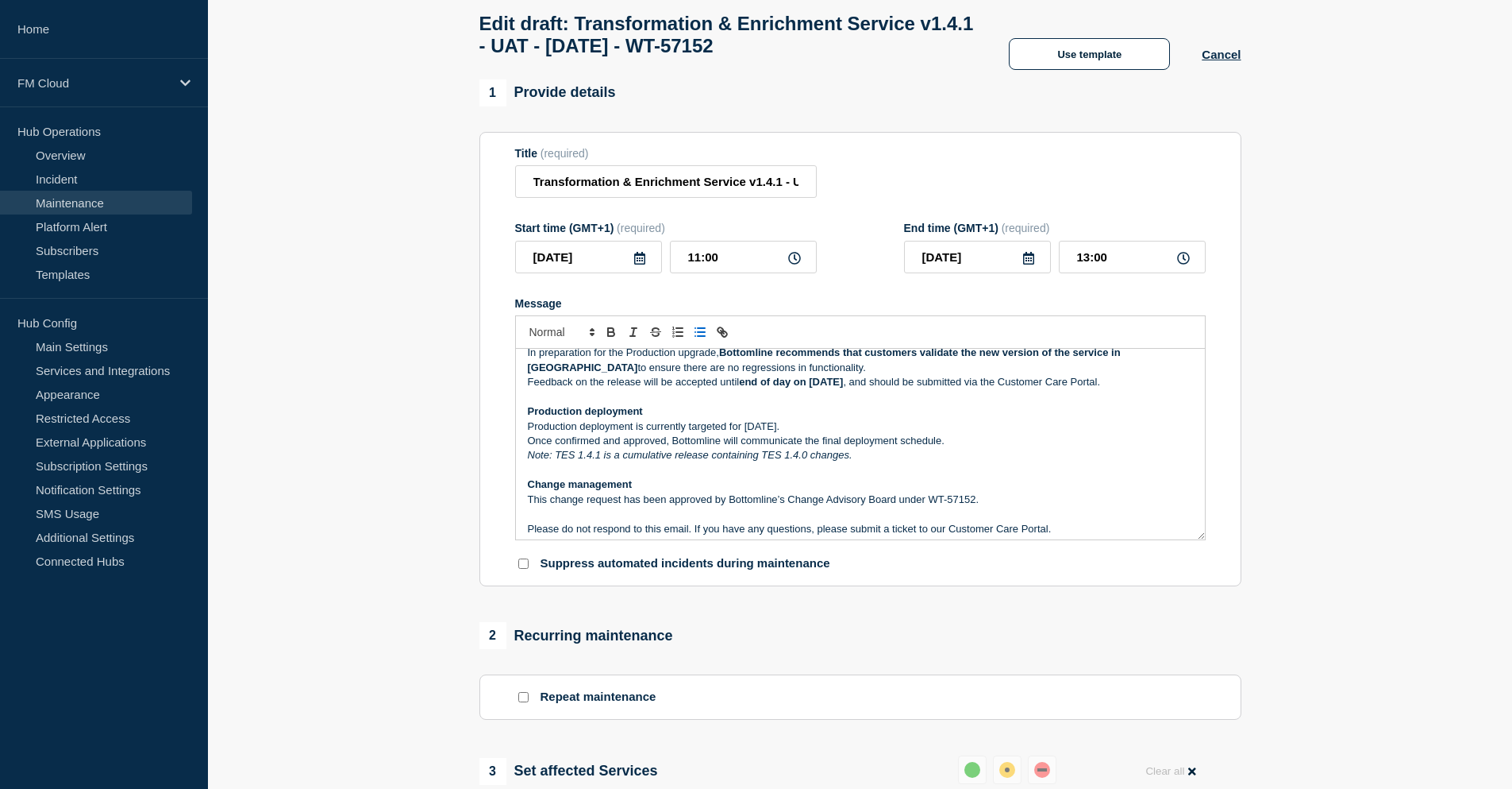
click at [953, 441] on p "Once confirmed and approved, Bottomline will communicate the final deployment s…" at bounding box center [860, 440] width 665 height 14
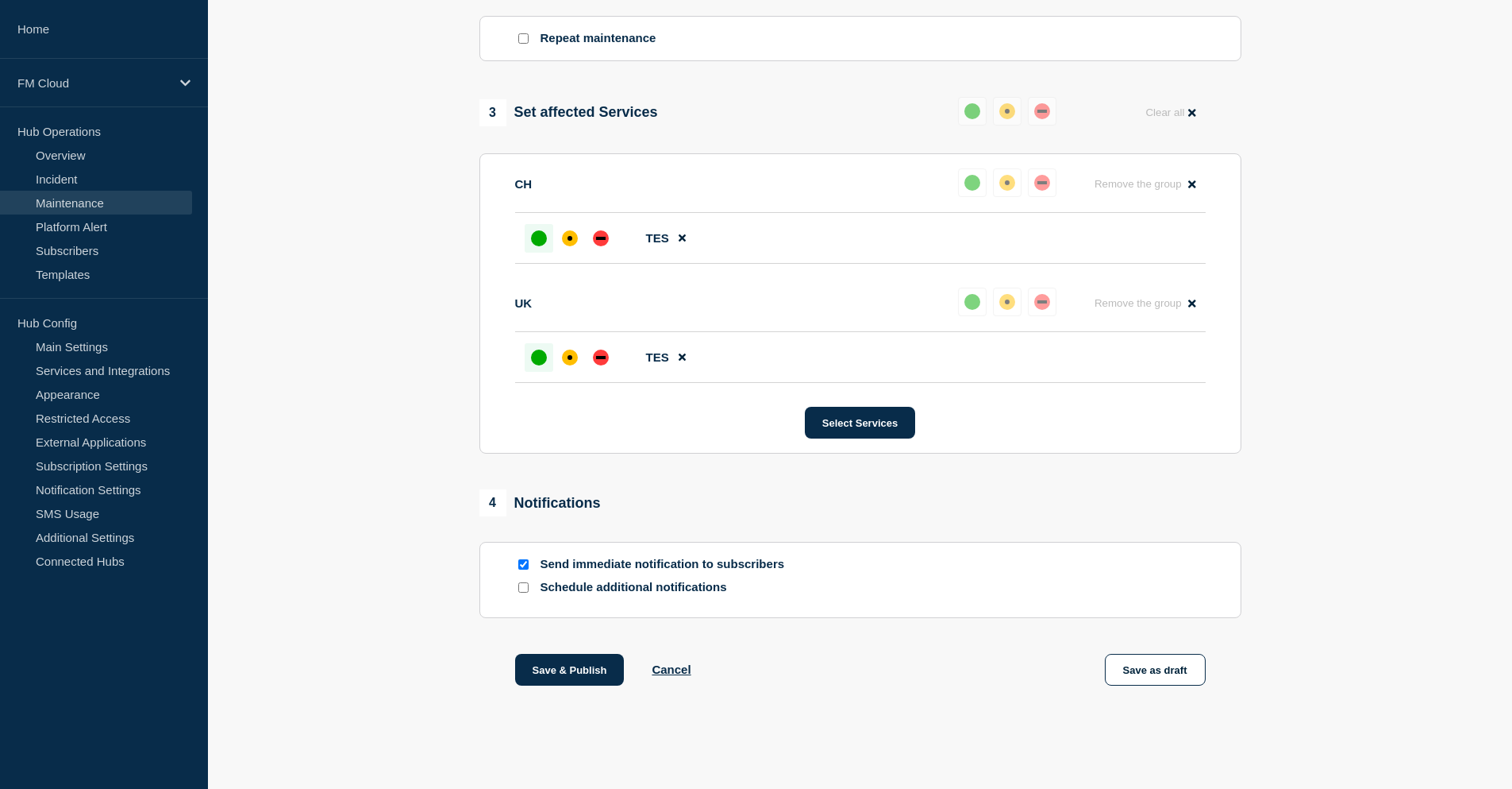
scroll to position [746, 0]
click at [1179, 670] on button "Save as draft" at bounding box center [1156, 670] width 101 height 32
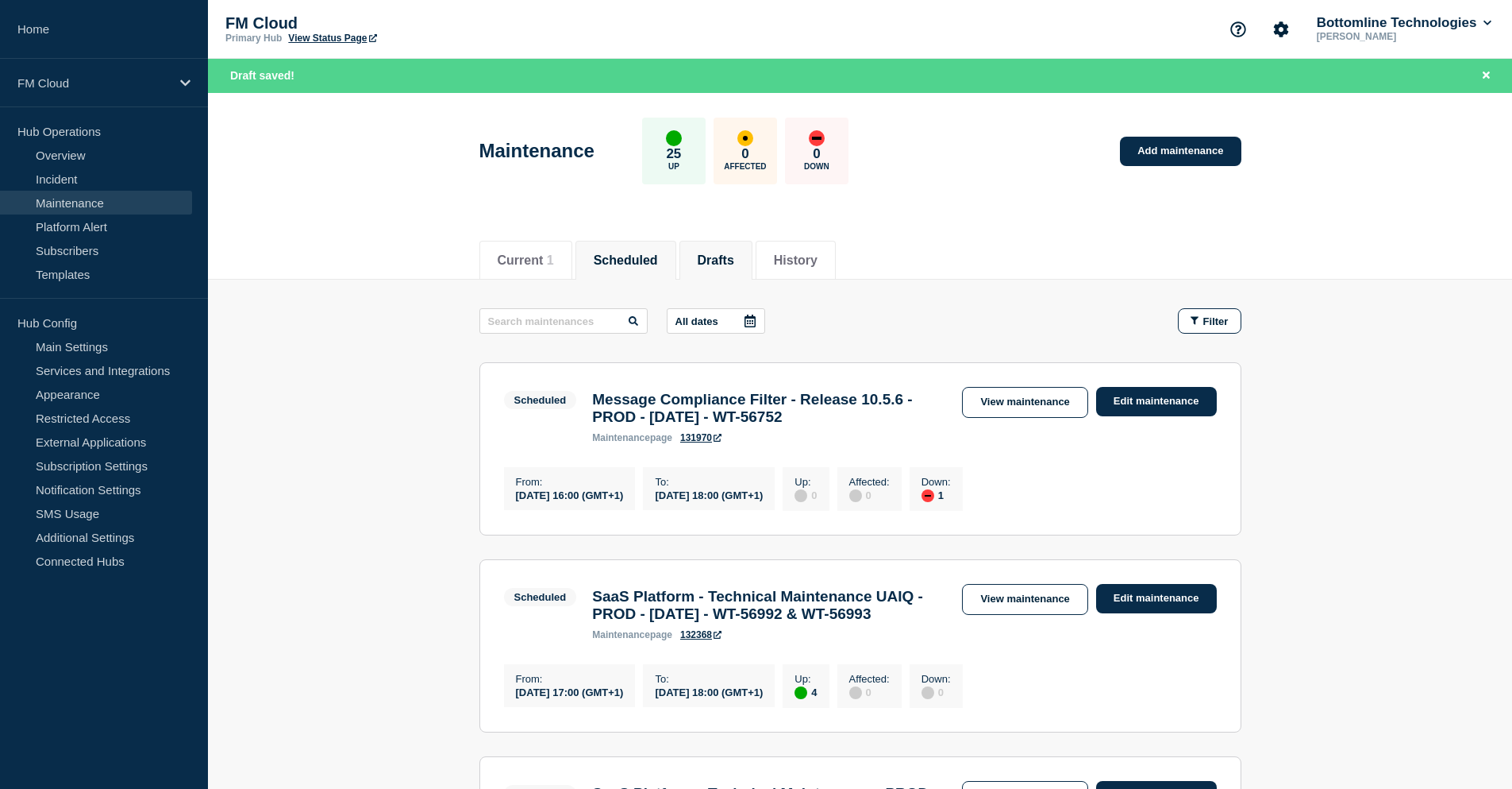
click at [733, 253] on button "Drafts" at bounding box center [715, 260] width 36 height 14
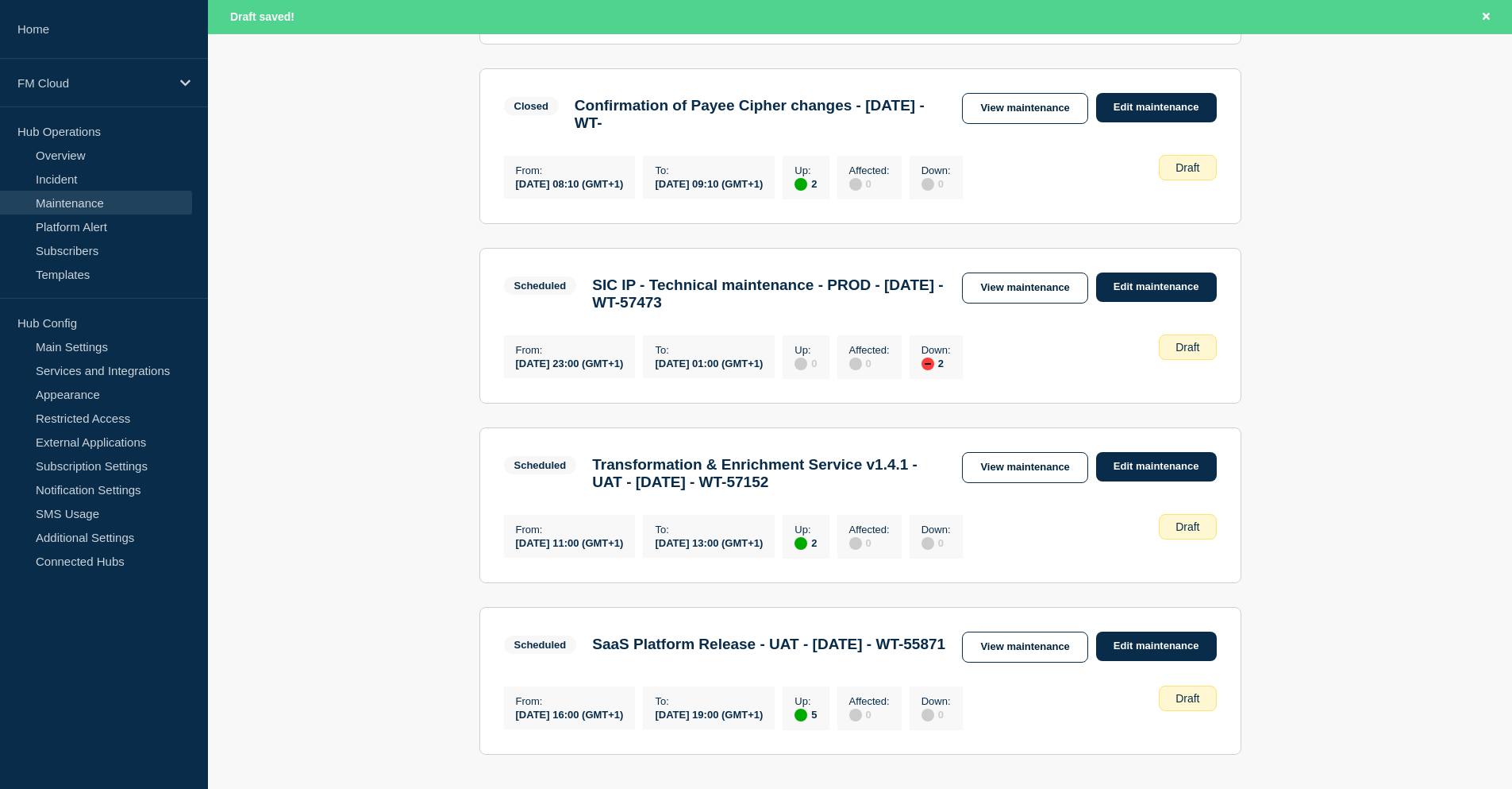
scroll to position [477, 0]
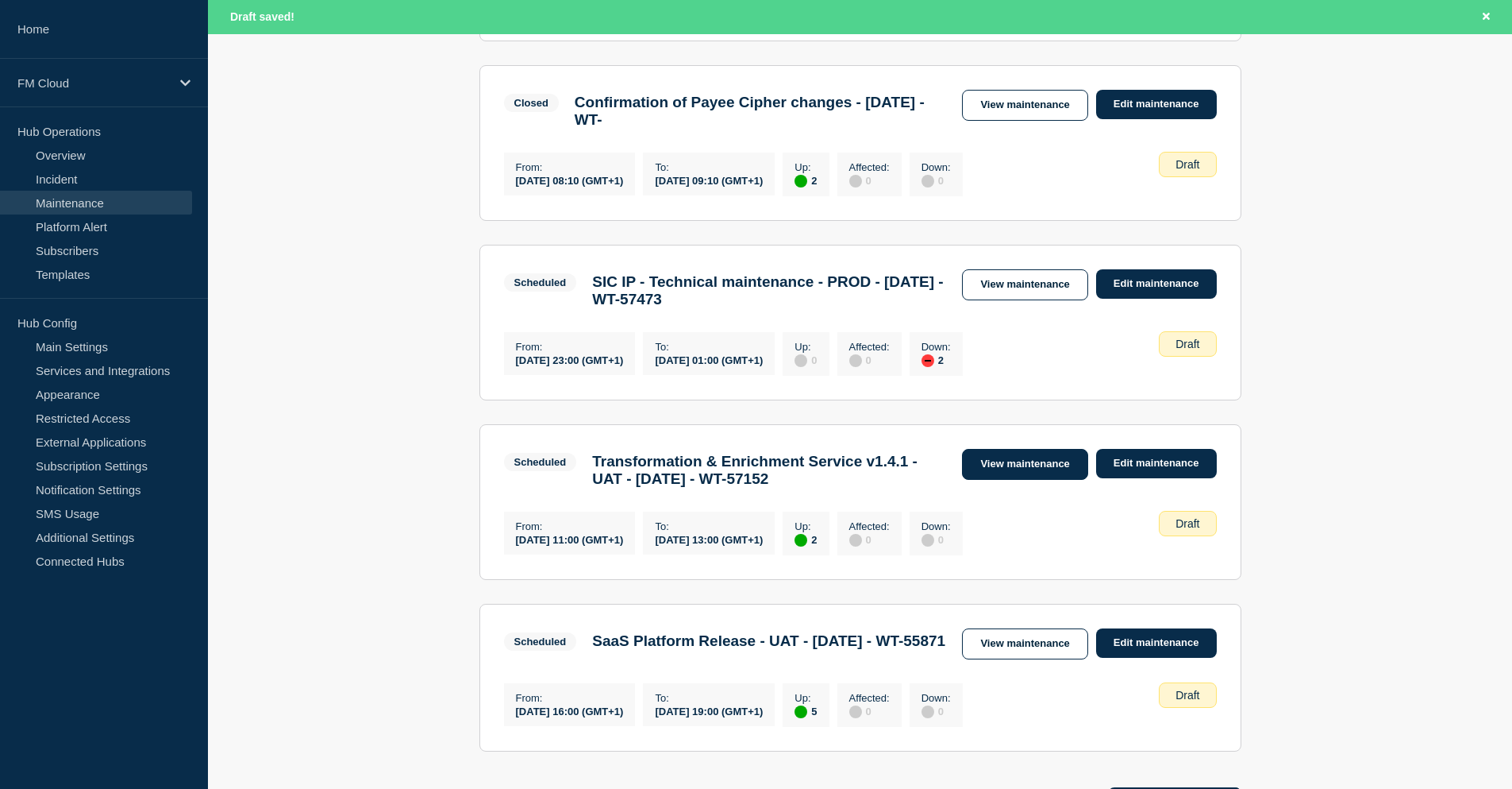
click at [1049, 480] on link "View maintenance" at bounding box center [1025, 463] width 125 height 31
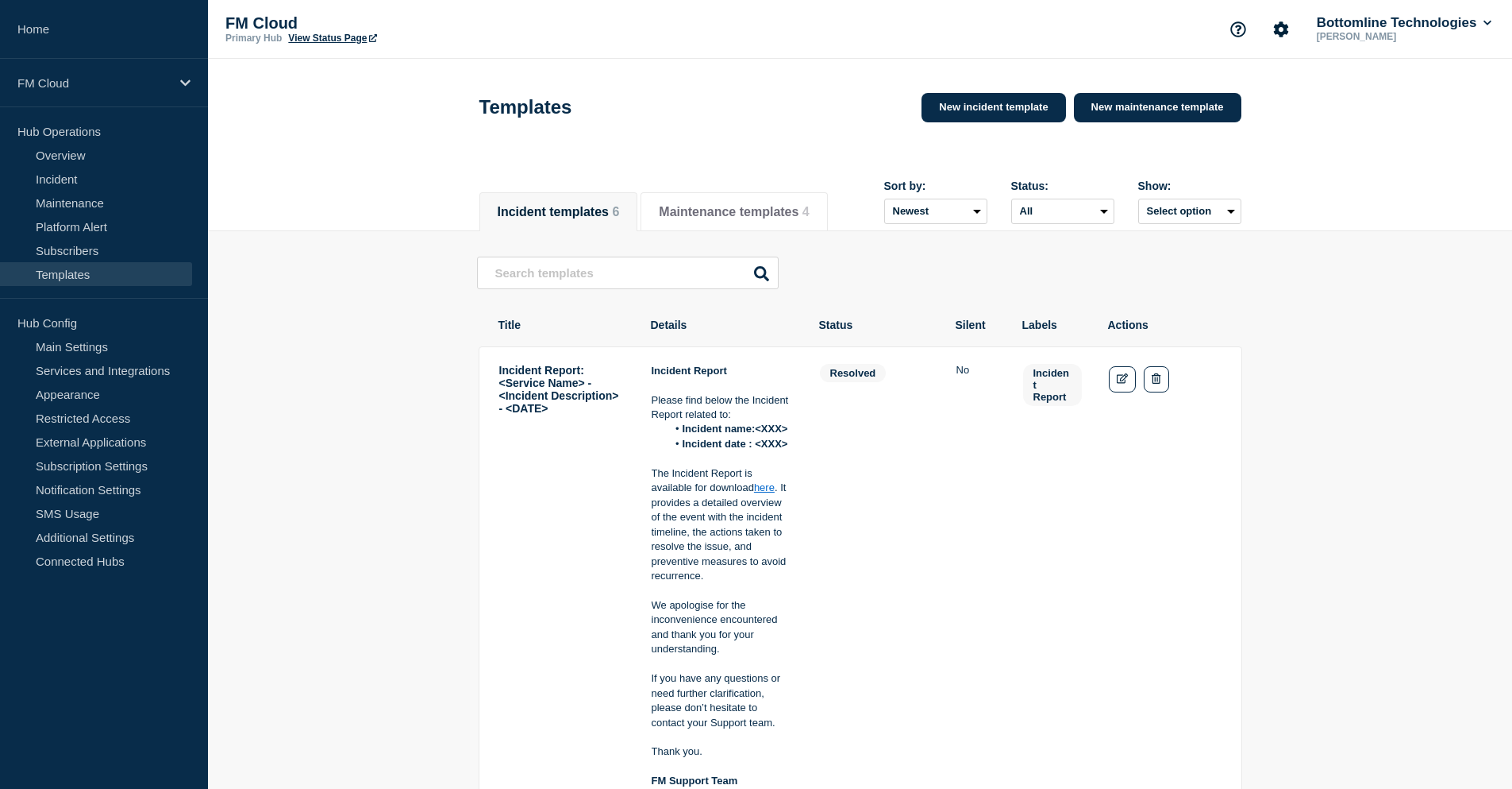
scroll to position [79, 0]
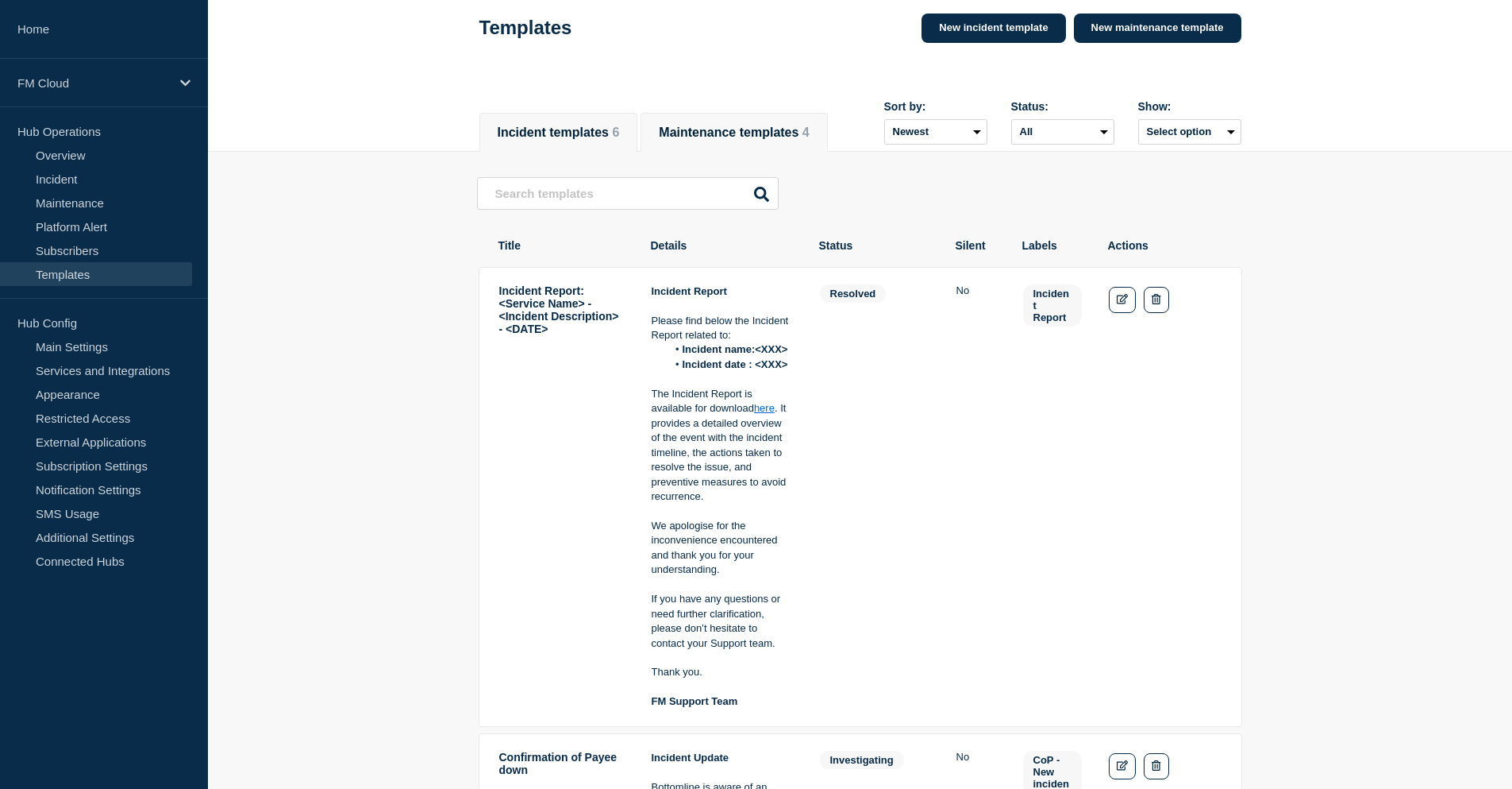
click at [779, 125] on button "Maintenance templates 4" at bounding box center [734, 132] width 150 height 14
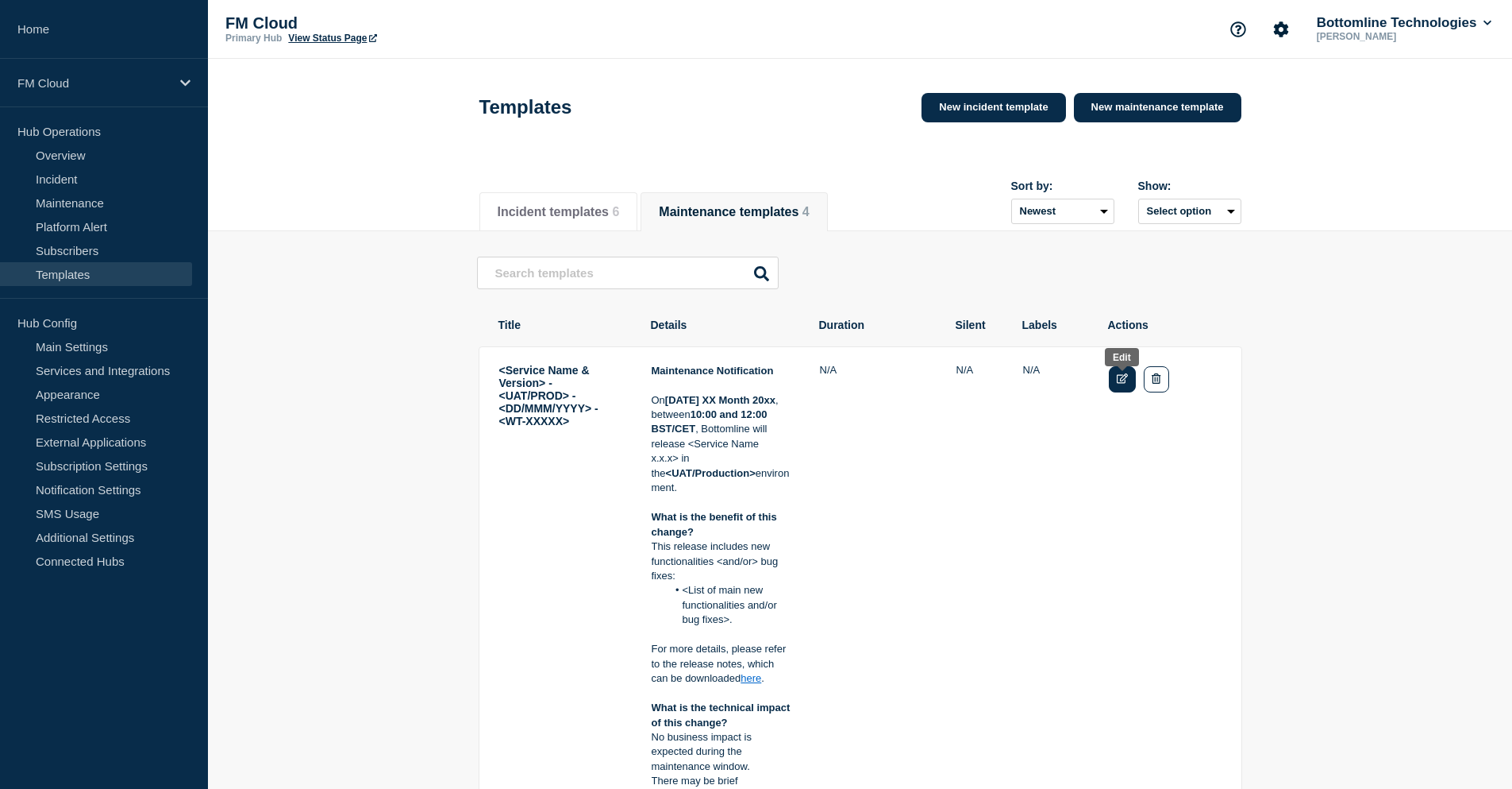
click at [1124, 382] on icon "Edit" at bounding box center [1122, 379] width 11 height 11
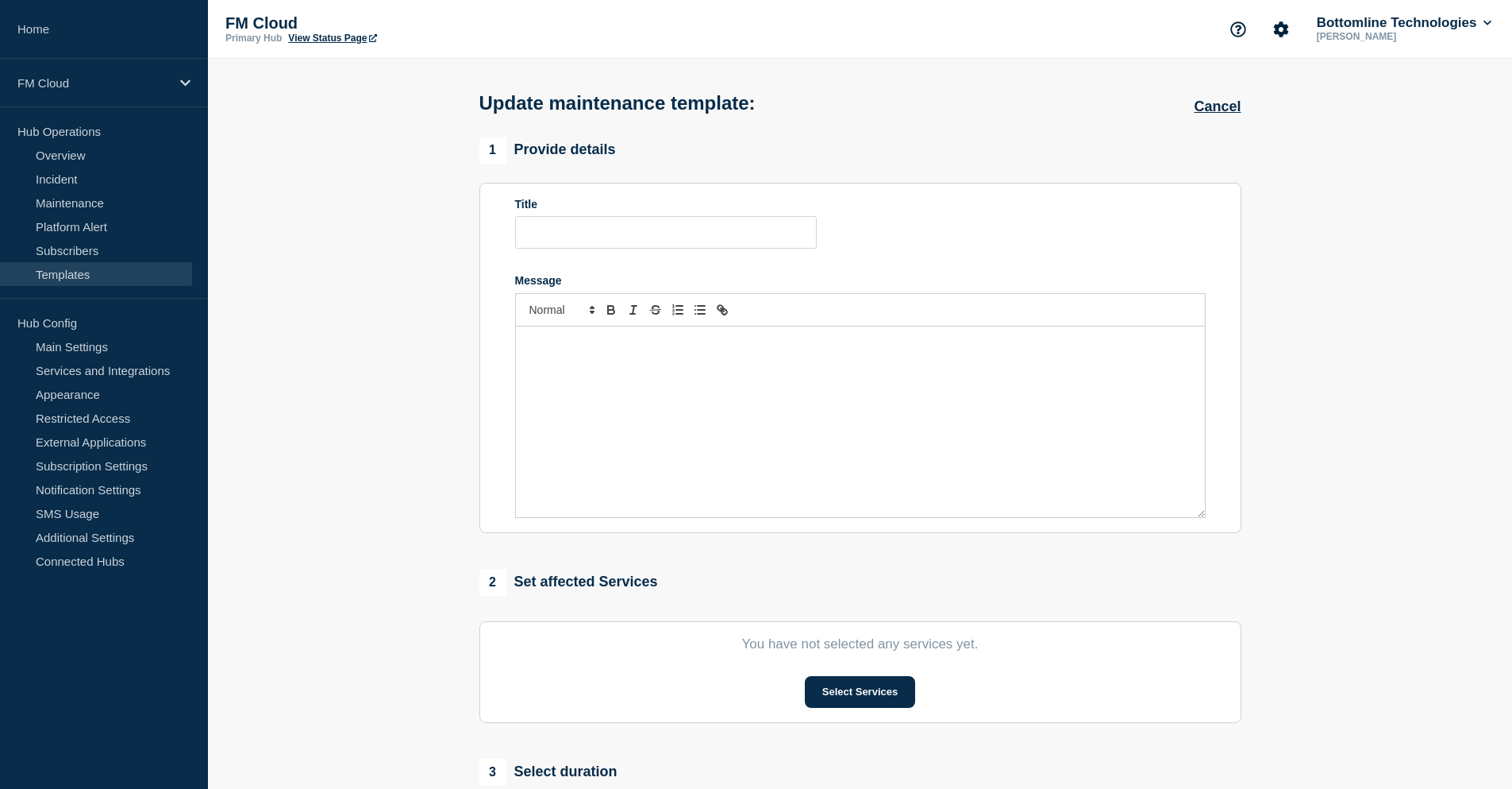
type input "<Service Name & Version> - <UAT/PROD> - <DD/MMM/YYYY> - <WT-XXXXX>"
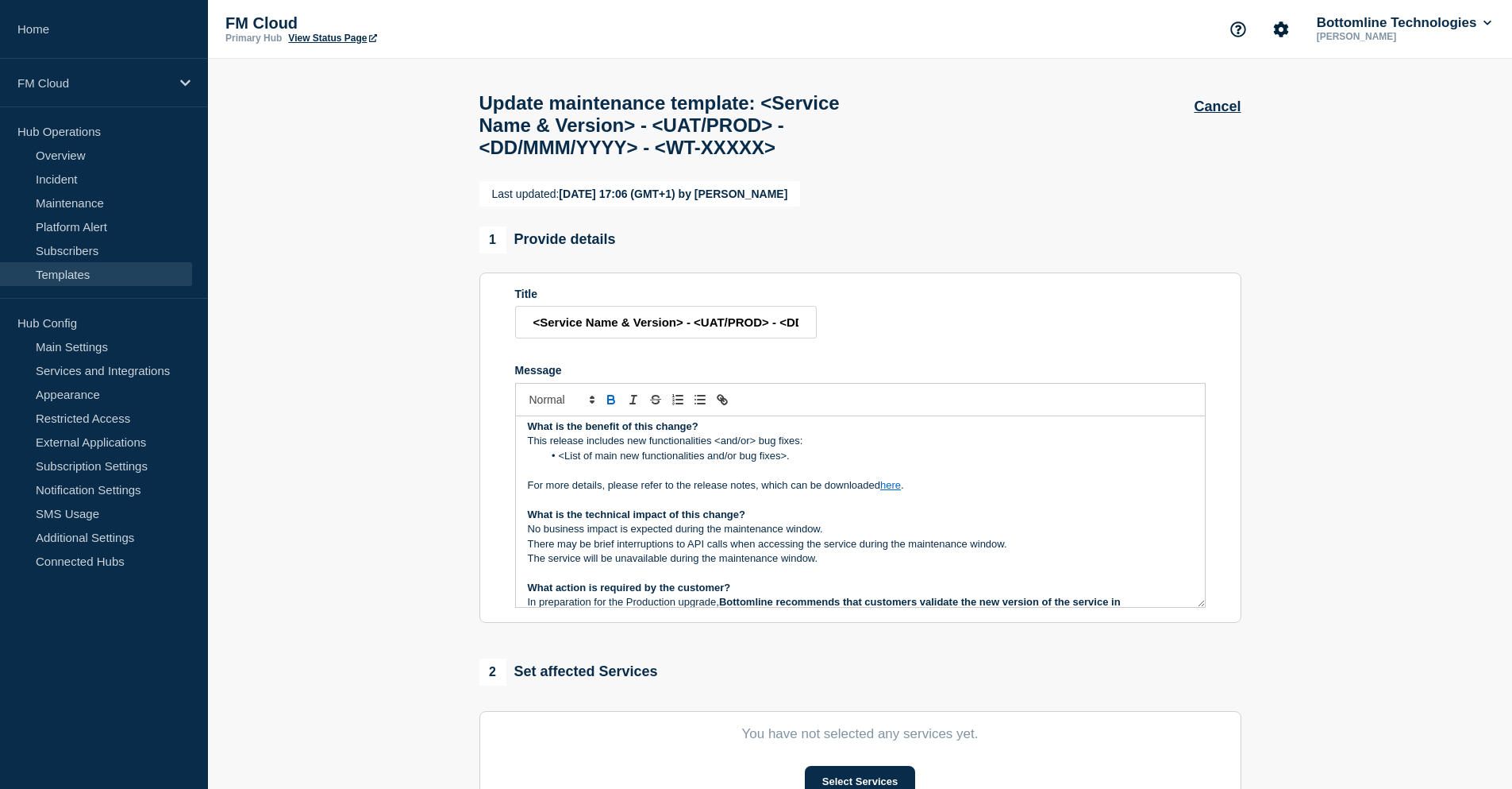
scroll to position [159, 0]
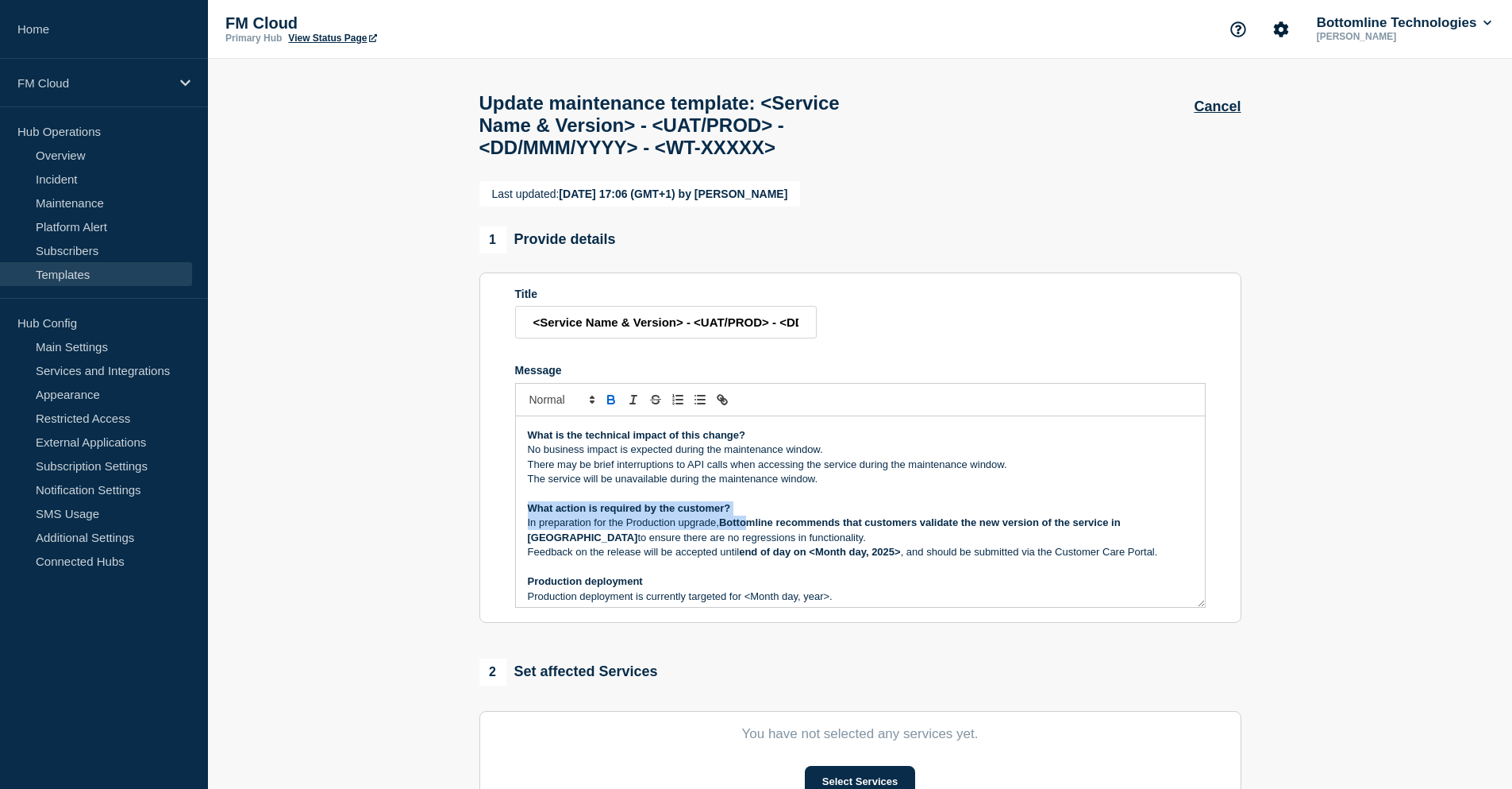
drag, startPoint x: 527, startPoint y: 546, endPoint x: 752, endPoint y: 560, distance: 225.4
click at [752, 560] on div "Maintenance Notification On Tuesday XX Month 20xx , between 10:00 and 12:00 BST…" at bounding box center [860, 512] width 689 height 191
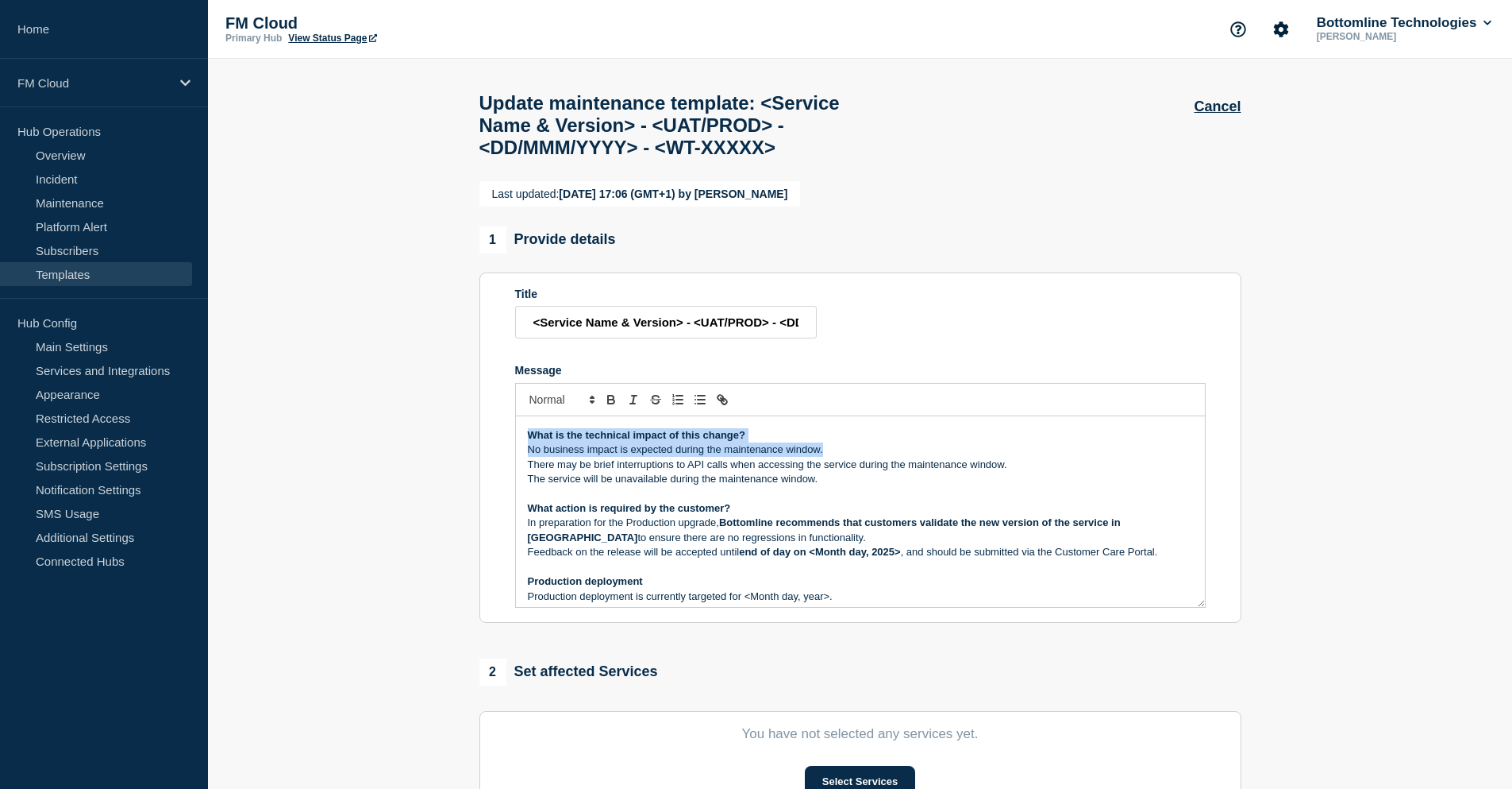
drag, startPoint x: 528, startPoint y: 469, endPoint x: 837, endPoint y: 488, distance: 309.6
click at [837, 488] on div "Maintenance Notification On Tuesday XX Month 20xx , between 10:00 and 12:00 BST…" at bounding box center [860, 512] width 689 height 191
copy div "What is the technical impact of this change? No business impact is expected dur…"
click at [560, 500] on p "Message" at bounding box center [860, 493] width 665 height 14
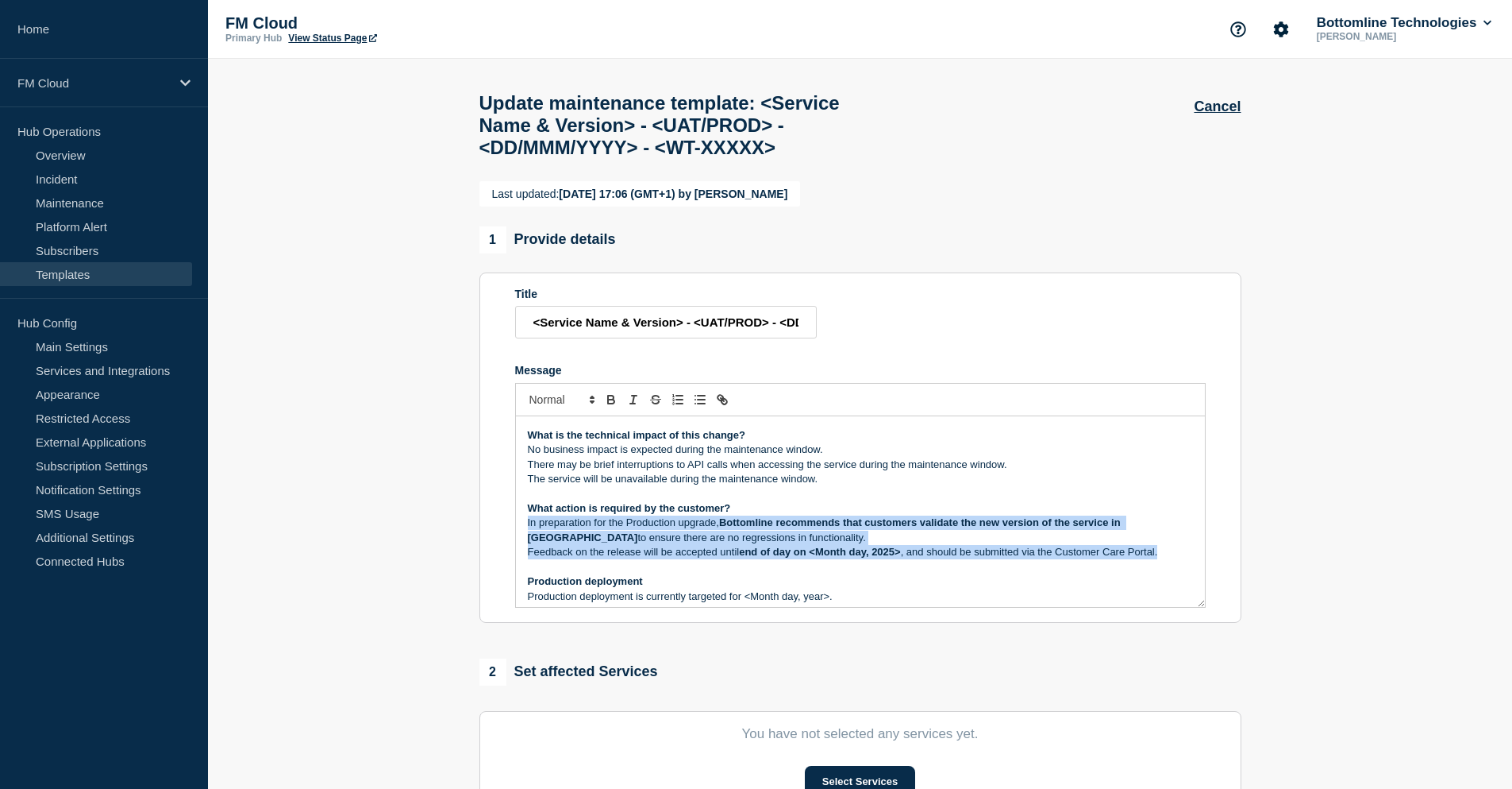
drag, startPoint x: 528, startPoint y: 559, endPoint x: 1174, endPoint y: 589, distance: 646.7
click at [1174, 589] on div "Maintenance Notification On Tuesday XX Month 20xx , between 10:00 and 12:00 BST…" at bounding box center [860, 512] width 689 height 191
copy div "In preparation for the Production upgrade, Bottomline recommends that customers…"
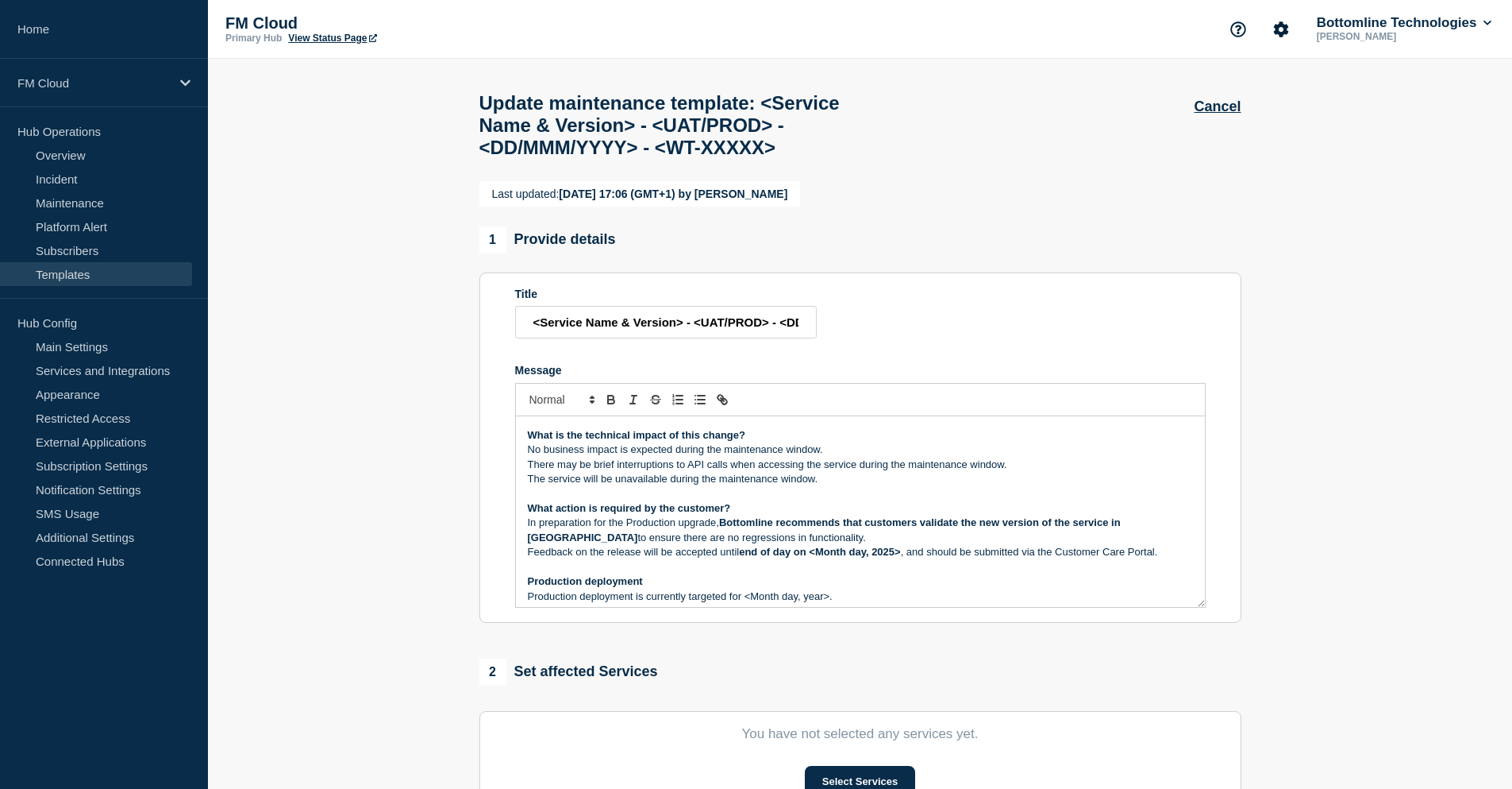
click at [775, 472] on p "There may be brief interruptions to API calls when accessing the service during…" at bounding box center [860, 464] width 665 height 14
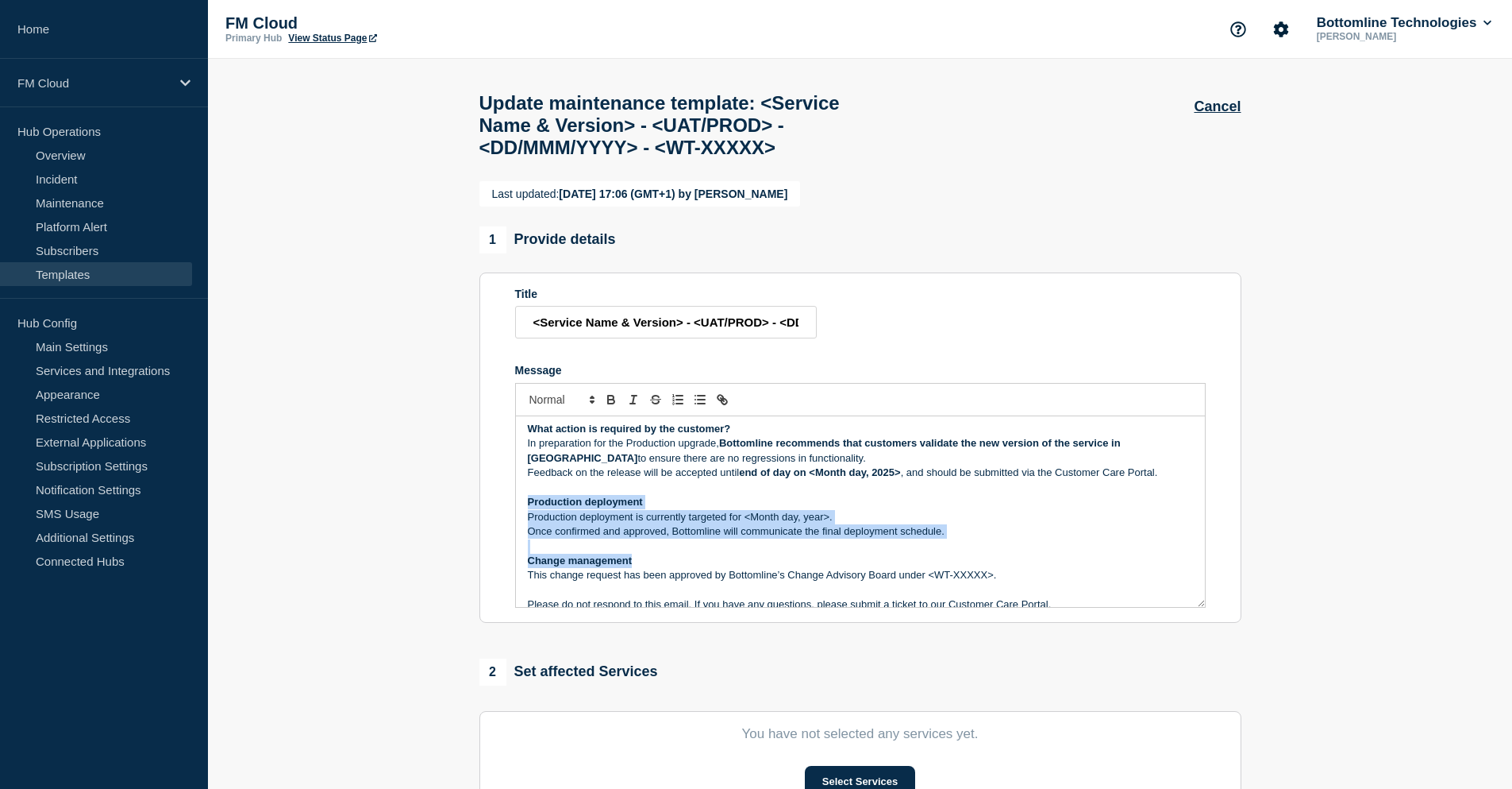
drag, startPoint x: 528, startPoint y: 536, endPoint x: 1007, endPoint y: 597, distance: 482.9
click at [1007, 597] on div "Maintenance Notification On Tuesday XX Month 20xx , between 10:00 and 12:00 BST…" at bounding box center [860, 512] width 689 height 191
copy div "Production deployment Production deployment is currently targeted for <Month da…"
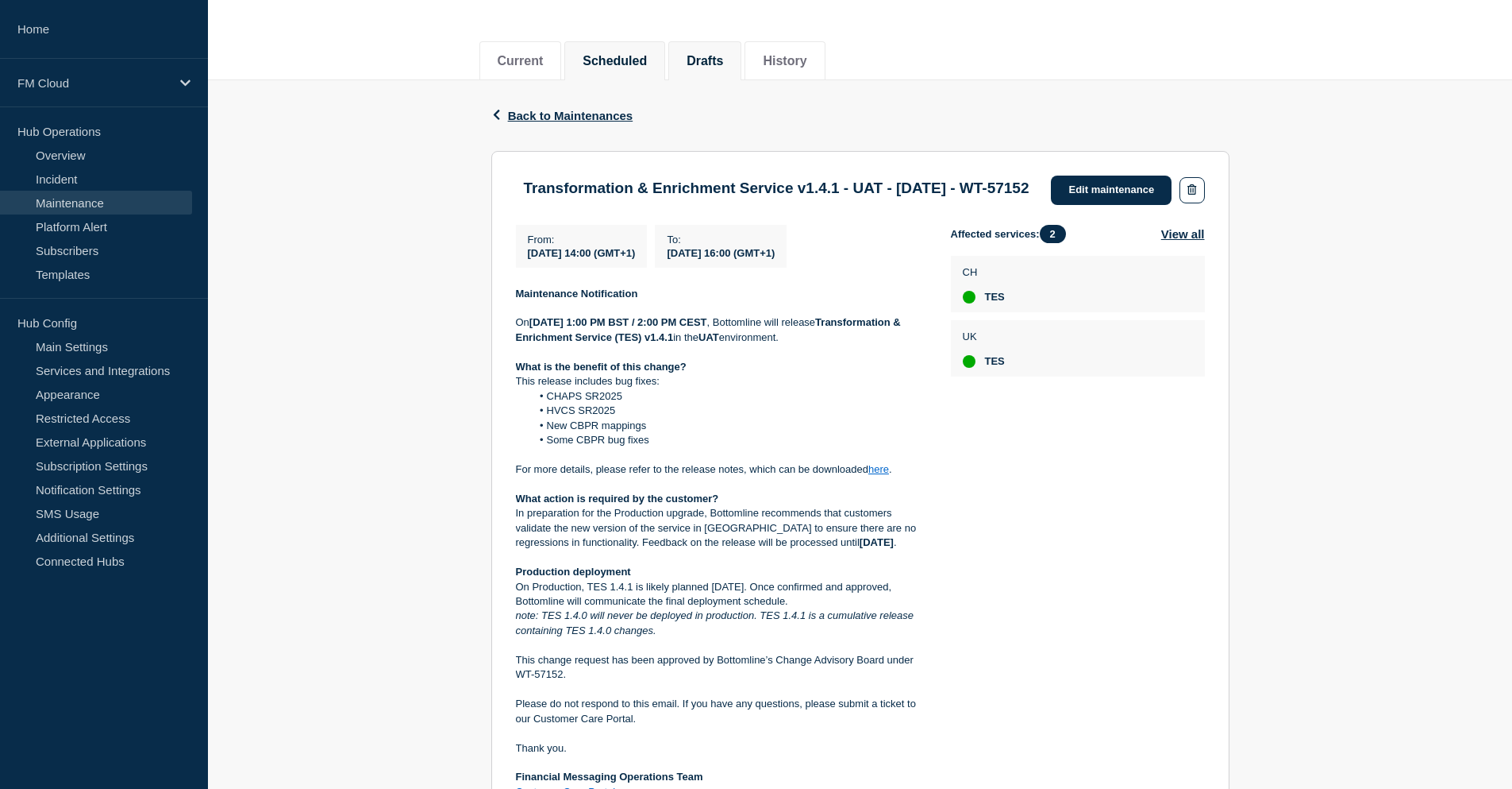
scroll to position [159, 0]
